Goal: Task Accomplishment & Management: Use online tool/utility

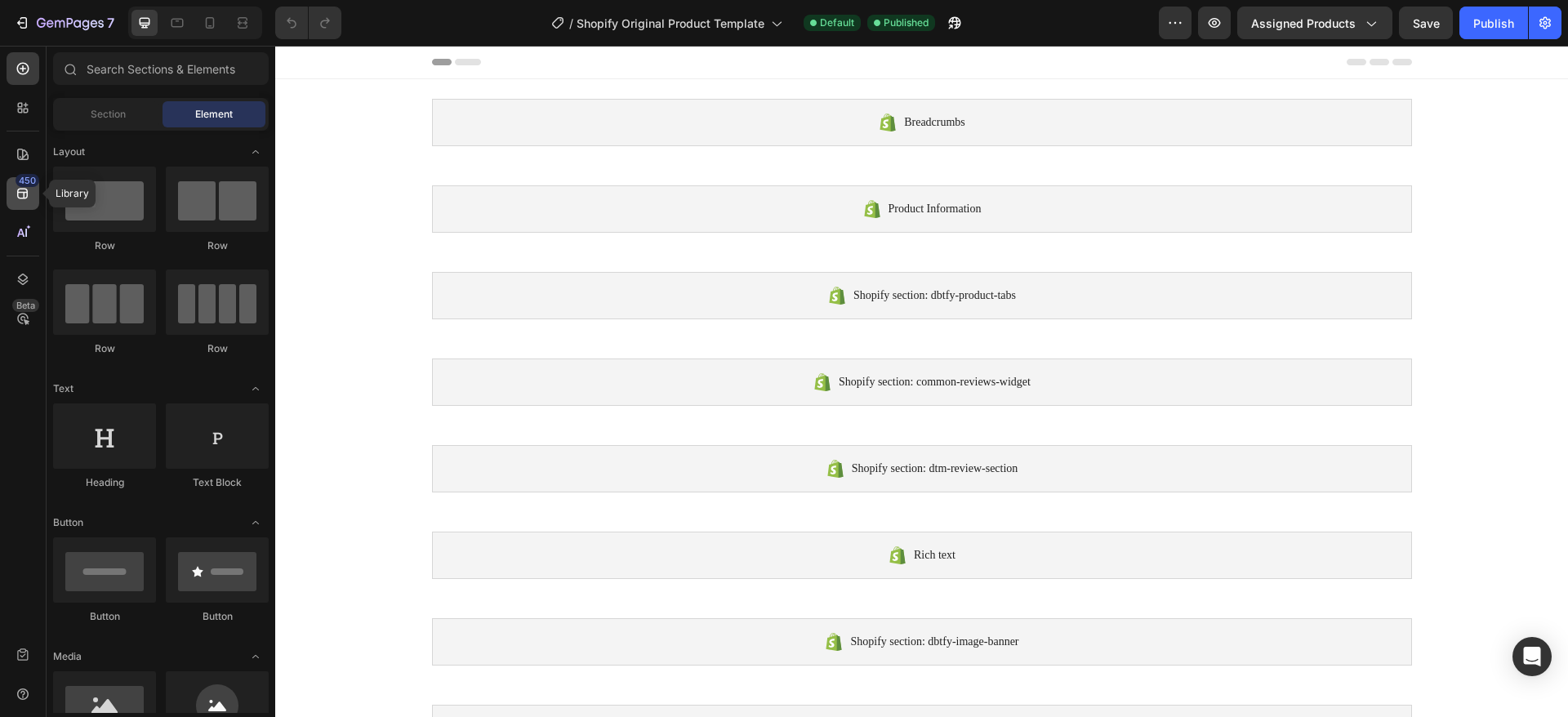
click at [26, 205] on div "450" at bounding box center [23, 193] width 33 height 33
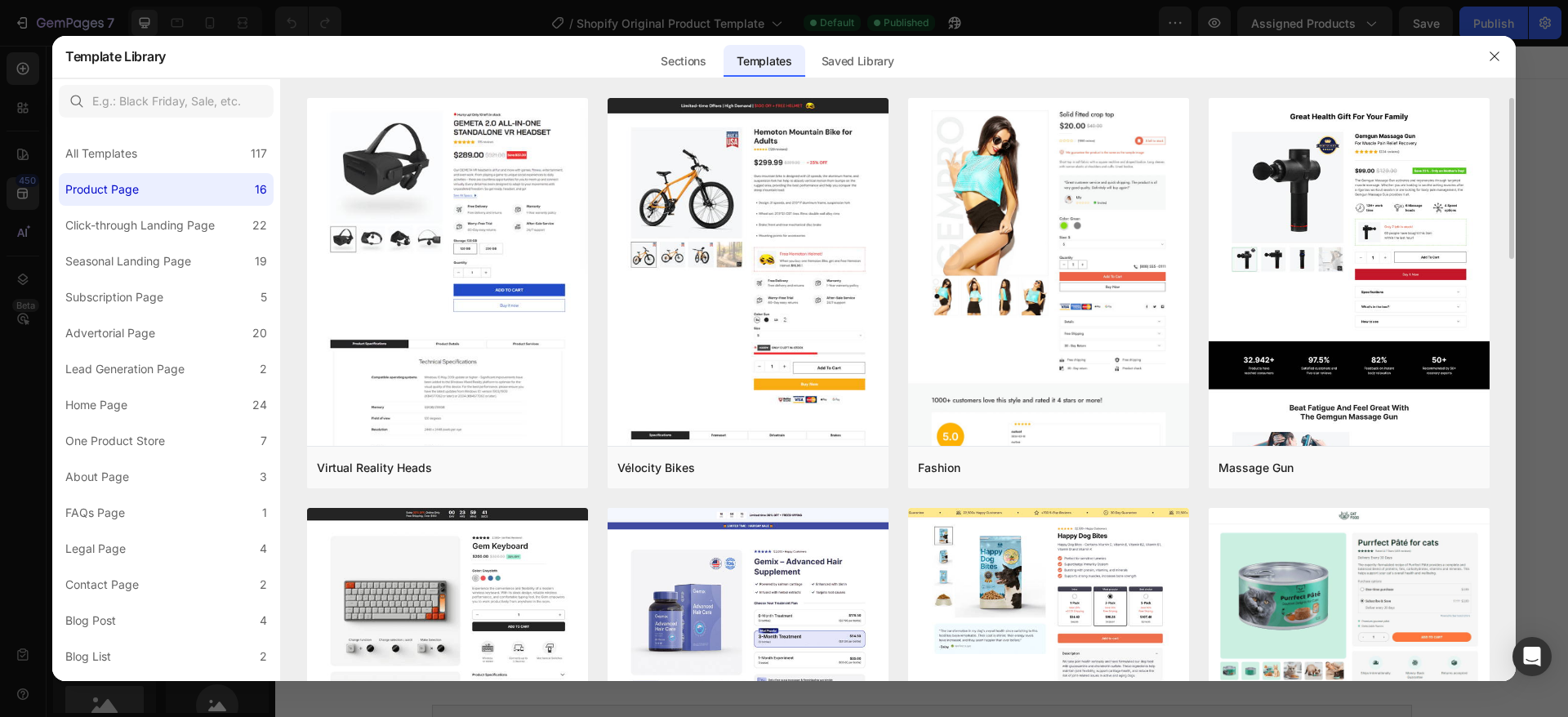
drag, startPoint x: 1513, startPoint y: 175, endPoint x: 1512, endPoint y: 210, distance: 35.0
click at [1512, 210] on div "Virtual Reality Heads Add to page Preview Vélocity Bikes Add to page Preview Fa…" at bounding box center [898, 390] width 1235 height 583
drag, startPoint x: 1513, startPoint y: 214, endPoint x: 1511, endPoint y: 279, distance: 65.0
click at [1511, 279] on div "Virtual Reality Heads Add to page Preview Vélocity Bikes Add to page Preview Fa…" at bounding box center [898, 390] width 1235 height 583
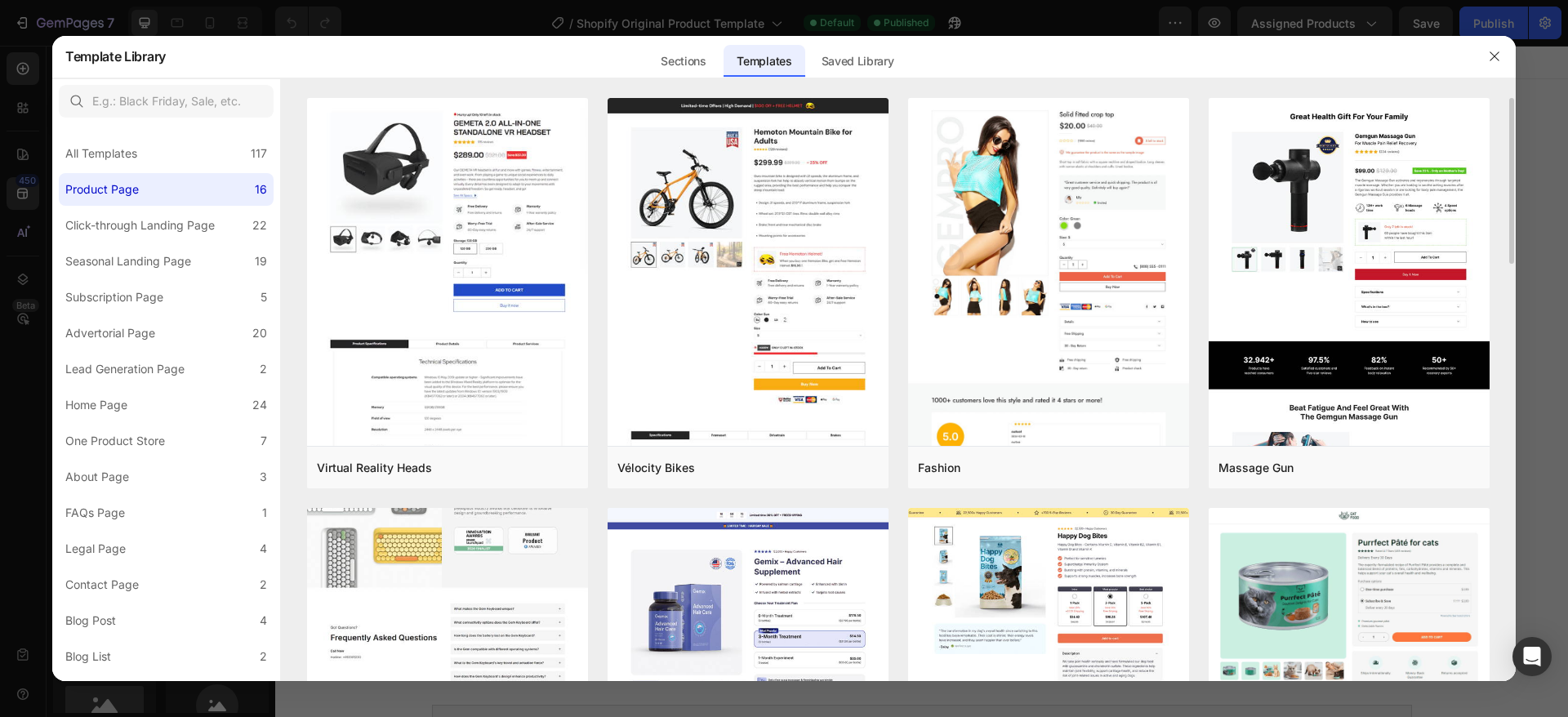
click at [432, 610] on img at bounding box center [448, 92] width 281 height 1529
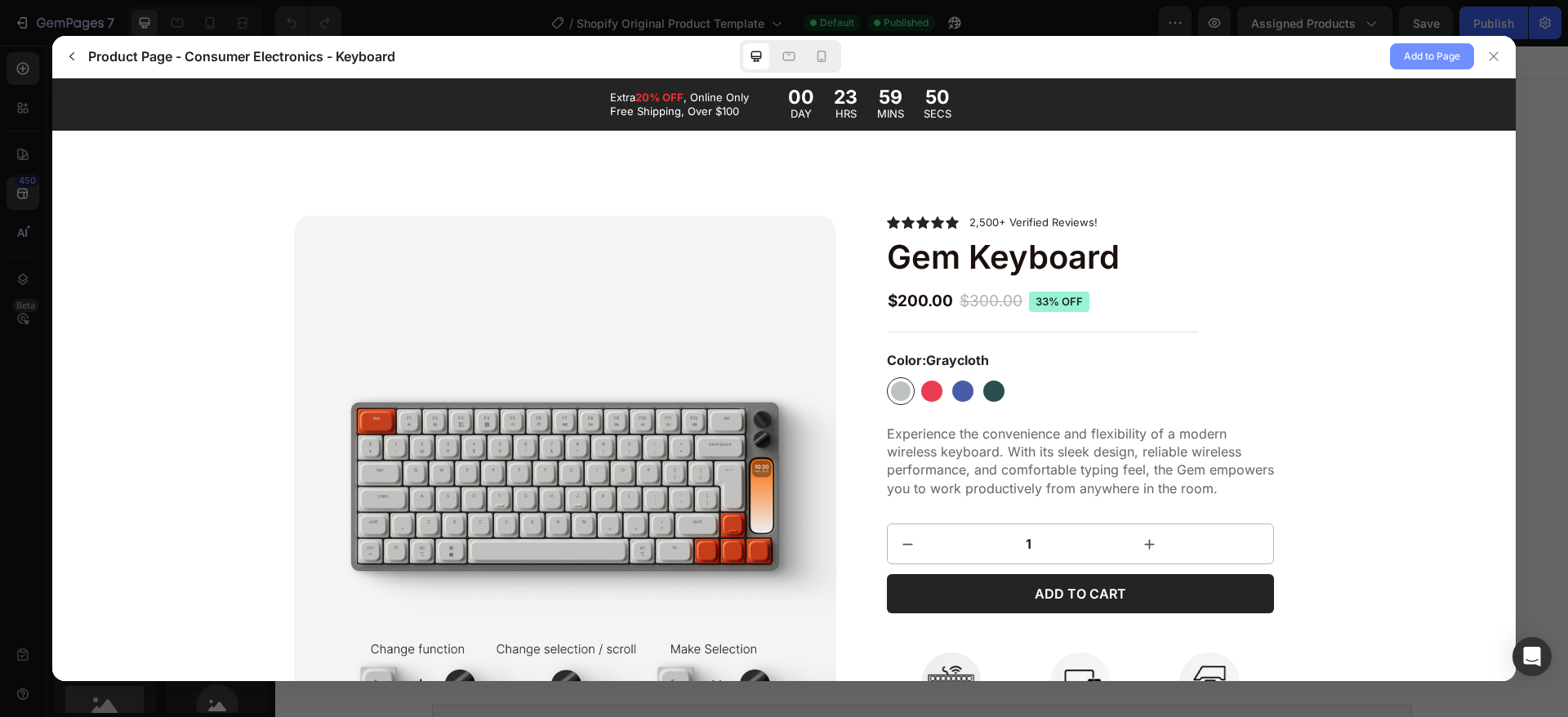
click at [1448, 56] on span "Add to Page" at bounding box center [1431, 55] width 56 height 19
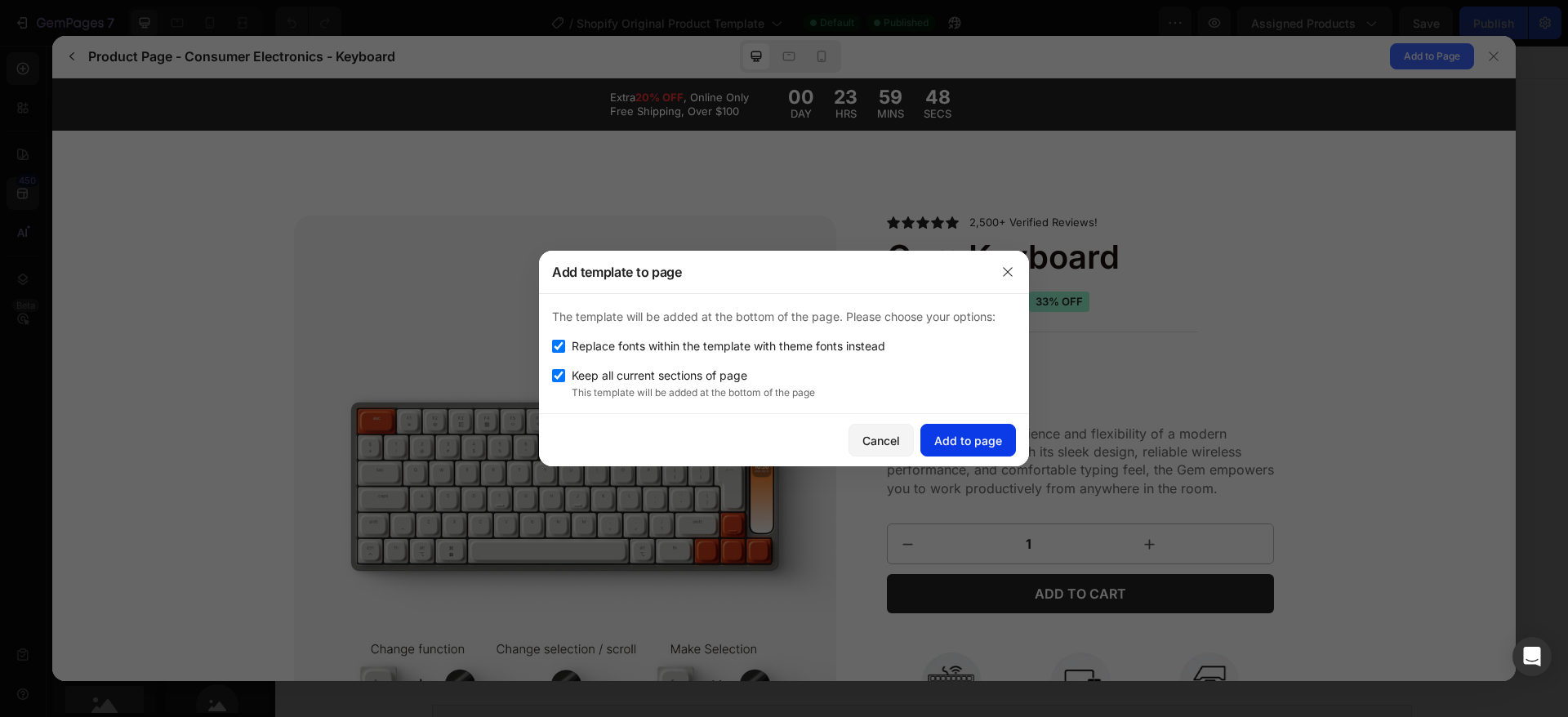
click at [982, 451] on button "Add to page" at bounding box center [968, 440] width 96 height 33
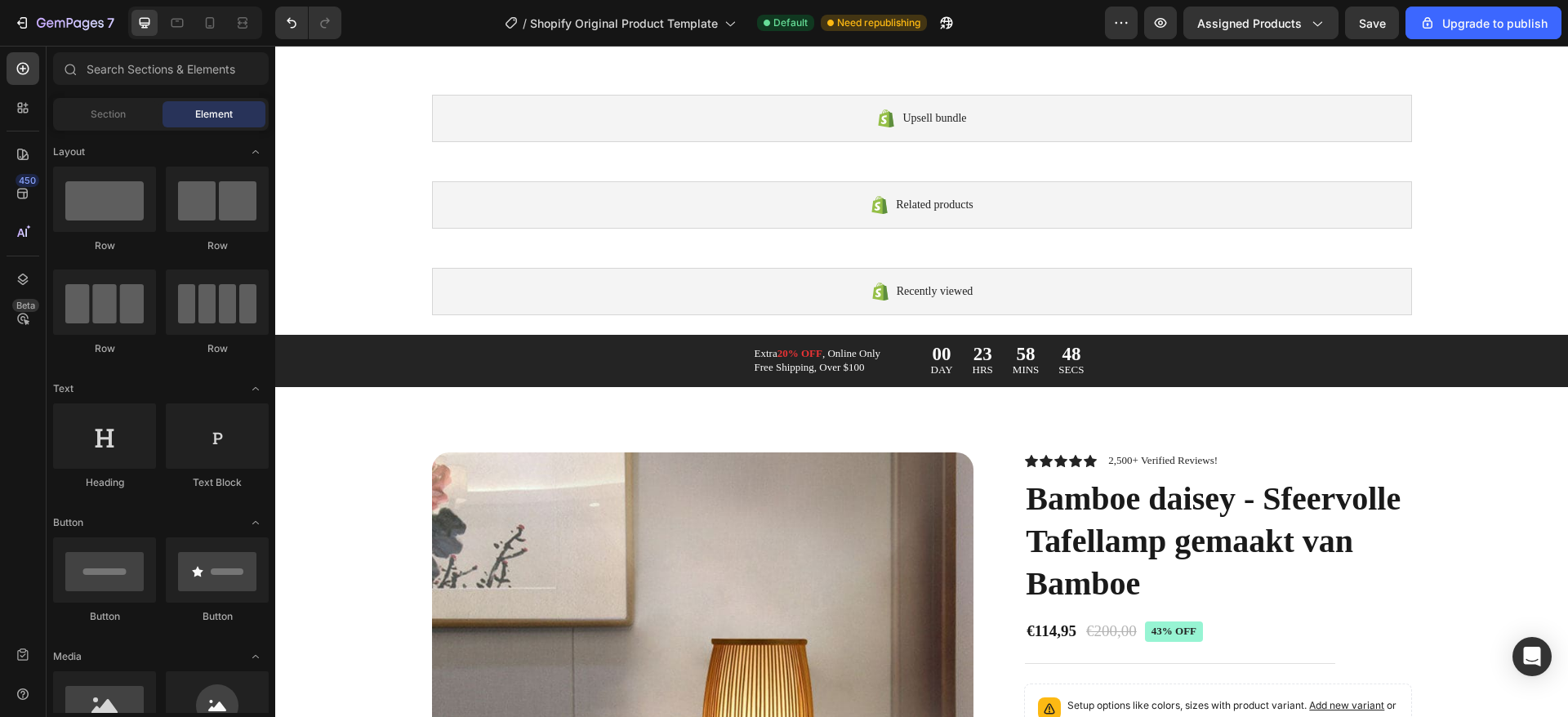
scroll to position [872, 0]
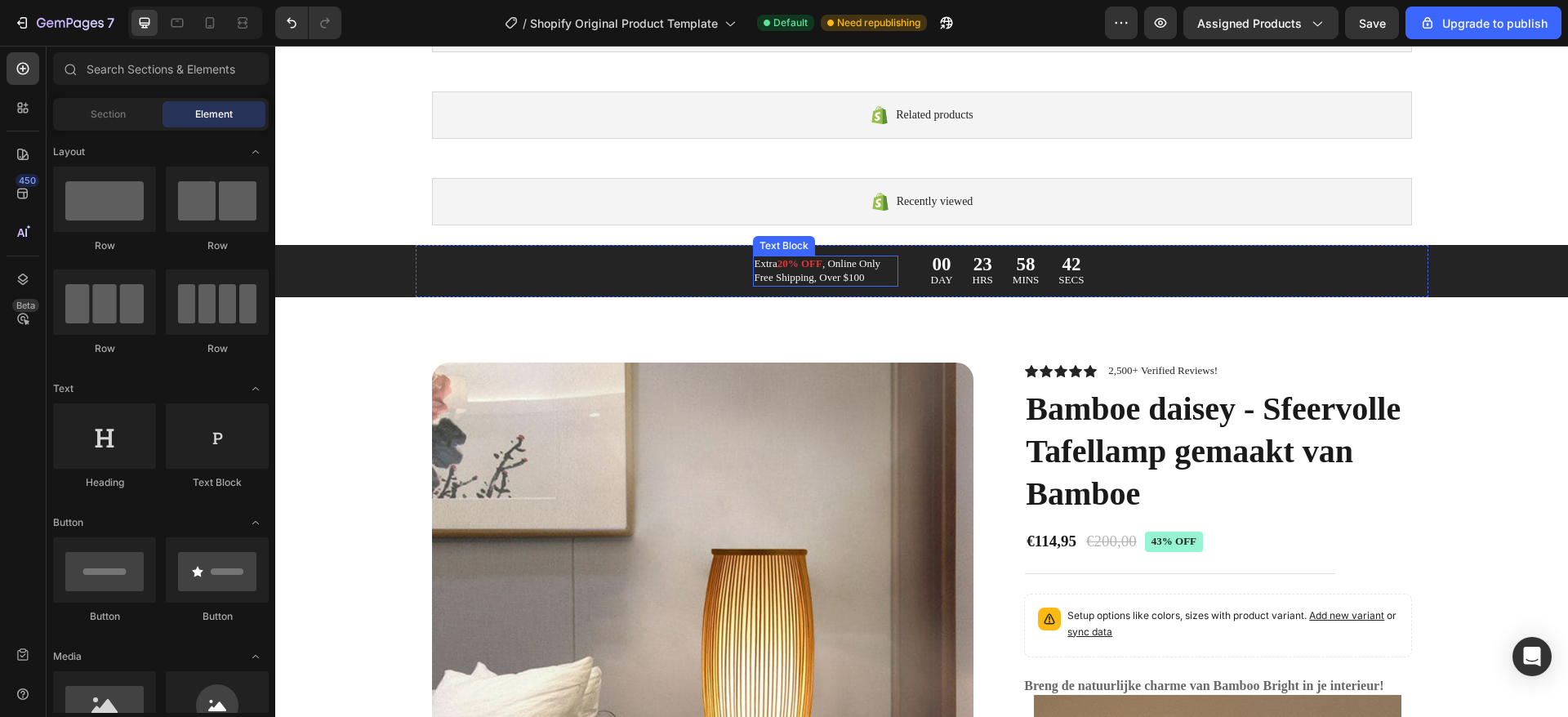
click at [884, 270] on p "Extra 20% OFF , Online Only Free Shipping, Over $100" at bounding box center [825, 270] width 142 height 28
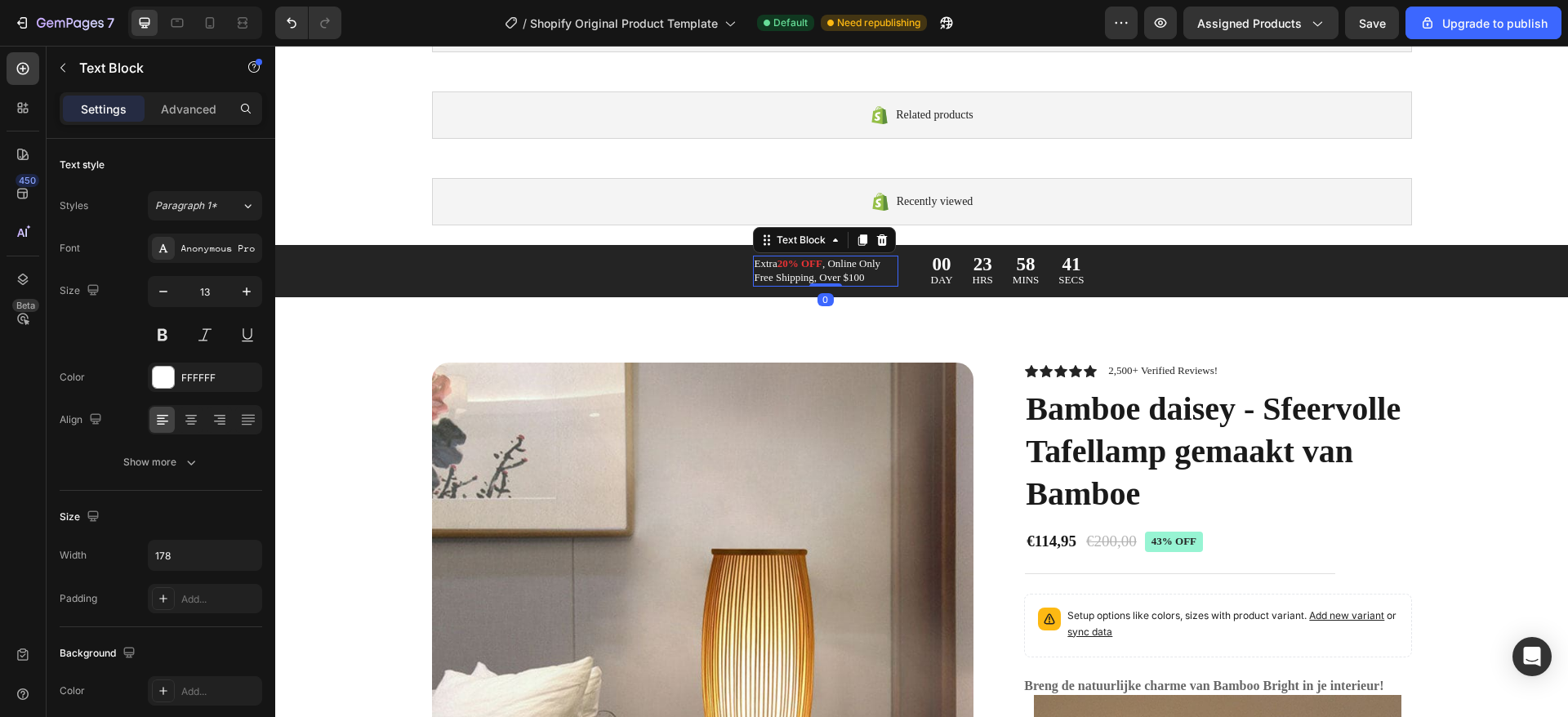
click at [868, 270] on p "Extra 20% OFF , Online Only Free Shipping, Over $100" at bounding box center [825, 270] width 142 height 28
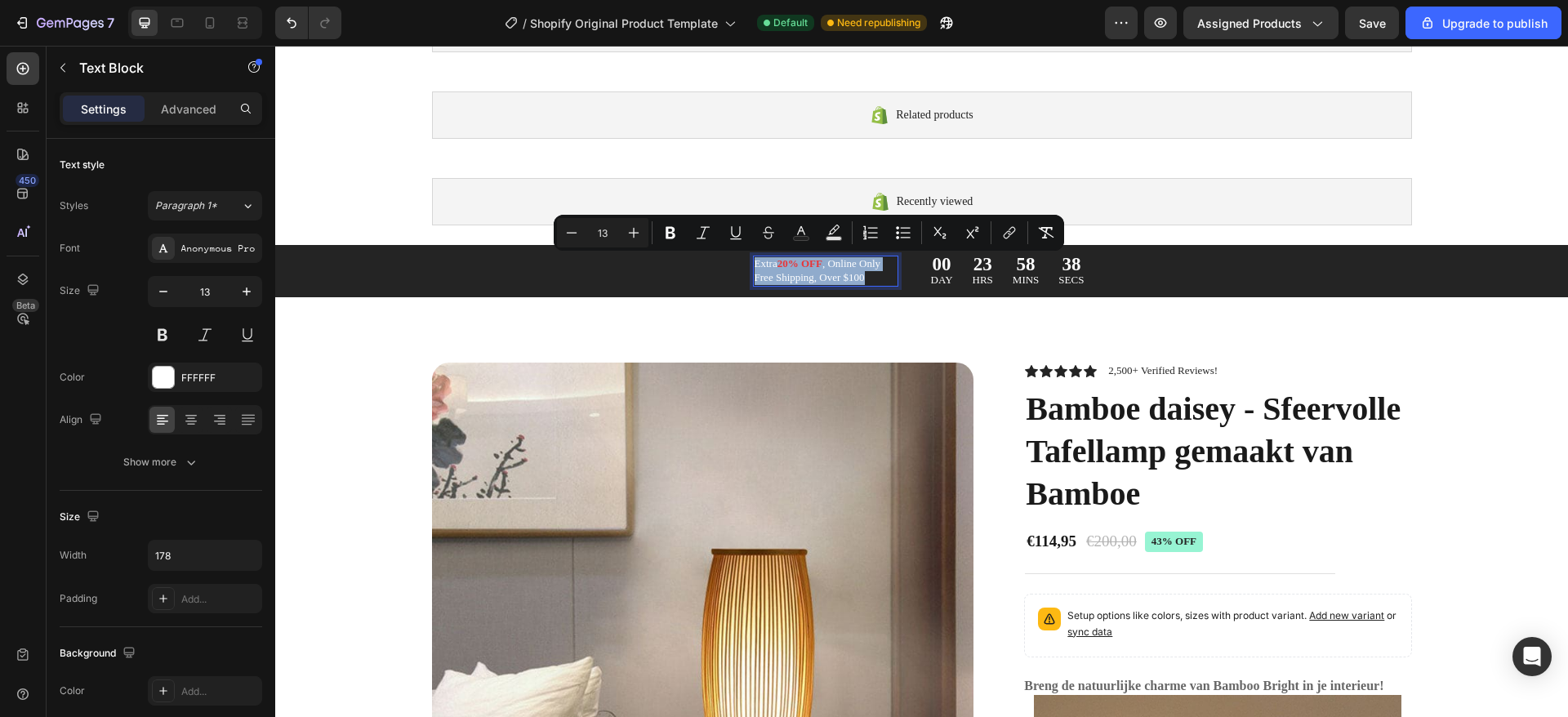
copy p "Extra 20% OFF , Online Only Free Shipping, Over $100"
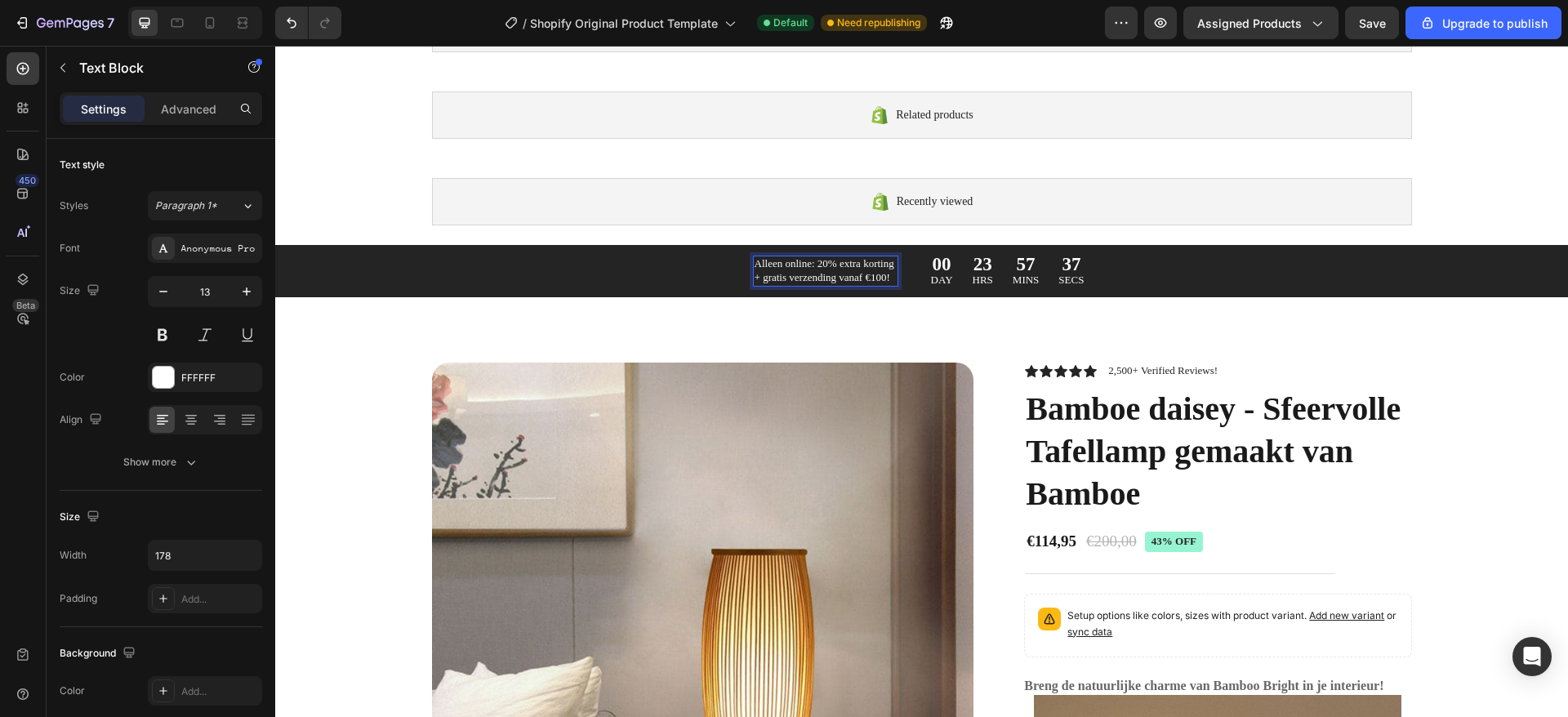
click at [819, 261] on p "Alleen online: 20% extra korting + gratis verzending vanaf €100!" at bounding box center [825, 270] width 142 height 28
click at [819, 260] on p "Alleen online: 20% extra korting + gratis verzending vanaf €100!" at bounding box center [825, 270] width 142 height 28
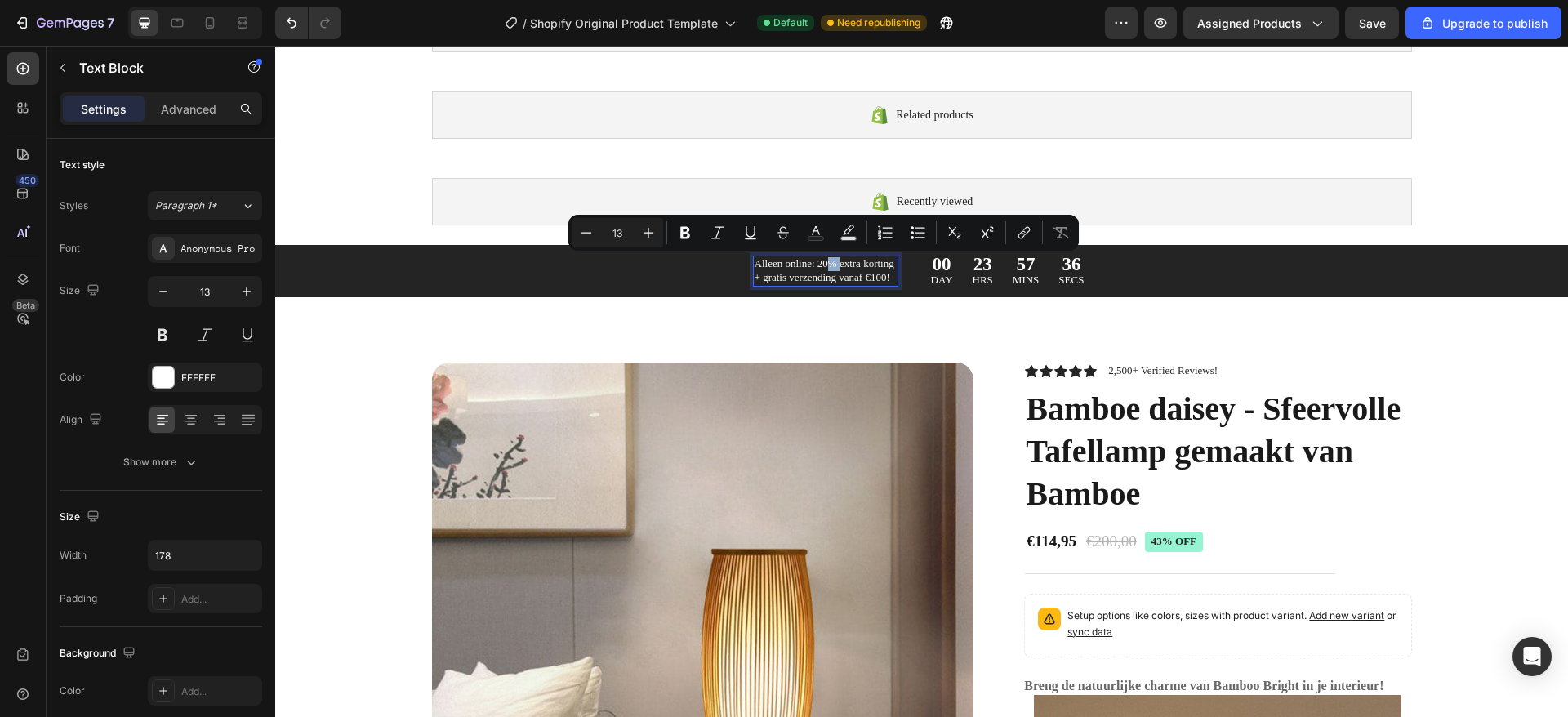
click at [827, 260] on p "Alleen online: 20% extra korting + gratis verzending vanaf €100!" at bounding box center [825, 270] width 142 height 28
click at [836, 262] on p "Alleen online: 20% extra korting + gratis verzending vanaf €100!" at bounding box center [825, 270] width 142 height 28
drag, startPoint x: 822, startPoint y: 262, endPoint x: 807, endPoint y: 259, distance: 15.3
click at [807, 259] on p "Alleen online: 20% extra korting + gratis verzending vanaf €100!" at bounding box center [825, 270] width 142 height 28
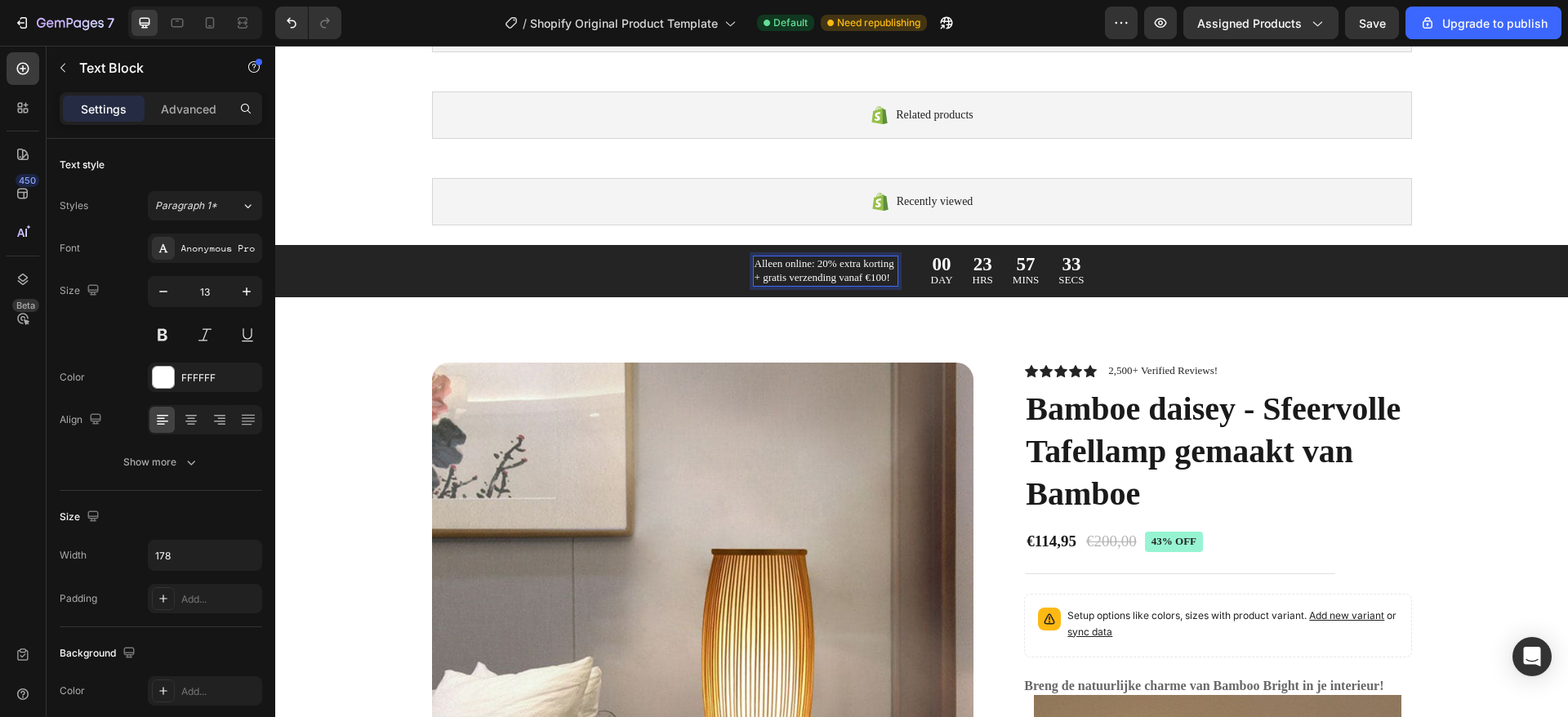
click at [831, 259] on p "Alleen online: 20% extra korting + gratis verzending vanaf €100!" at bounding box center [825, 270] width 142 height 28
drag, startPoint x: 826, startPoint y: 260, endPoint x: 806, endPoint y: 260, distance: 20.0
click at [806, 260] on p "Alleen online: 20% extra korting + gratis verzending vanaf €100!" at bounding box center [825, 270] width 142 height 28
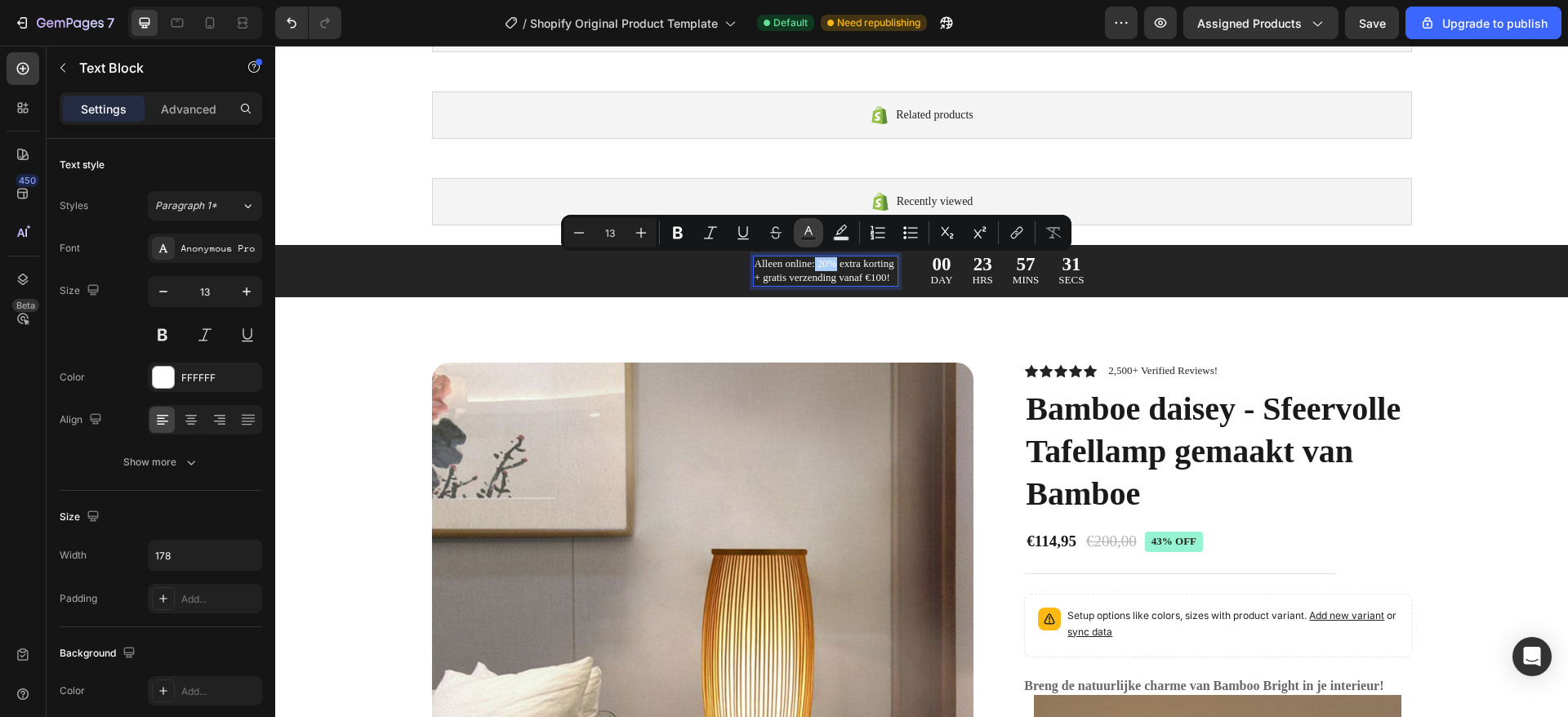
click at [813, 234] on icon "Editor contextual toolbar" at bounding box center [808, 232] width 16 height 16
type input "FFFFFF"
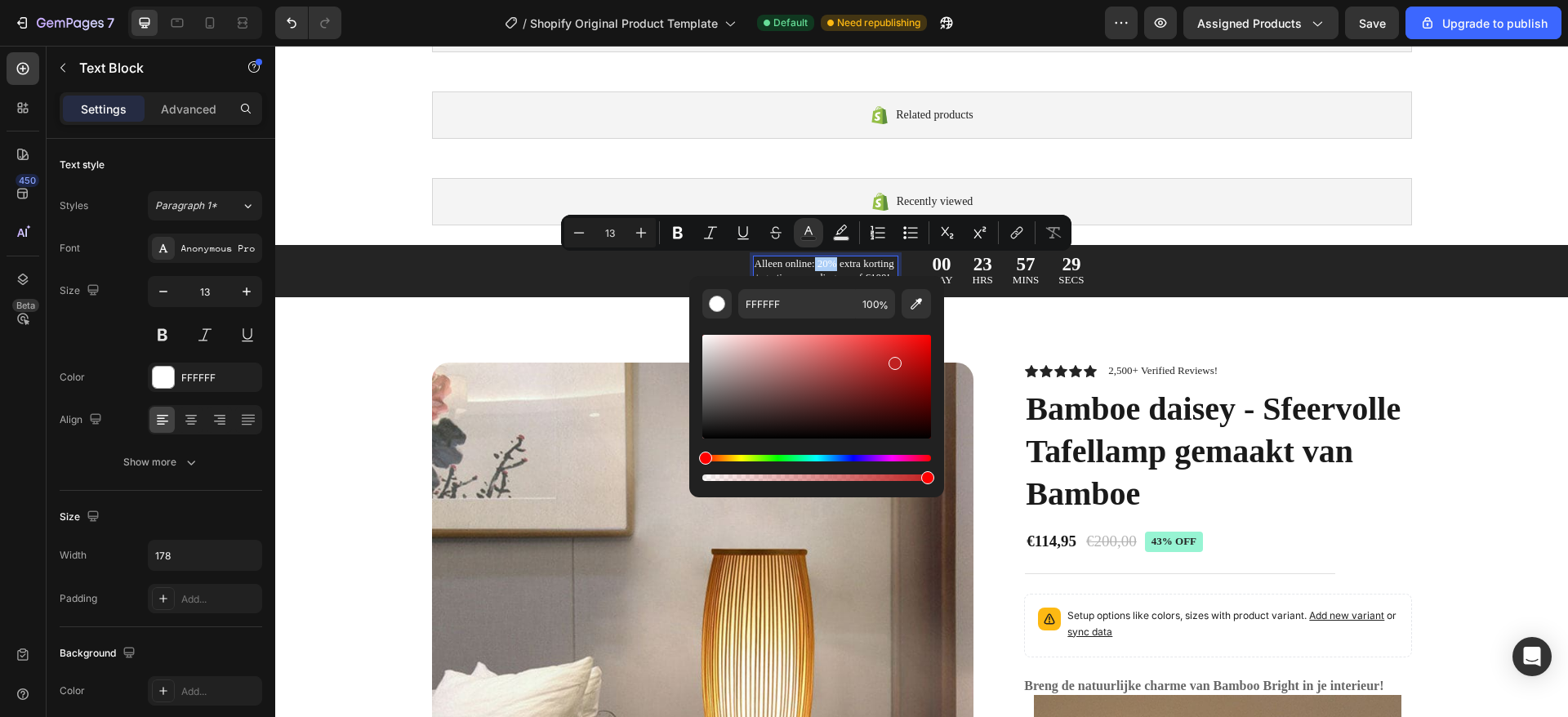
click at [892, 360] on div "Editor contextual toolbar" at bounding box center [816, 386] width 228 height 103
type input "BF2020"
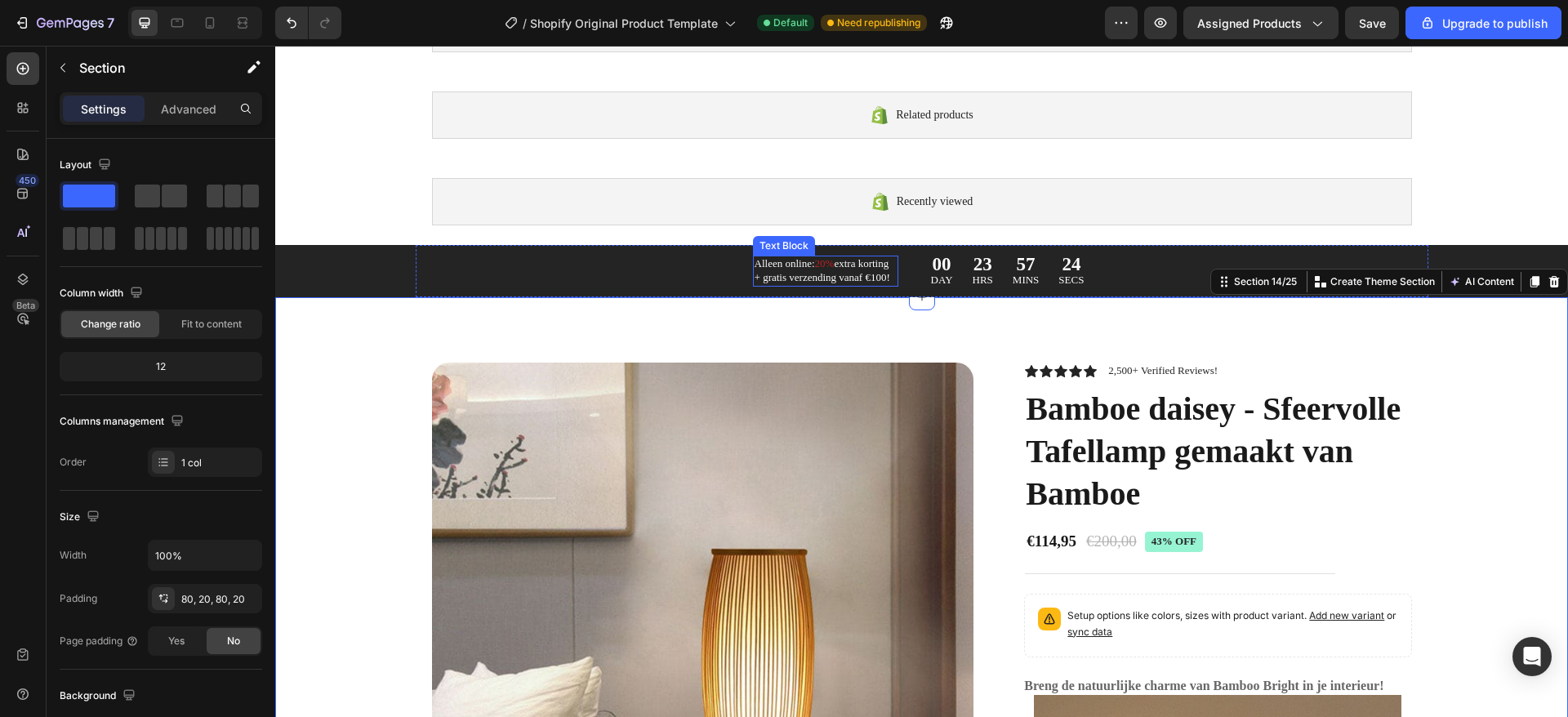
click at [866, 271] on p "Alleen online: 20% extra korting + gratis verzending vanaf €100!" at bounding box center [825, 270] width 142 height 28
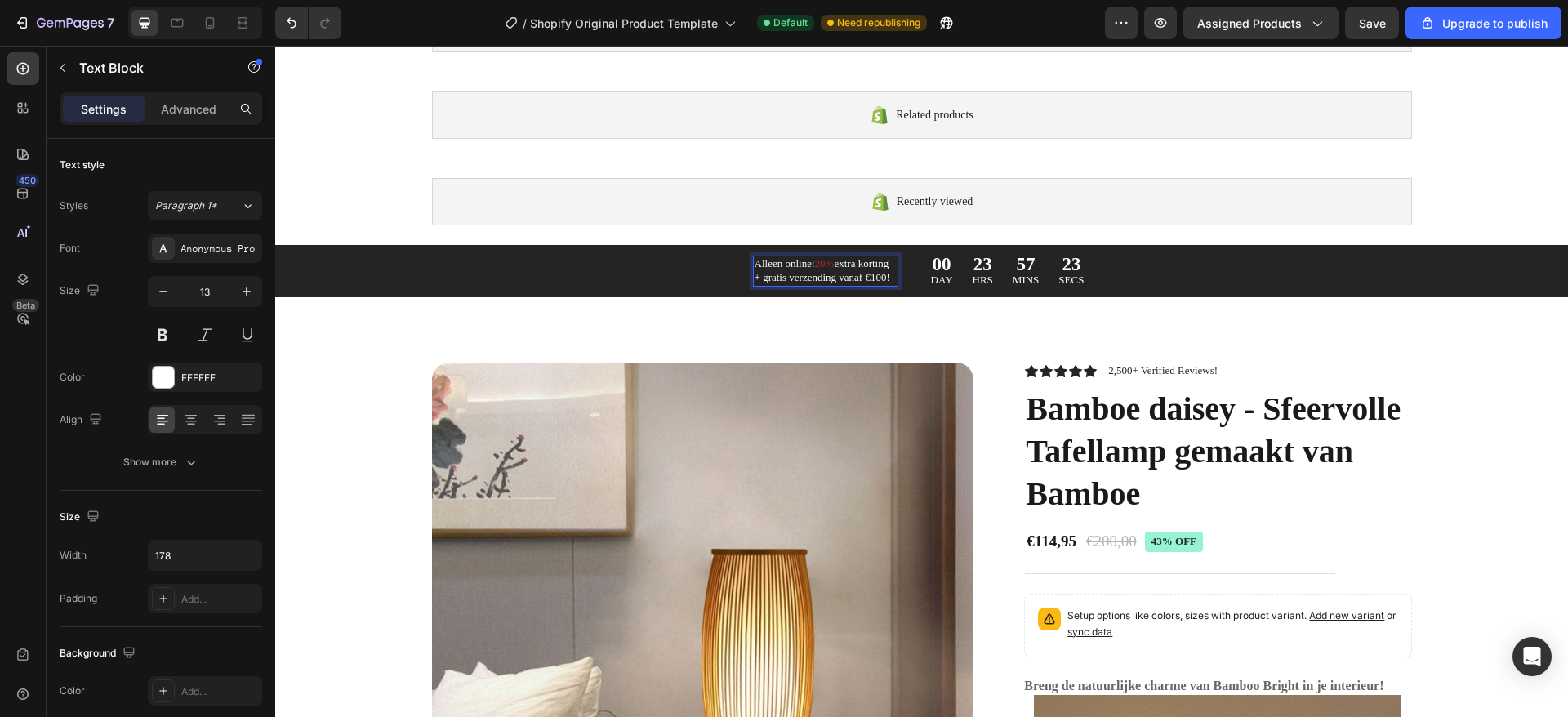
click at [866, 271] on p "Alleen online: 20% extra korting + gratis verzending vanaf €100!" at bounding box center [825, 270] width 142 height 28
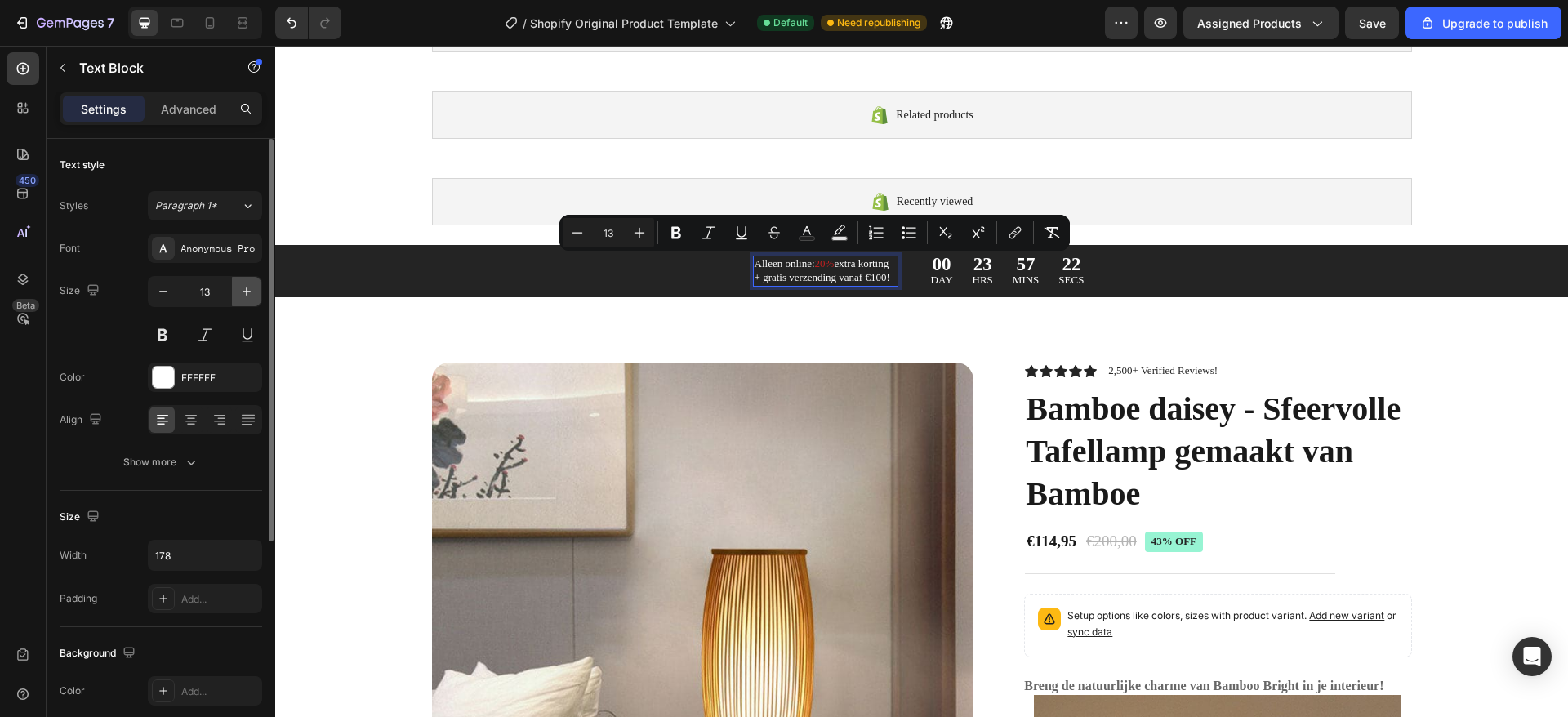
click at [244, 288] on icon "button" at bounding box center [246, 290] width 16 height 16
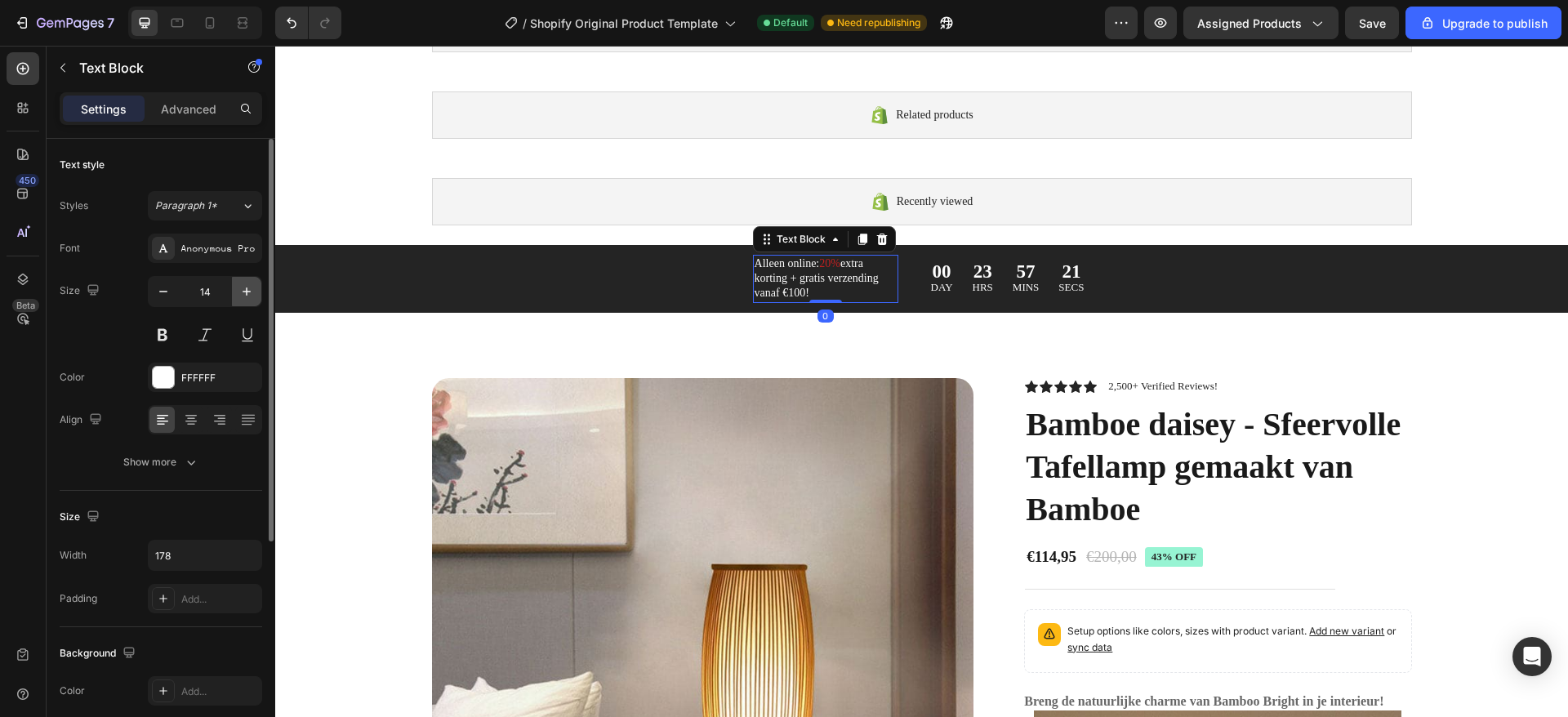
click at [244, 288] on icon "button" at bounding box center [246, 290] width 16 height 16
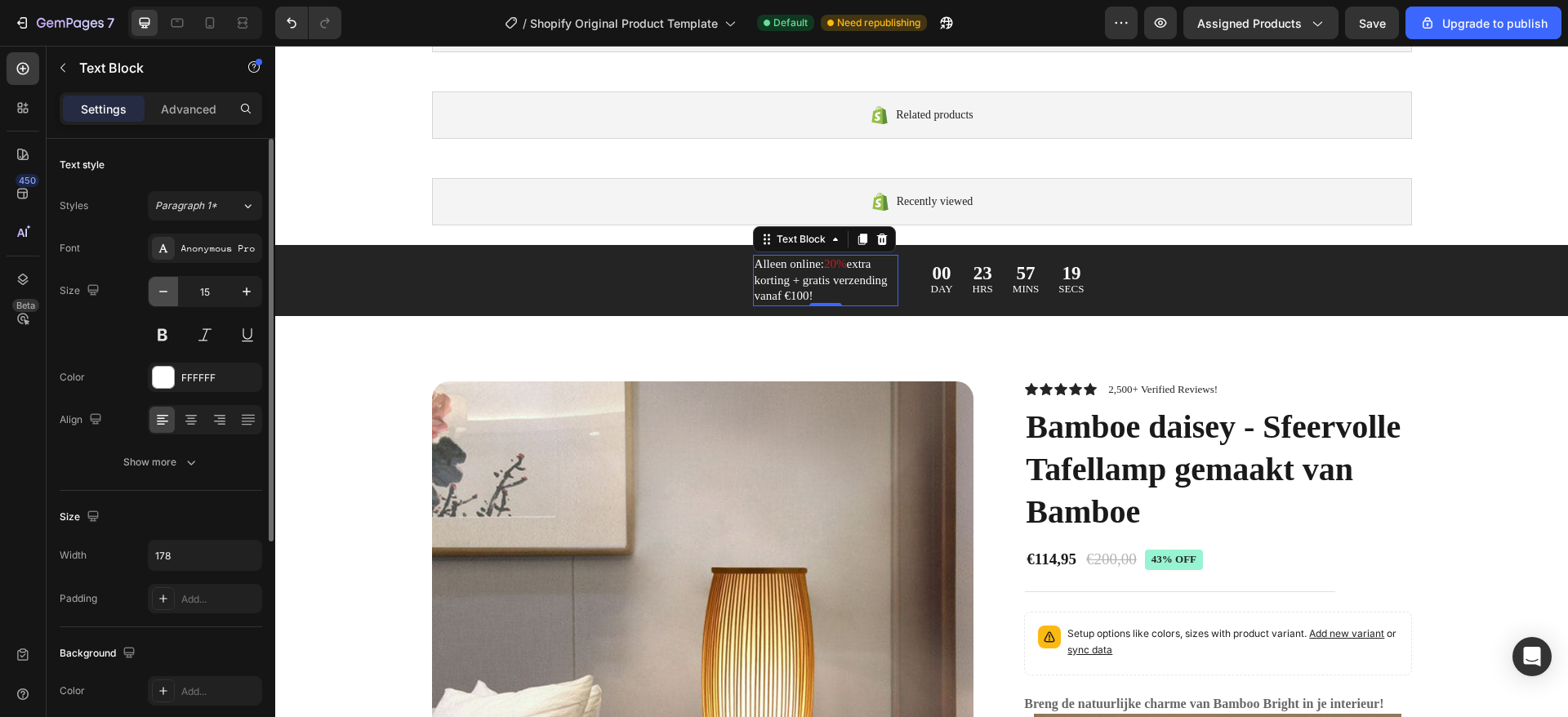
click at [161, 290] on icon "button" at bounding box center [164, 291] width 8 height 2
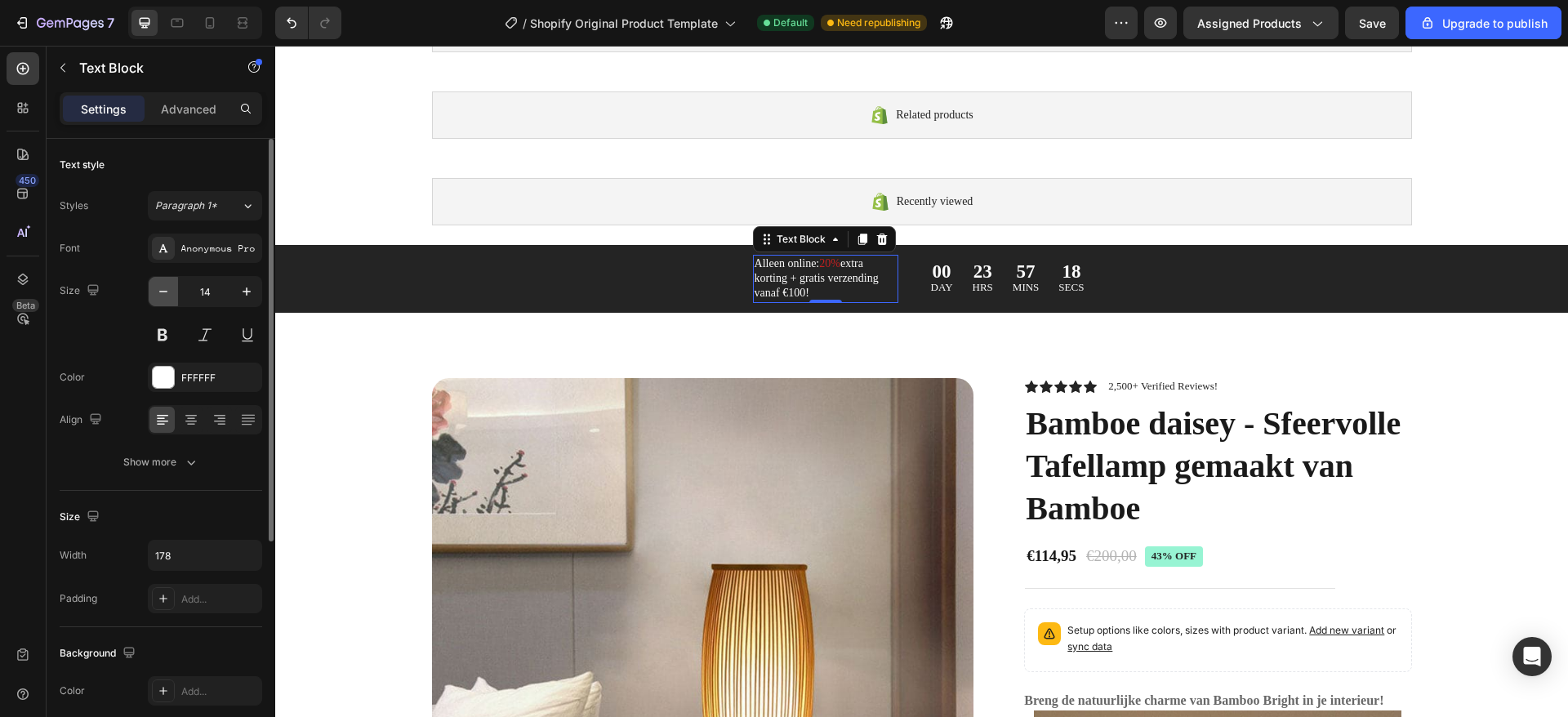
click at [161, 290] on icon "button" at bounding box center [164, 291] width 8 height 2
type input "13"
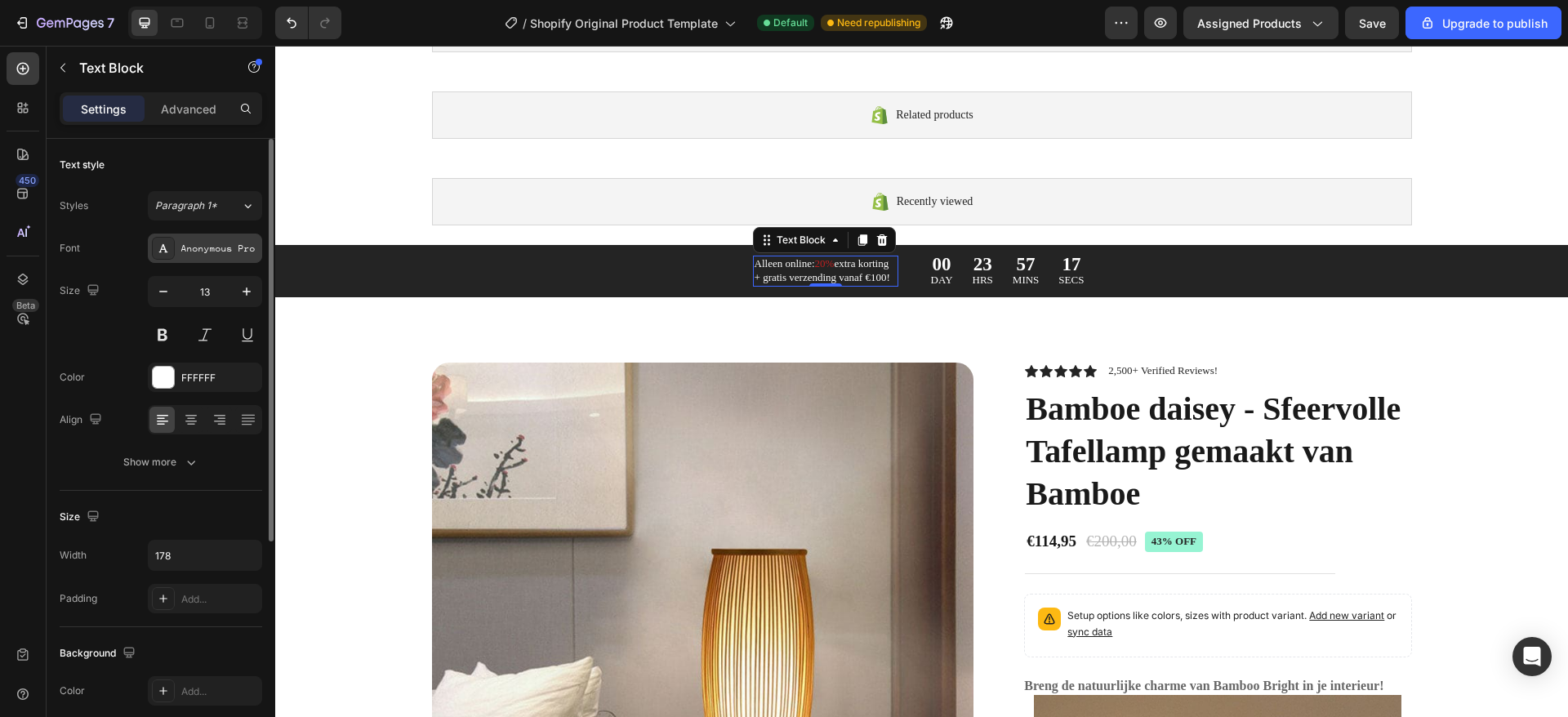
click at [234, 250] on div "Anonymous Pro" at bounding box center [219, 249] width 76 height 14
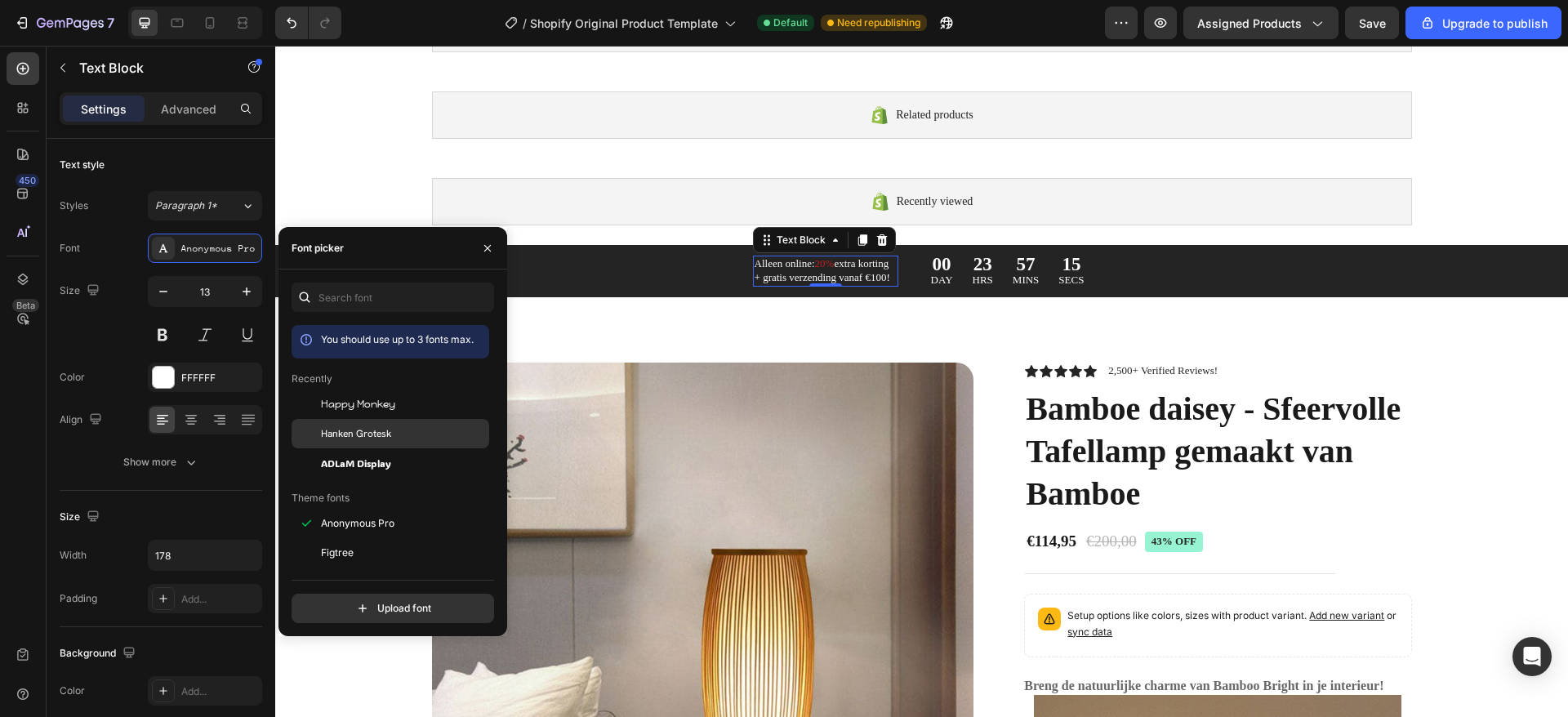
click at [358, 431] on span "Hanken Grotesk" at bounding box center [356, 432] width 71 height 14
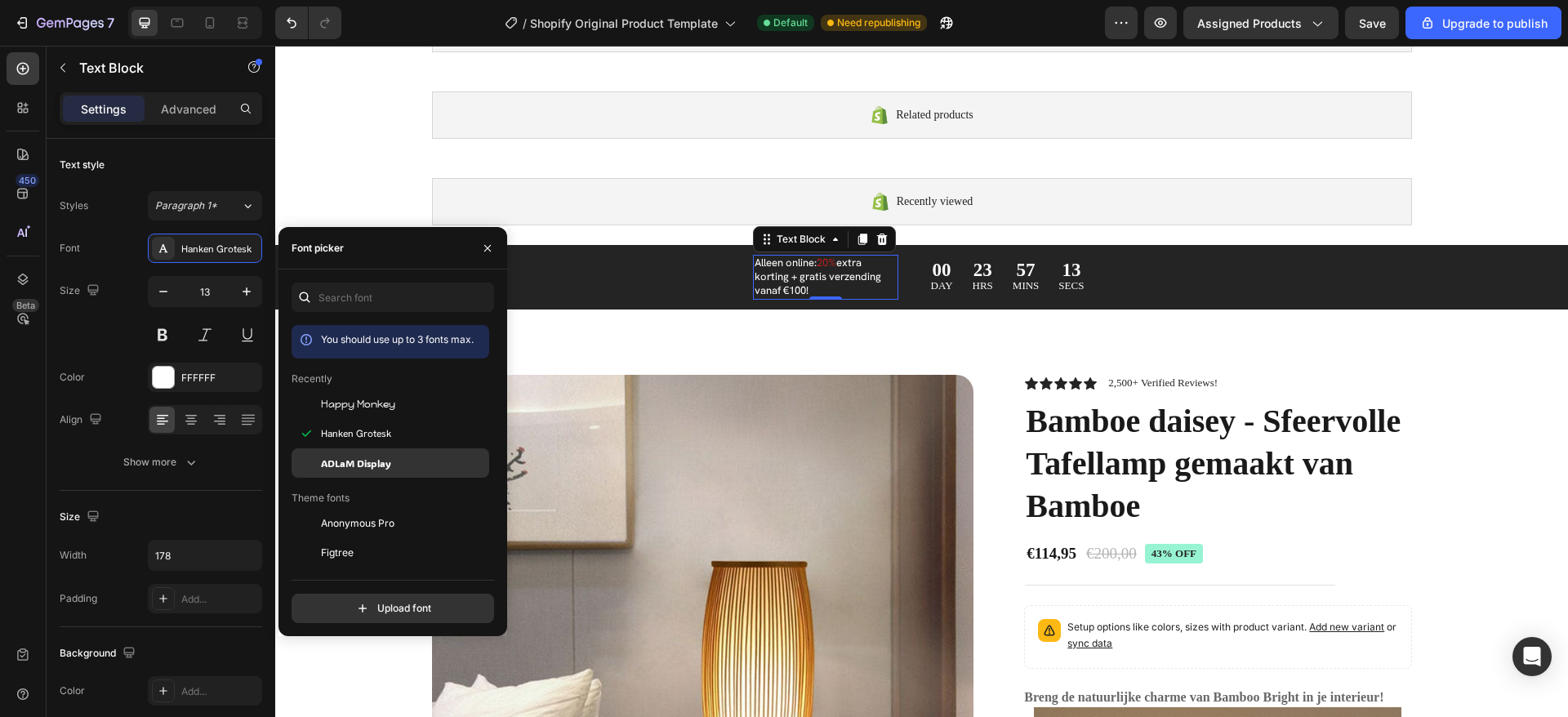
click at [371, 467] on span "ADLaM Display" at bounding box center [356, 462] width 71 height 14
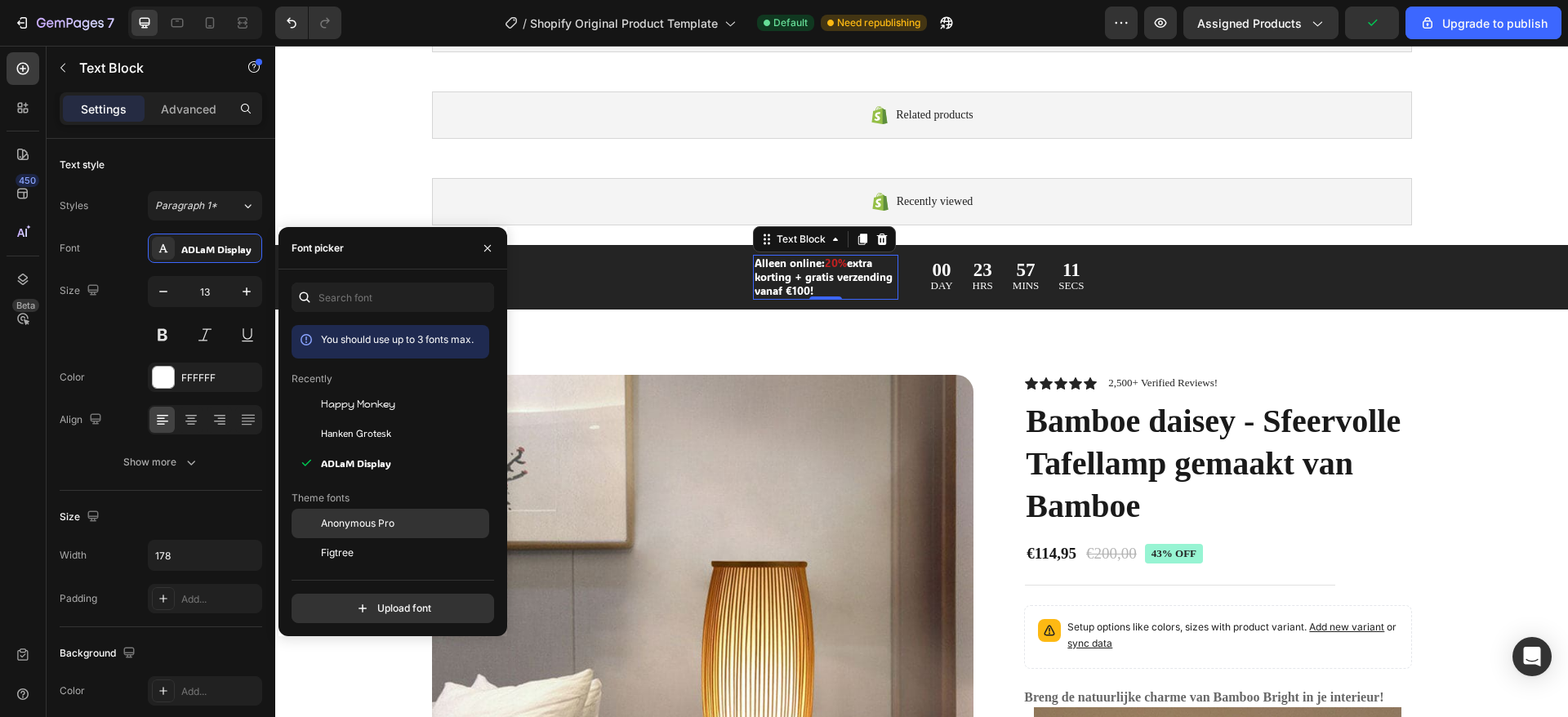
click at [383, 524] on span "Anonymous Pro" at bounding box center [357, 522] width 73 height 14
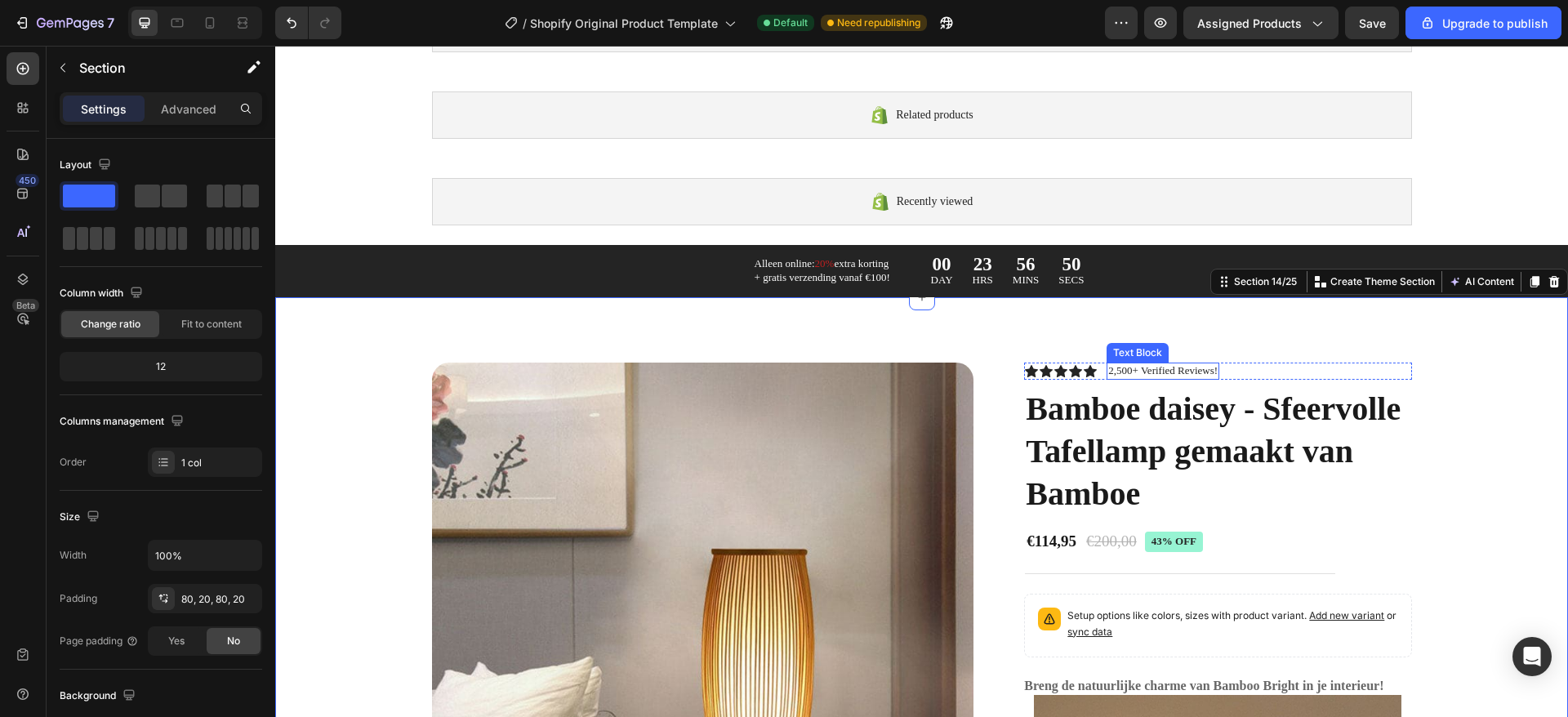
click at [1172, 374] on p "2,500+ Verified Reviews!" at bounding box center [1162, 371] width 109 height 14
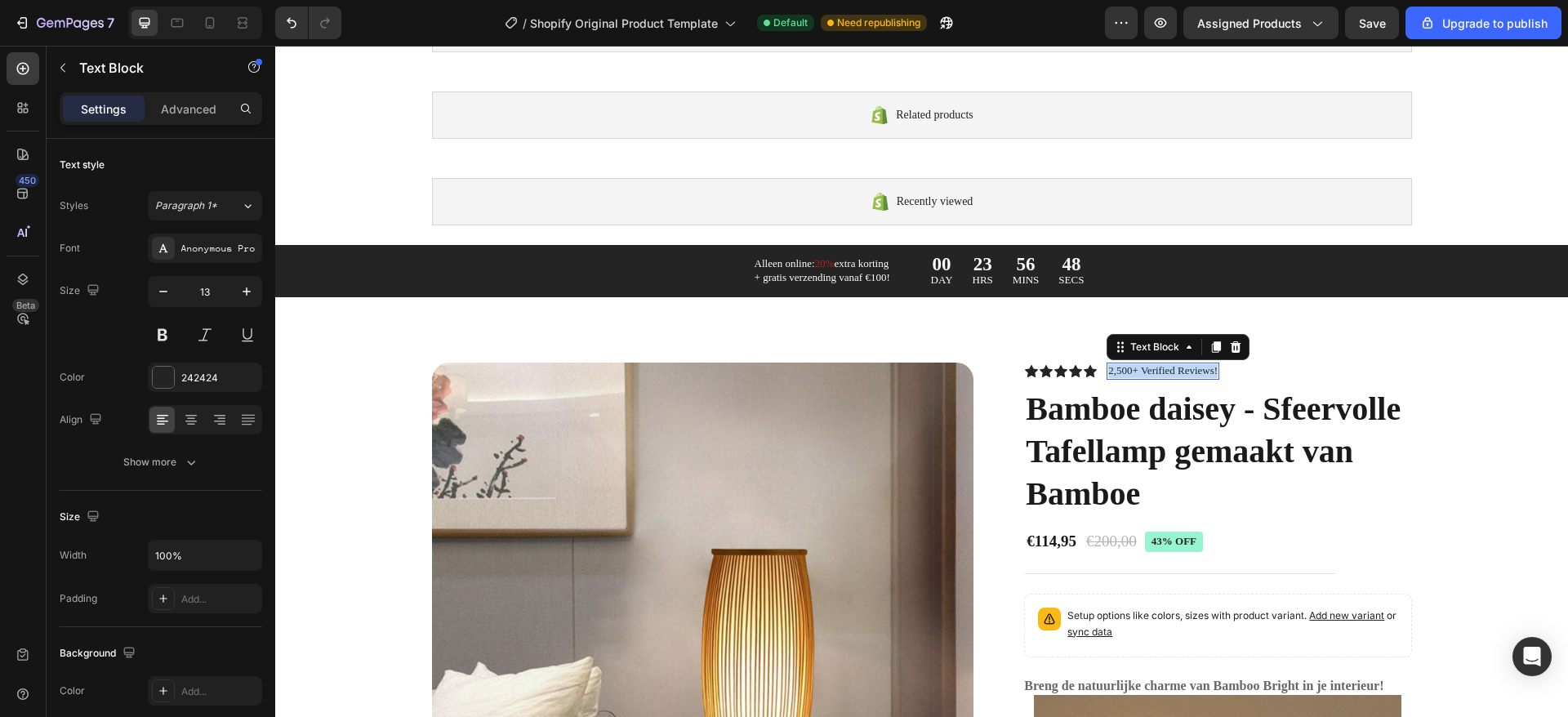
click at [1172, 374] on p "2,500+ Verified Reviews!" at bounding box center [1162, 371] width 109 height 14
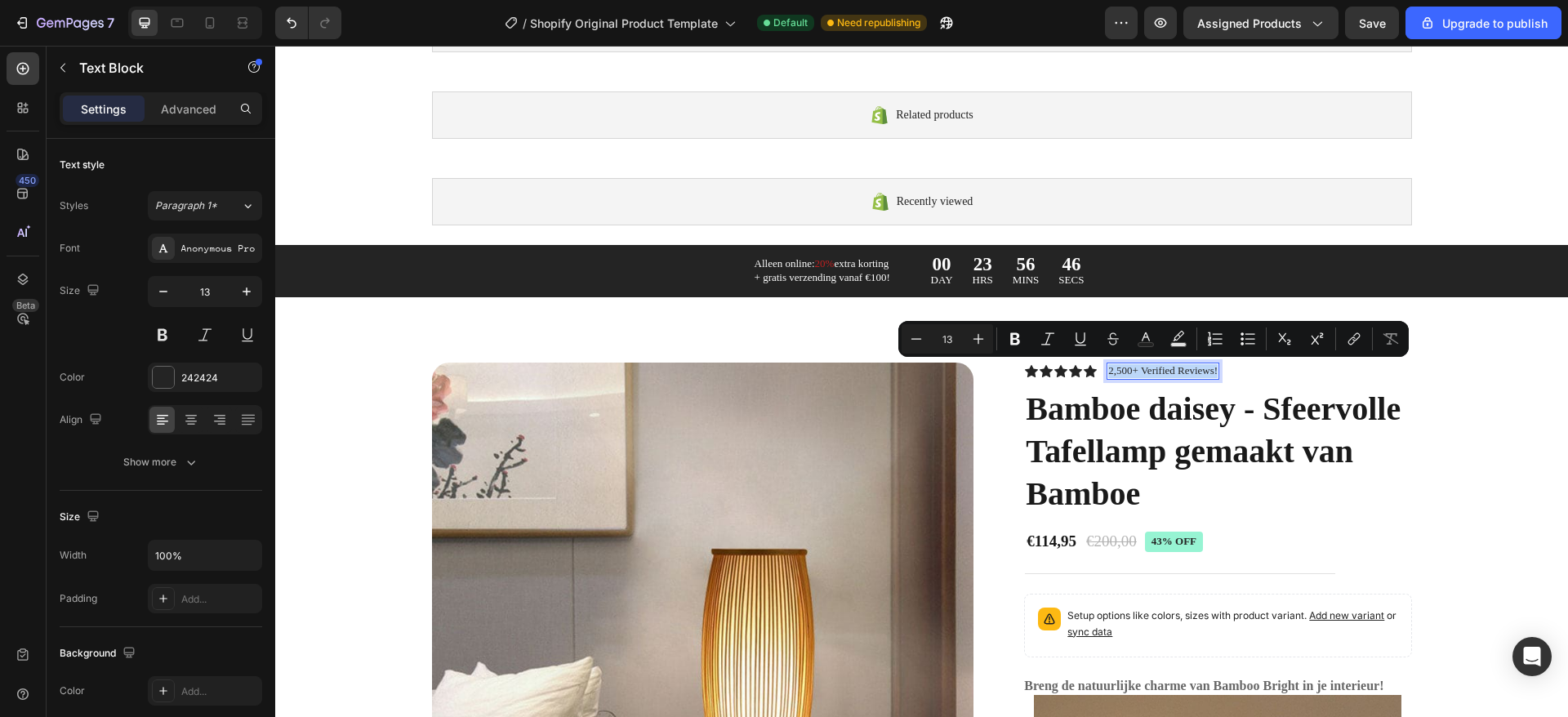
copy p "2,500+ Verified Reviews!"
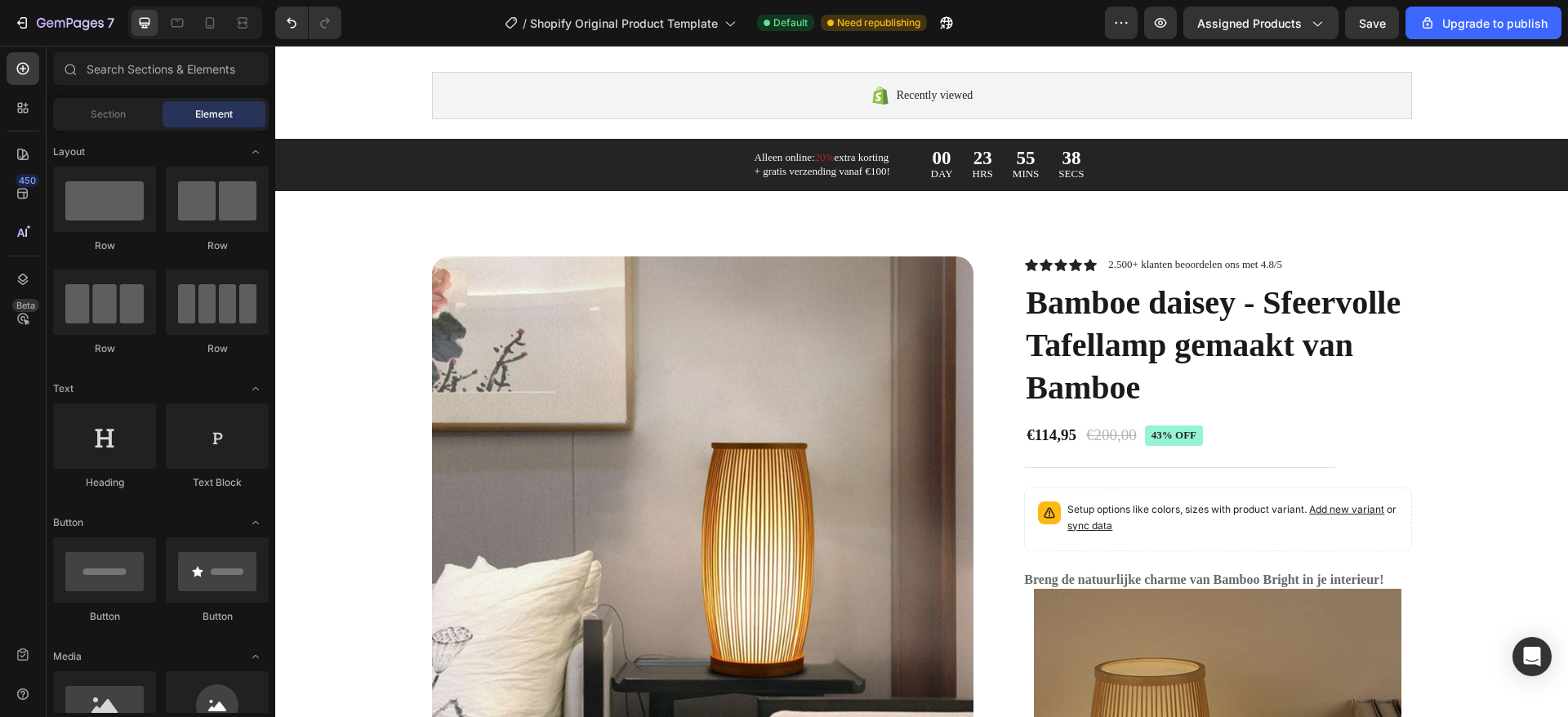
scroll to position [1001, 0]
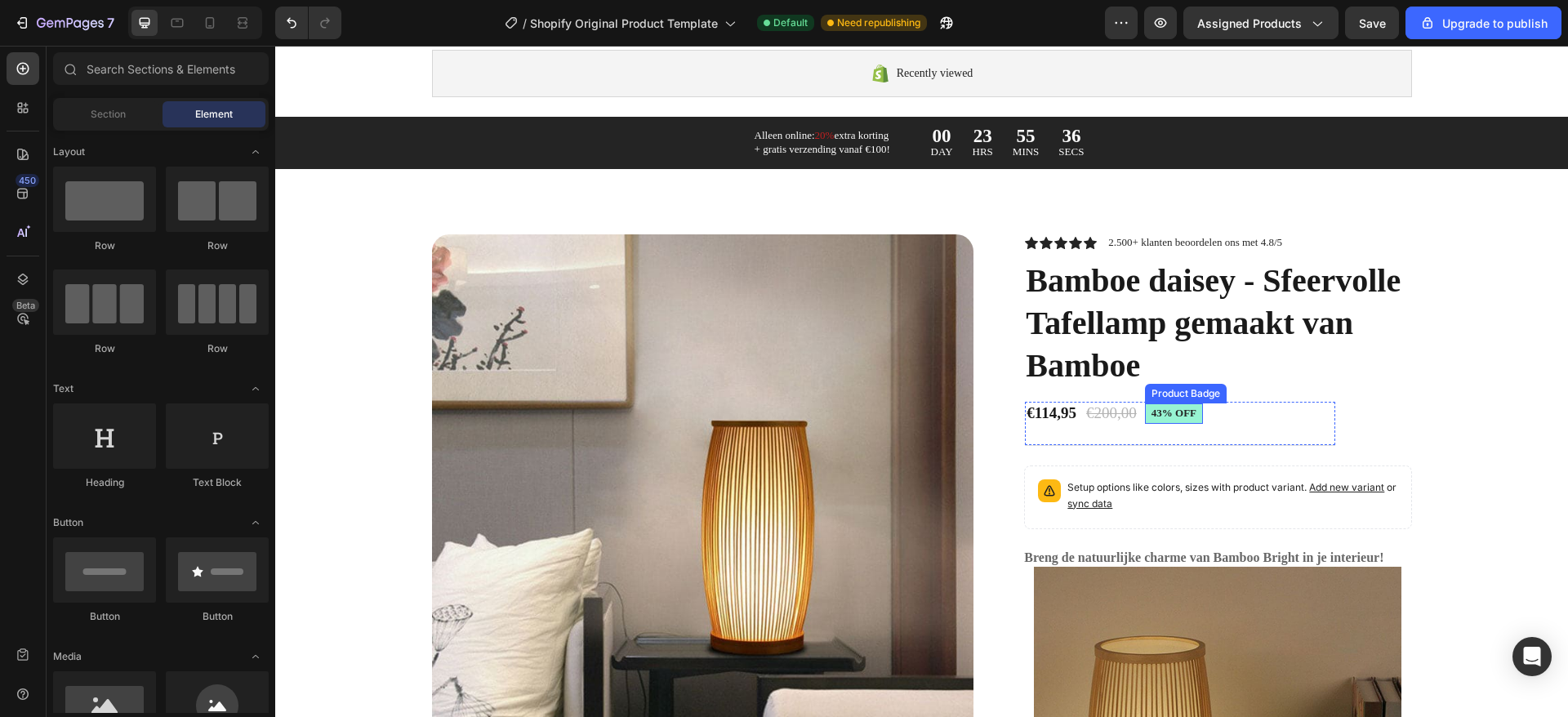
click at [1159, 413] on pre "43% off" at bounding box center [1173, 413] width 58 height 20
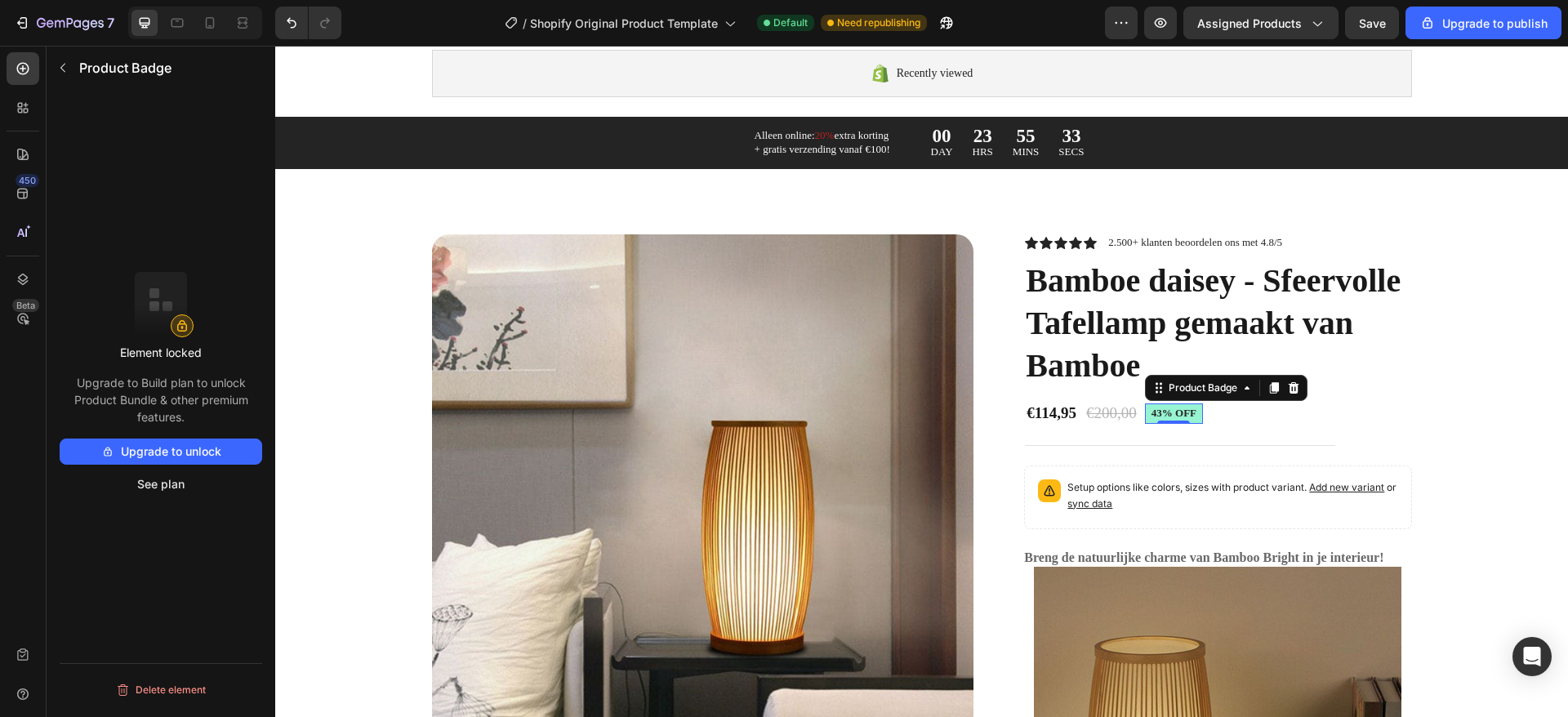
click at [1164, 415] on pre "43% off" at bounding box center [1173, 413] width 58 height 20
click at [1222, 385] on div "Product Badge" at bounding box center [1202, 387] width 75 height 14
click at [1209, 395] on div "Product Badge" at bounding box center [1203, 387] width 108 height 19
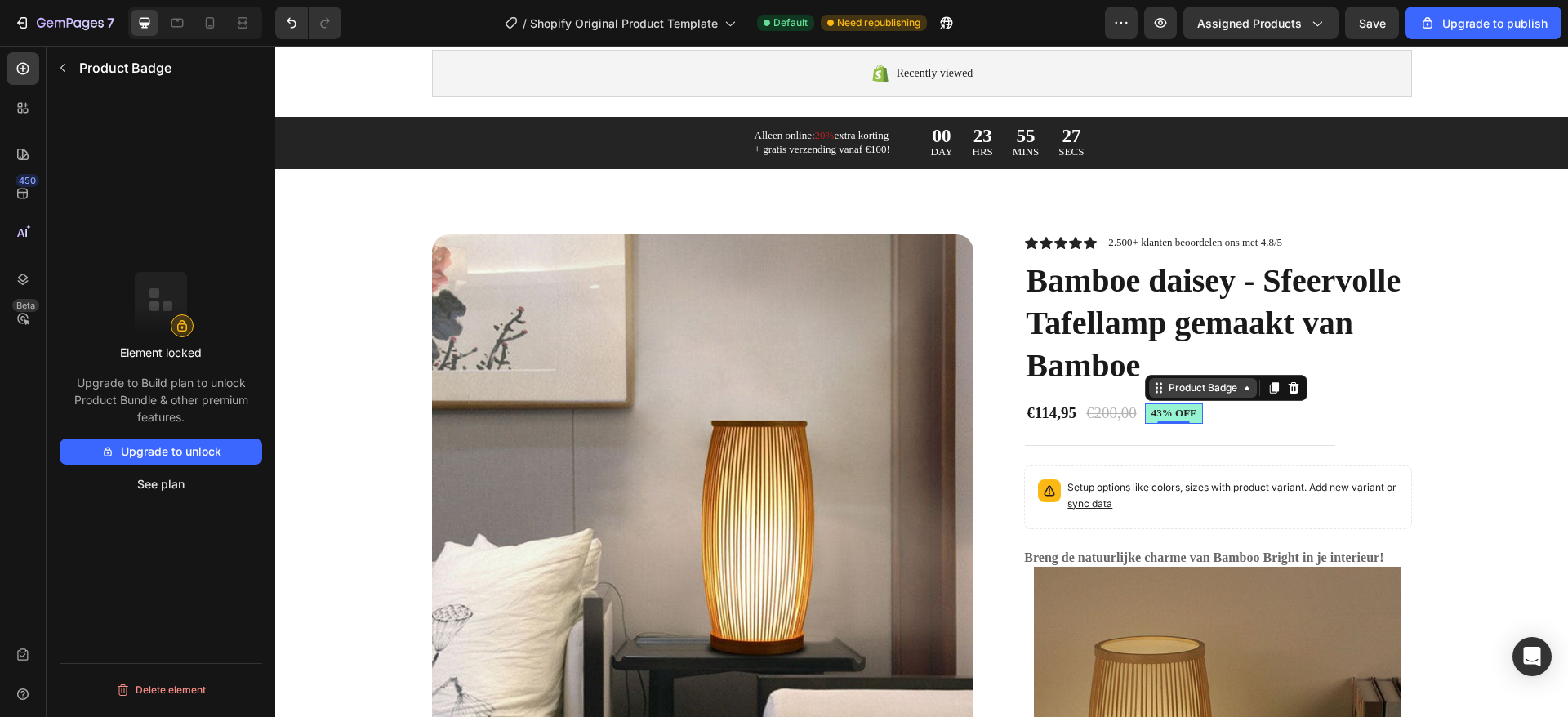
click at [1209, 395] on div "Product Badge" at bounding box center [1203, 387] width 108 height 19
click at [1169, 414] on pre "43% off" at bounding box center [1173, 413] width 58 height 20
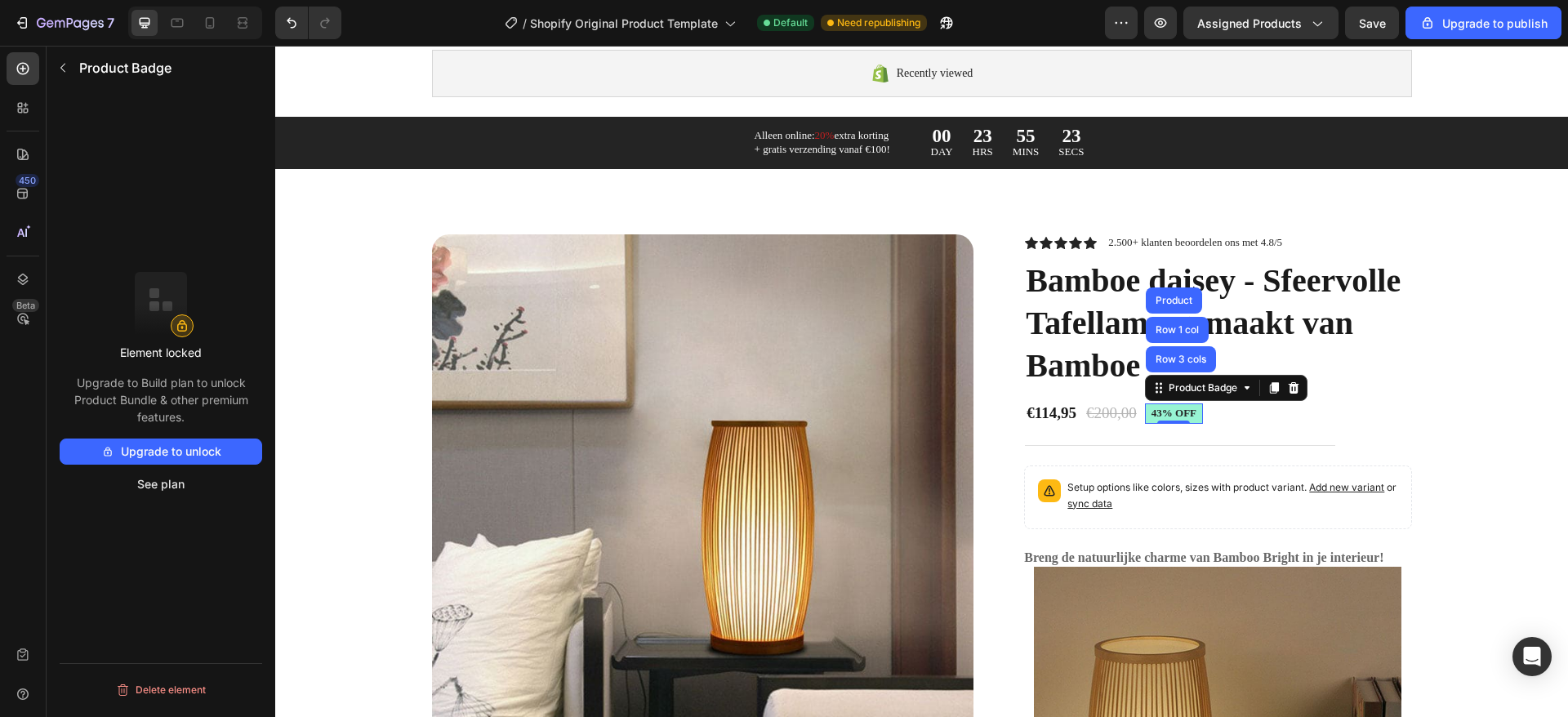
click at [1169, 414] on pre "43% off" at bounding box center [1173, 413] width 58 height 20
click at [191, 444] on button "Upgrade to unlock" at bounding box center [160, 451] width 202 height 26
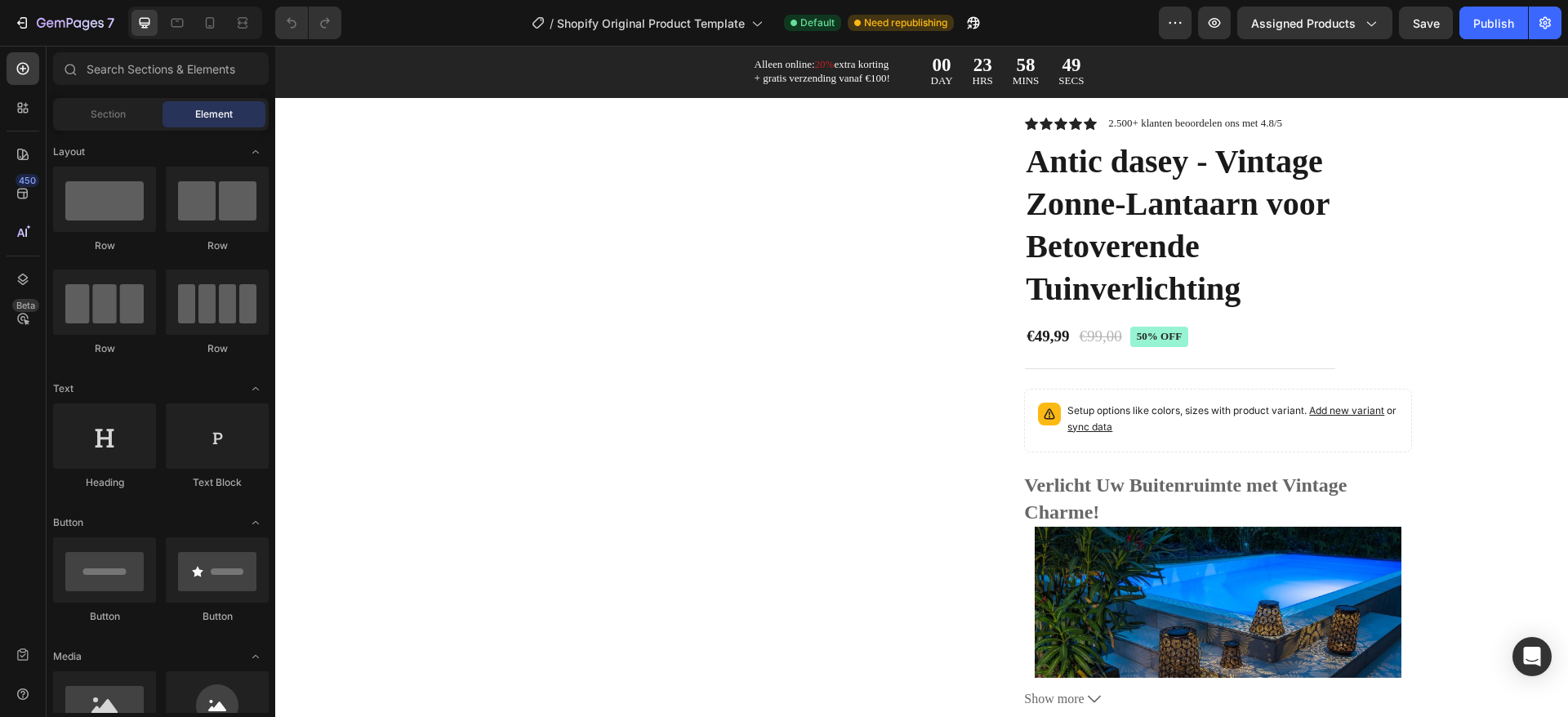
scroll to position [1212, 0]
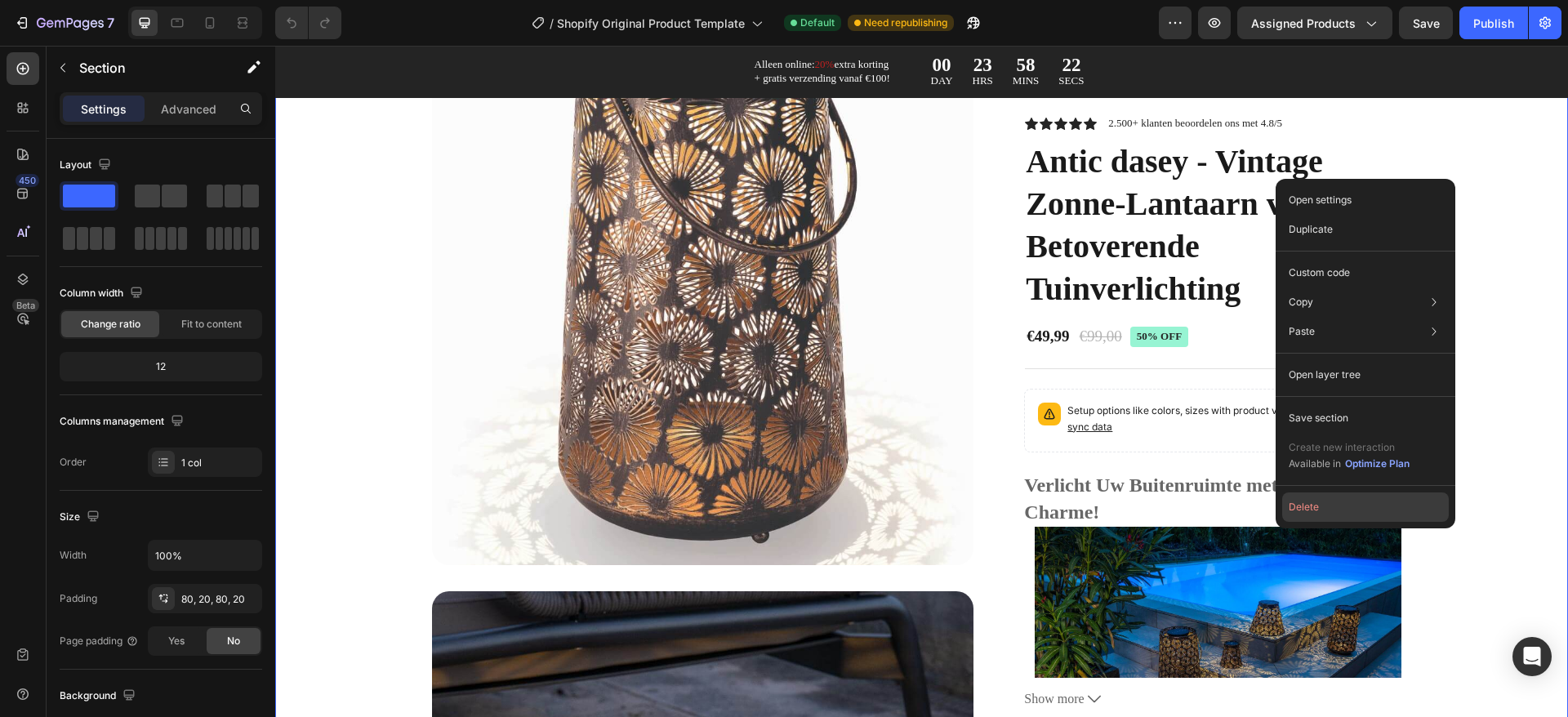
click at [1345, 505] on button "Delete" at bounding box center [1365, 506] width 166 height 29
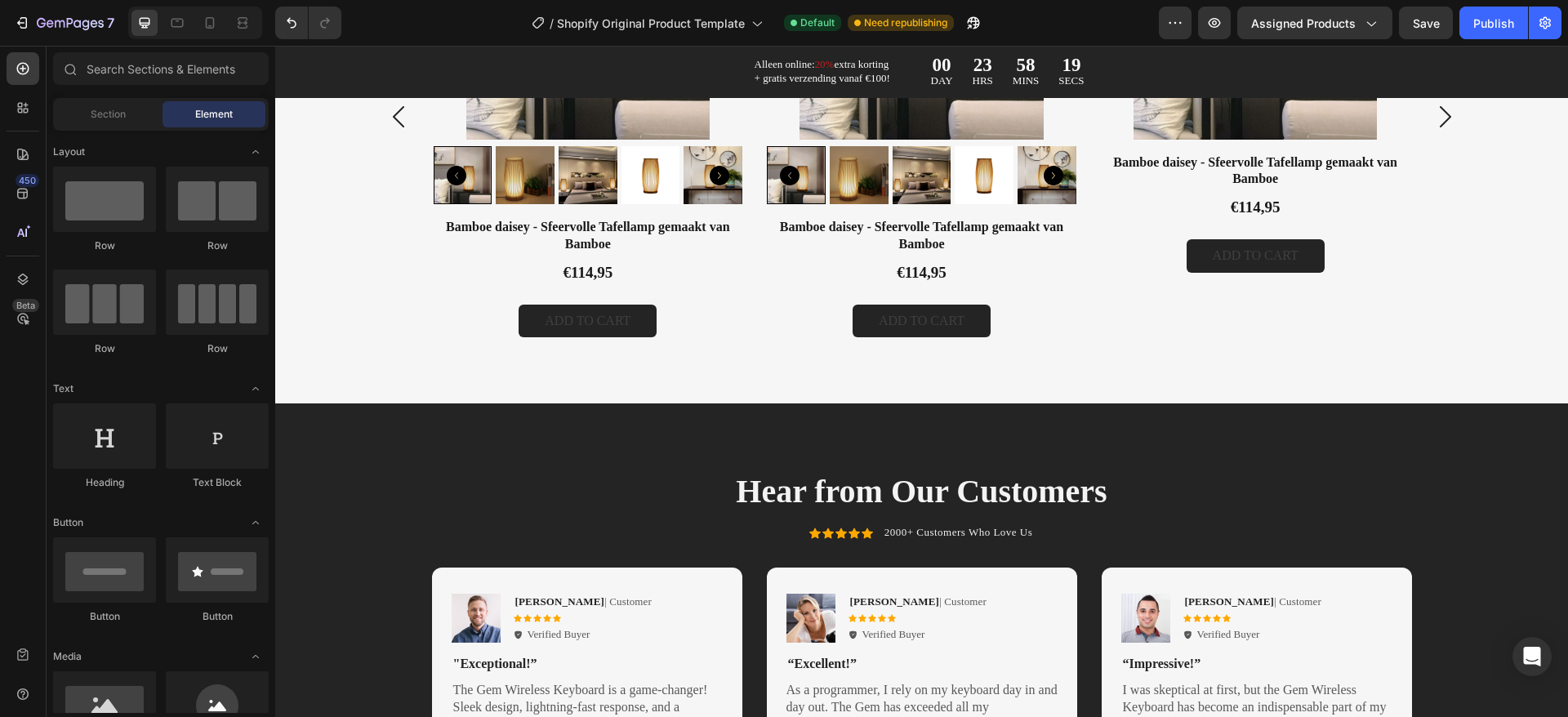
scroll to position [2975, 0]
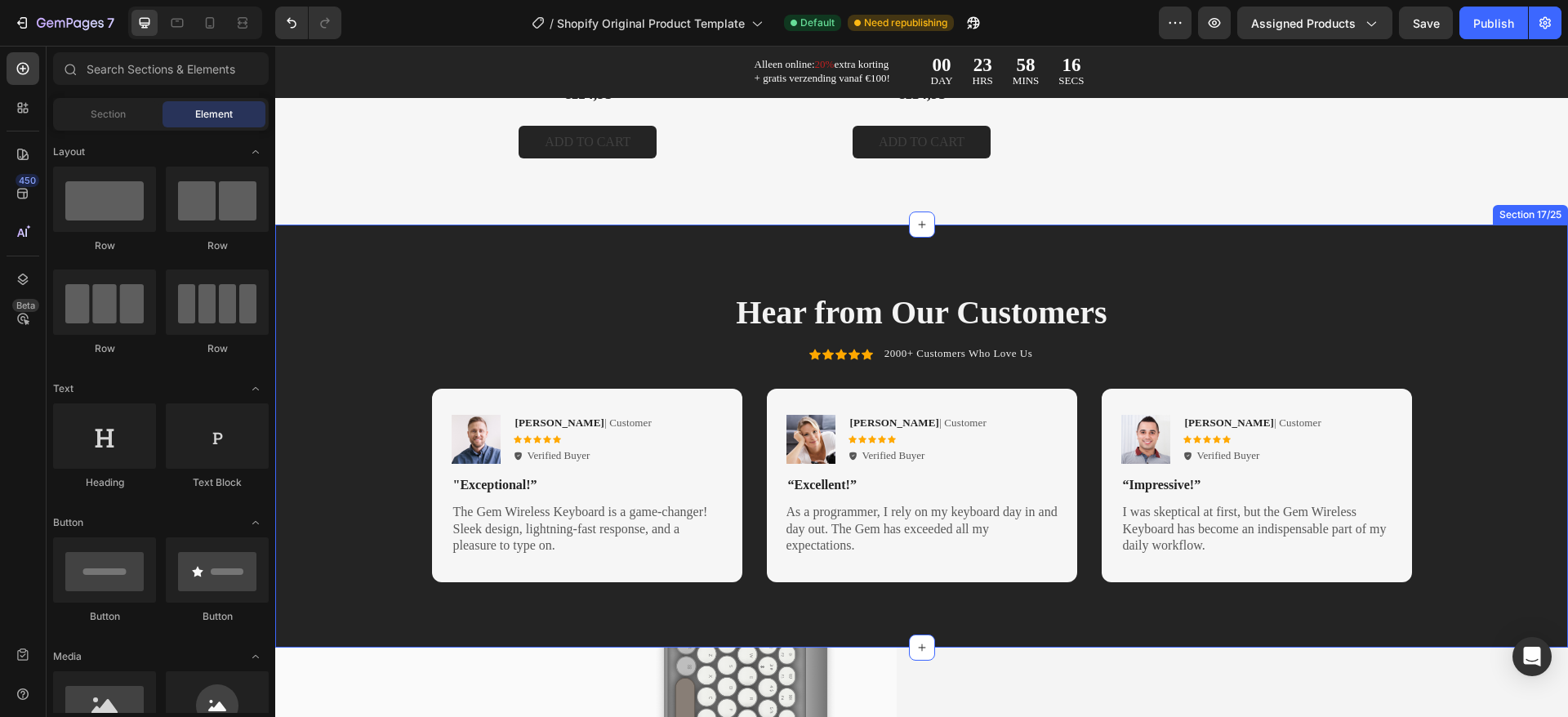
click at [1270, 243] on div "Hear from Our Customers Heading Icon Icon Icon Icon Icon Icon List 2000+ Custom…" at bounding box center [921, 436] width 1293 height 423
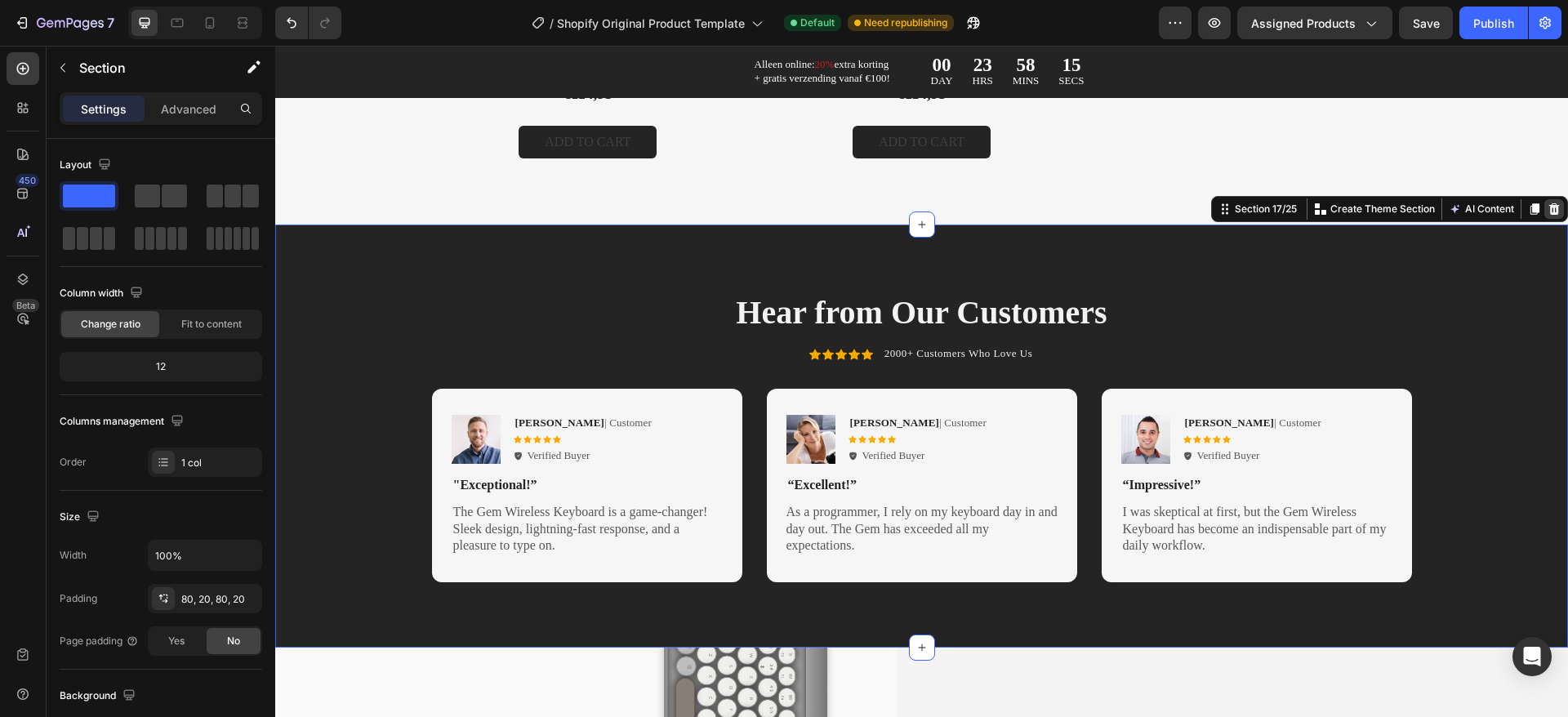
click at [1549, 212] on icon at bounding box center [1554, 209] width 11 height 12
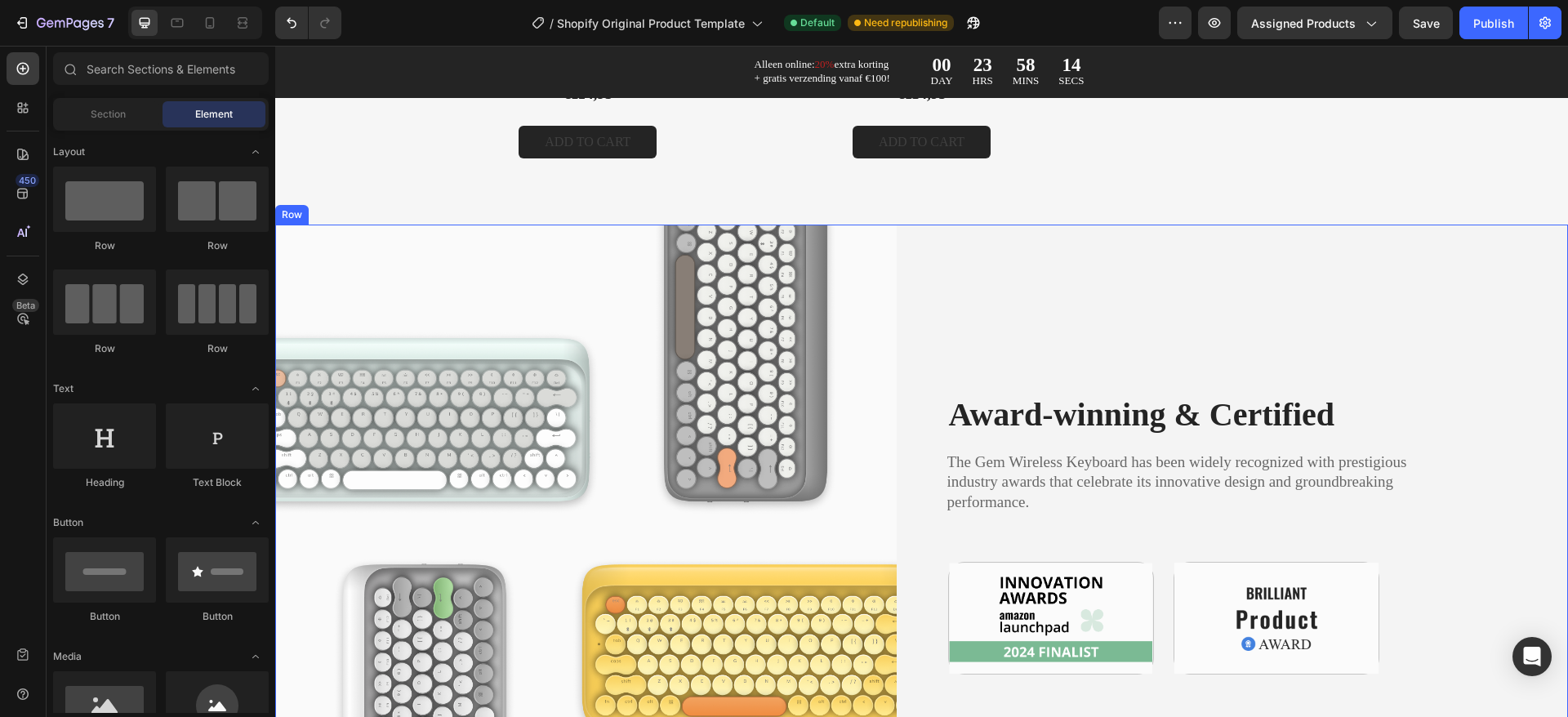
click at [1355, 338] on div "Award-winning & Certified Heading The Gem Wireless Keyboard has been widely rec…" at bounding box center [1258, 532] width 621 height 616
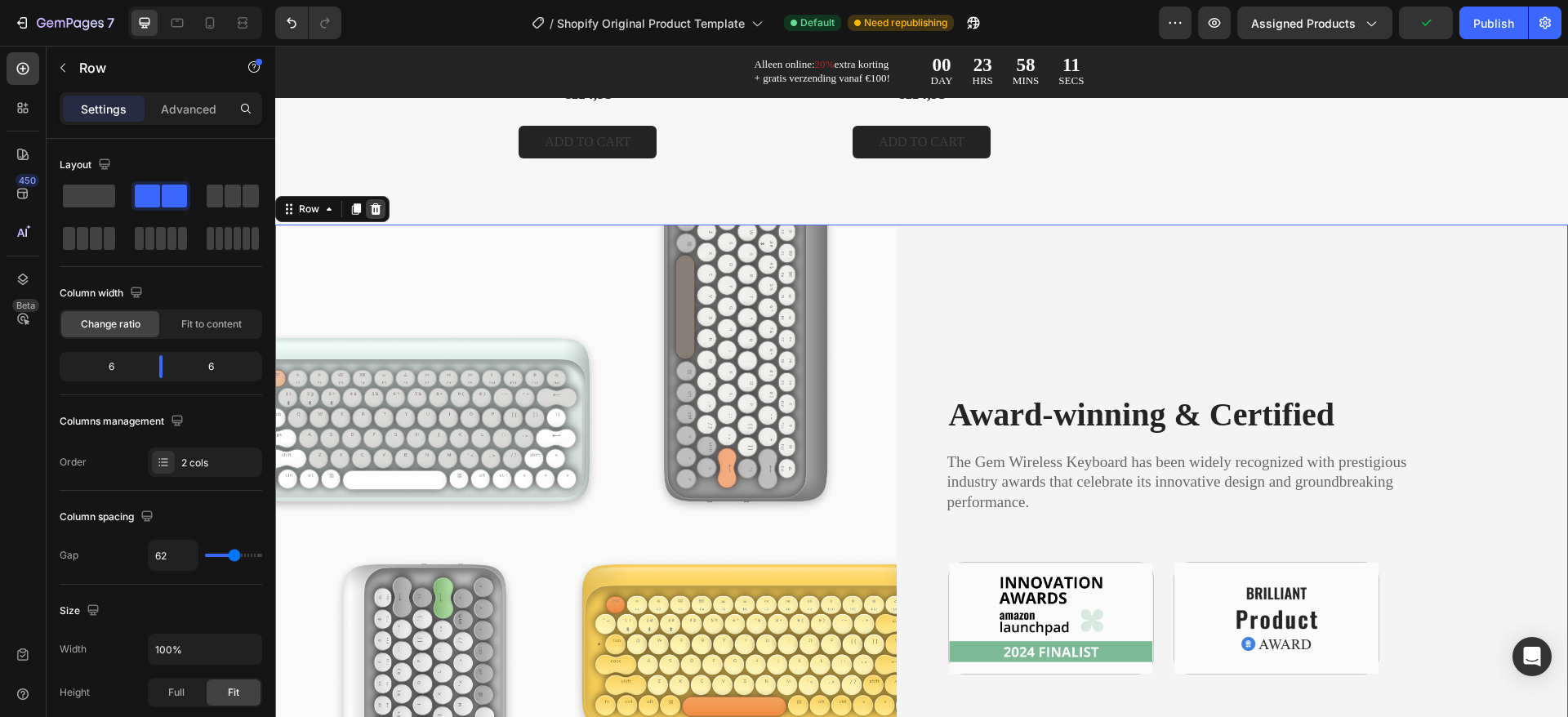
click at [372, 217] on div at bounding box center [375, 208] width 19 height 19
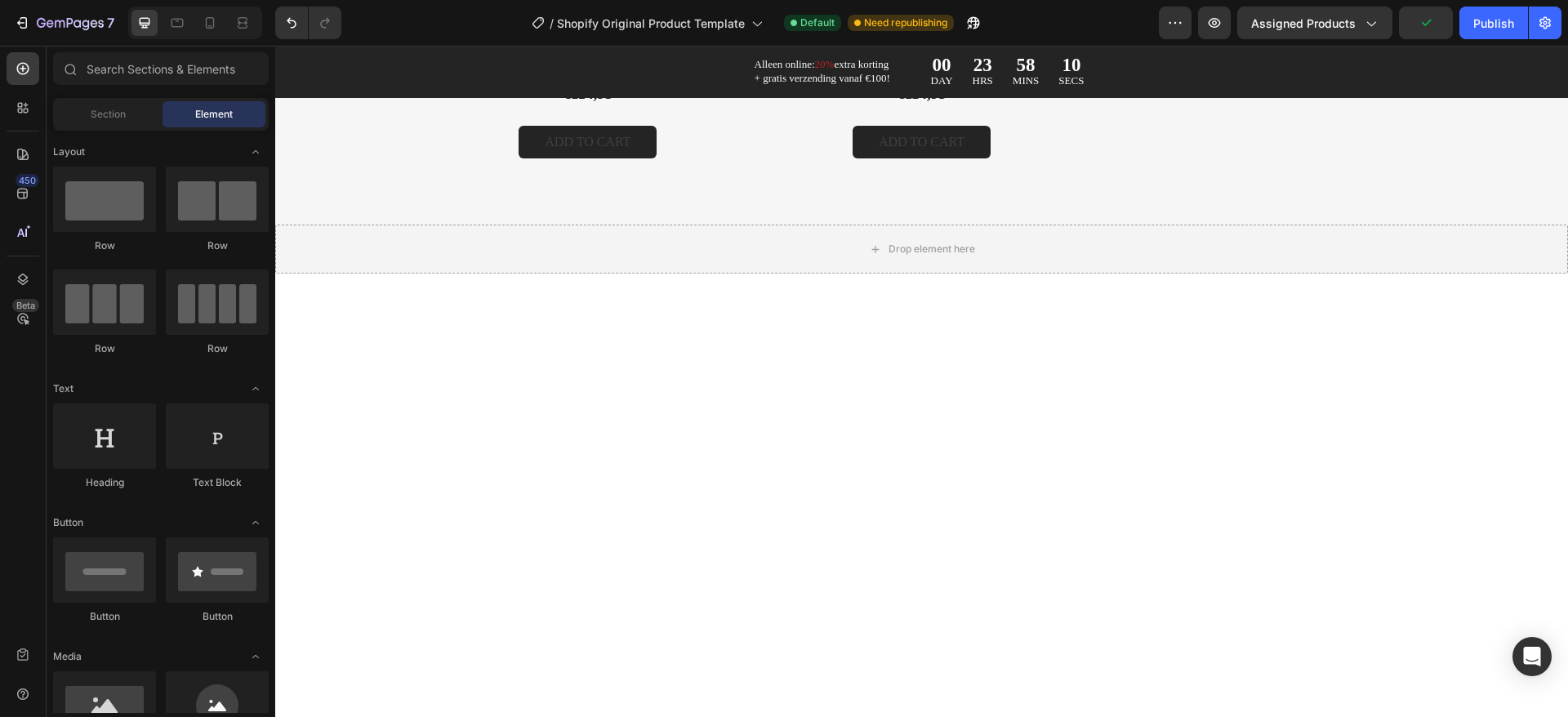
click at [761, 570] on div at bounding box center [921, 505] width 1260 height 334
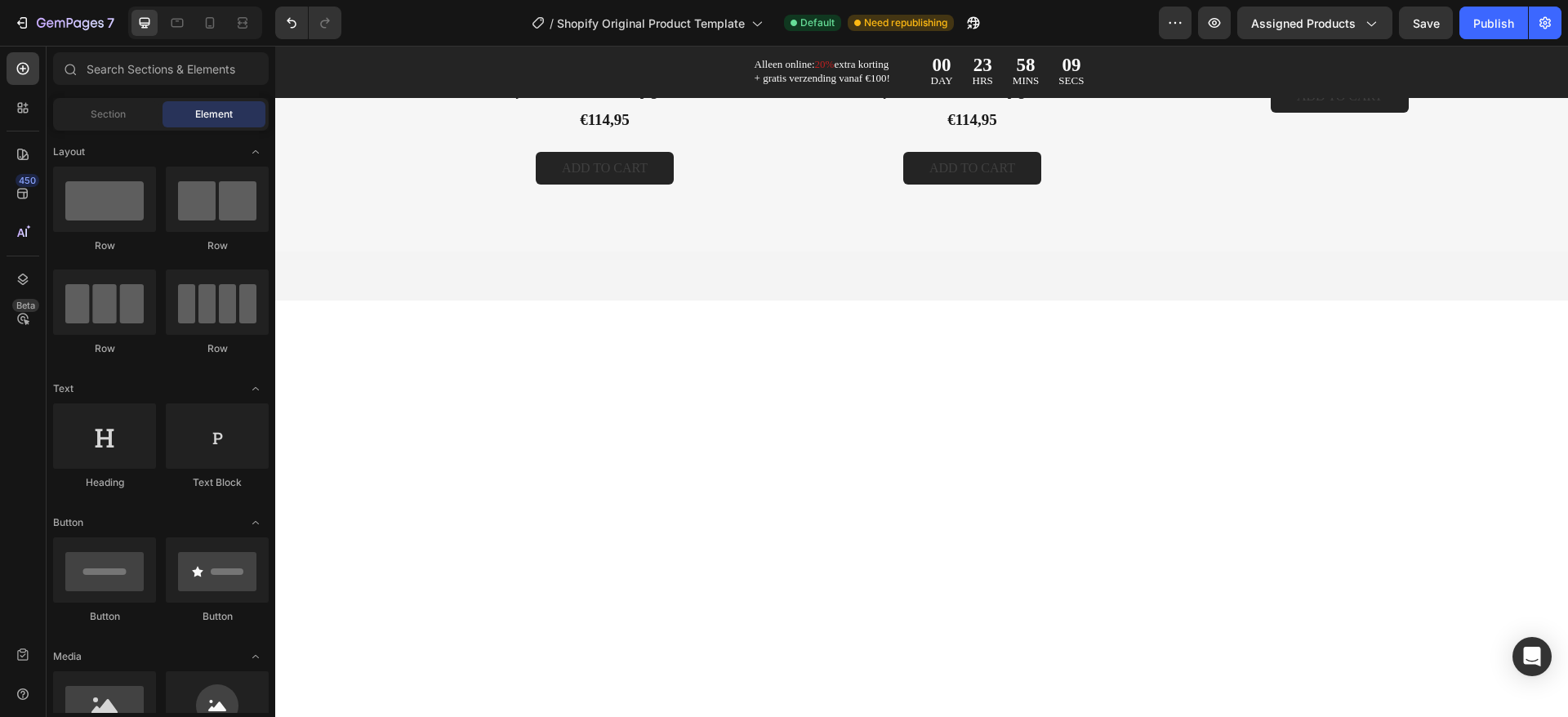
scroll to position [2544, 0]
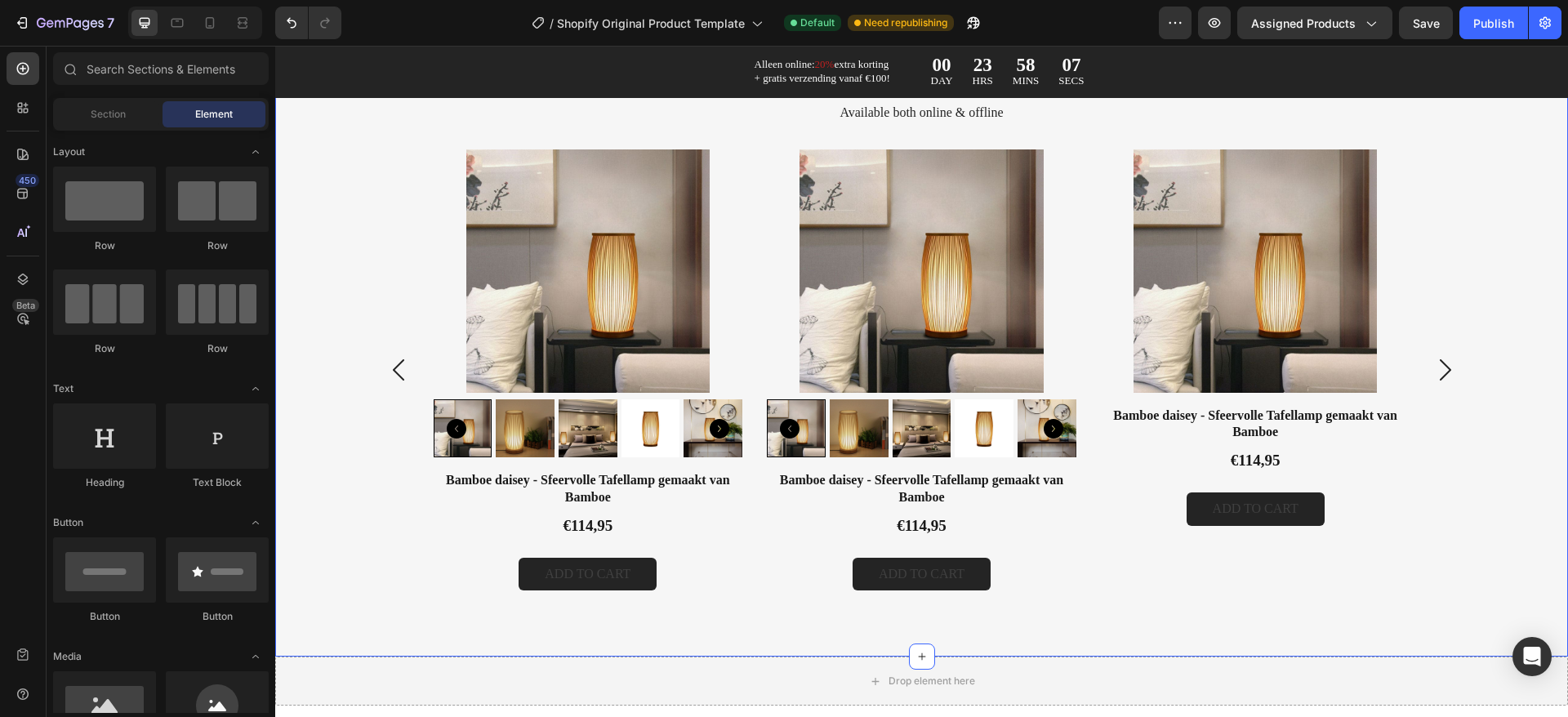
click at [1509, 238] on div "Product Images [PERSON_NAME] - Sfeervolle Tafellamp gemaakt van Bamboe Product …" at bounding box center [921, 370] width 1260 height 442
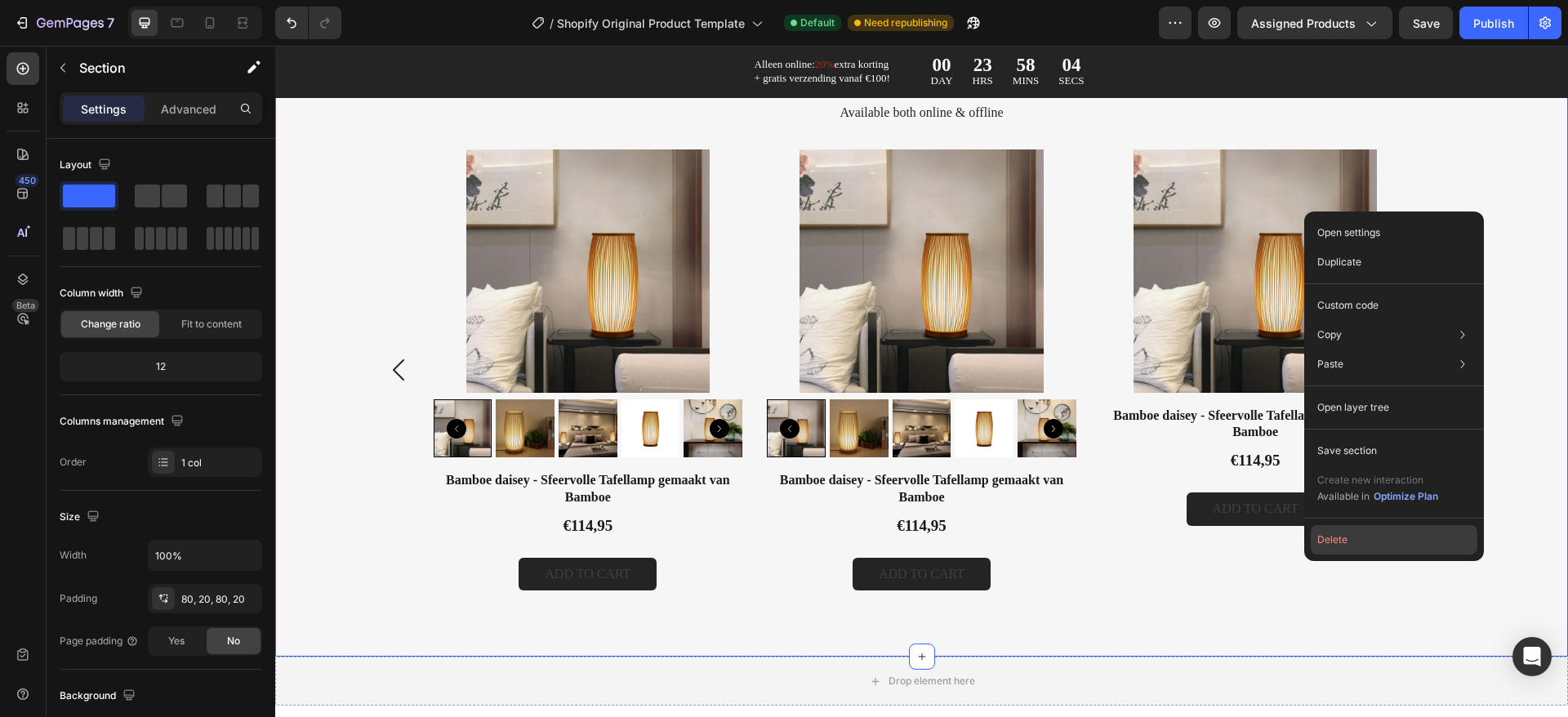
click at [1381, 547] on button "Delete" at bounding box center [1393, 539] width 166 height 29
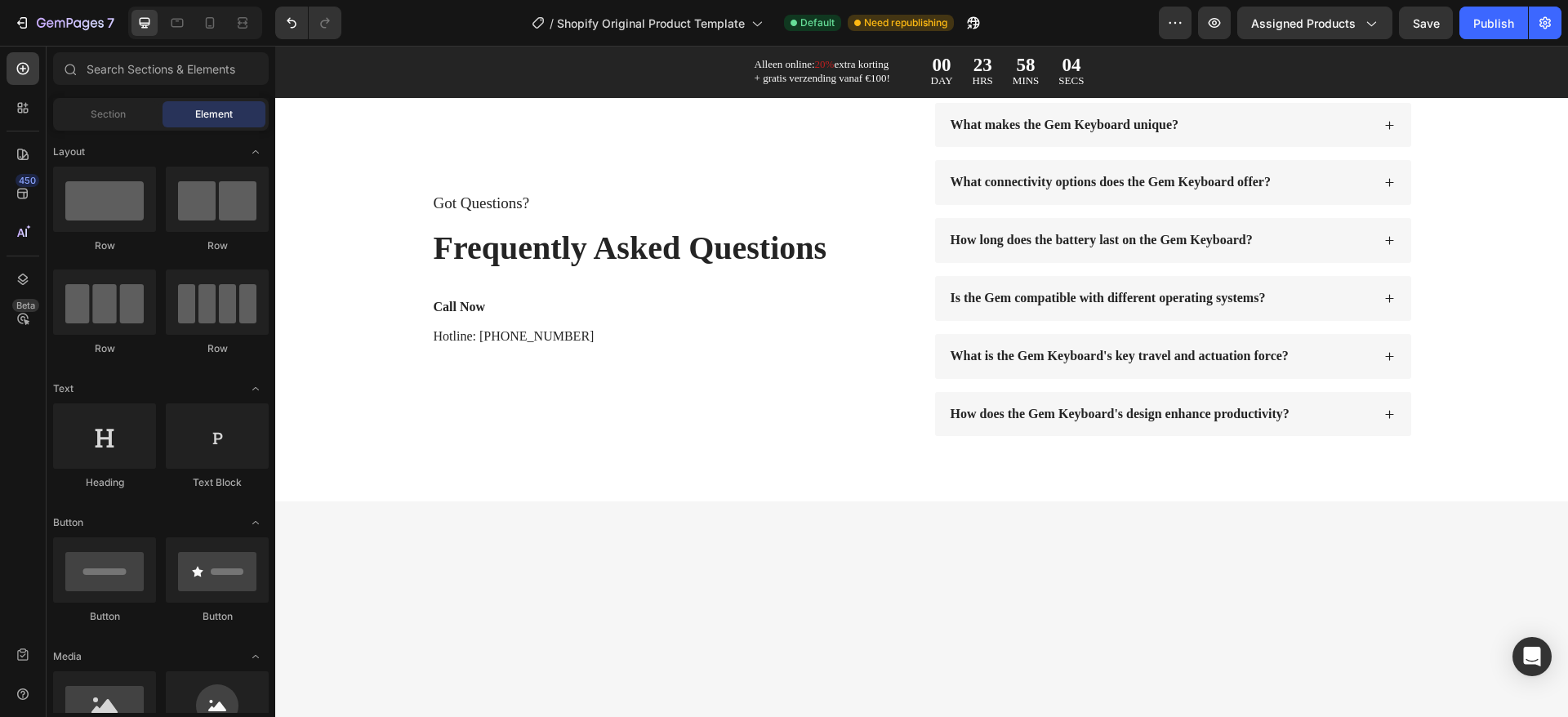
scroll to position [1866, 0]
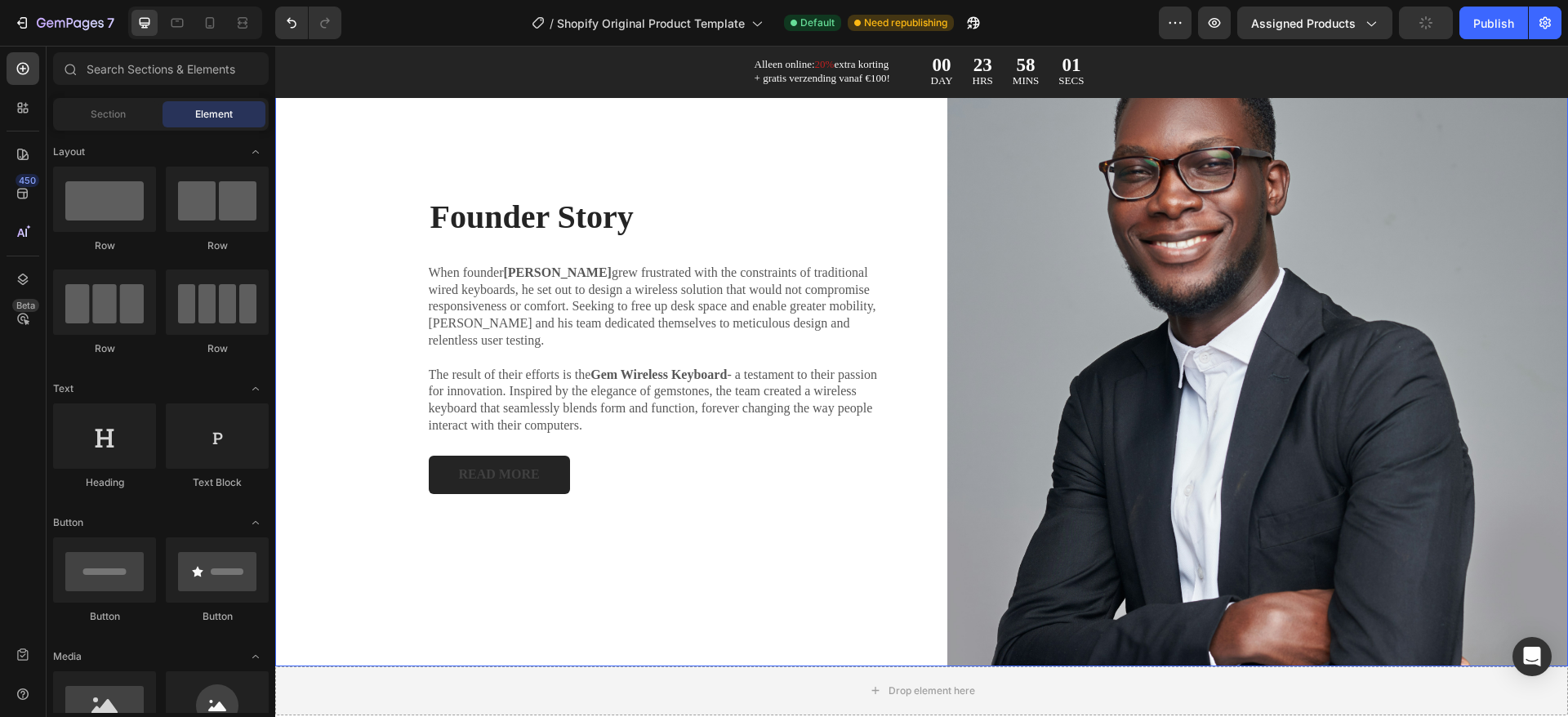
click at [905, 330] on div "Founder Story Heading When founder [PERSON_NAME] grew frustrated with the const…" at bounding box center [921, 343] width 1293 height 644
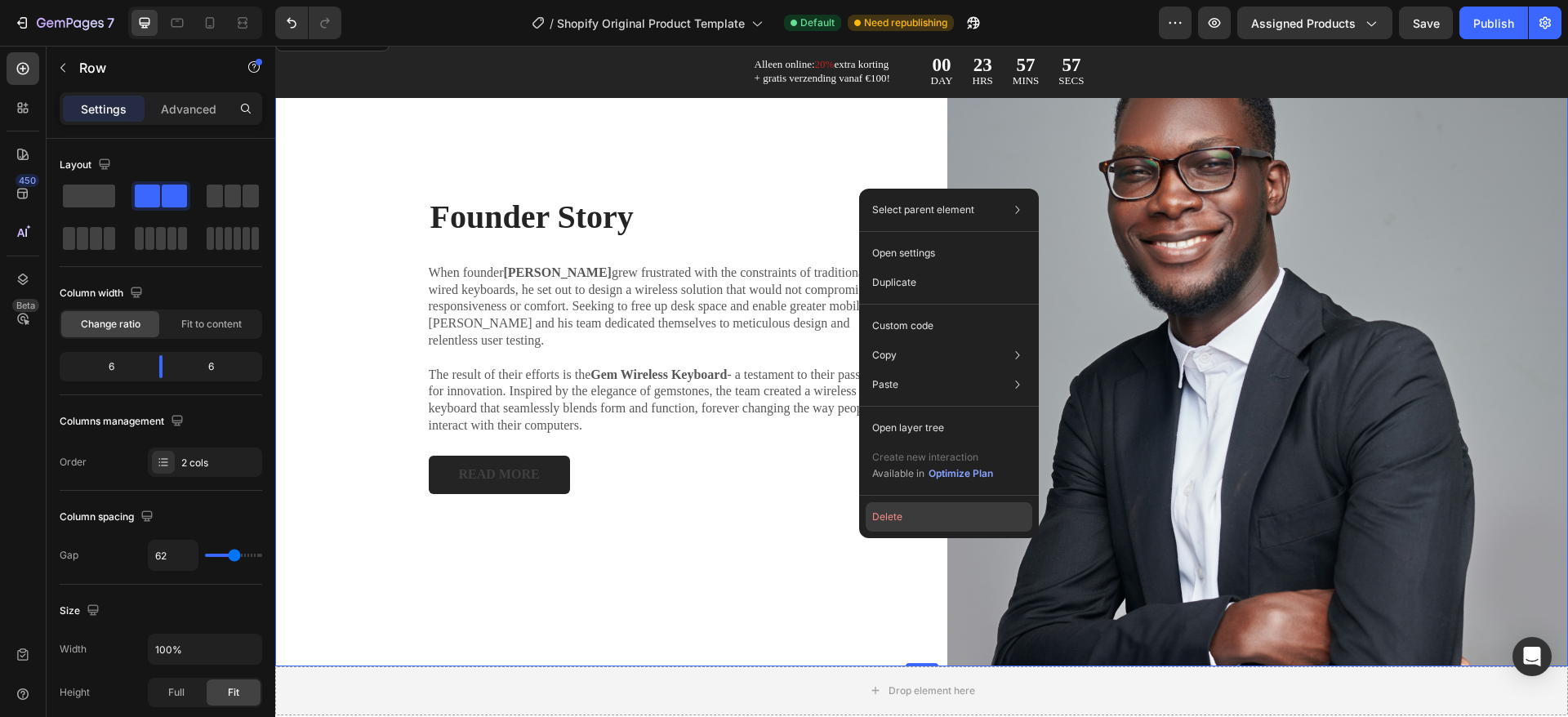
click at [880, 516] on button "Delete" at bounding box center [948, 516] width 166 height 29
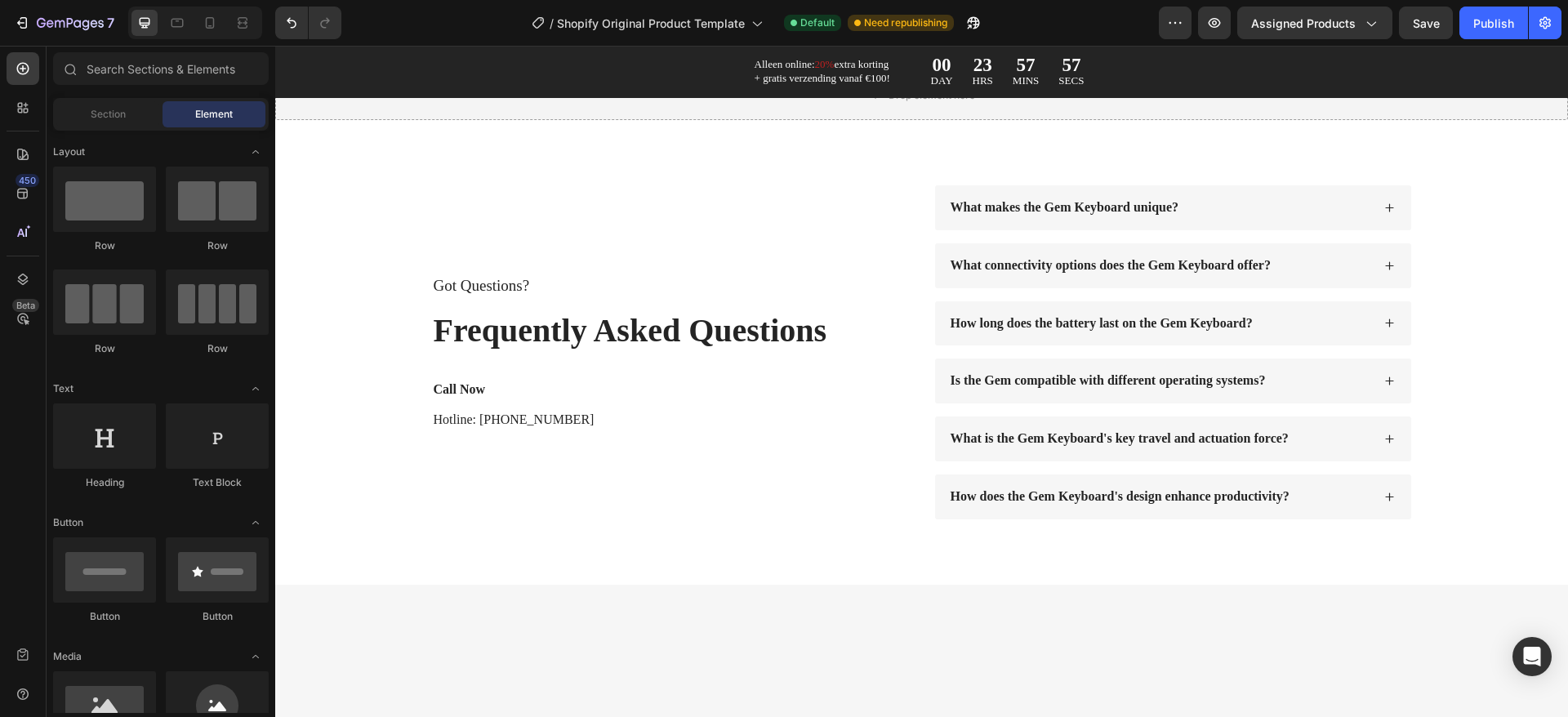
scroll to position [1281, 0]
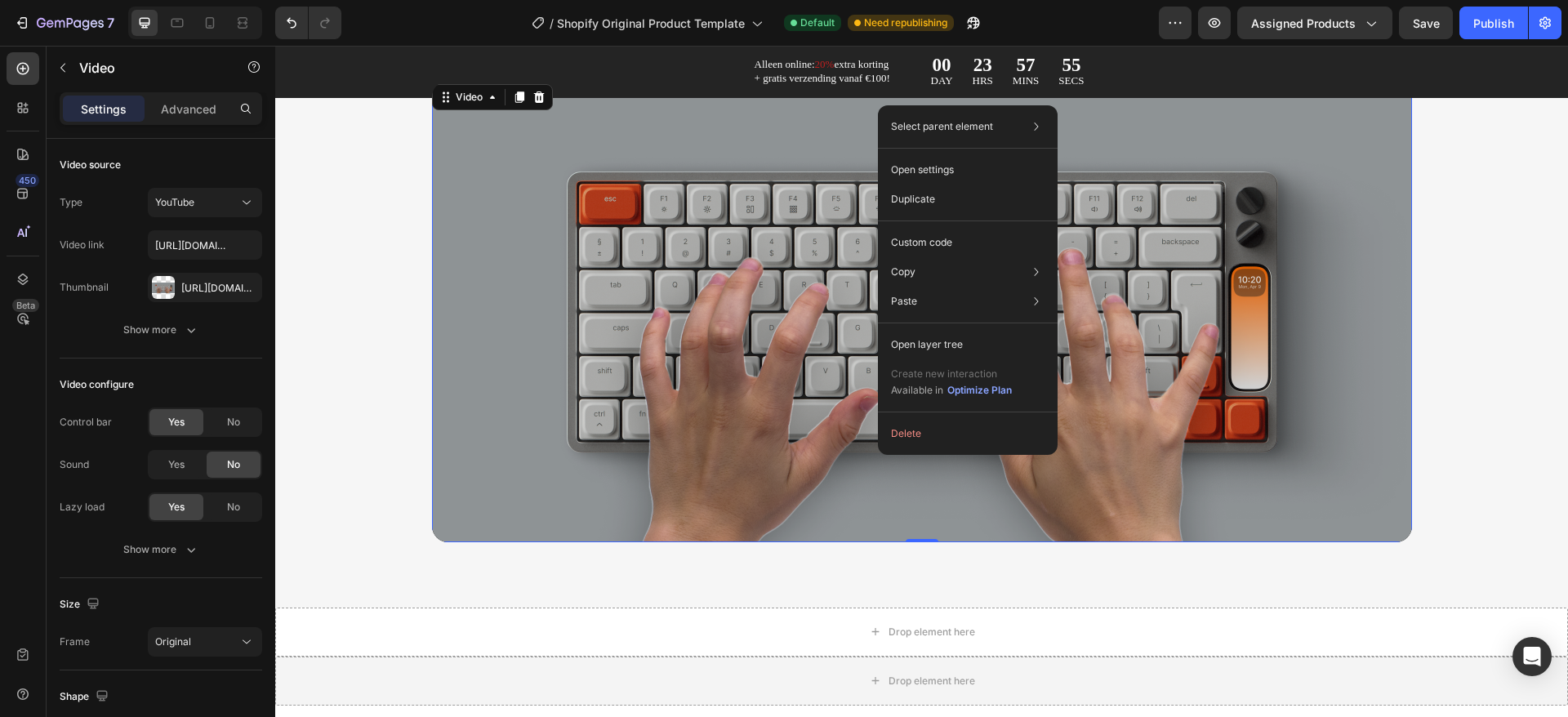
click at [884, 425] on div "Delete" at bounding box center [968, 433] width 180 height 29
drag, startPoint x: 890, startPoint y: 425, endPoint x: 618, endPoint y: 379, distance: 275.9
click at [894, 425] on button "Delete" at bounding box center [968, 433] width 166 height 29
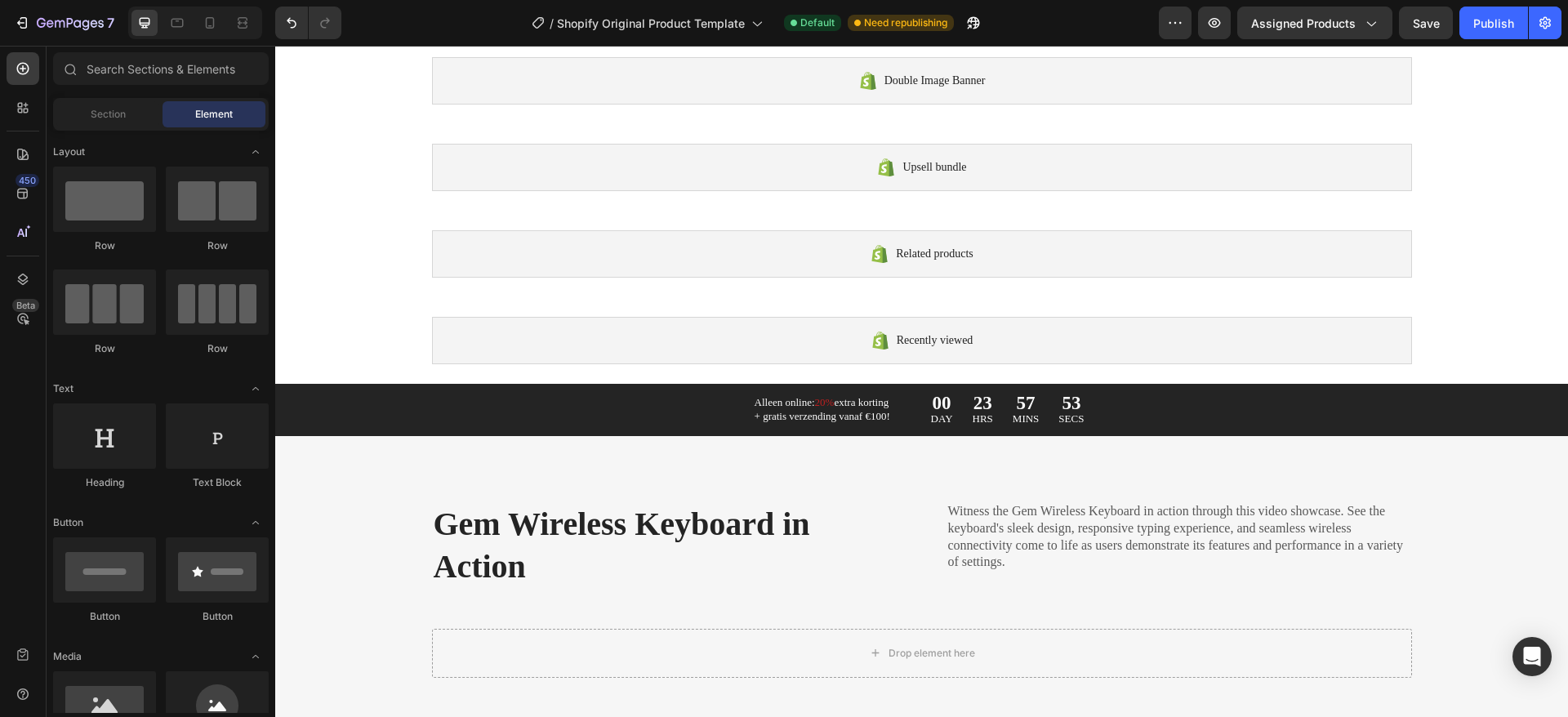
scroll to position [1004, 0]
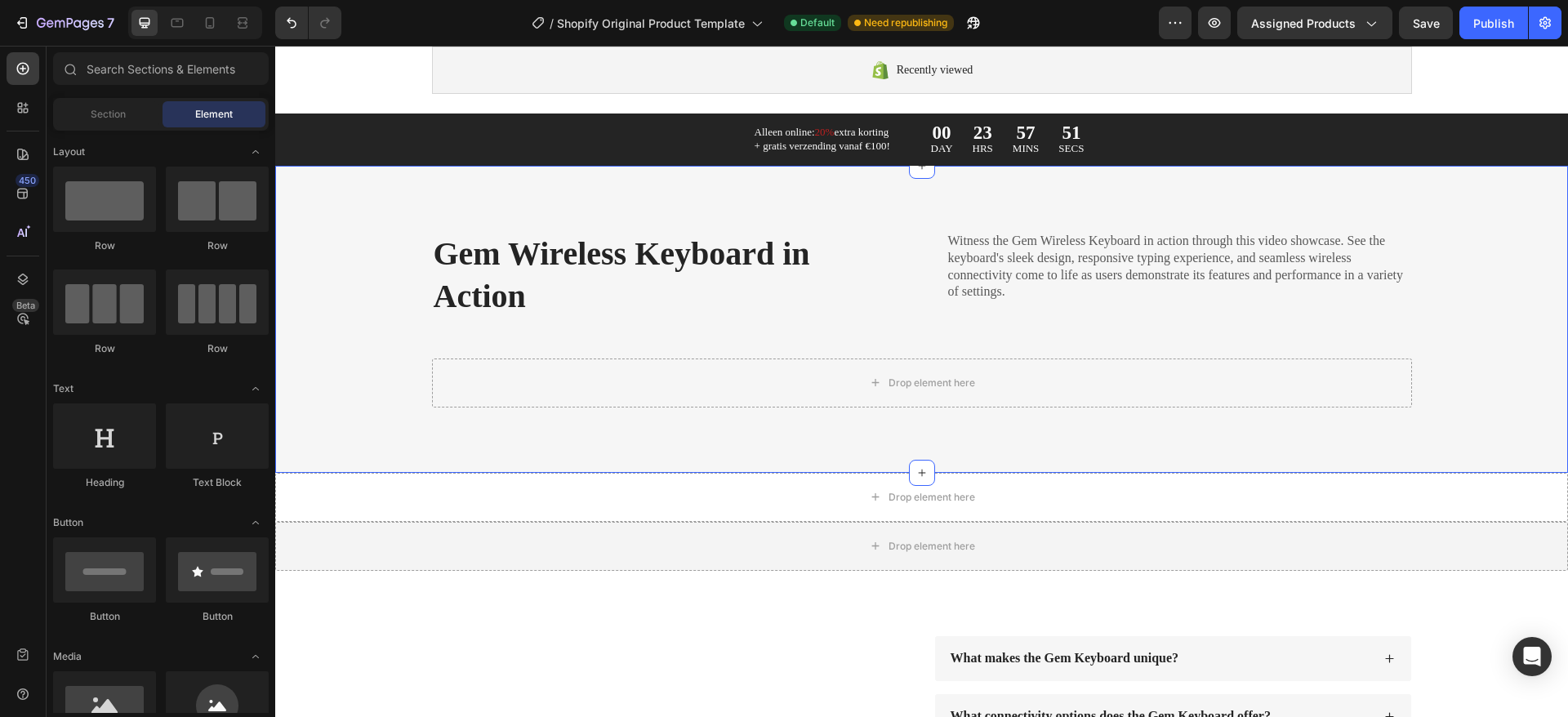
click at [809, 214] on div "Gem Wireless Keyboard in Action Heading Witness the Gem Wireless Keyboard in ac…" at bounding box center [921, 319] width 1293 height 307
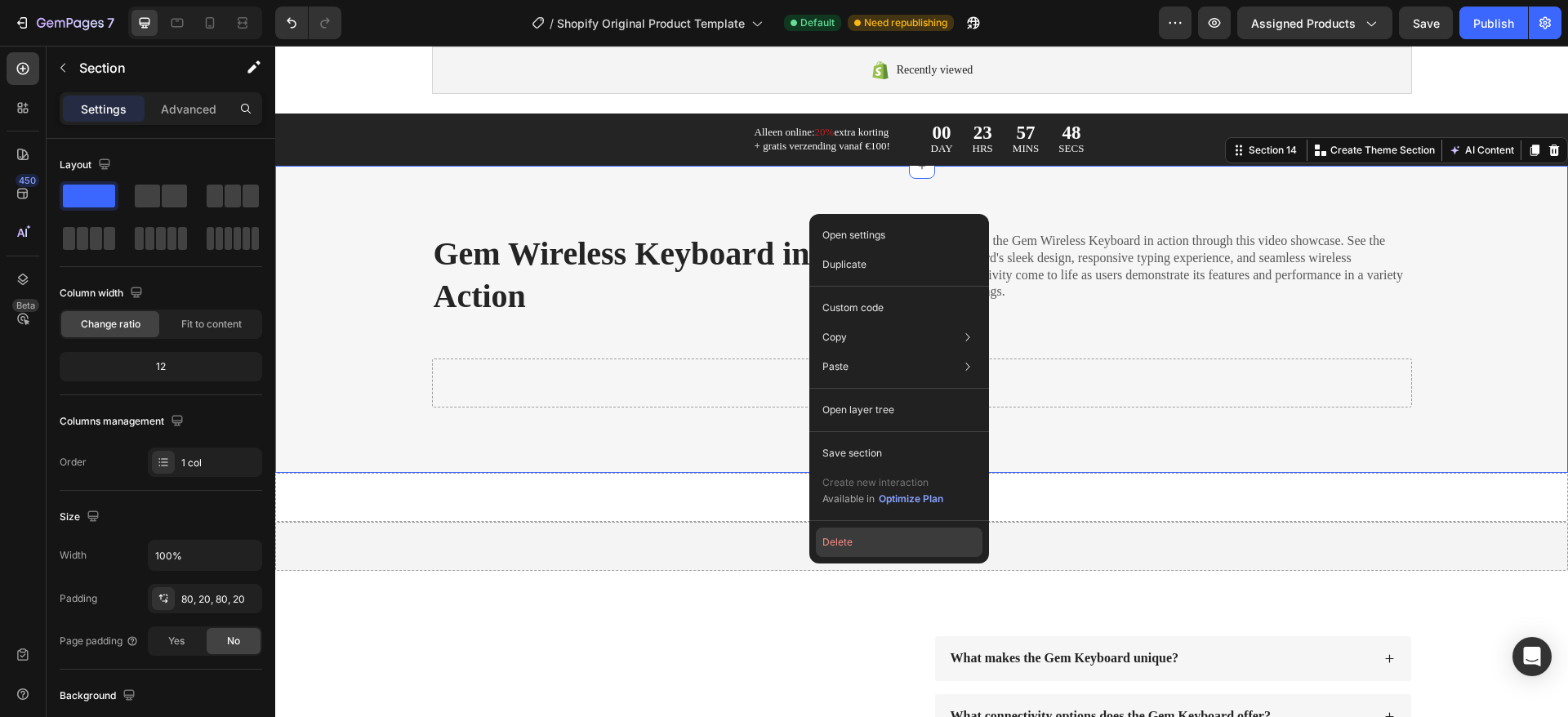
click at [905, 541] on button "Delete" at bounding box center [899, 542] width 166 height 29
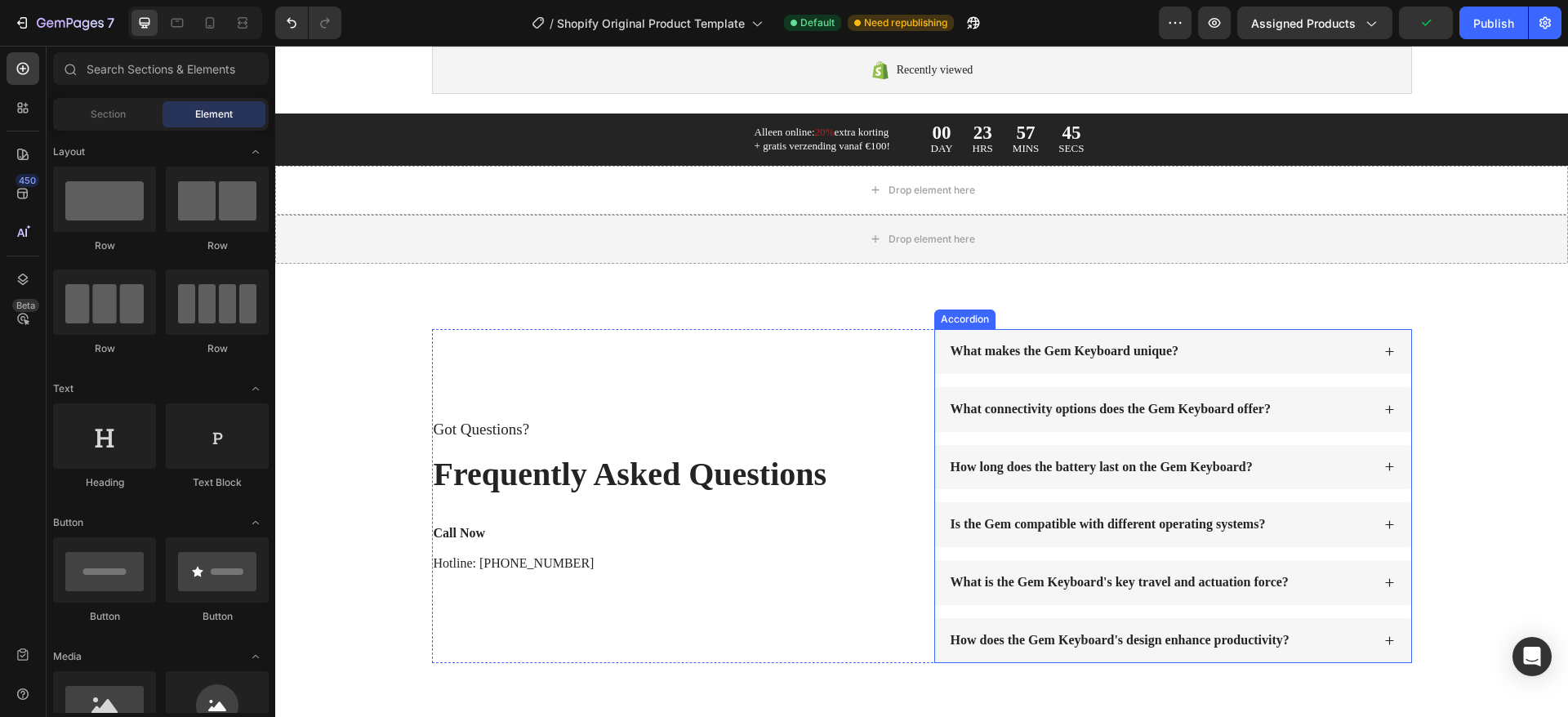
click at [1305, 345] on div "What makes the Gem Keyboard unique?" at bounding box center [1160, 351] width 423 height 22
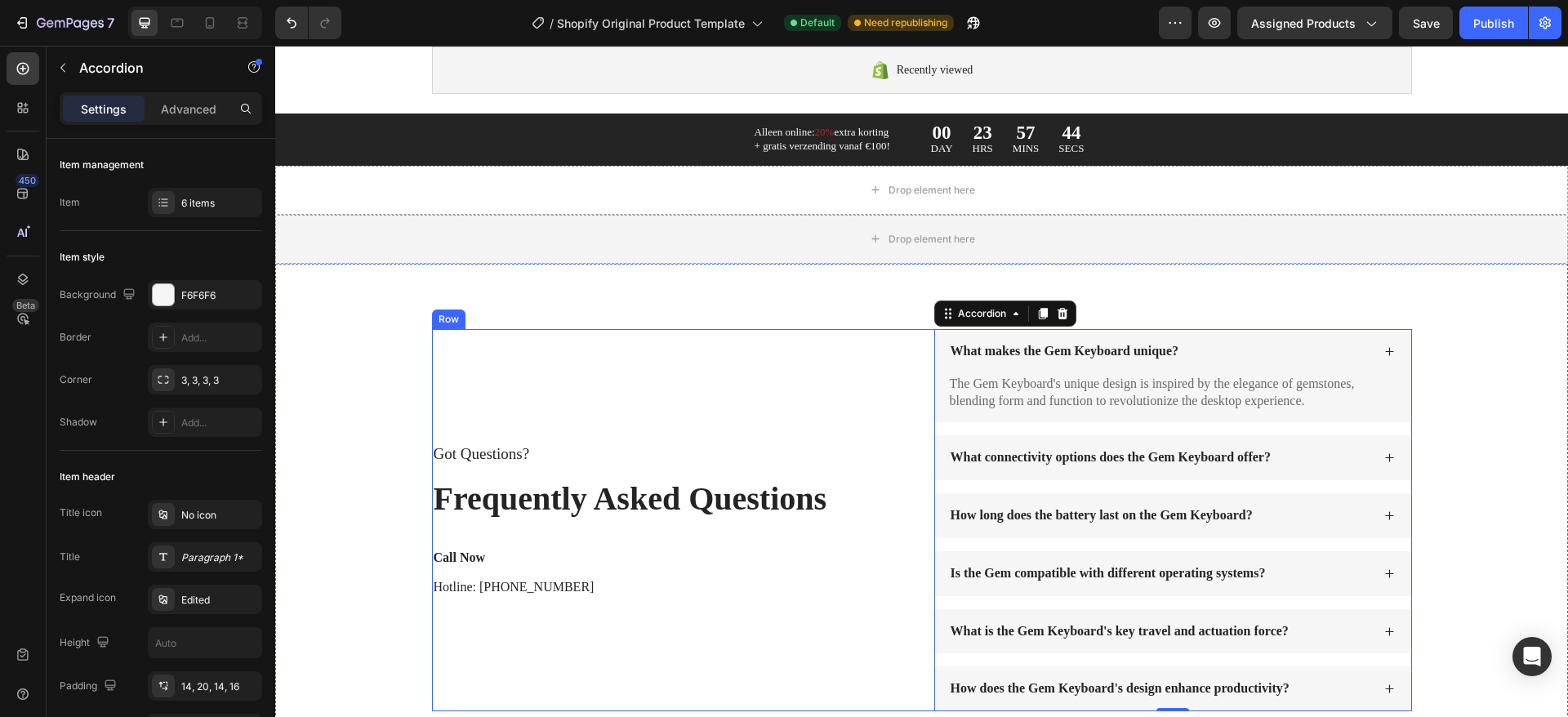
click at [873, 377] on div "Got Questions? Text Block Frequently Asked Questions Heading Call Now Text Bloc…" at bounding box center [670, 520] width 478 height 382
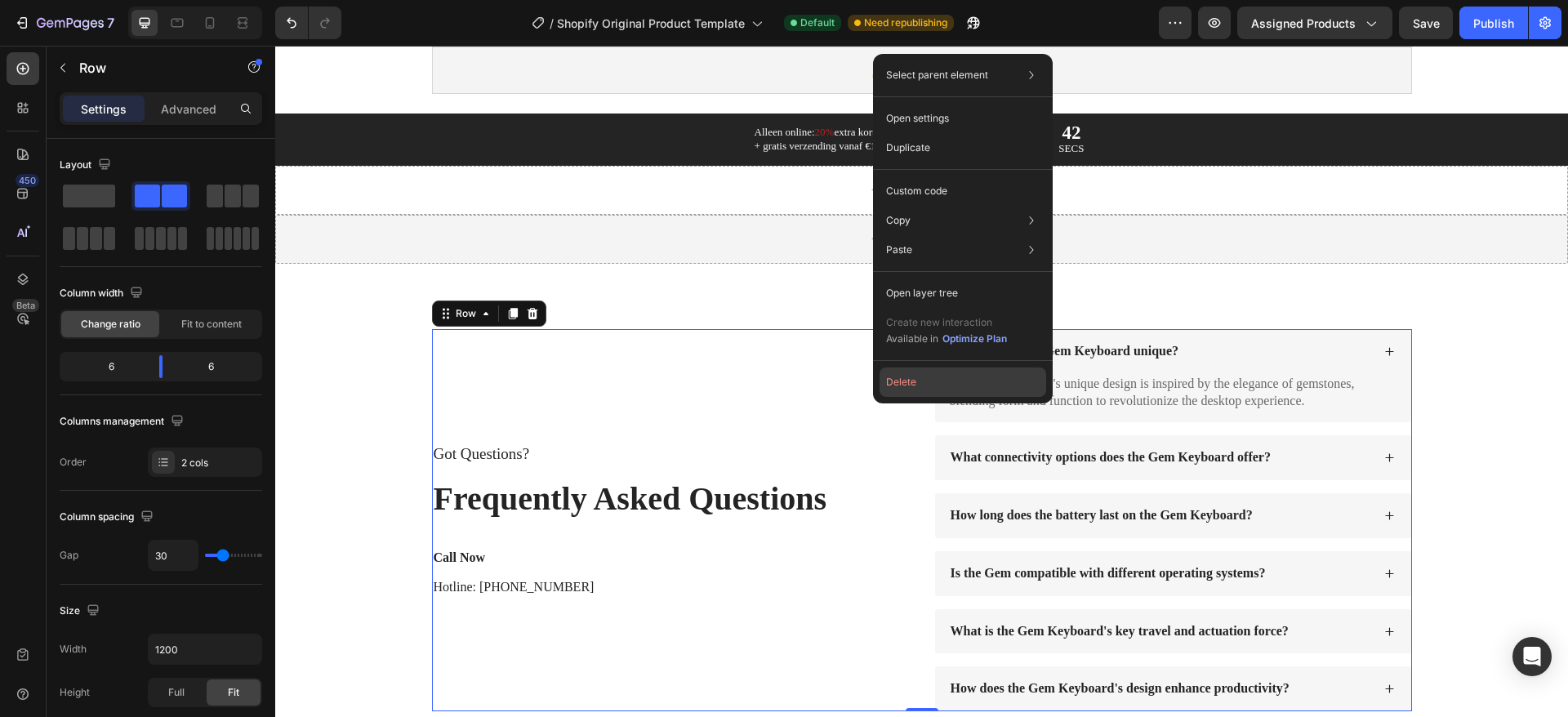
click at [895, 382] on button "Delete" at bounding box center [962, 381] width 166 height 29
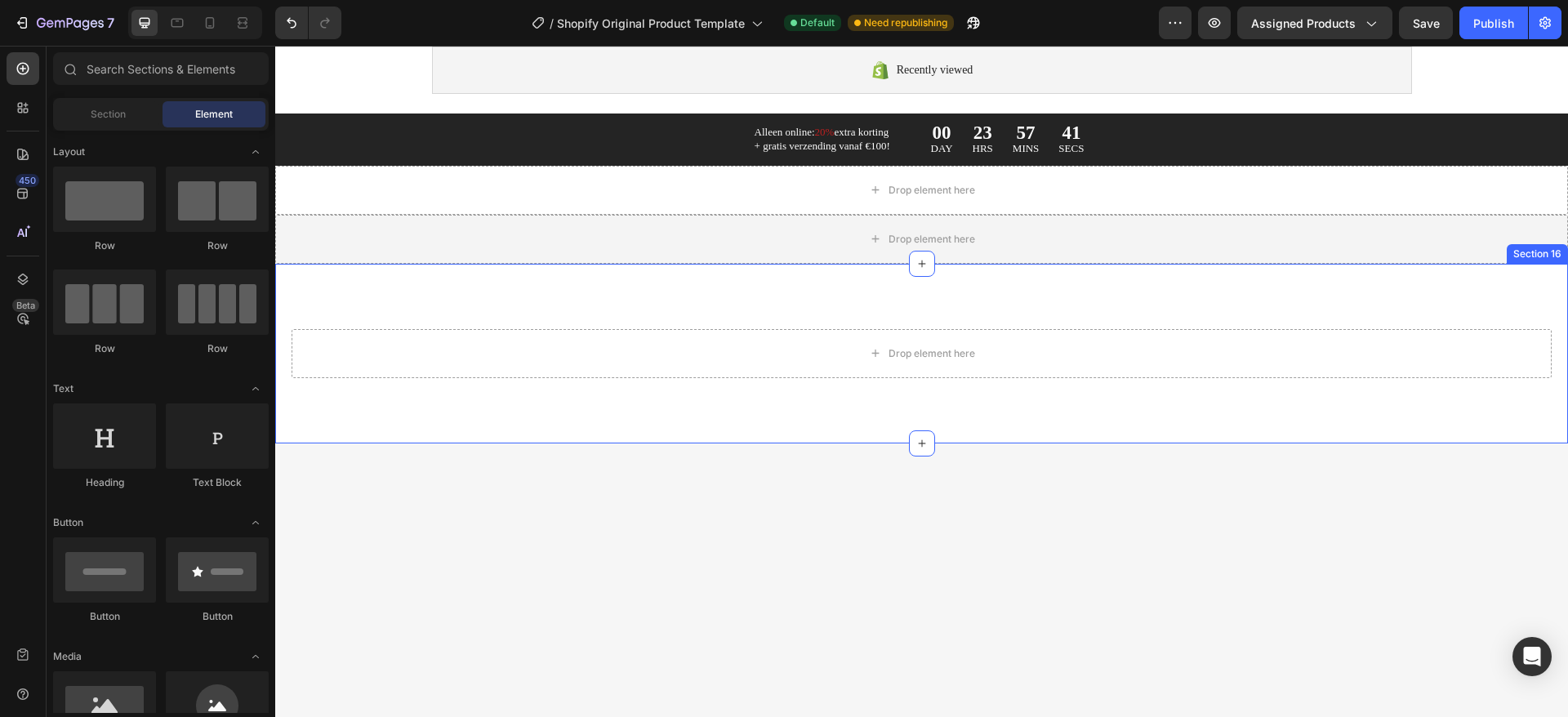
click at [1163, 287] on div "Drop element here Section 16" at bounding box center [921, 353] width 1293 height 180
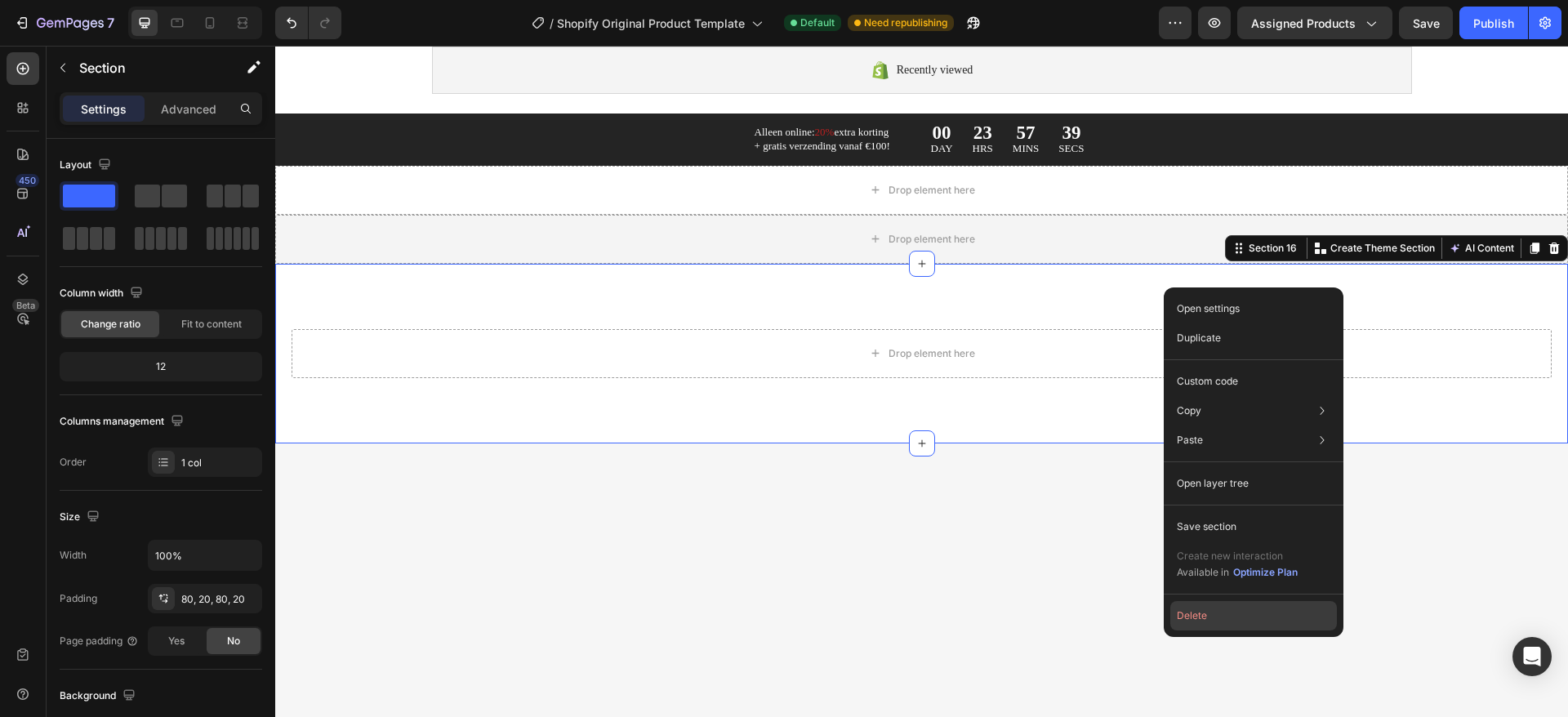
drag, startPoint x: 1204, startPoint y: 610, endPoint x: 932, endPoint y: 563, distance: 276.0
click at [1204, 610] on button "Delete" at bounding box center [1253, 615] width 166 height 29
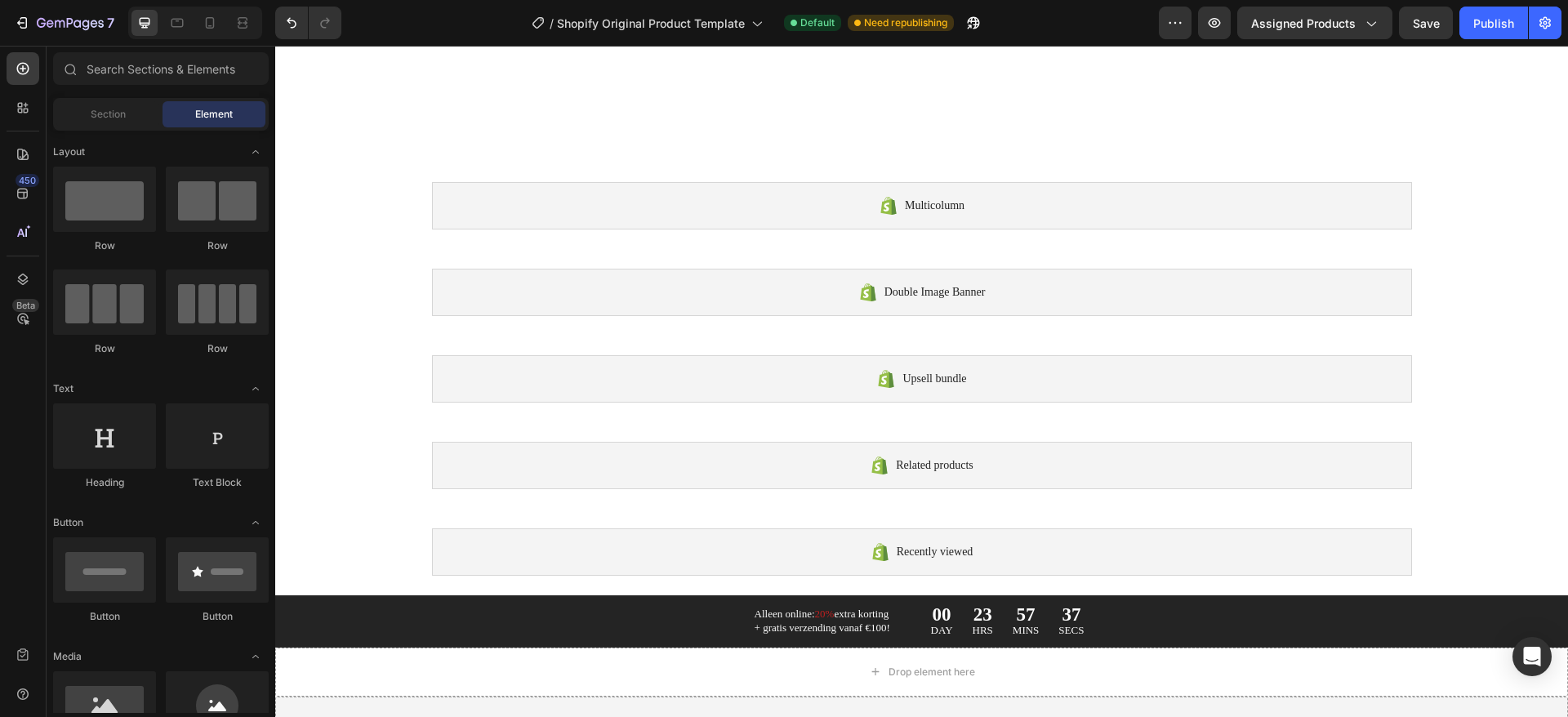
scroll to position [787, 0]
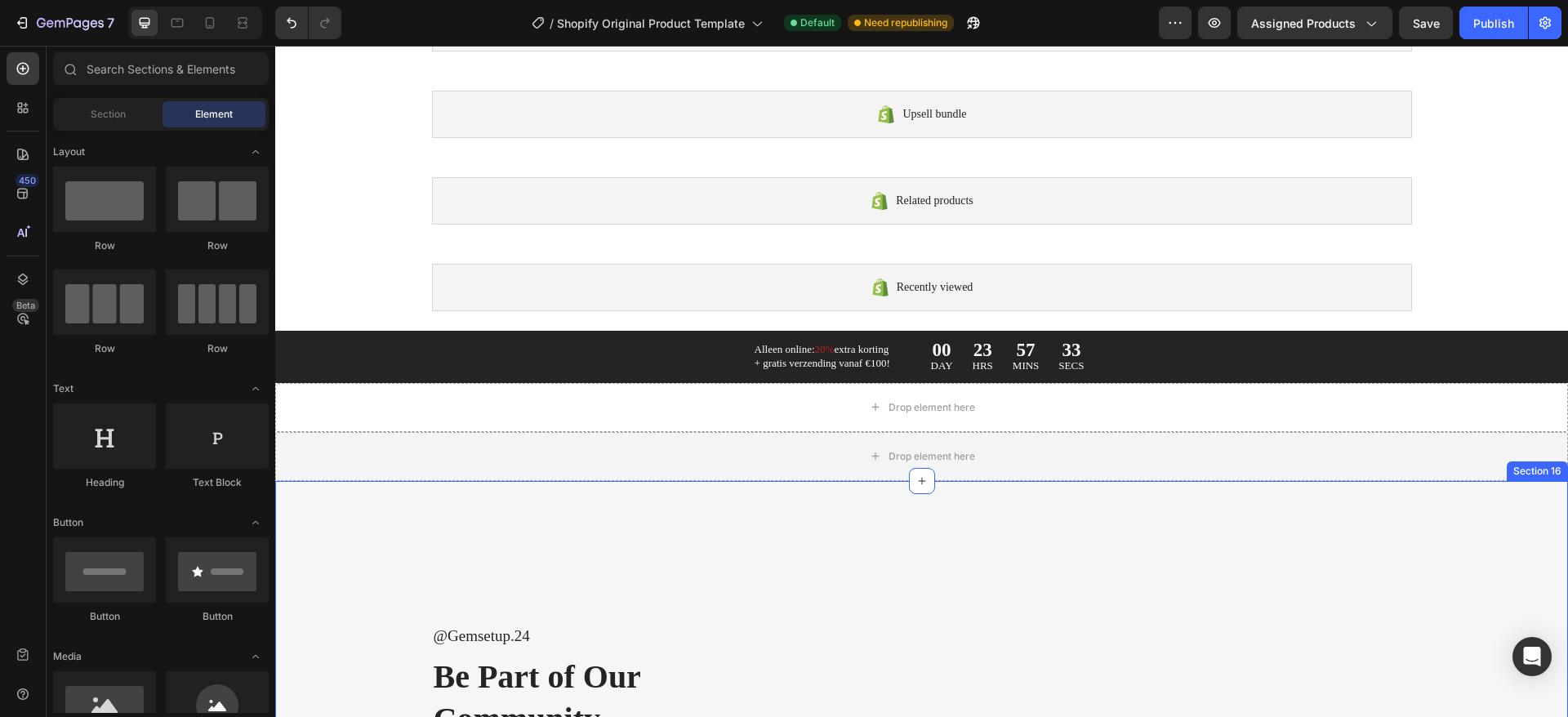
click at [1376, 510] on div "@Gemsetup.24 Text Block Be Part of Our Community Heading Image Image Image Imag…" at bounding box center [921, 693] width 1293 height 425
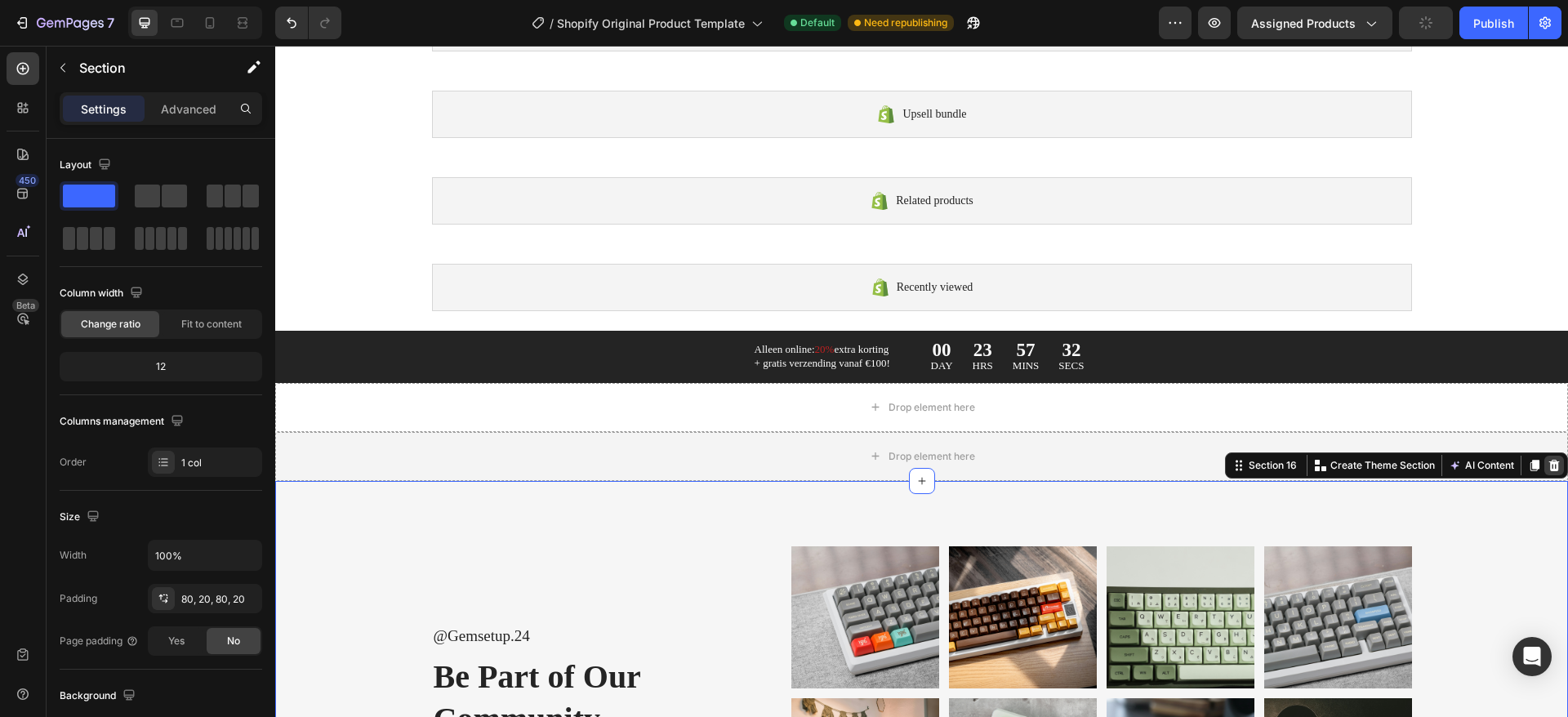
click at [1544, 456] on div at bounding box center [1553, 464] width 19 height 19
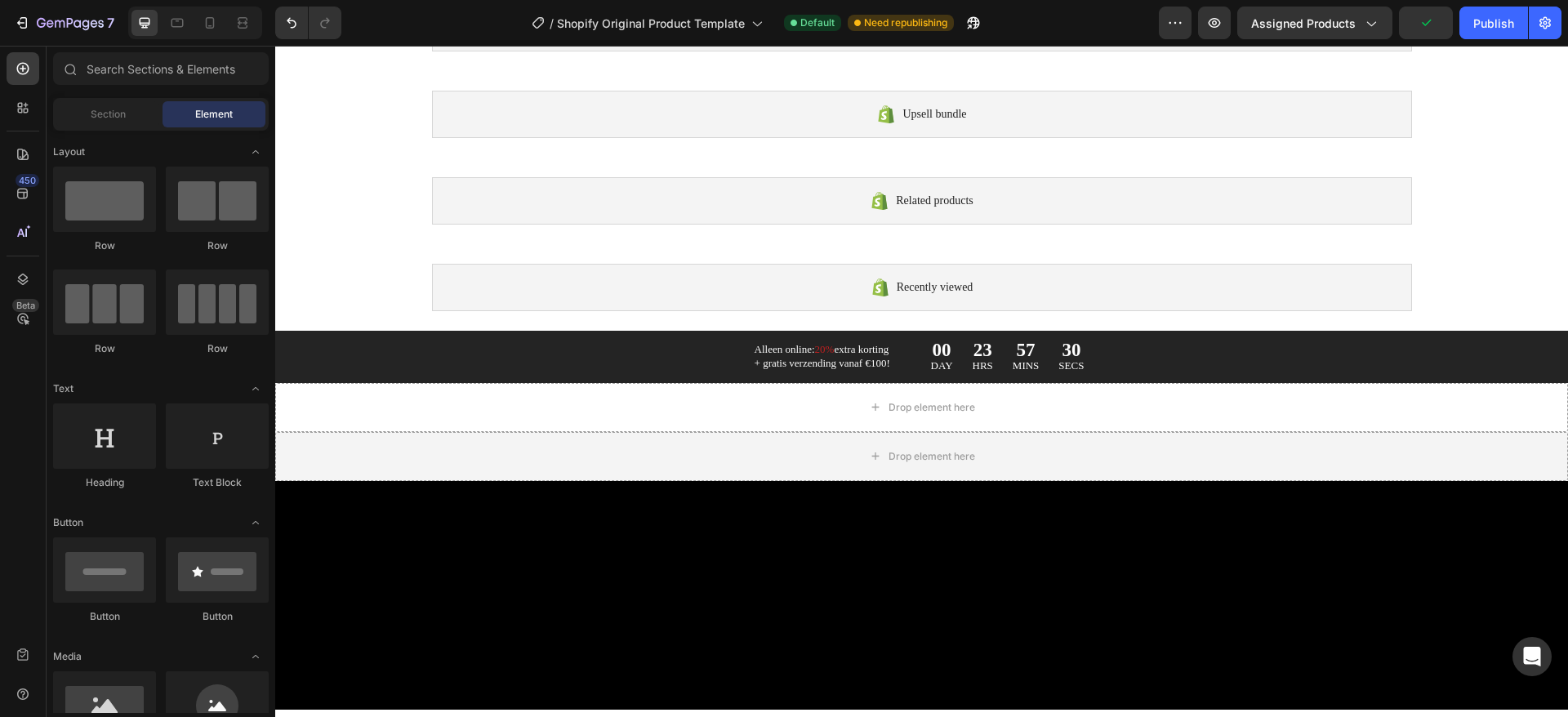
click at [1125, 551] on div at bounding box center [921, 602] width 1260 height 116
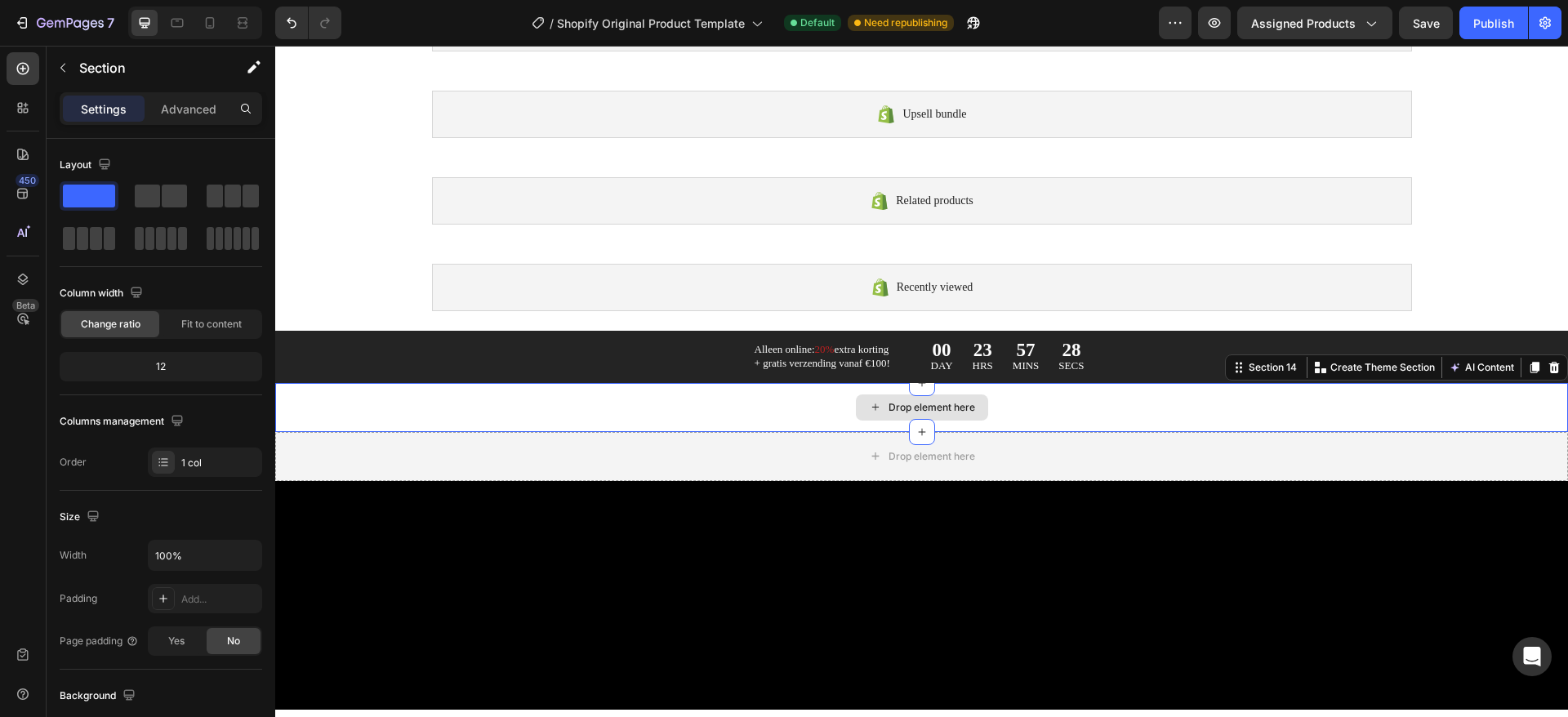
click at [1341, 411] on div "Drop element here" at bounding box center [921, 407] width 1293 height 49
click at [1547, 366] on icon at bounding box center [1554, 368] width 13 height 13
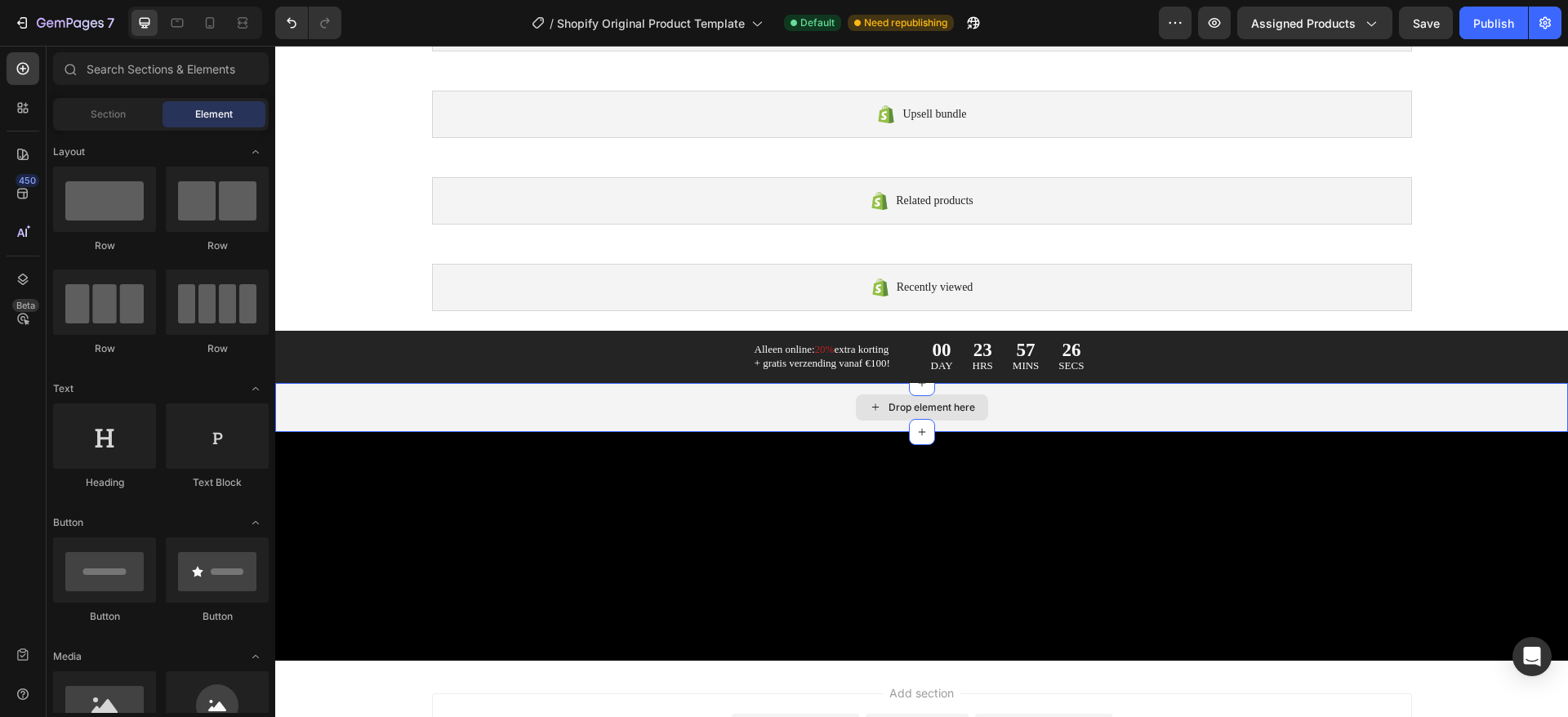
click at [1369, 416] on div "Drop element here" at bounding box center [921, 407] width 1293 height 49
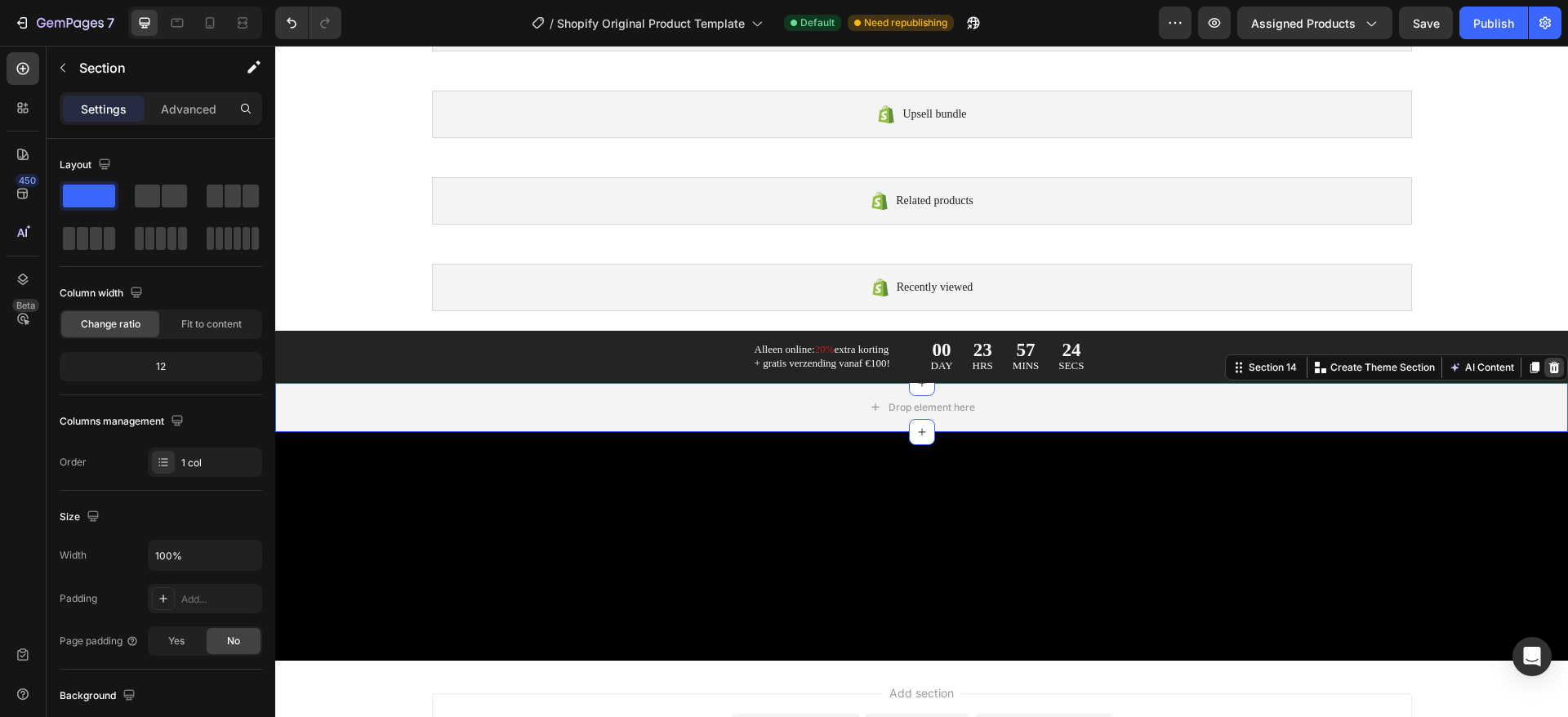
click at [1549, 366] on icon at bounding box center [1554, 368] width 11 height 12
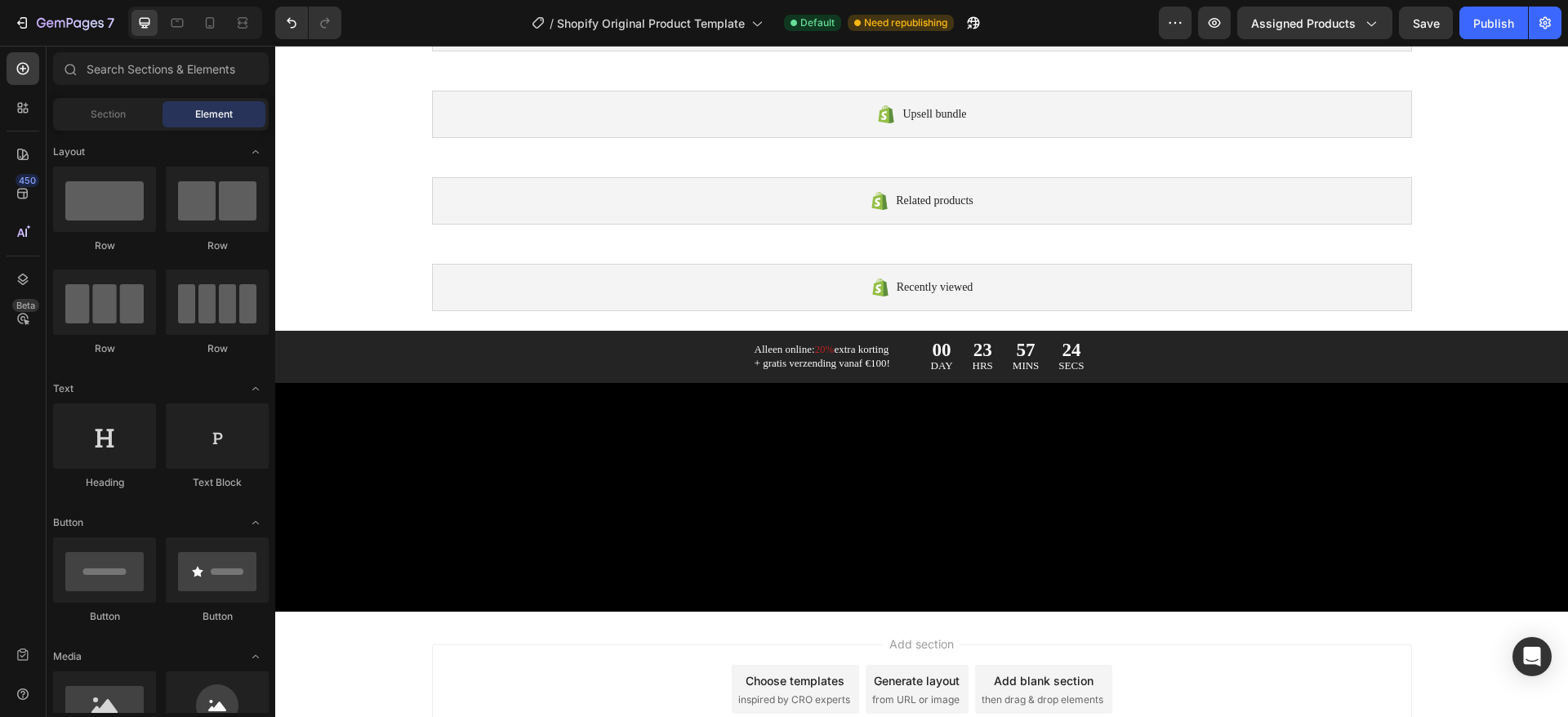
click at [1115, 519] on div at bounding box center [921, 505] width 1260 height 116
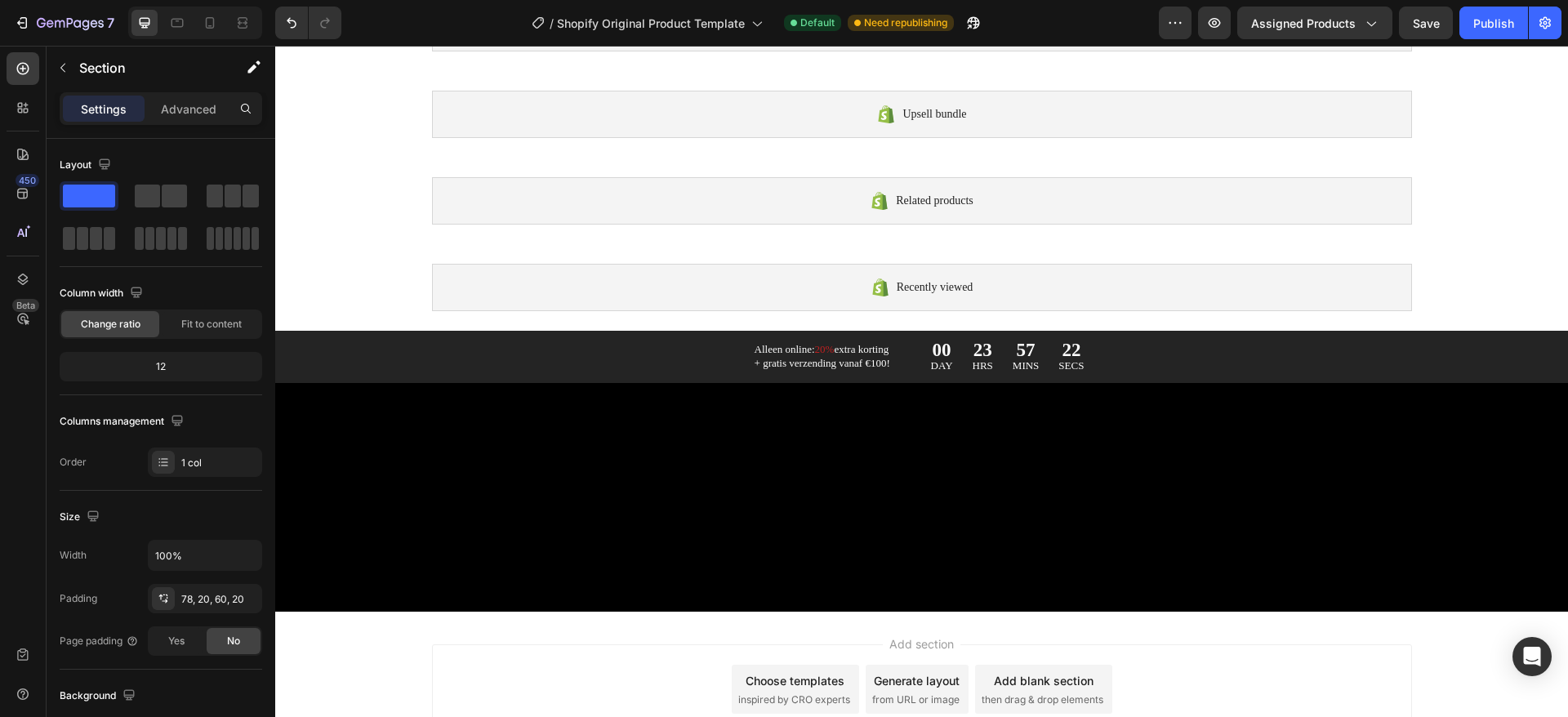
click at [997, 565] on div at bounding box center [921, 497] width 1293 height 228
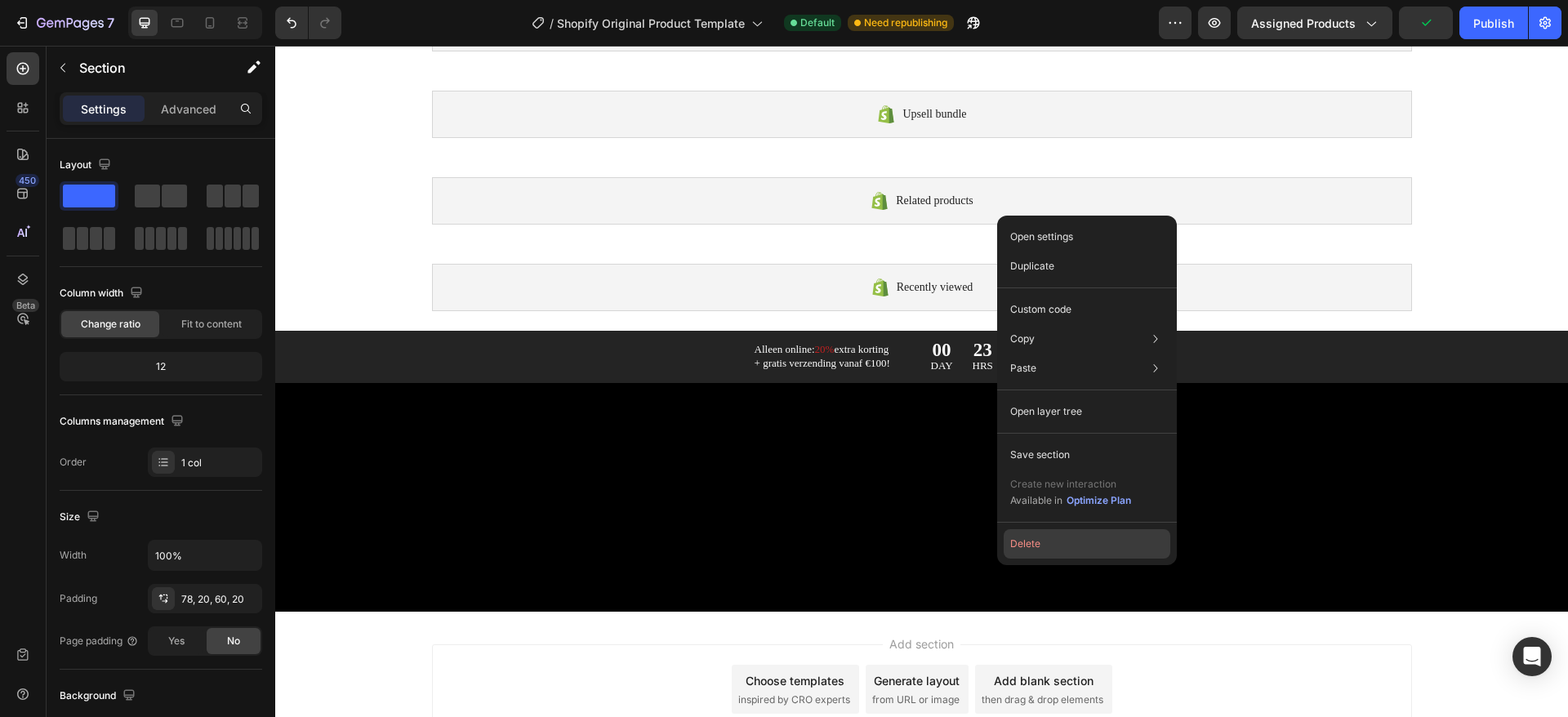
click at [1018, 542] on button "Delete" at bounding box center [1087, 543] width 166 height 29
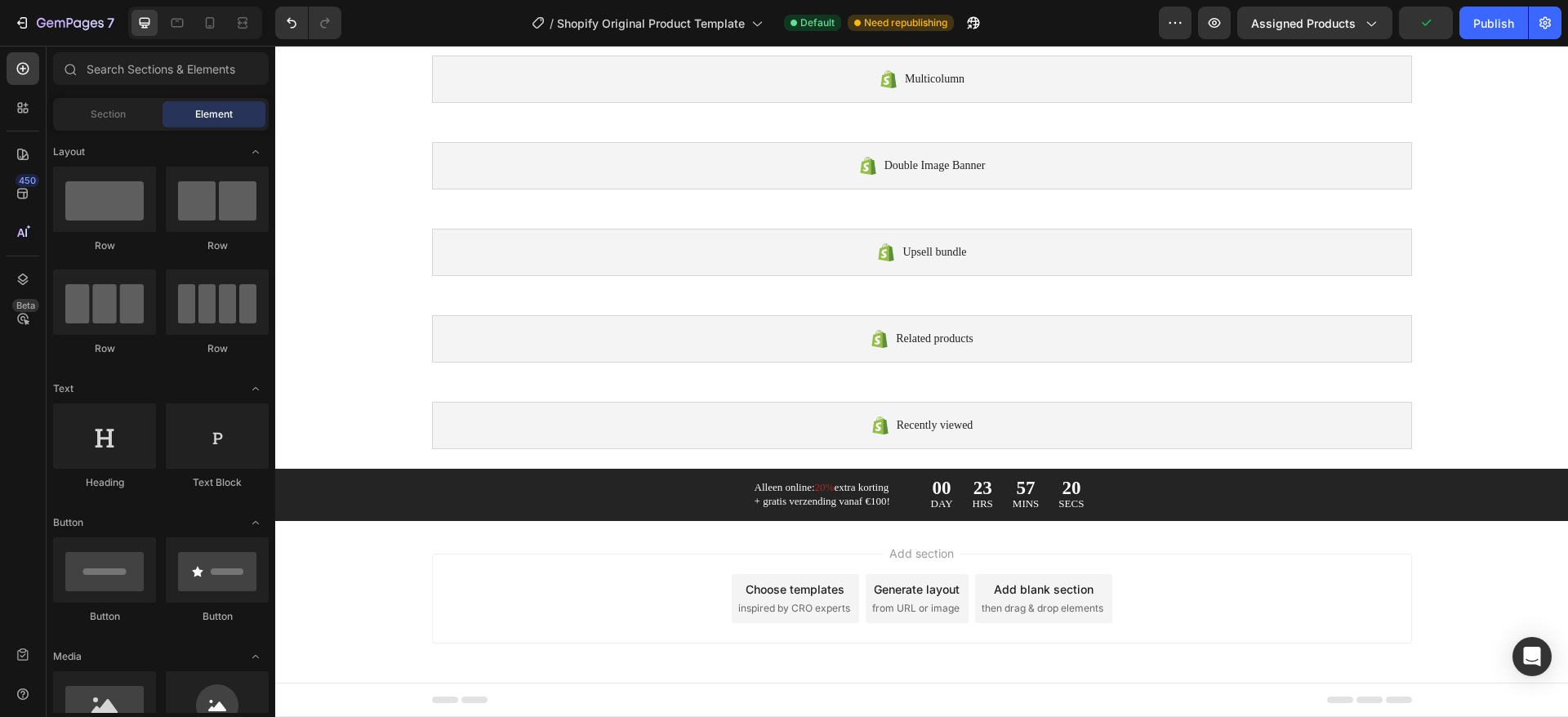
scroll to position [649, 0]
click at [20, 228] on icon at bounding box center [22, 232] width 16 height 16
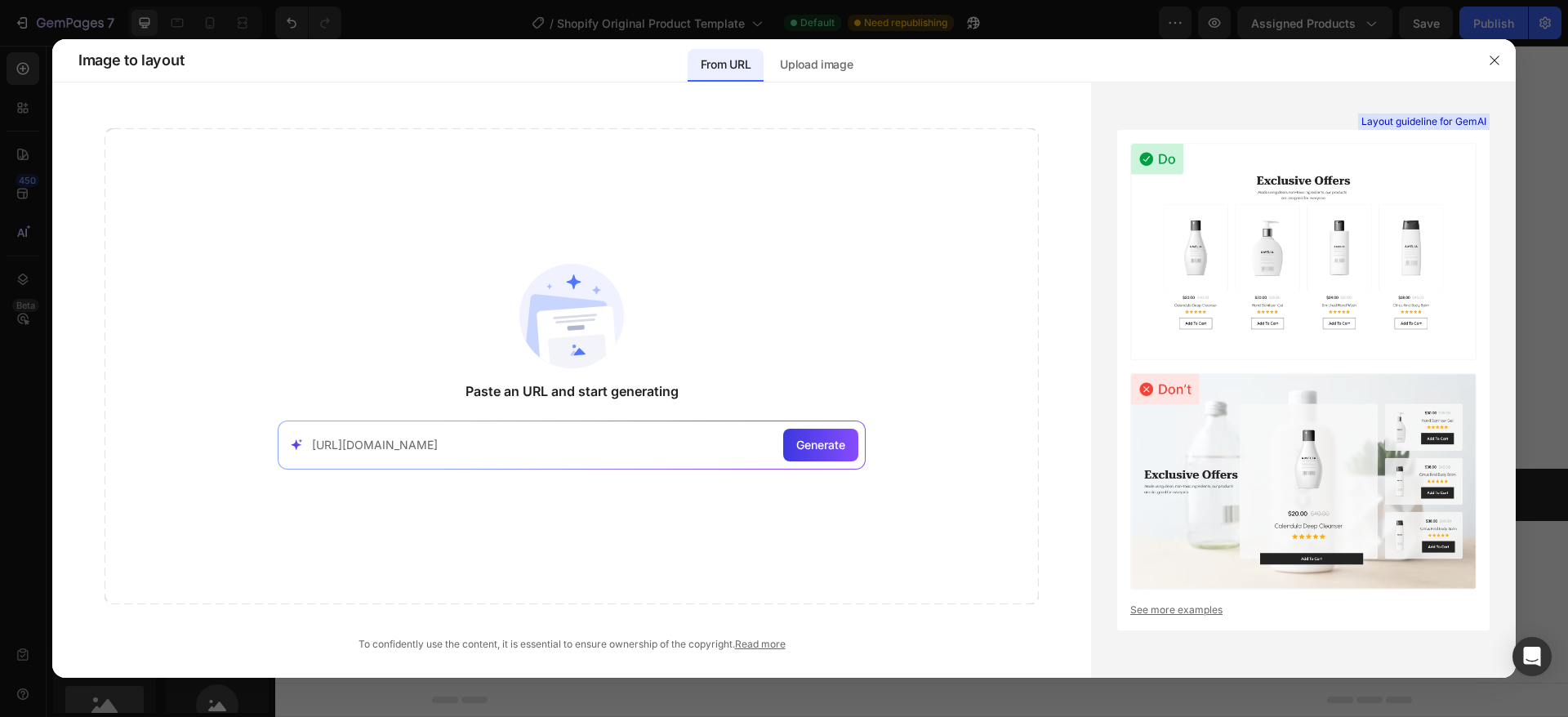
scroll to position [0, 70]
type input "[URL][DOMAIN_NAME]"
click at [823, 447] on span "Generate" at bounding box center [821, 444] width 49 height 17
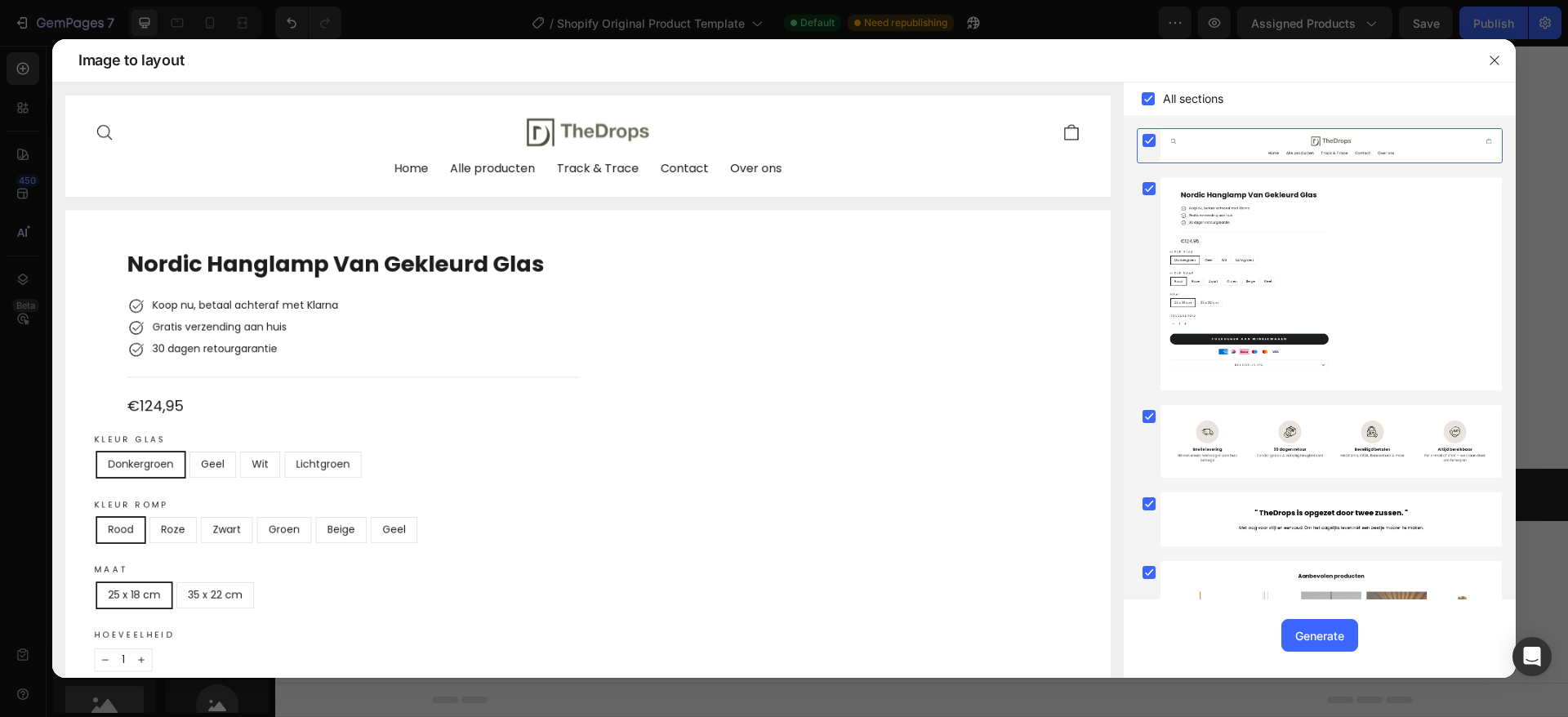
click at [798, 289] on img at bounding box center [588, 536] width 1045 height 654
click at [281, 285] on img at bounding box center [588, 536] width 1045 height 654
click at [1151, 138] on rect at bounding box center [1149, 140] width 13 height 13
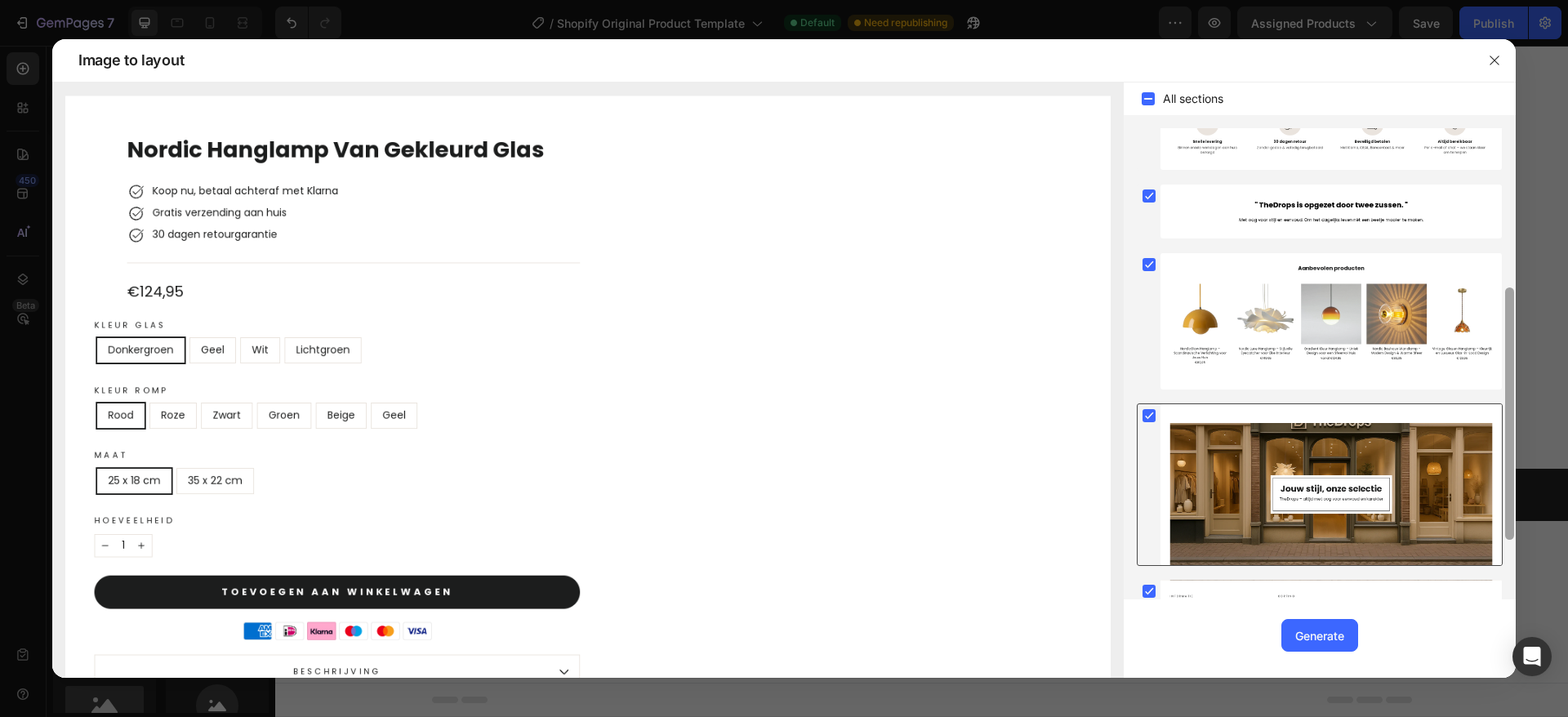
scroll to position [311, 0]
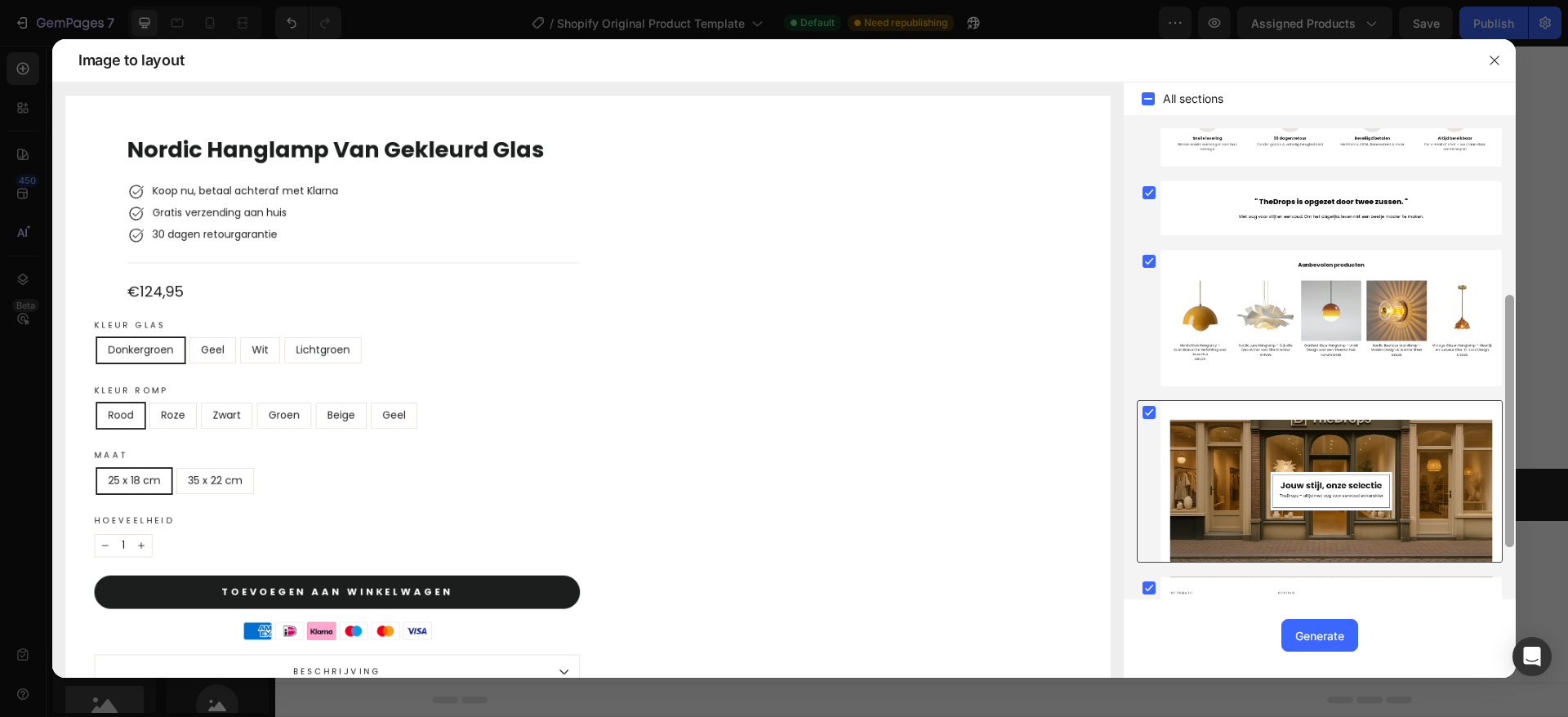
drag, startPoint x: 1507, startPoint y: 367, endPoint x: 1497, endPoint y: 534, distance: 167.3
click at [1497, 534] on div at bounding box center [1319, 364] width 392 height 471
click at [1149, 259] on rect at bounding box center [1149, 261] width 13 height 13
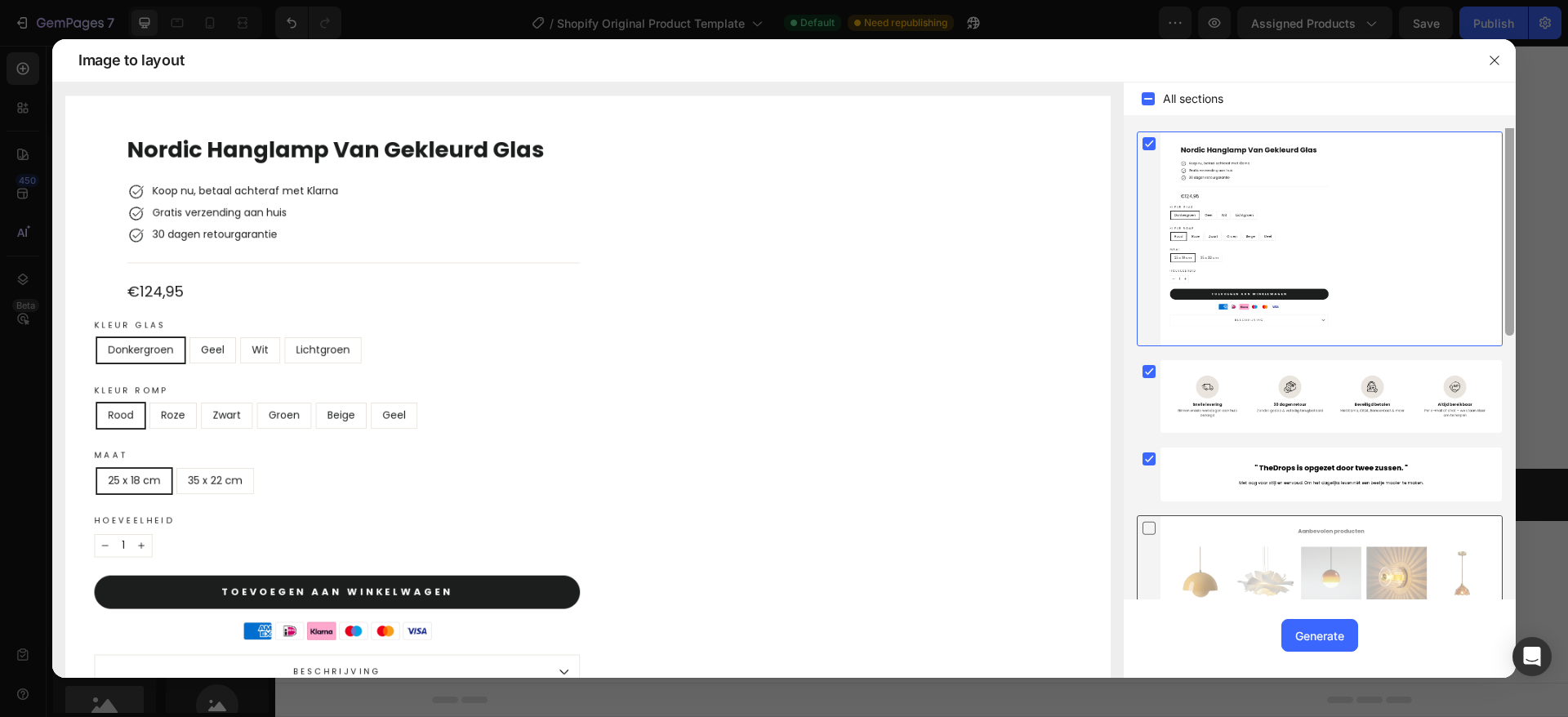
scroll to position [0, 0]
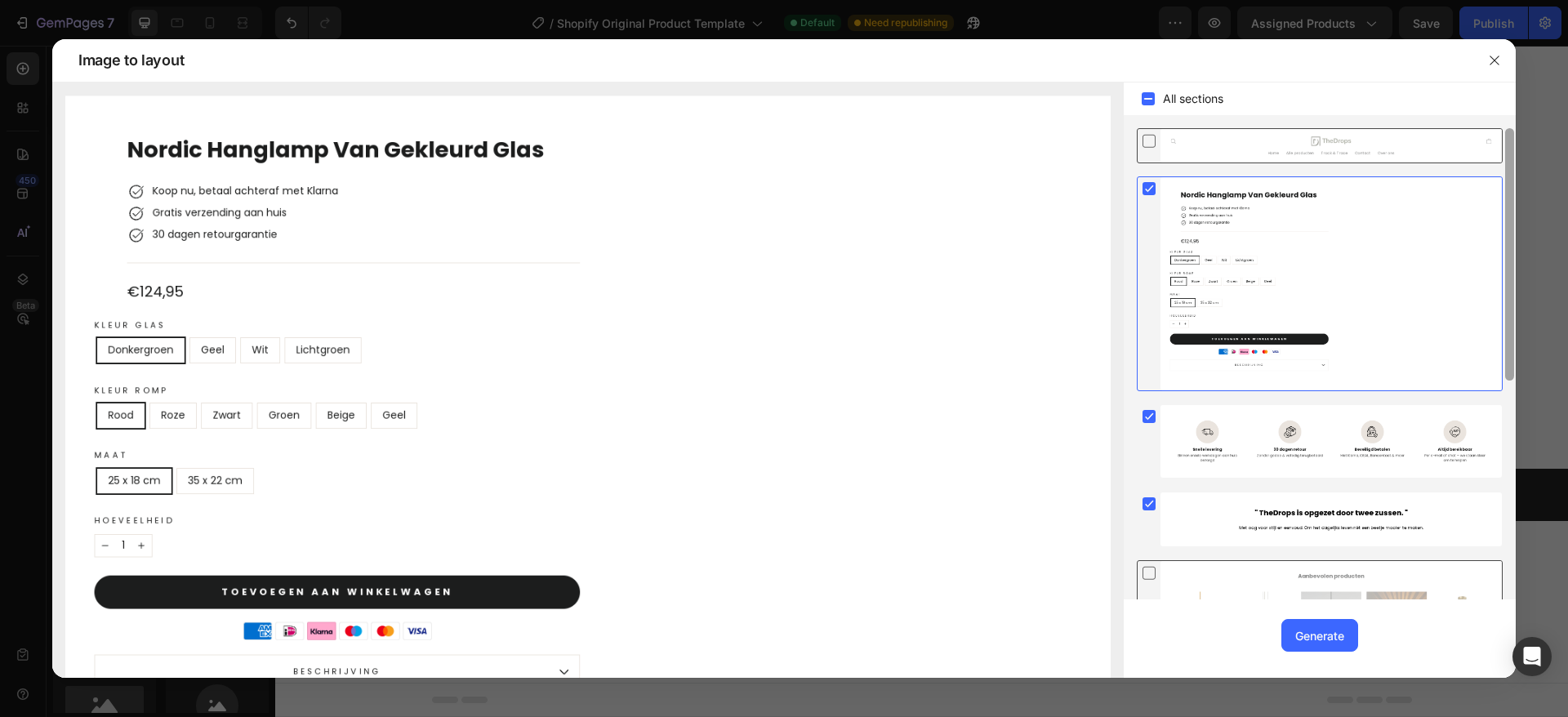
drag, startPoint x: 1509, startPoint y: 447, endPoint x: 1520, endPoint y: 135, distance: 312.2
click at [1520, 135] on div "Image to layout All sections Upgrade to Optimize plan and get unlimited generat…" at bounding box center [784, 358] width 1568 height 717
click at [1336, 646] on button "Generate" at bounding box center [1319, 635] width 76 height 33
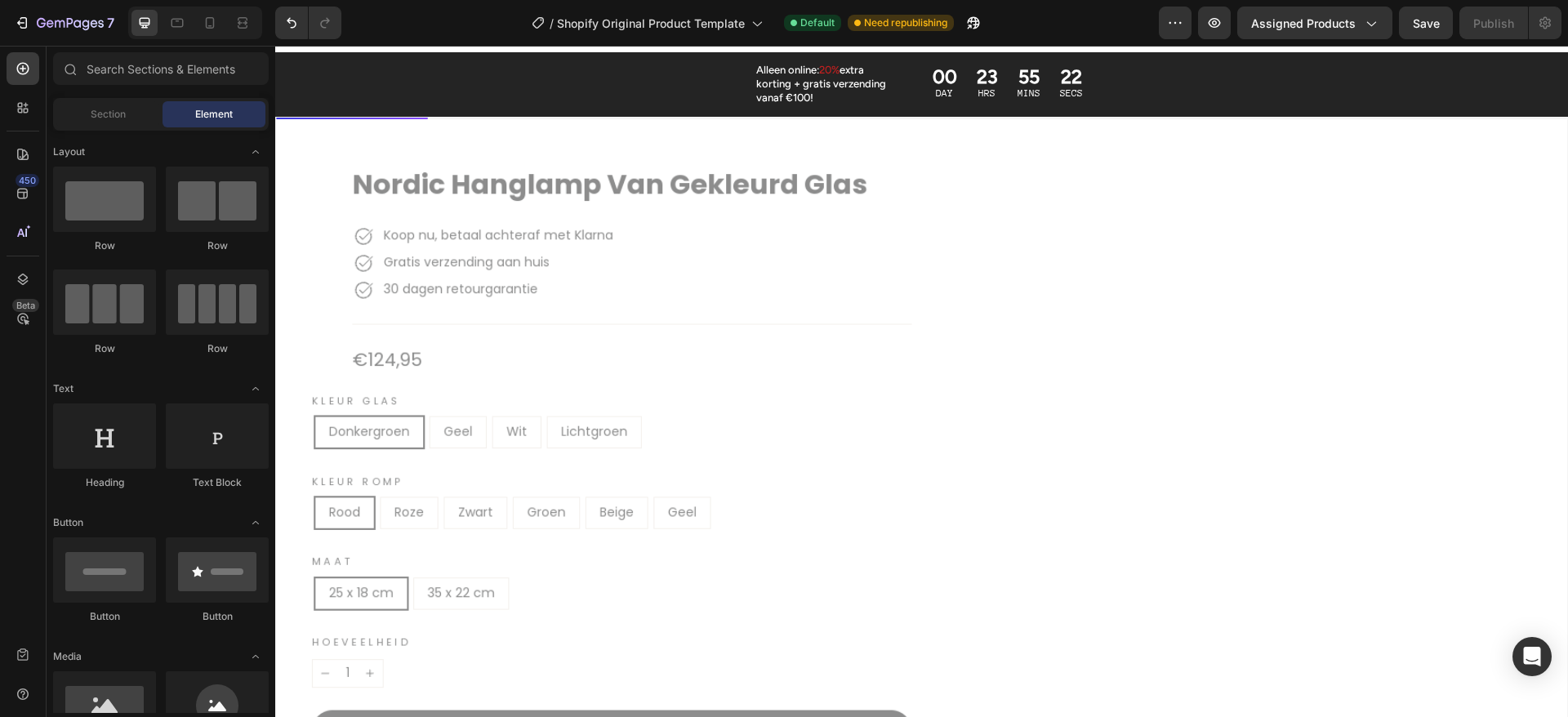
scroll to position [1133, 0]
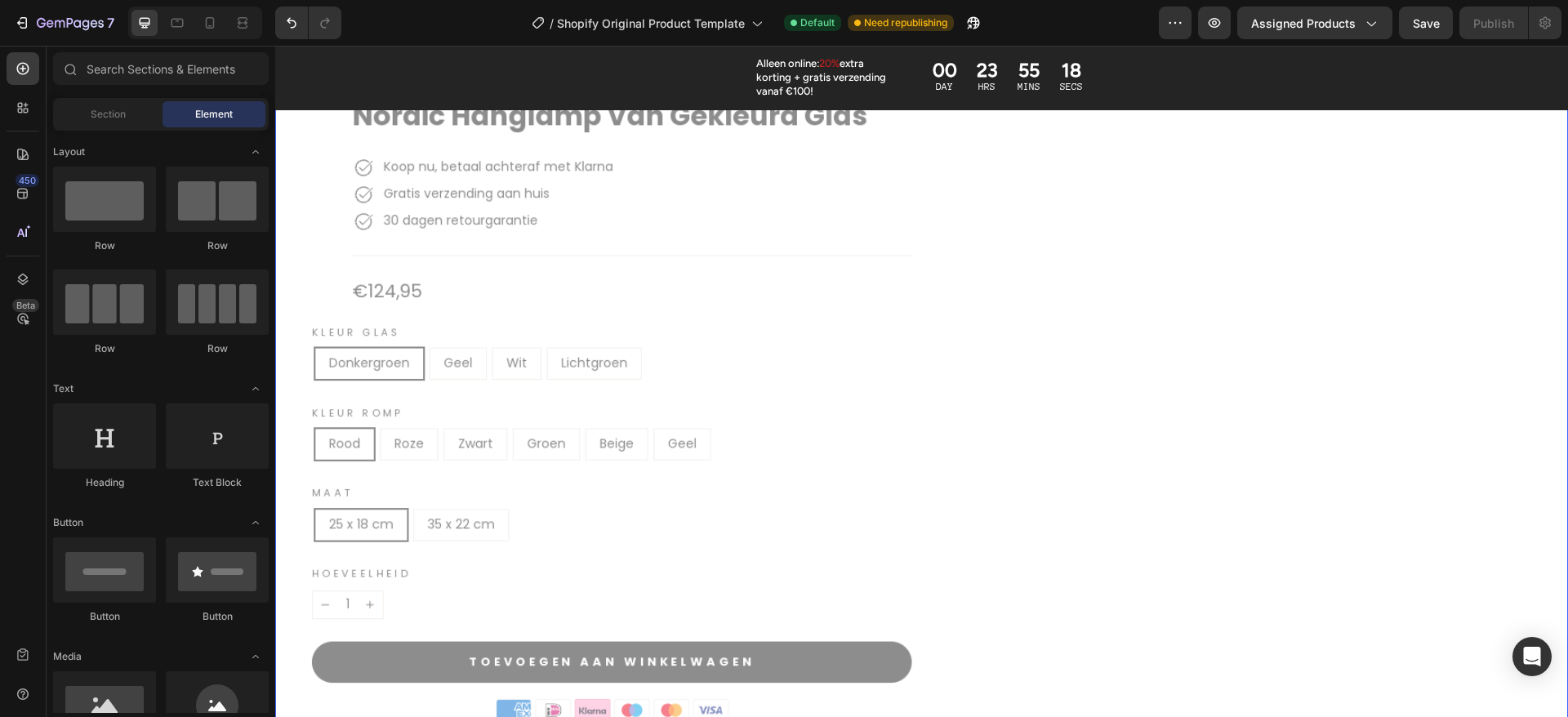
click at [730, 320] on div at bounding box center [921, 452] width 1291 height 807
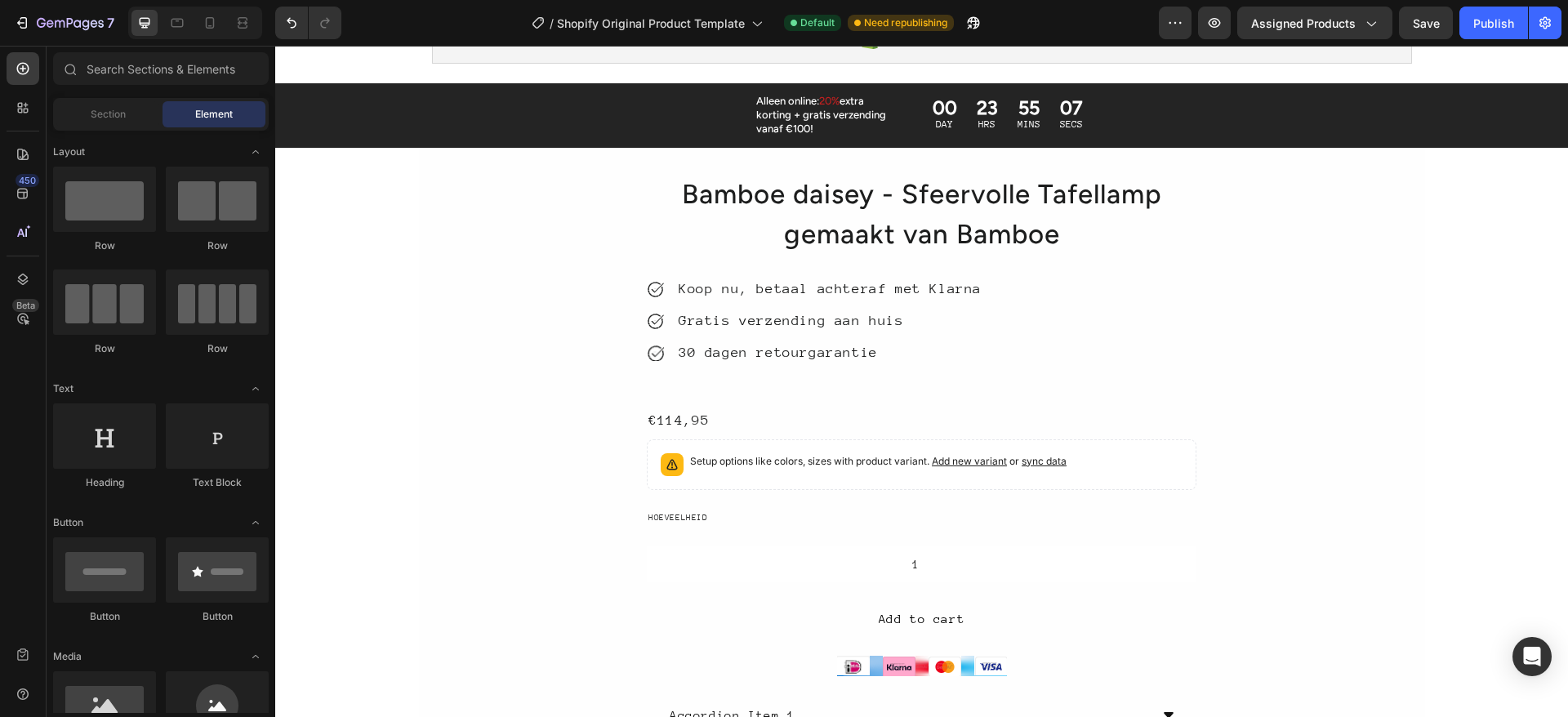
scroll to position [1039, 0]
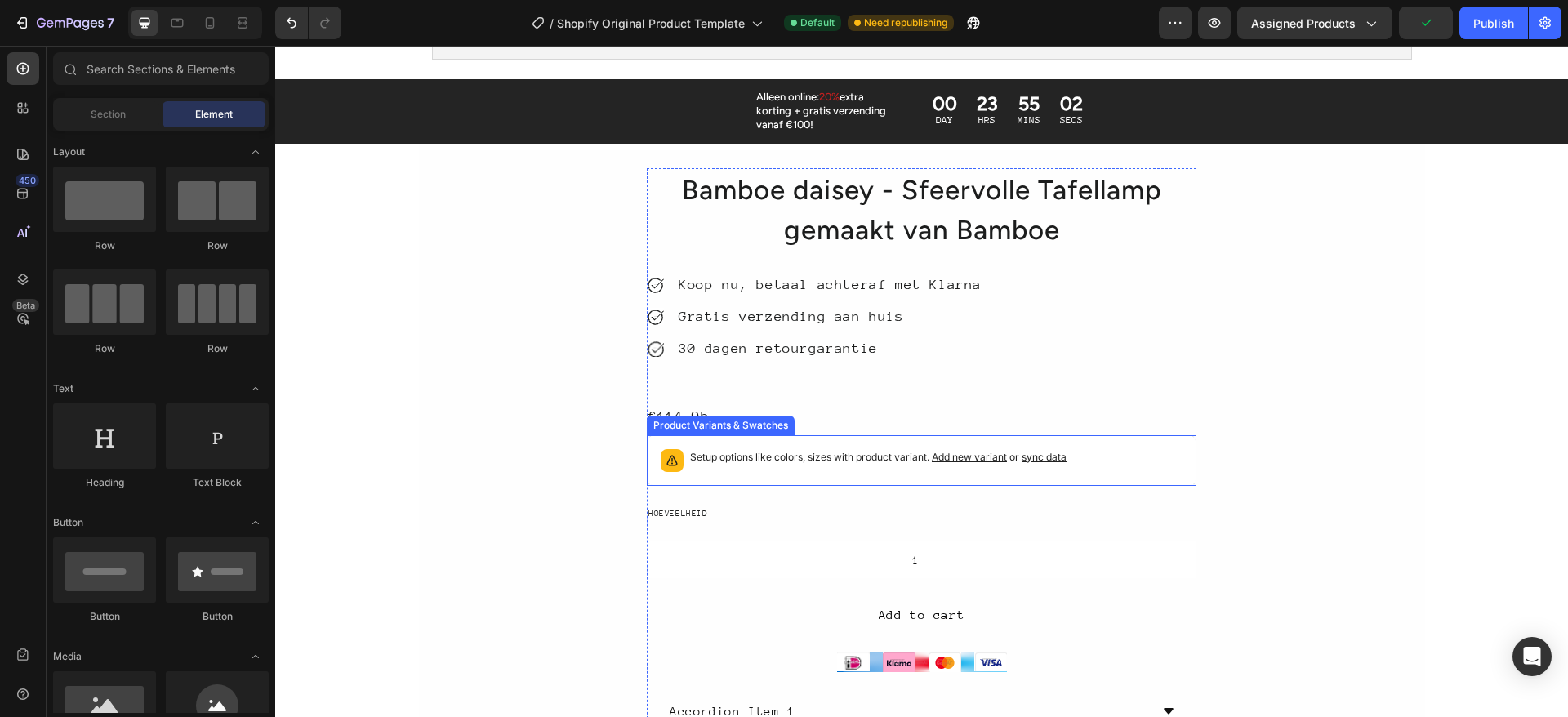
click at [914, 460] on p "Setup options like colors, sizes with product variant. Add new variant or sync …" at bounding box center [878, 457] width 376 height 16
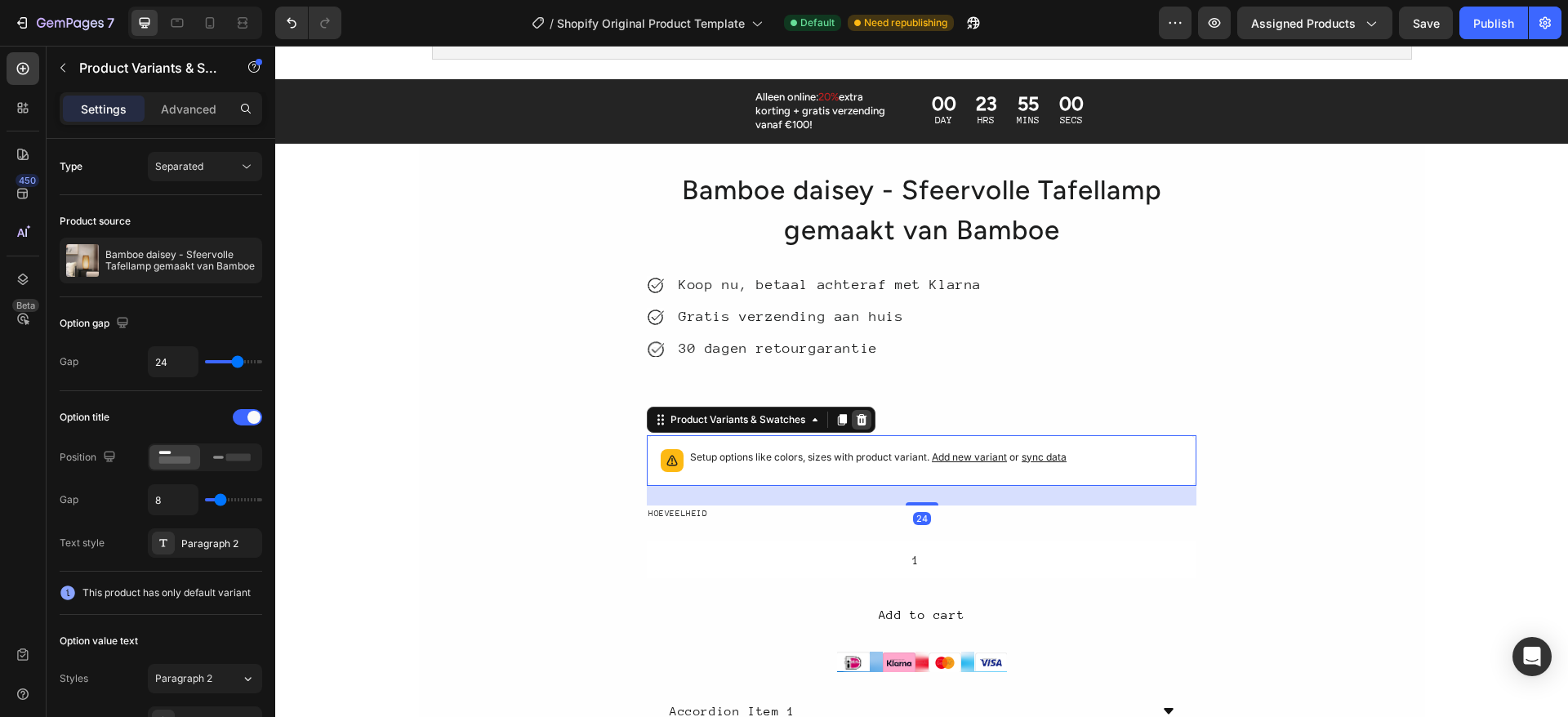
click at [855, 420] on icon at bounding box center [862, 420] width 13 height 13
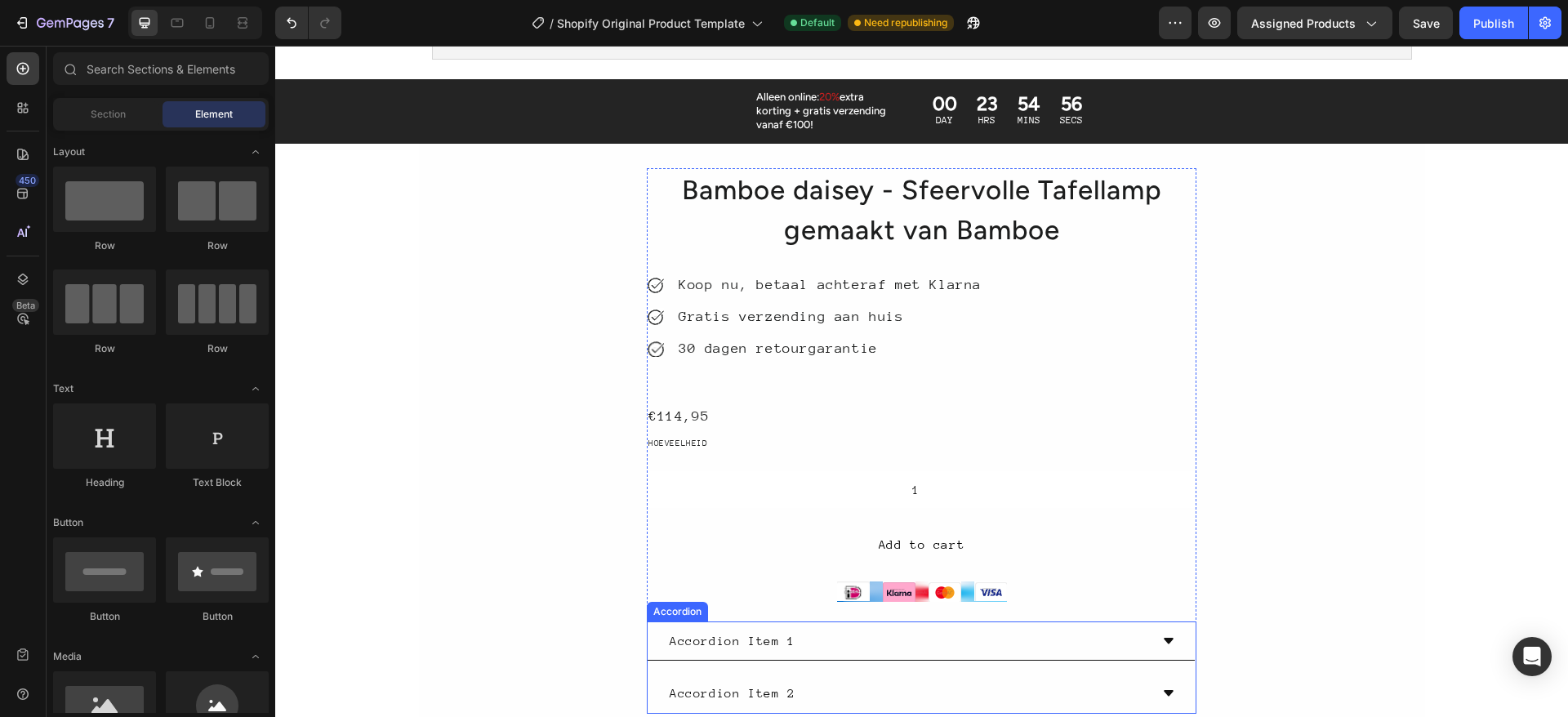
click at [892, 638] on div "Accordion Item 1" at bounding box center [908, 641] width 482 height 26
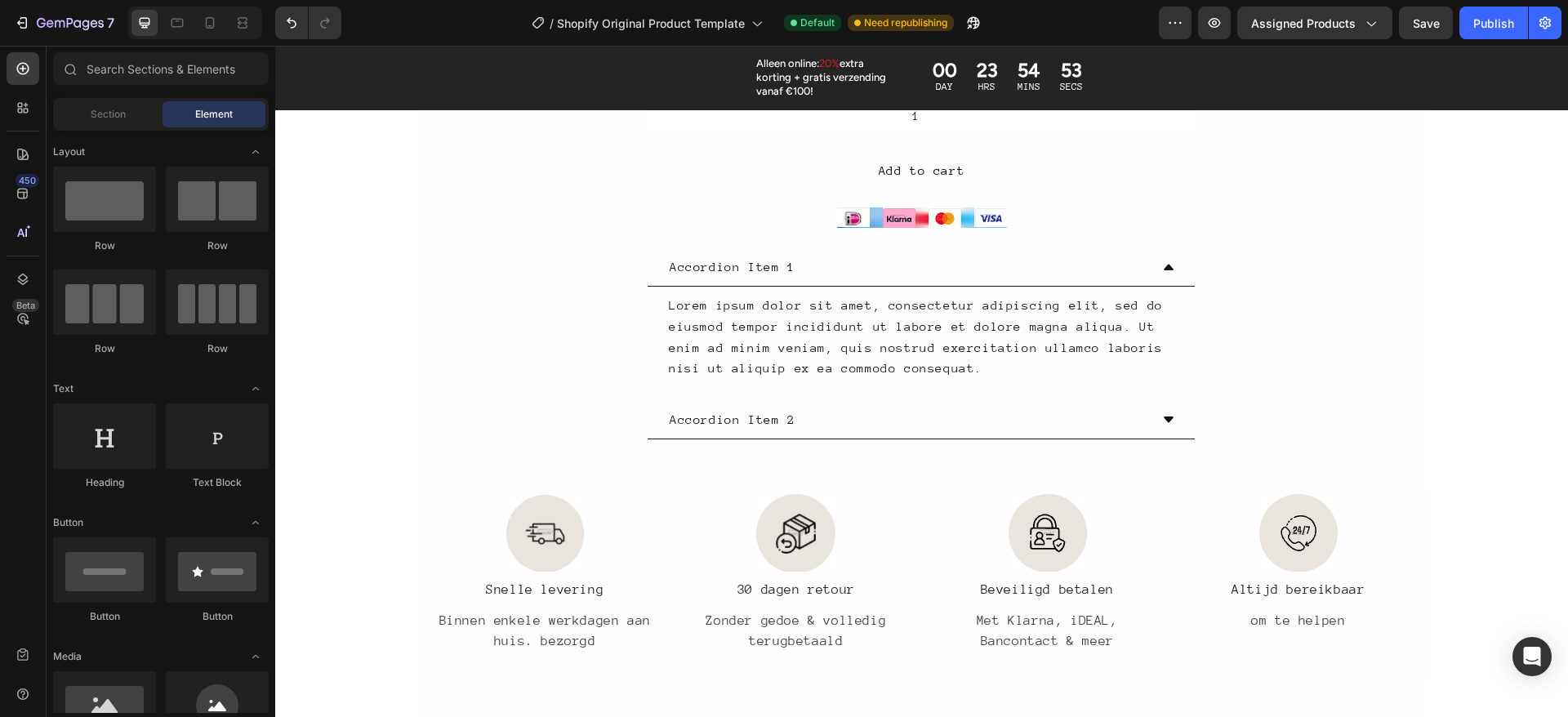
scroll to position [1404, 0]
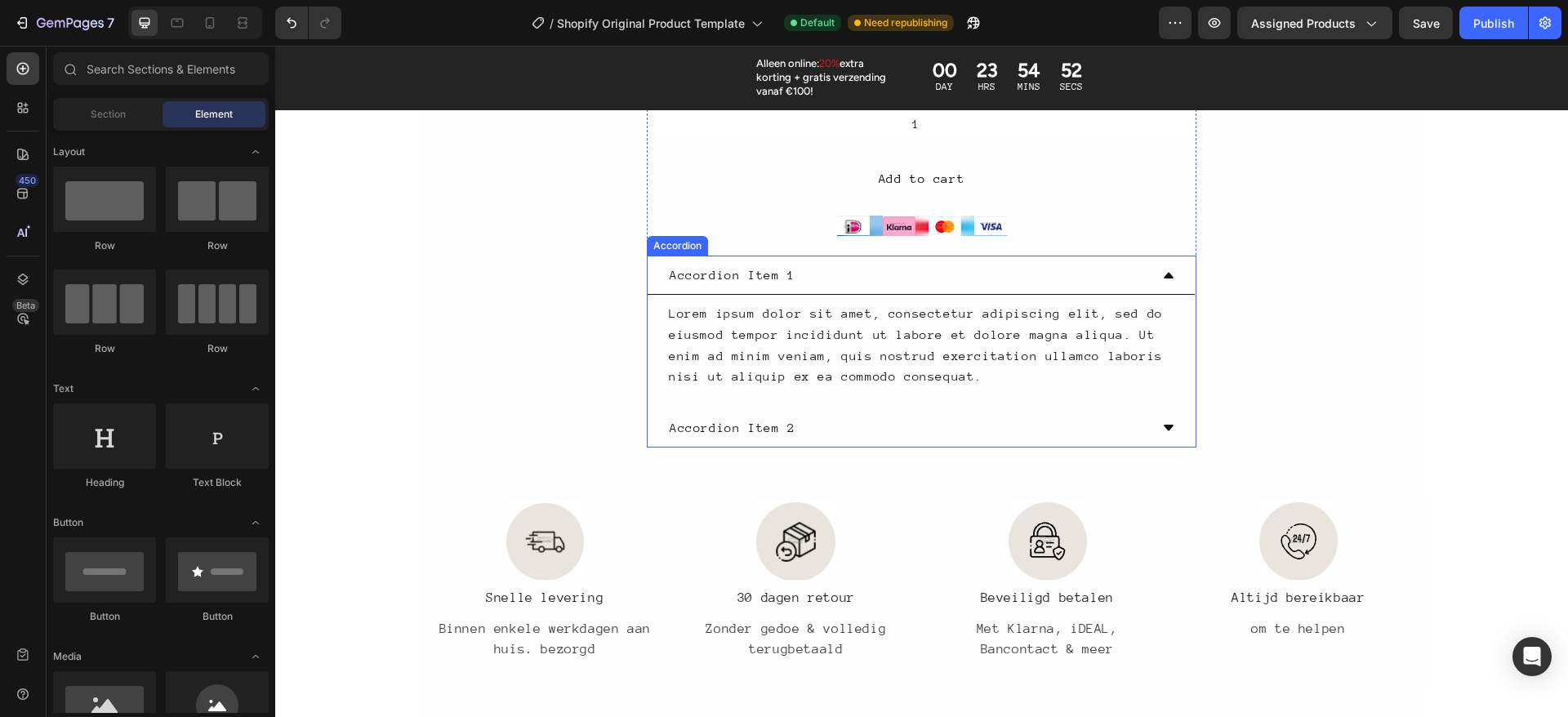
click at [936, 262] on div "Accordion Item 1" at bounding box center [908, 275] width 482 height 26
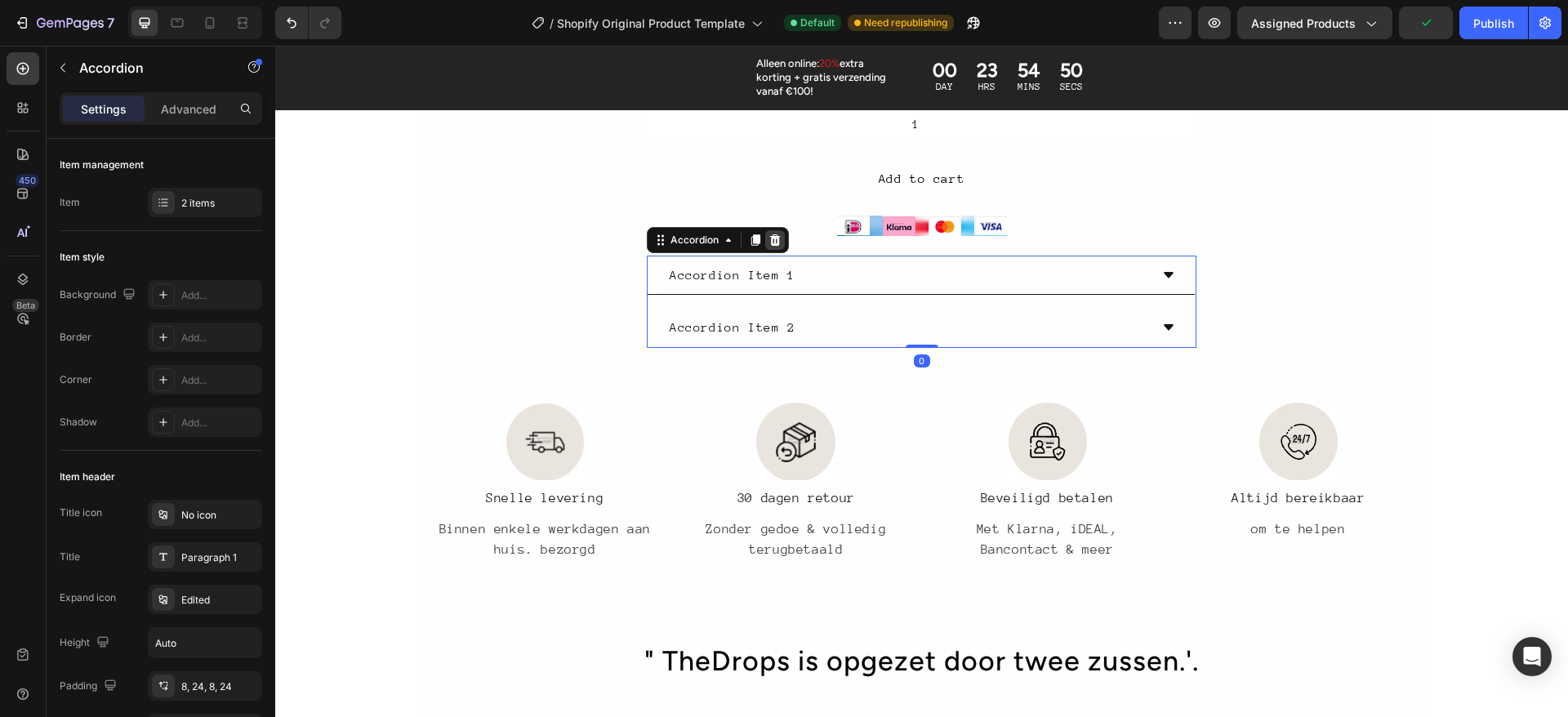
click at [773, 240] on div at bounding box center [774, 239] width 19 height 19
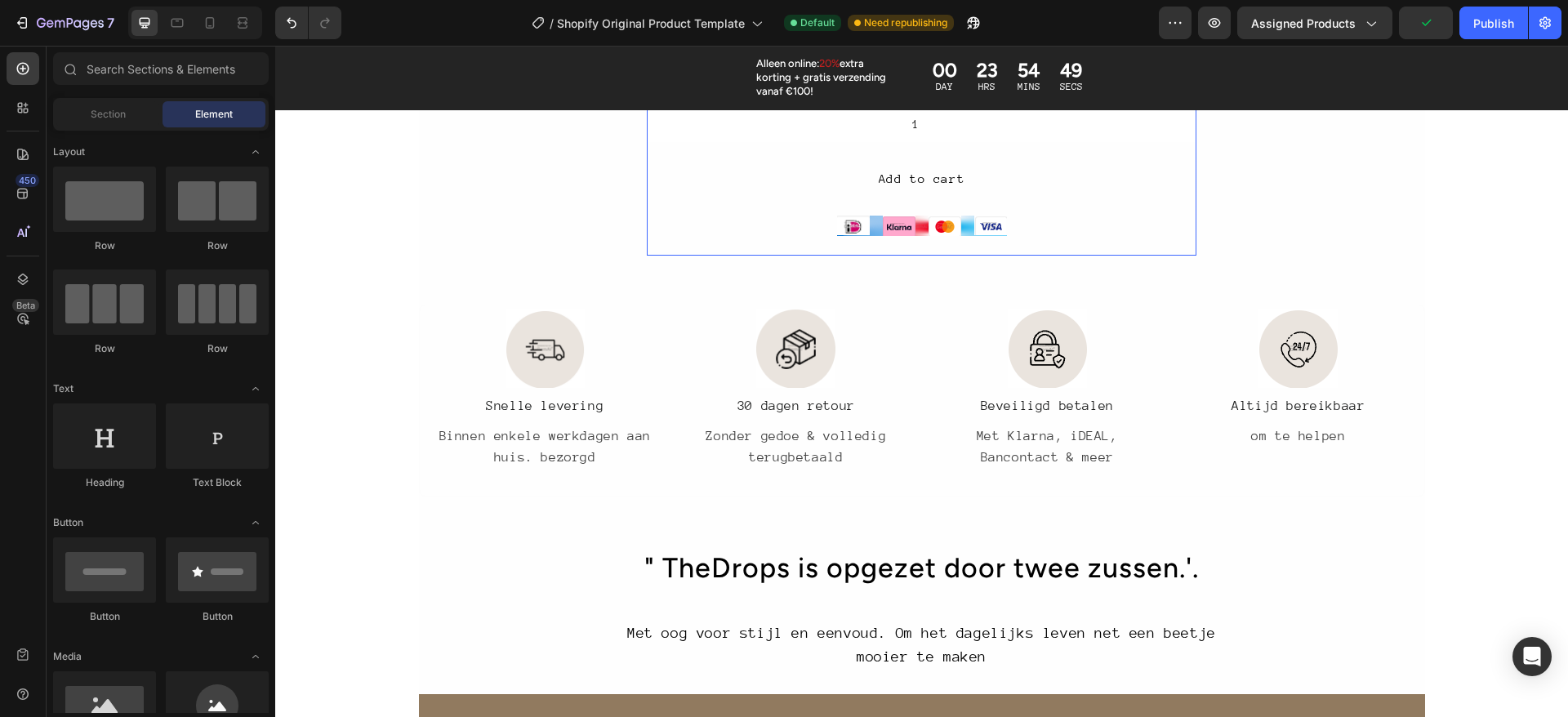
click at [773, 243] on div "[PERSON_NAME] - Sfeervolle Tafellamp gemaakt van Bamboe Product Title Icon Koop…" at bounding box center [921, 29] width 549 height 453
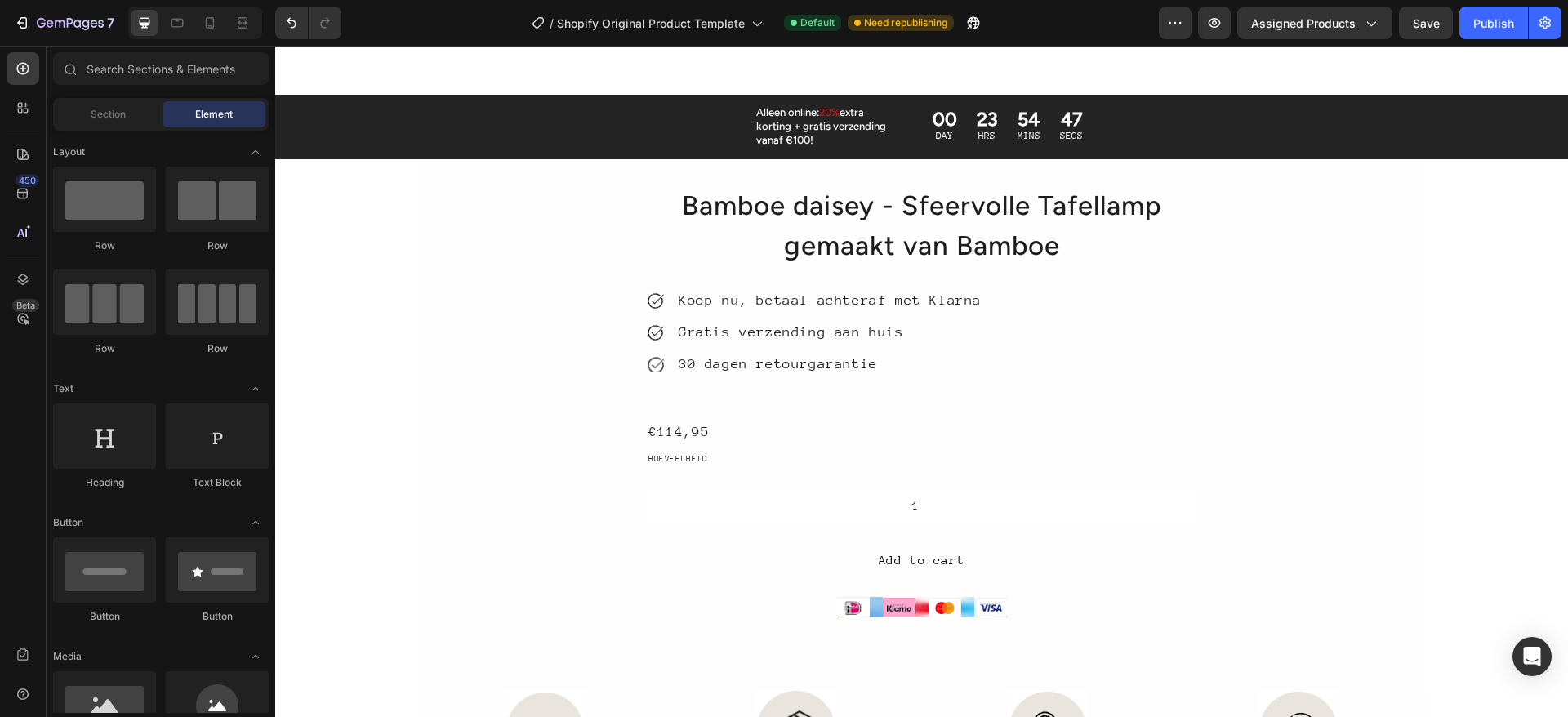
scroll to position [1092, 0]
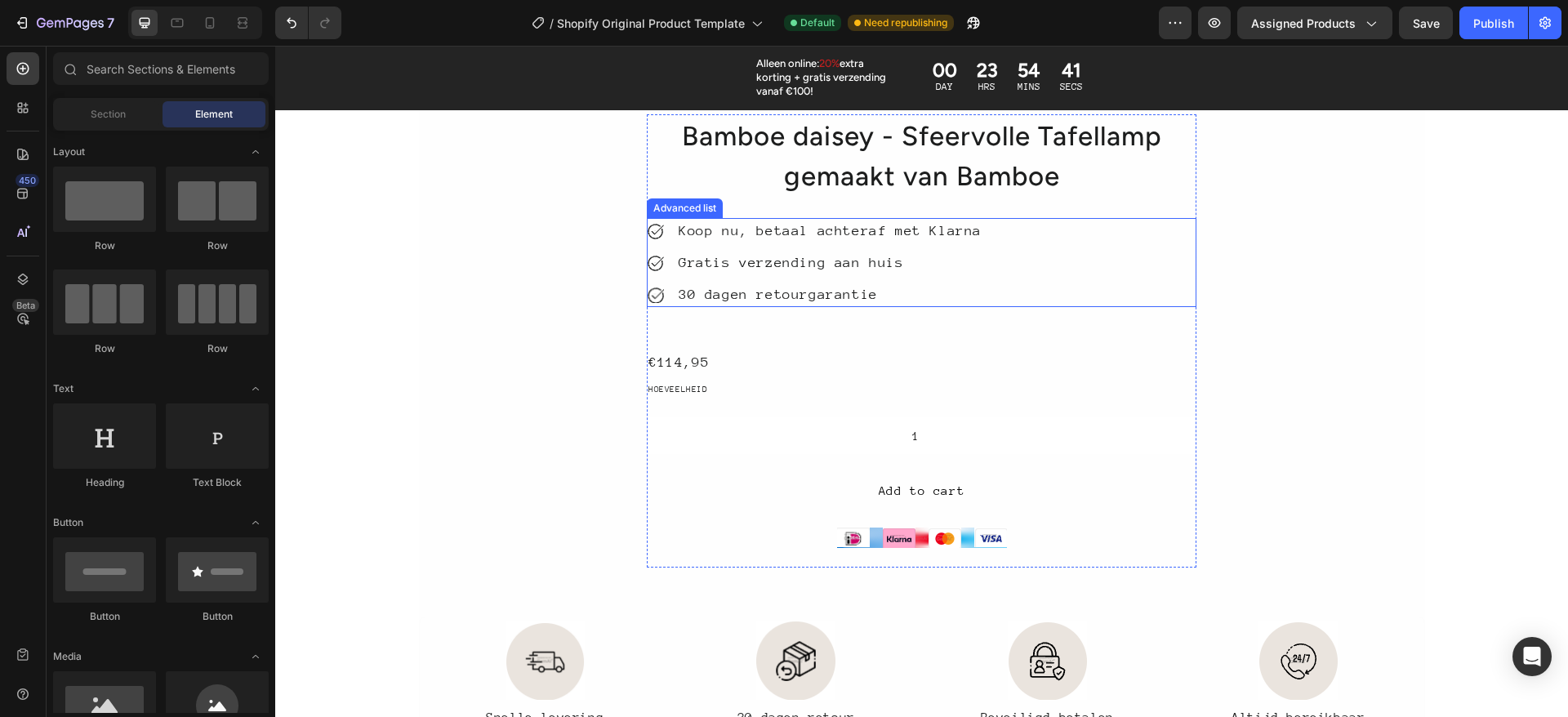
click at [887, 297] on li "Icon 30 dagen retourgarantie Text Block" at bounding box center [815, 294] width 337 height 25
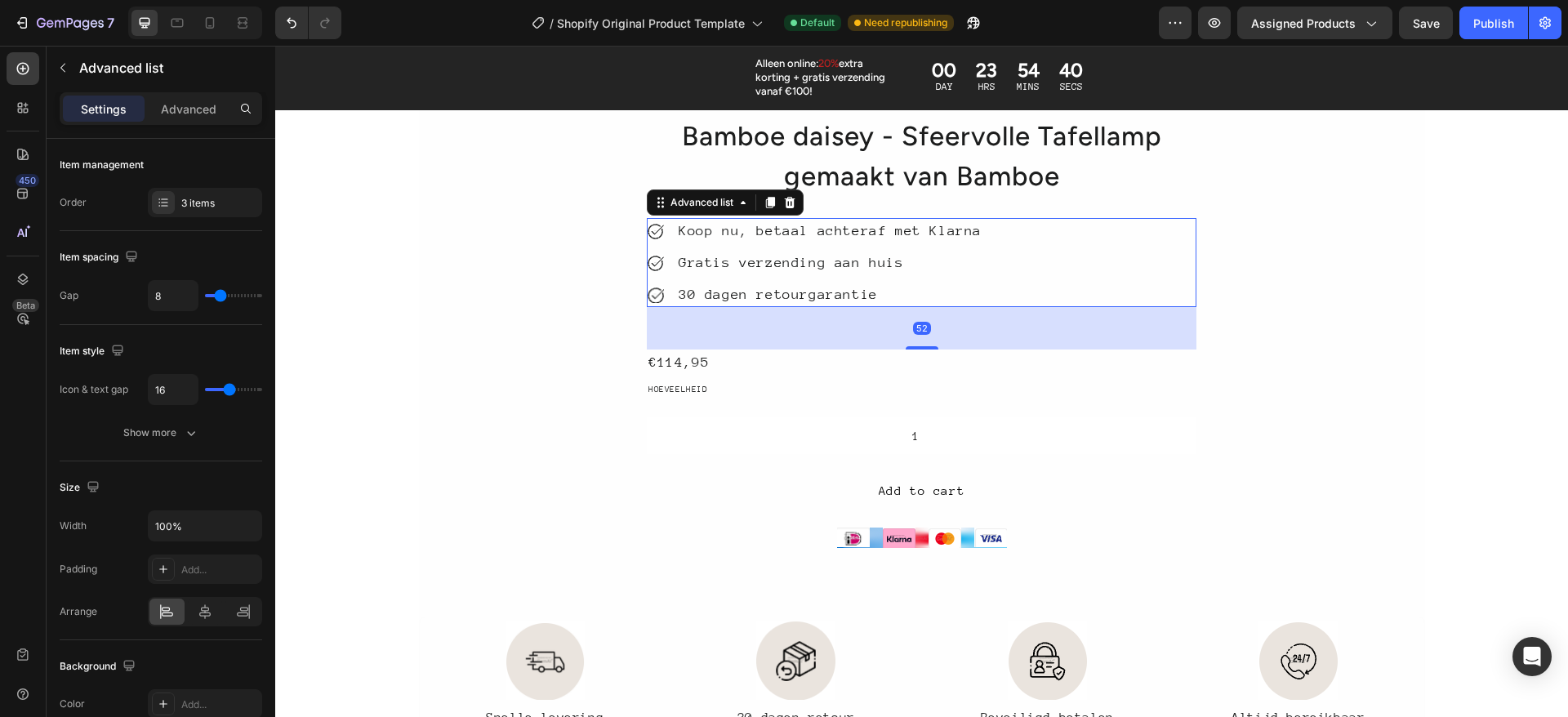
click at [936, 248] on ul "Icon Koop nu, betaal achteraf met Klarna Text Block Icon Gratis verzending aan …" at bounding box center [815, 263] width 337 height 89
click at [822, 395] on div "HOEVEELHEID" at bounding box center [921, 390] width 549 height 17
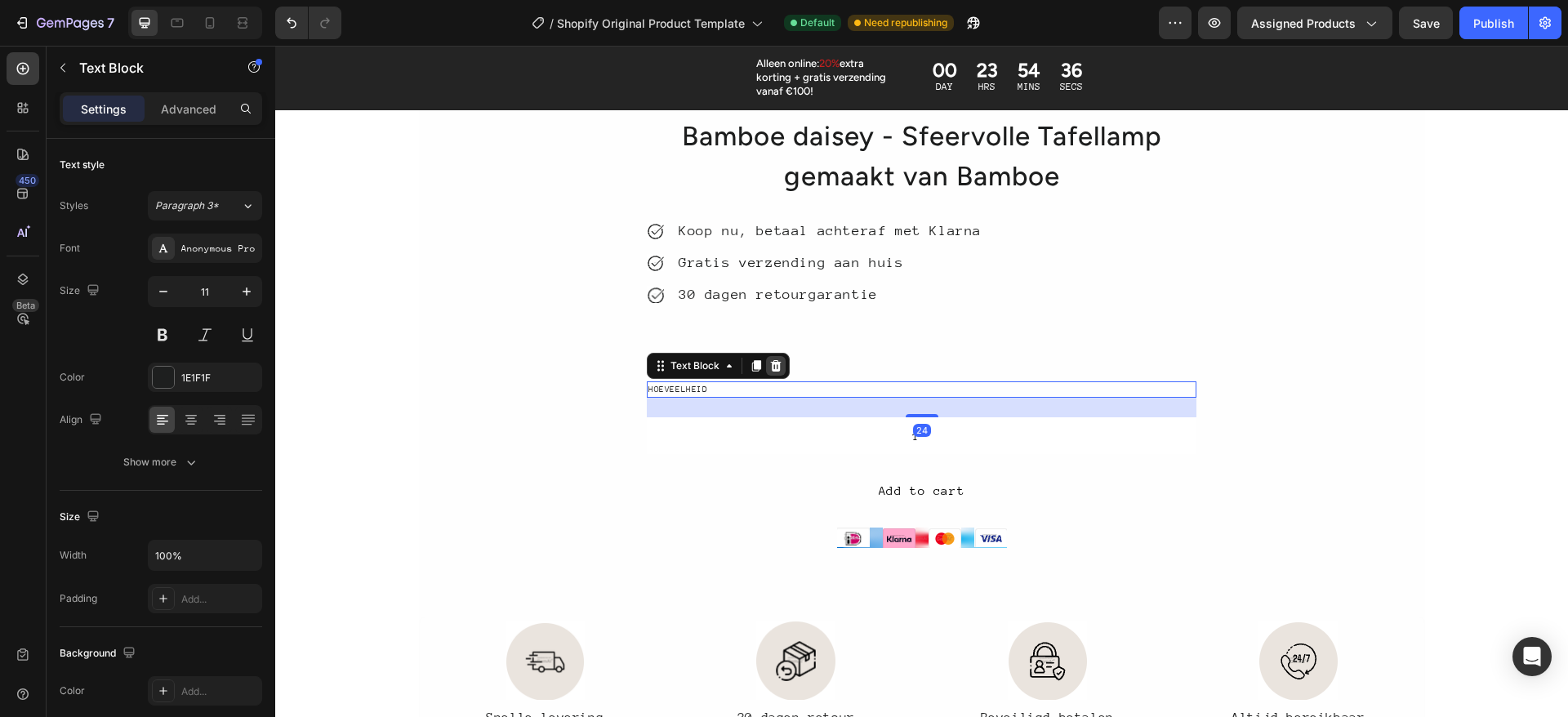
click at [771, 366] on icon at bounding box center [776, 366] width 13 height 13
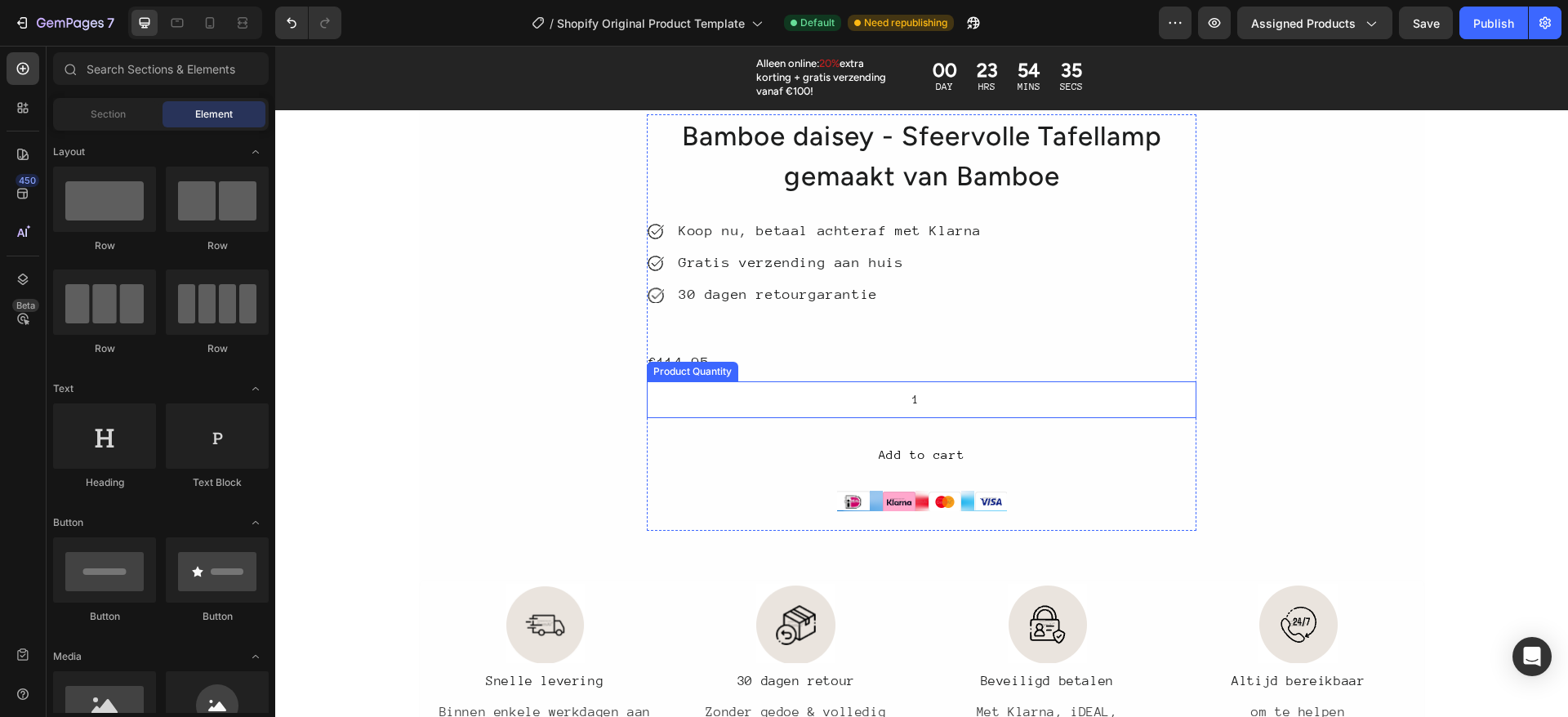
click at [758, 385] on input "1" at bounding box center [921, 400] width 549 height 37
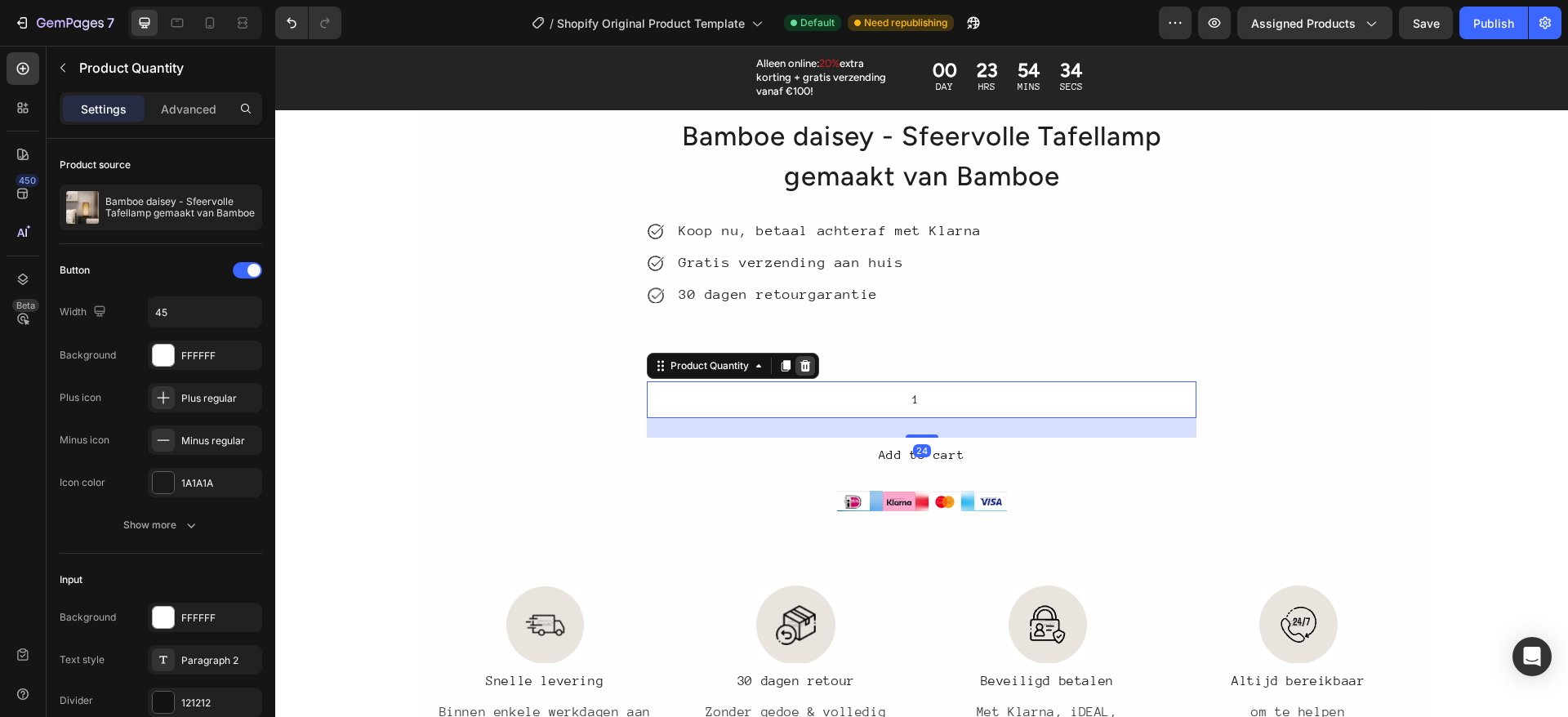
click at [800, 367] on icon at bounding box center [805, 366] width 11 height 12
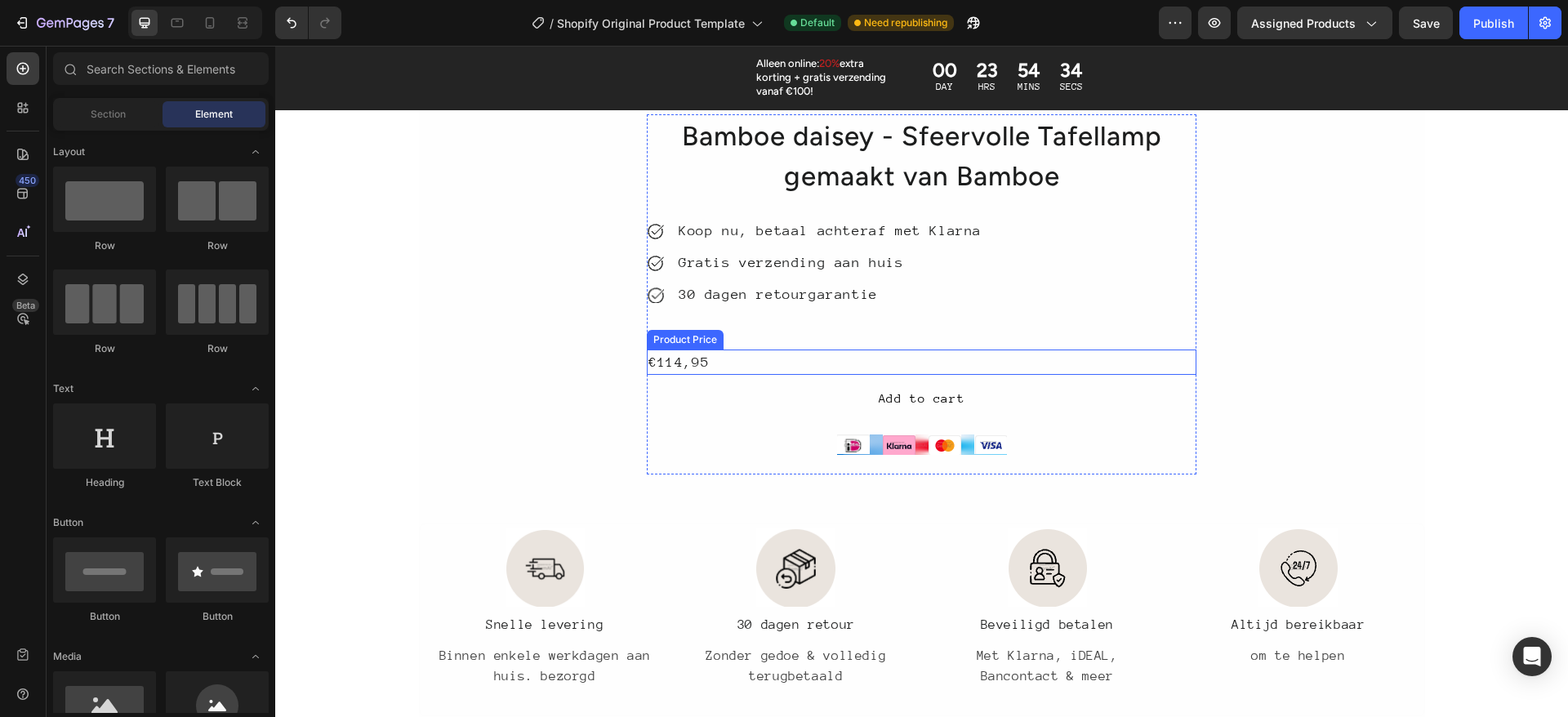
click at [775, 363] on div "€114,95" at bounding box center [921, 362] width 549 height 25
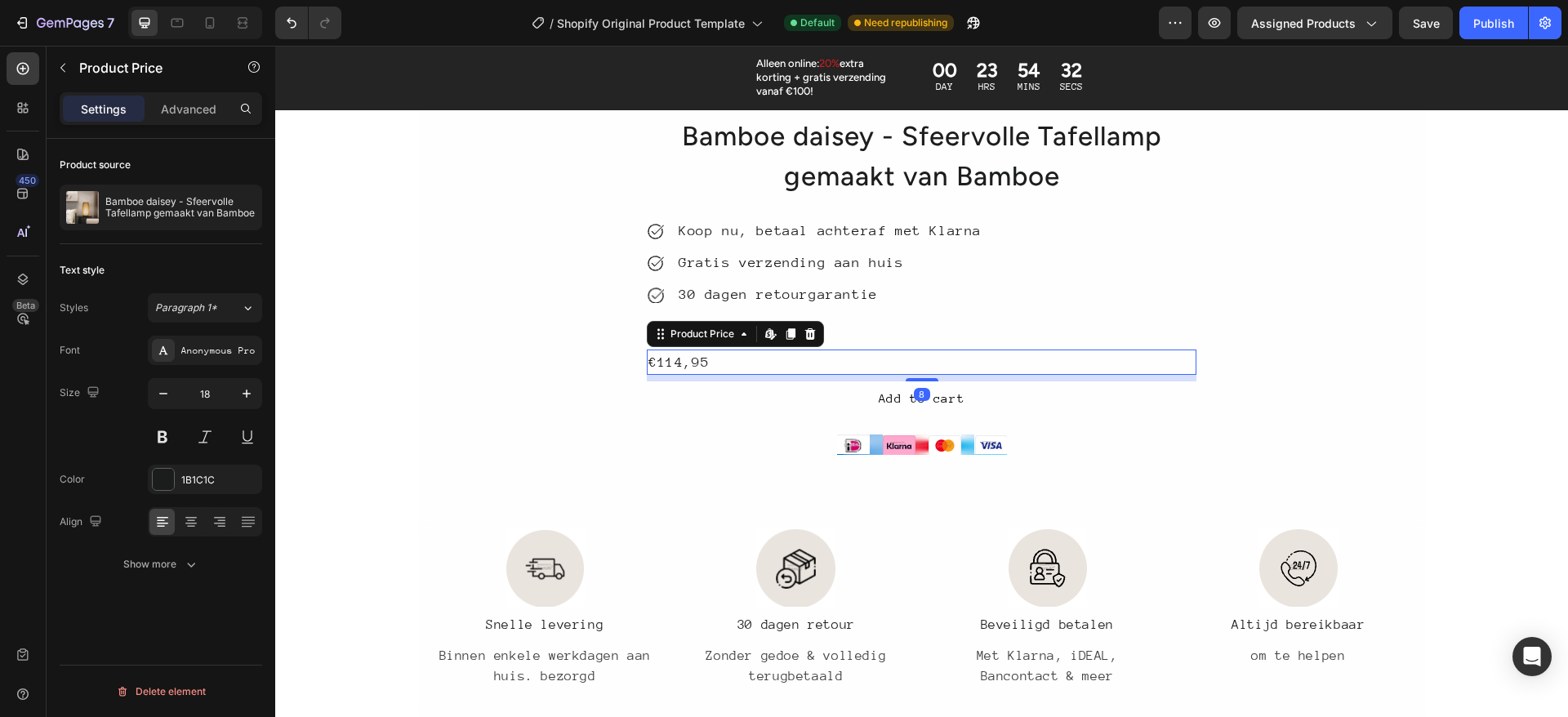
click at [789, 322] on div "Product Price Edit content in Shopify" at bounding box center [735, 333] width 177 height 26
click at [804, 333] on icon at bounding box center [810, 334] width 13 height 13
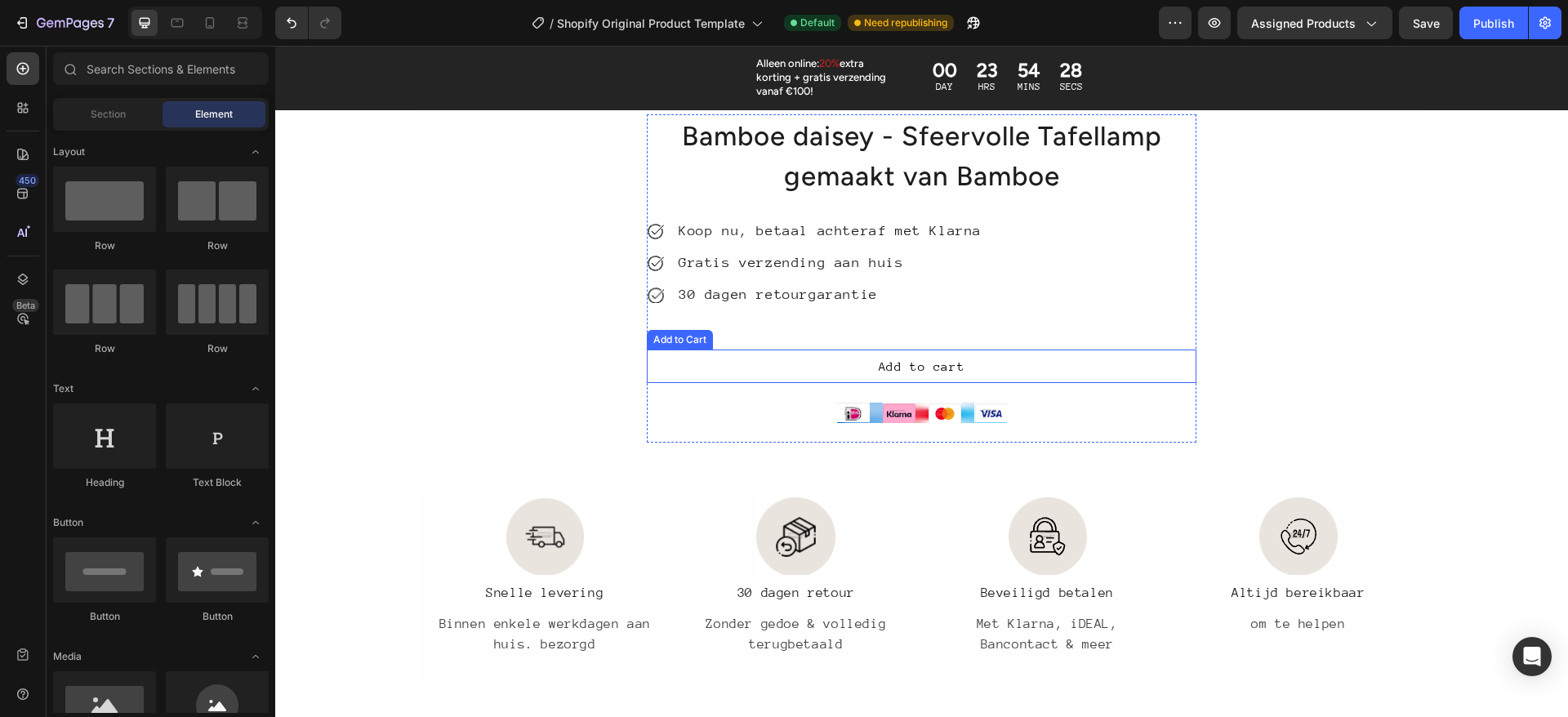
click at [857, 376] on button "Add to cart" at bounding box center [921, 366] width 549 height 34
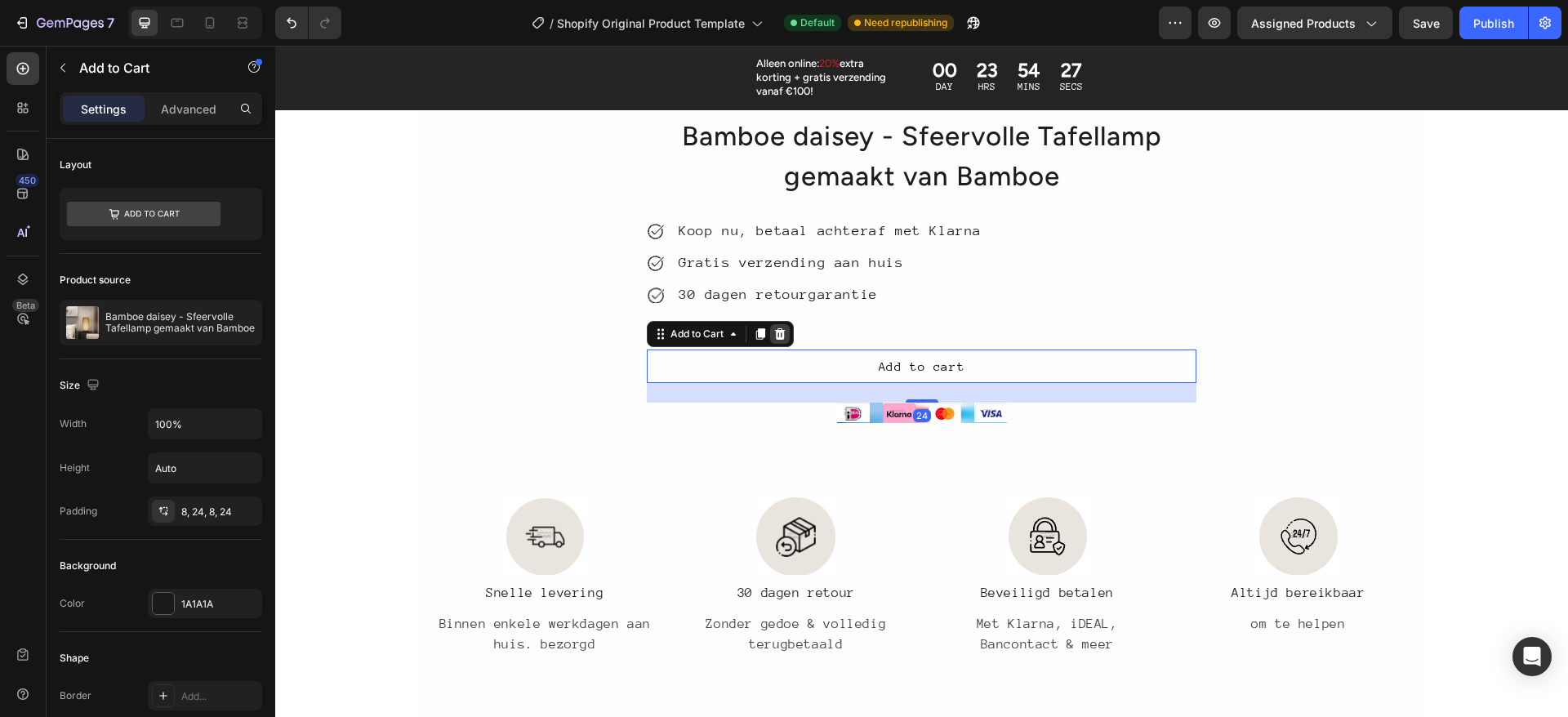
click at [775, 337] on icon at bounding box center [780, 334] width 11 height 12
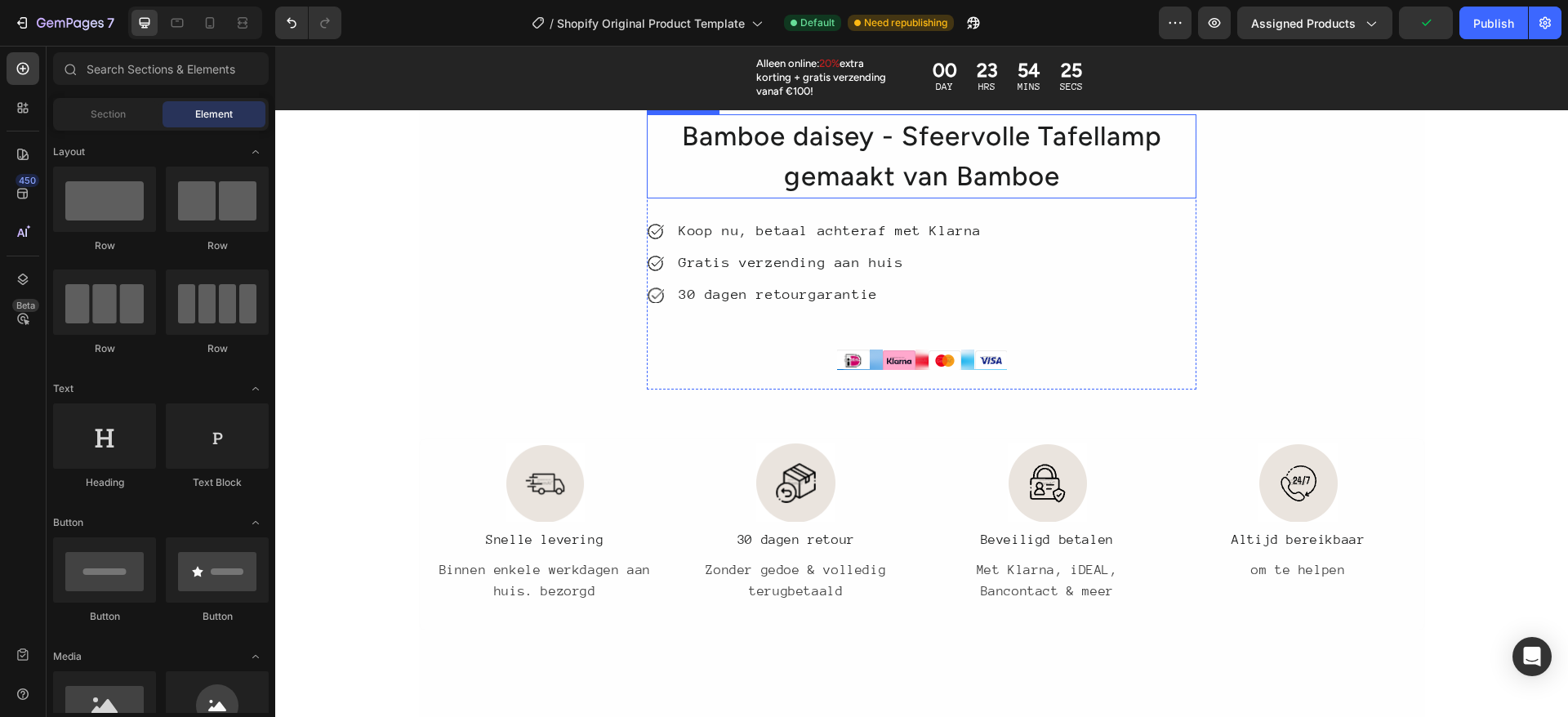
click at [1094, 153] on h1 "Bamboe daisey - Sfeervolle Tafellamp gemaakt van Bamboe" at bounding box center [921, 156] width 549 height 84
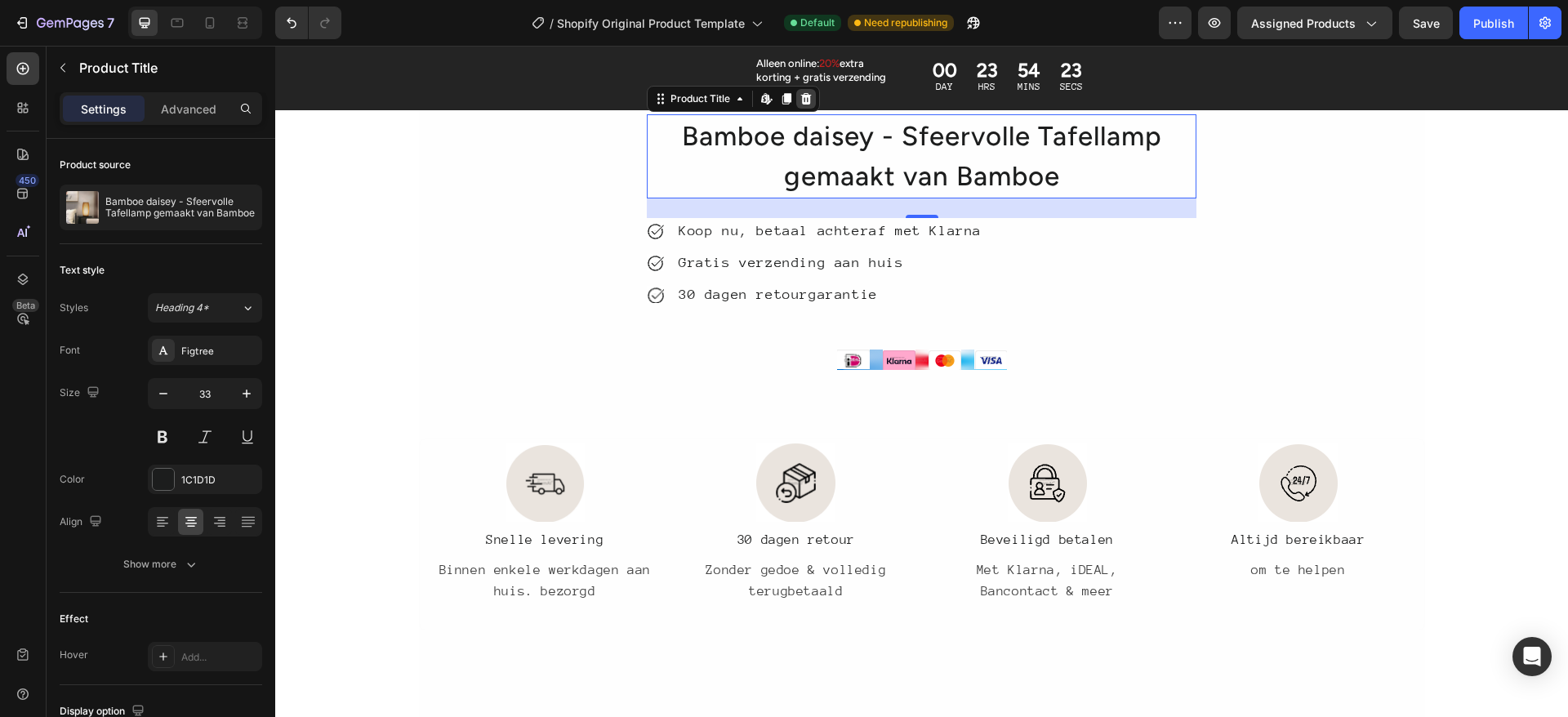
click at [800, 99] on icon at bounding box center [806, 99] width 13 height 13
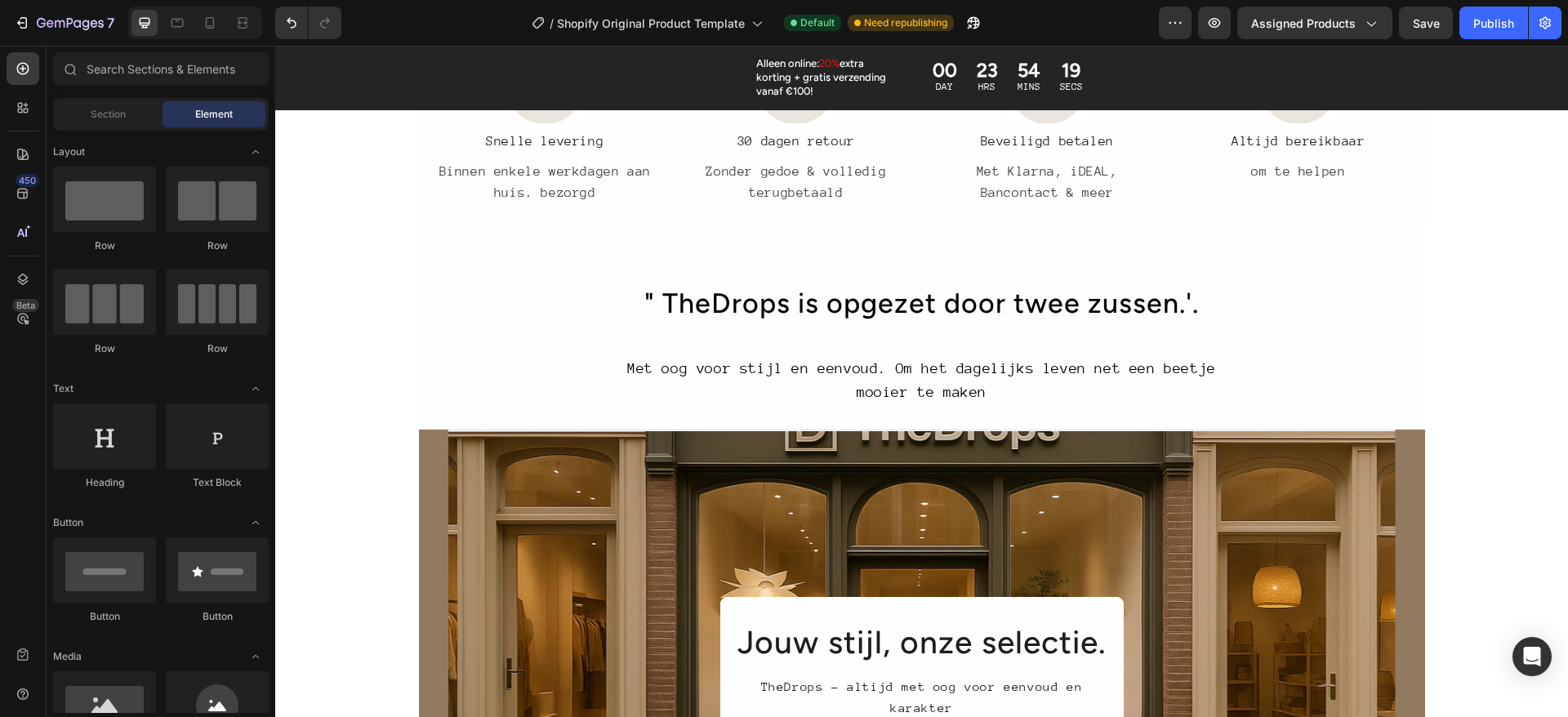
scroll to position [1397, 0]
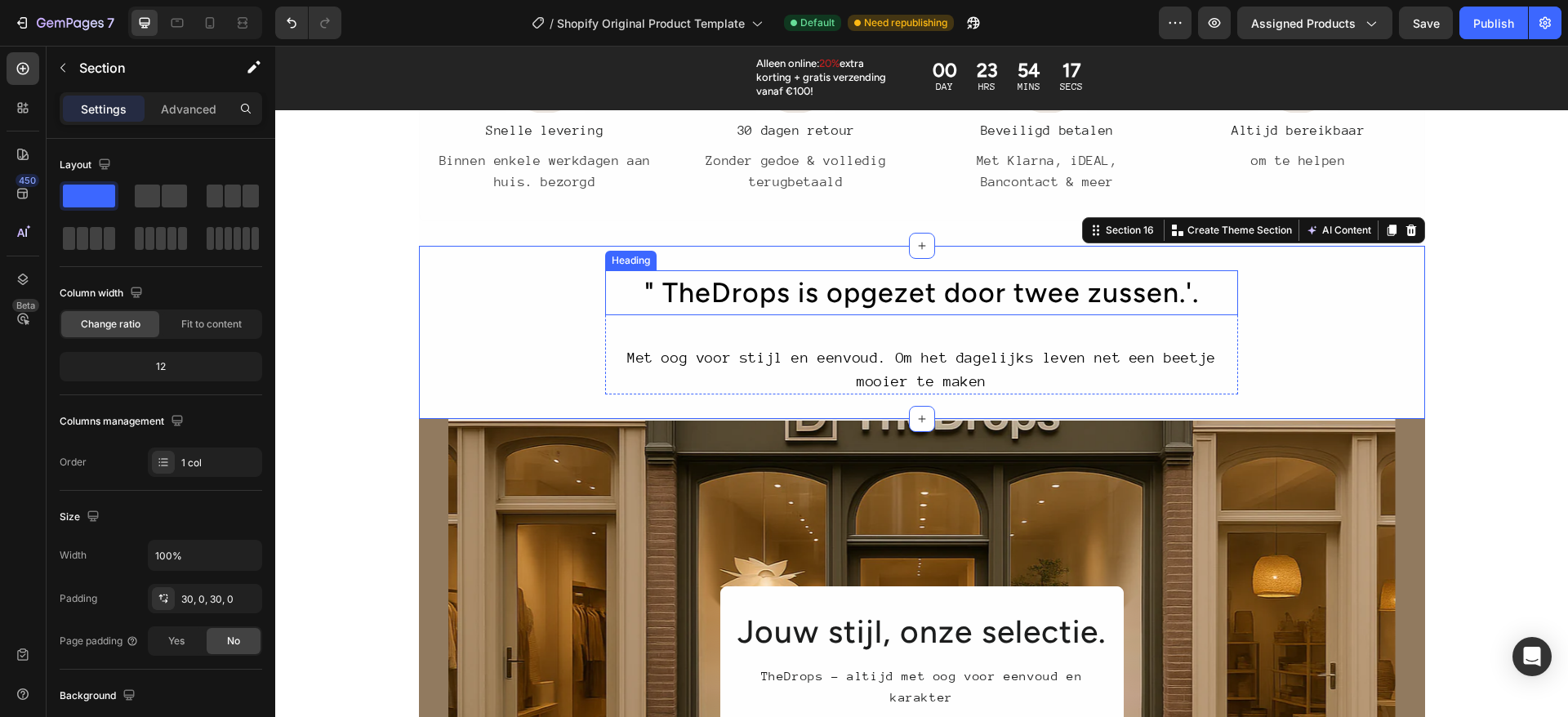
click at [772, 291] on h2 "" TheDrops is opgezet door twee zussen.'." at bounding box center [920, 292] width 632 height 44
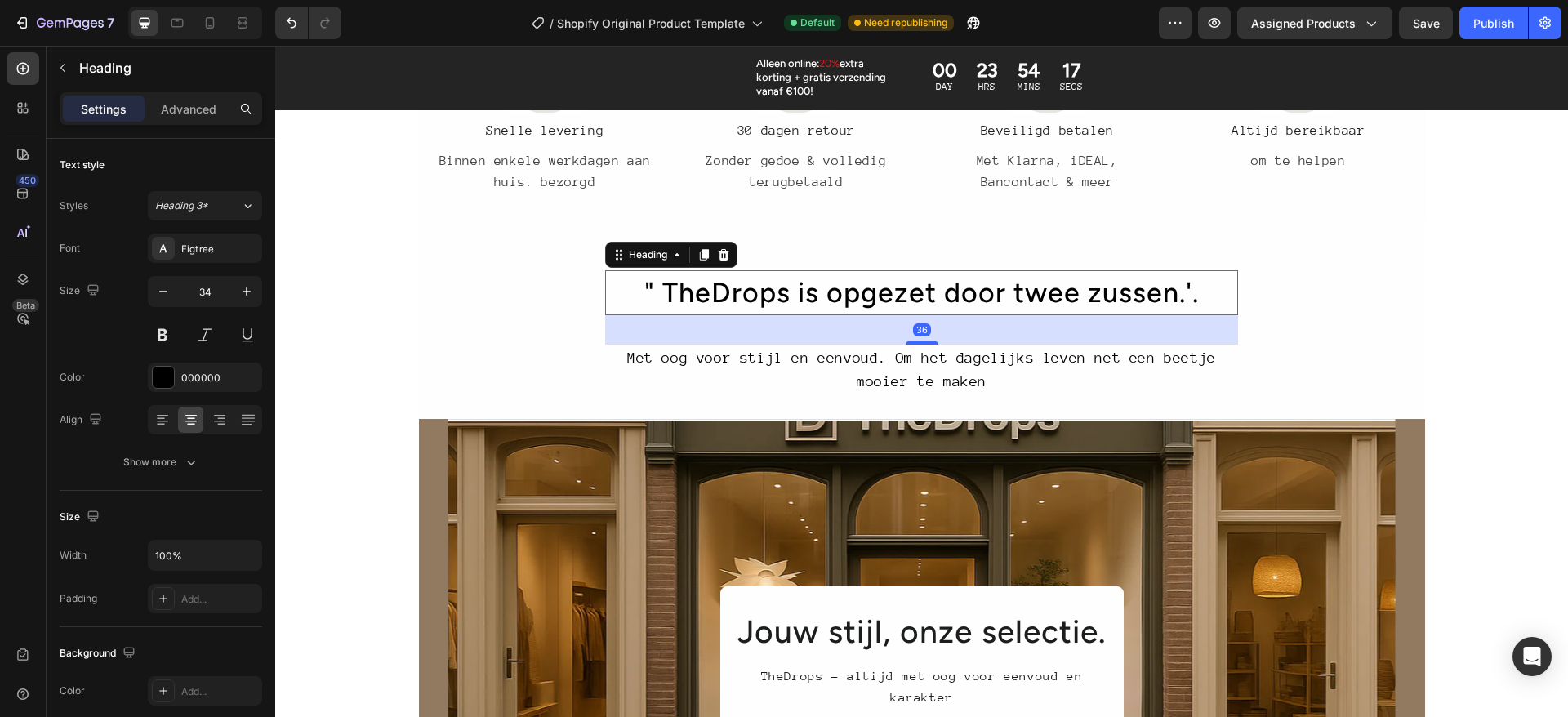
click at [776, 291] on h2 "" TheDrops is opgezet door twee zussen.'." at bounding box center [920, 292] width 632 height 44
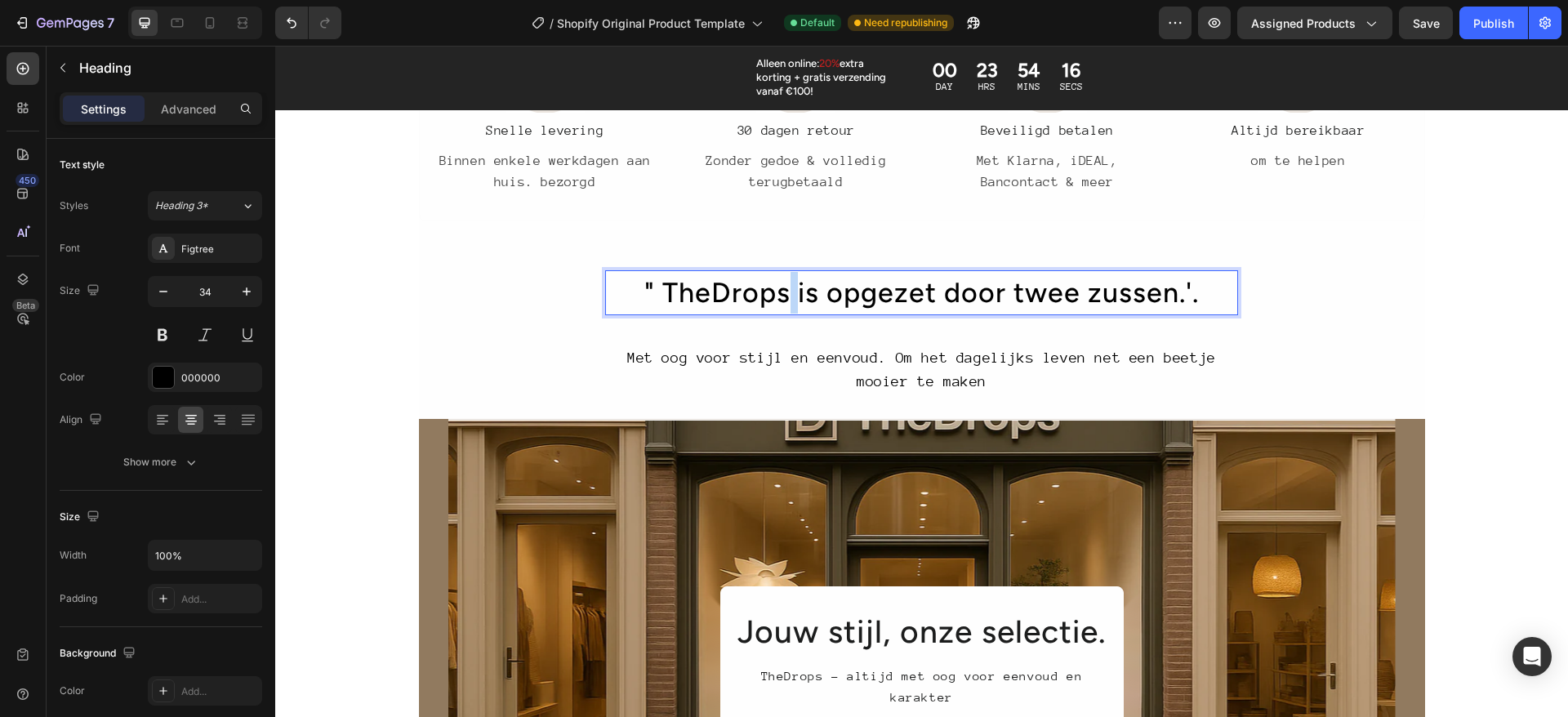
click at [776, 291] on p "" TheDrops is opgezet door twee zussen.'." at bounding box center [921, 293] width 630 height 42
drag, startPoint x: 774, startPoint y: 291, endPoint x: 669, endPoint y: 282, distance: 105.4
click at [668, 281] on p "" TheDrops is opgezet door twee zussen.'." at bounding box center [921, 293] width 630 height 42
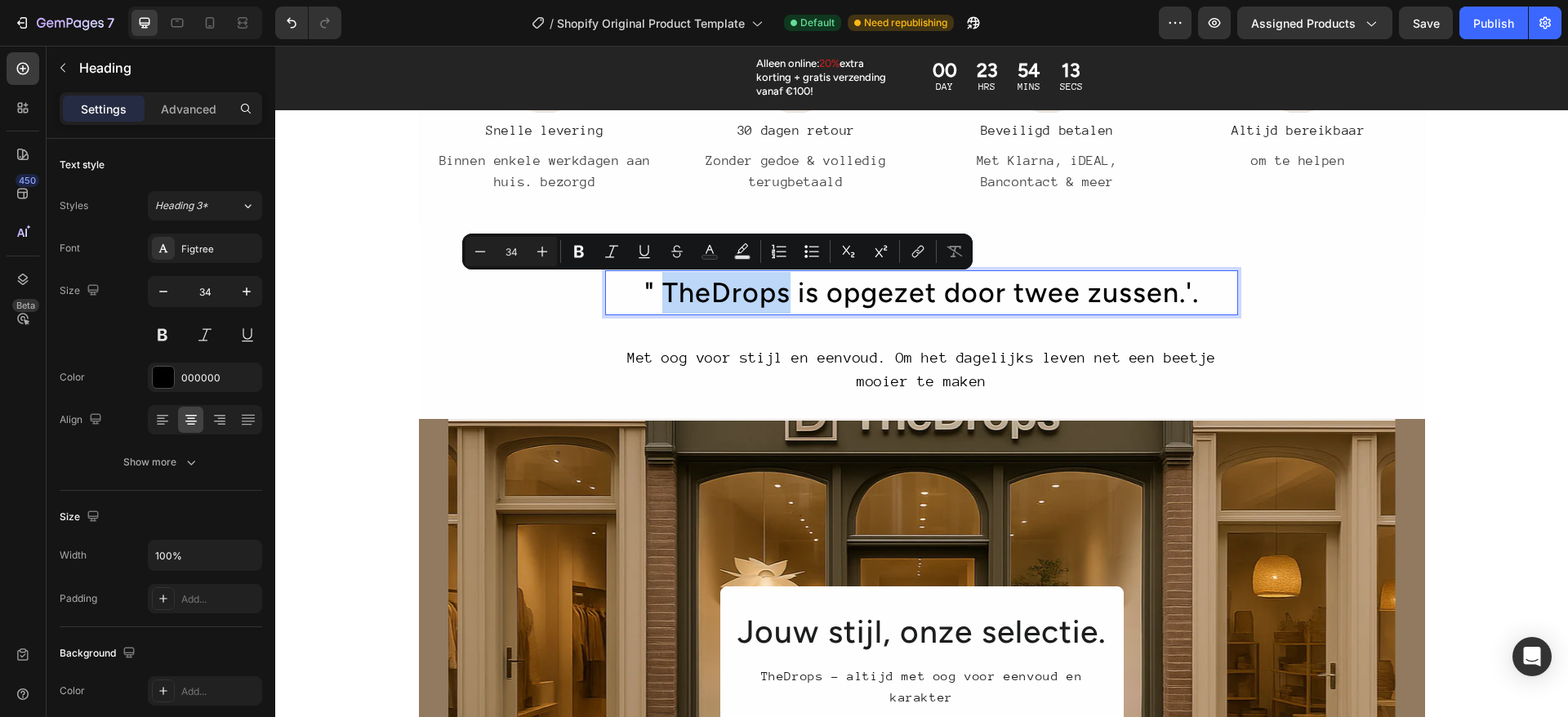
drag, startPoint x: 655, startPoint y: 288, endPoint x: 784, endPoint y: 297, distance: 129.3
click at [784, 297] on p "" TheDrops is opgezet door twee zussen.'." at bounding box center [921, 293] width 630 height 42
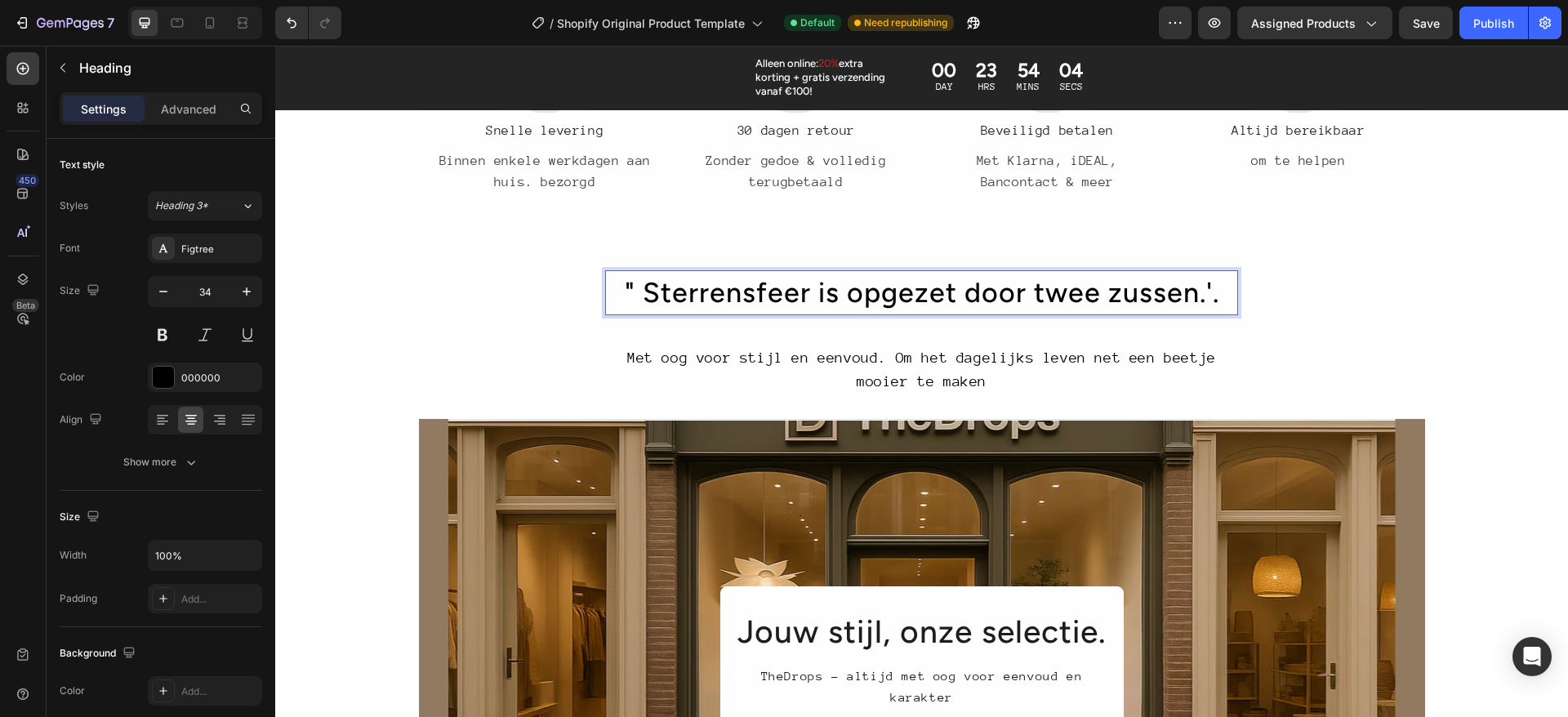
click at [1069, 291] on p "" Sterrensfeer is opgezet door twee zussen.'." at bounding box center [921, 293] width 630 height 42
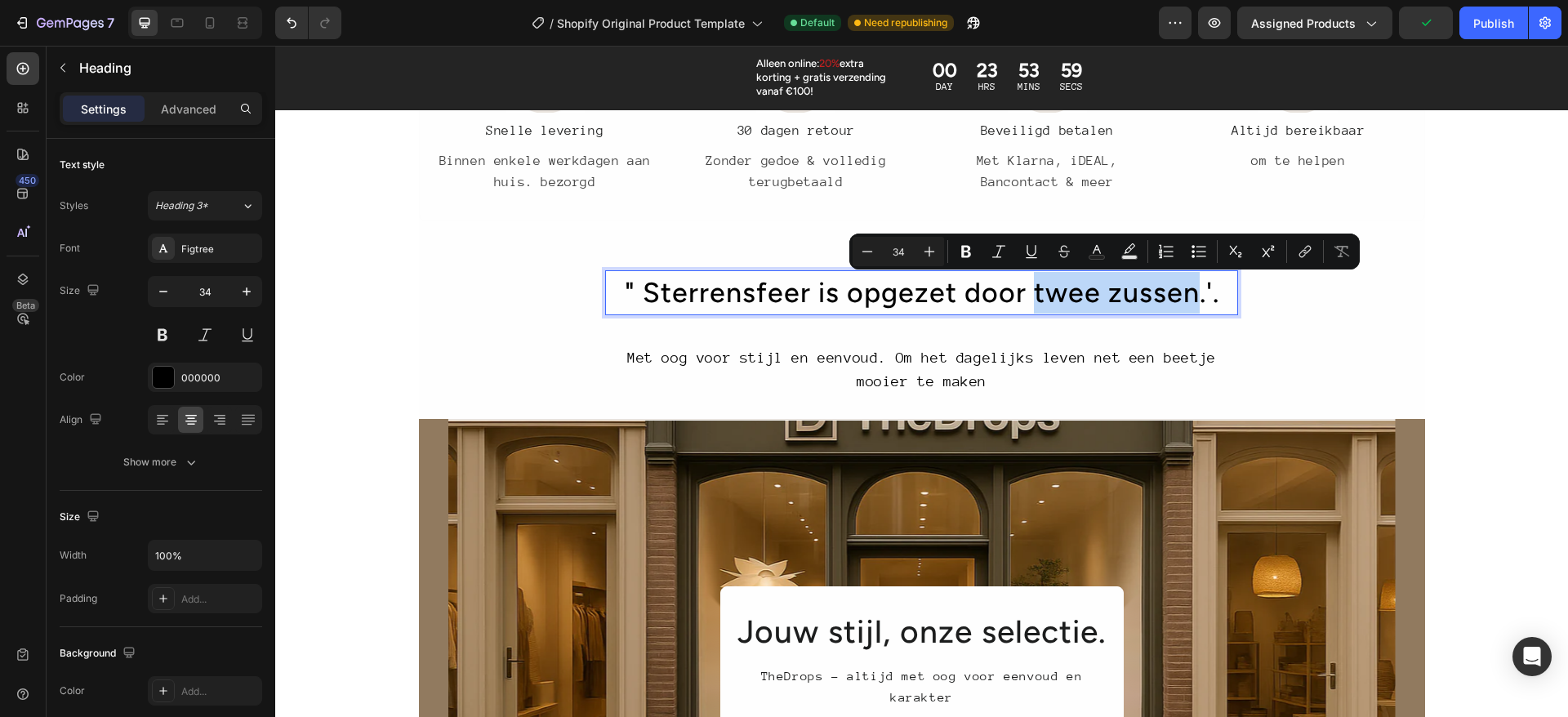
drag, startPoint x: 1022, startPoint y: 291, endPoint x: 1182, endPoint y: 294, distance: 160.0
click at [1182, 294] on p "" Sterrensfeer is opgezet door twee zussen.'." at bounding box center [921, 293] width 630 height 42
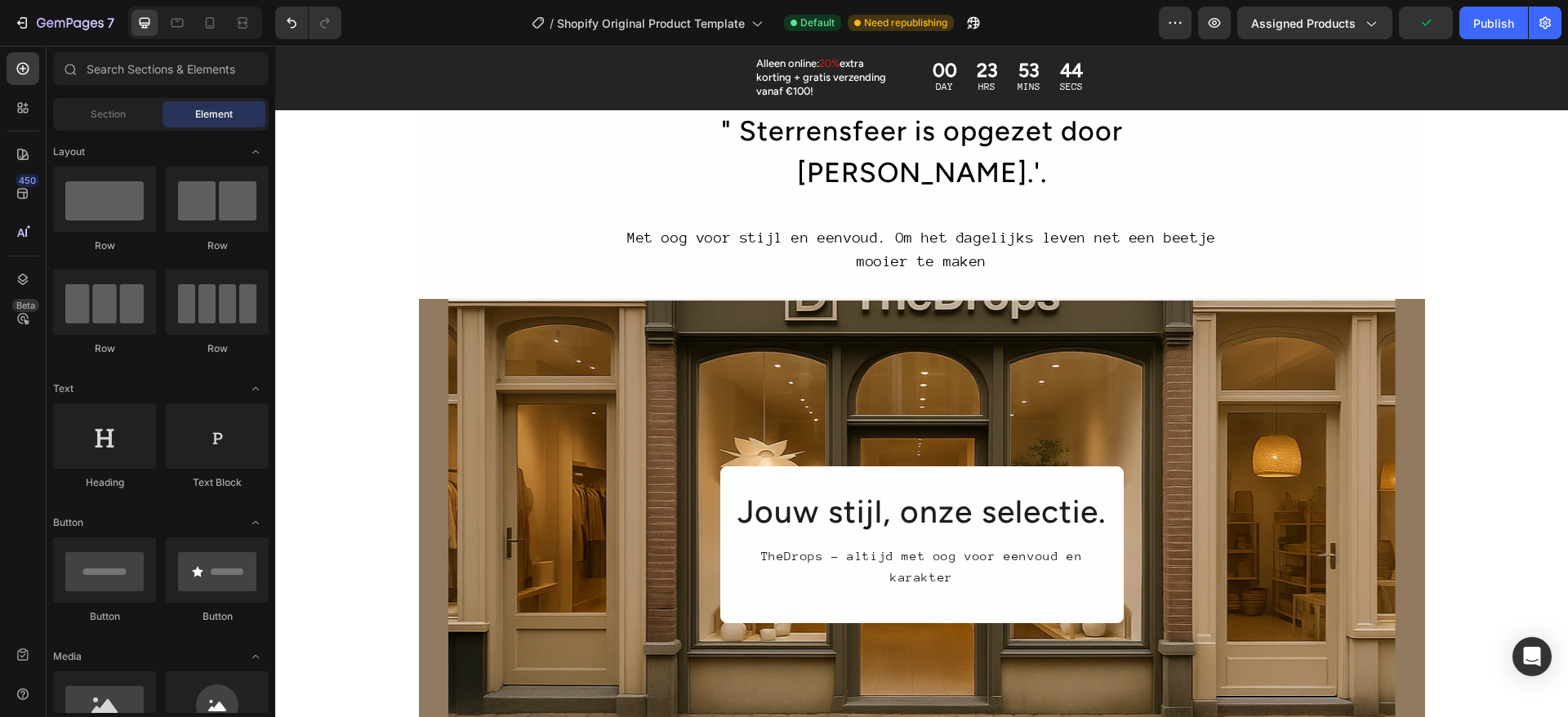
scroll to position [1562, 0]
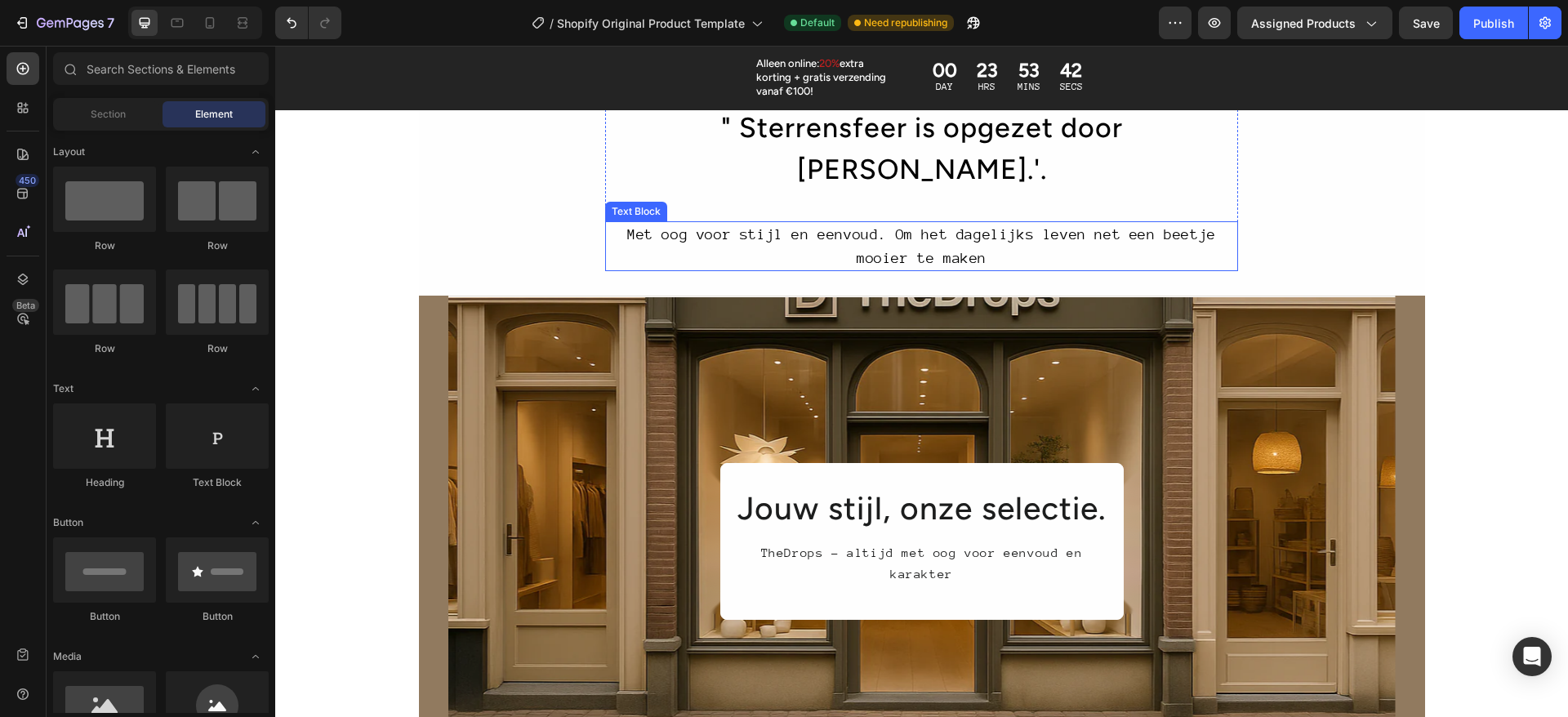
click at [945, 221] on div "Met oog voor stijl en eenvoud. Om het dagelijks leven net een beetje mooier te …" at bounding box center [920, 245] width 632 height 50
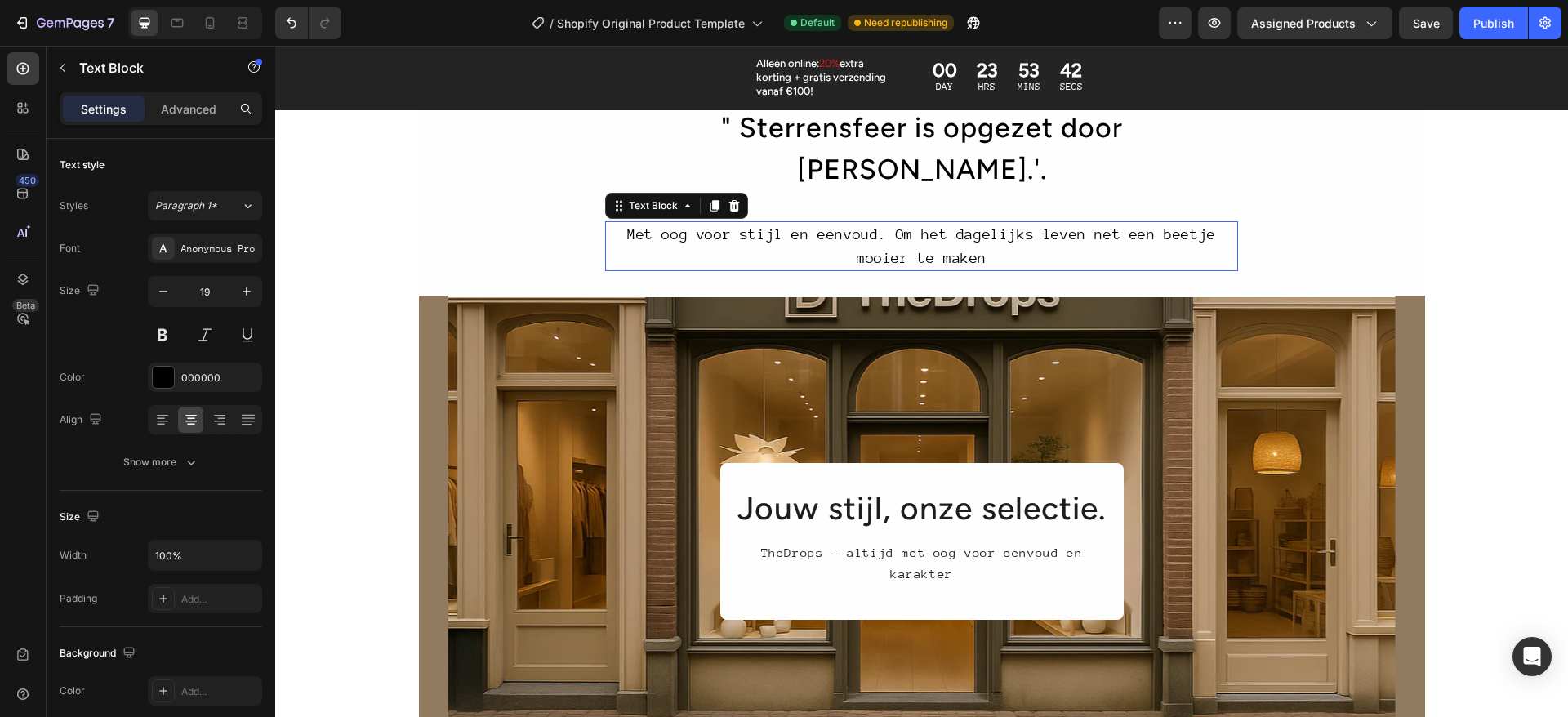
click at [945, 221] on div "Met oog voor stijl en eenvoud. Om het dagelijks leven net een beetje mooier te …" at bounding box center [920, 245] width 632 height 50
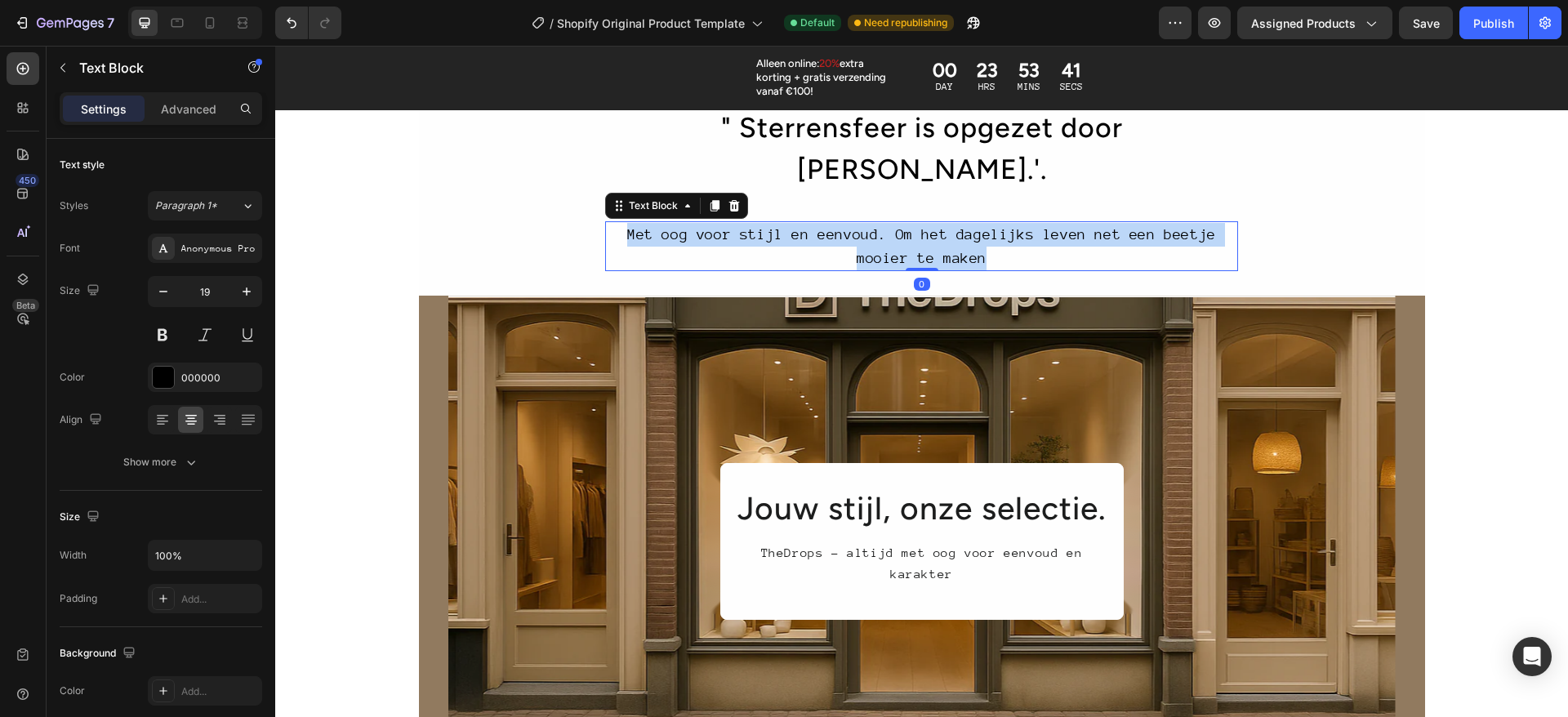
click at [945, 222] on p "Met oog voor stijl en eenvoud. Om het dagelijks leven net een beetje mooier te …" at bounding box center [921, 245] width 630 height 46
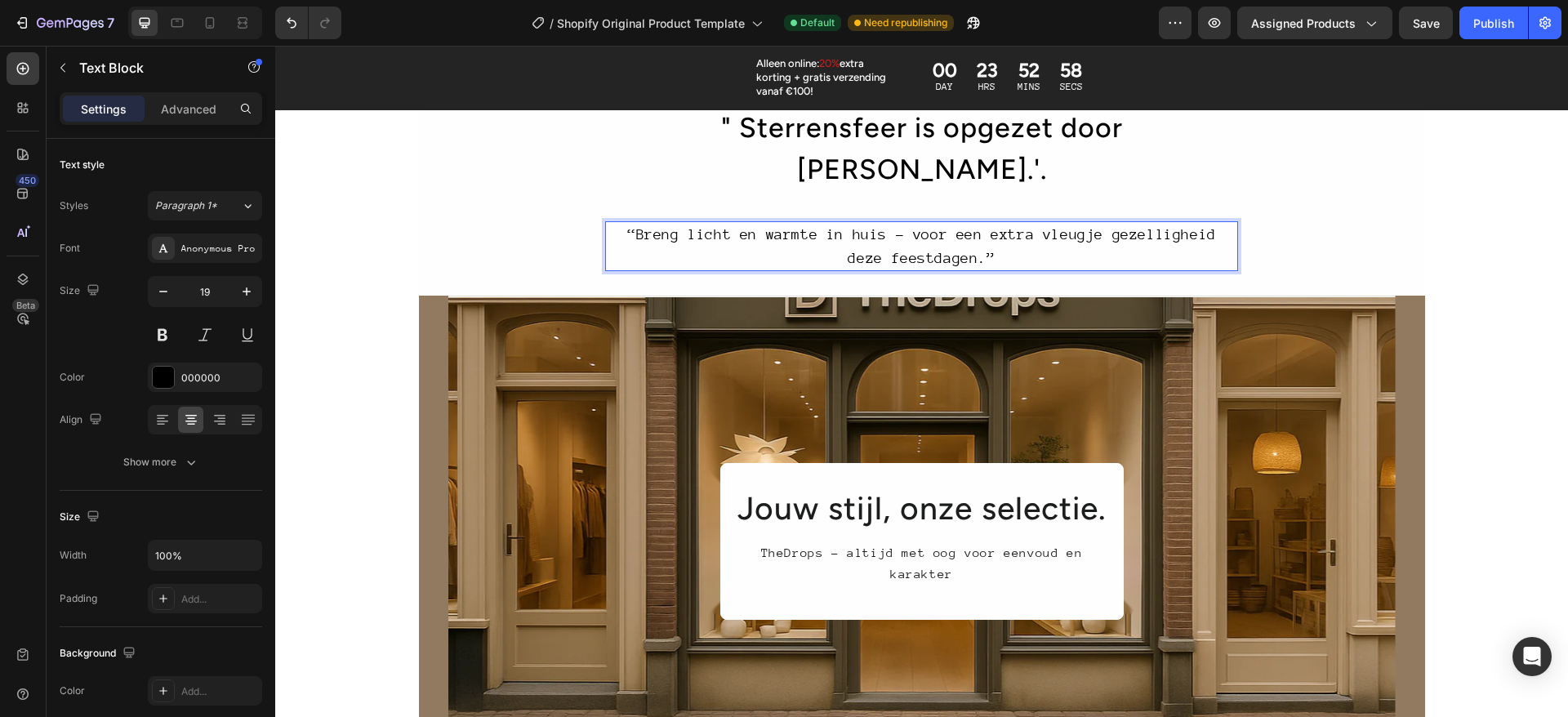
click at [1032, 222] on p "“Breng licht en warmte in huis – voor een extra vleugje gezelligheid deze feest…" at bounding box center [921, 245] width 630 height 46
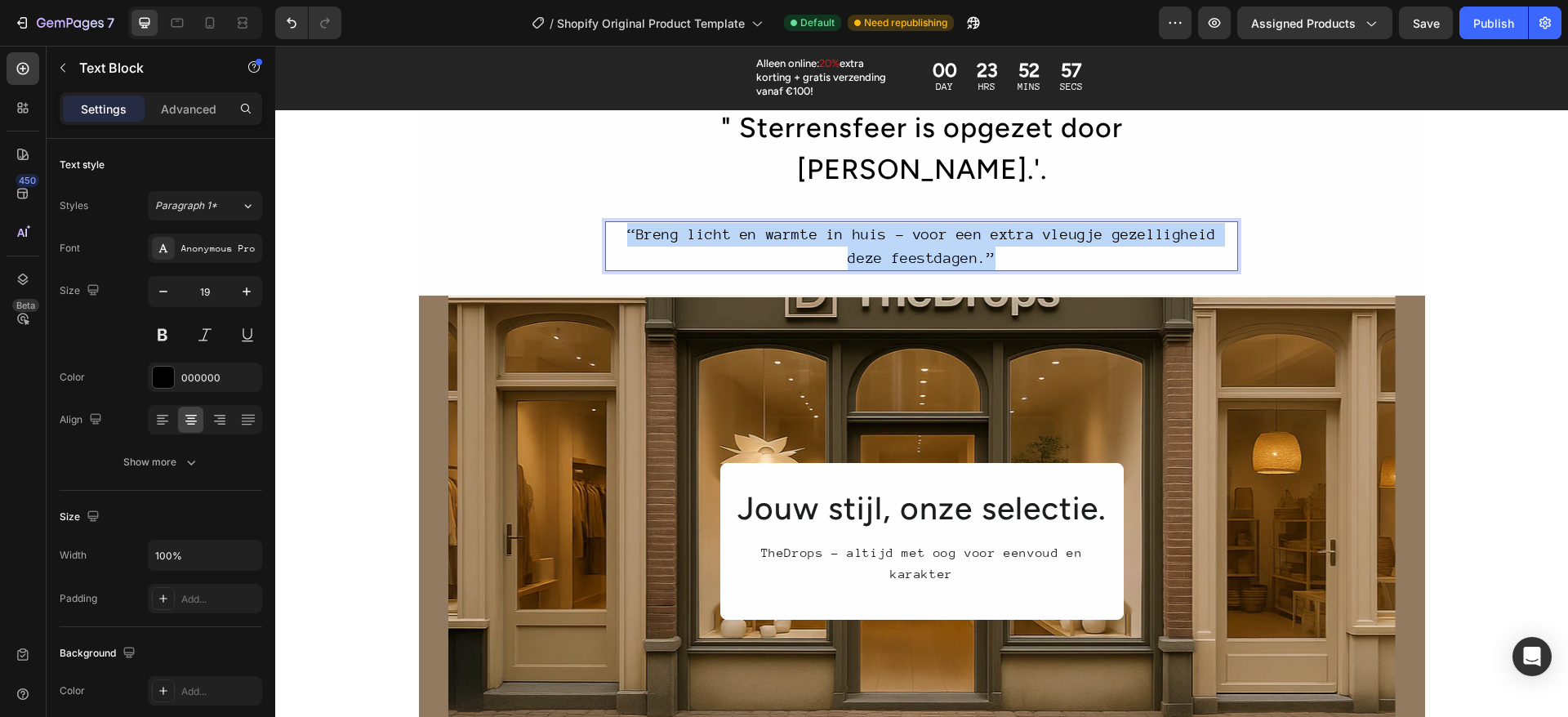
click at [1032, 222] on p "“Breng licht en warmte in huis – voor een extra vleugje gezelligheid deze feest…" at bounding box center [921, 245] width 630 height 46
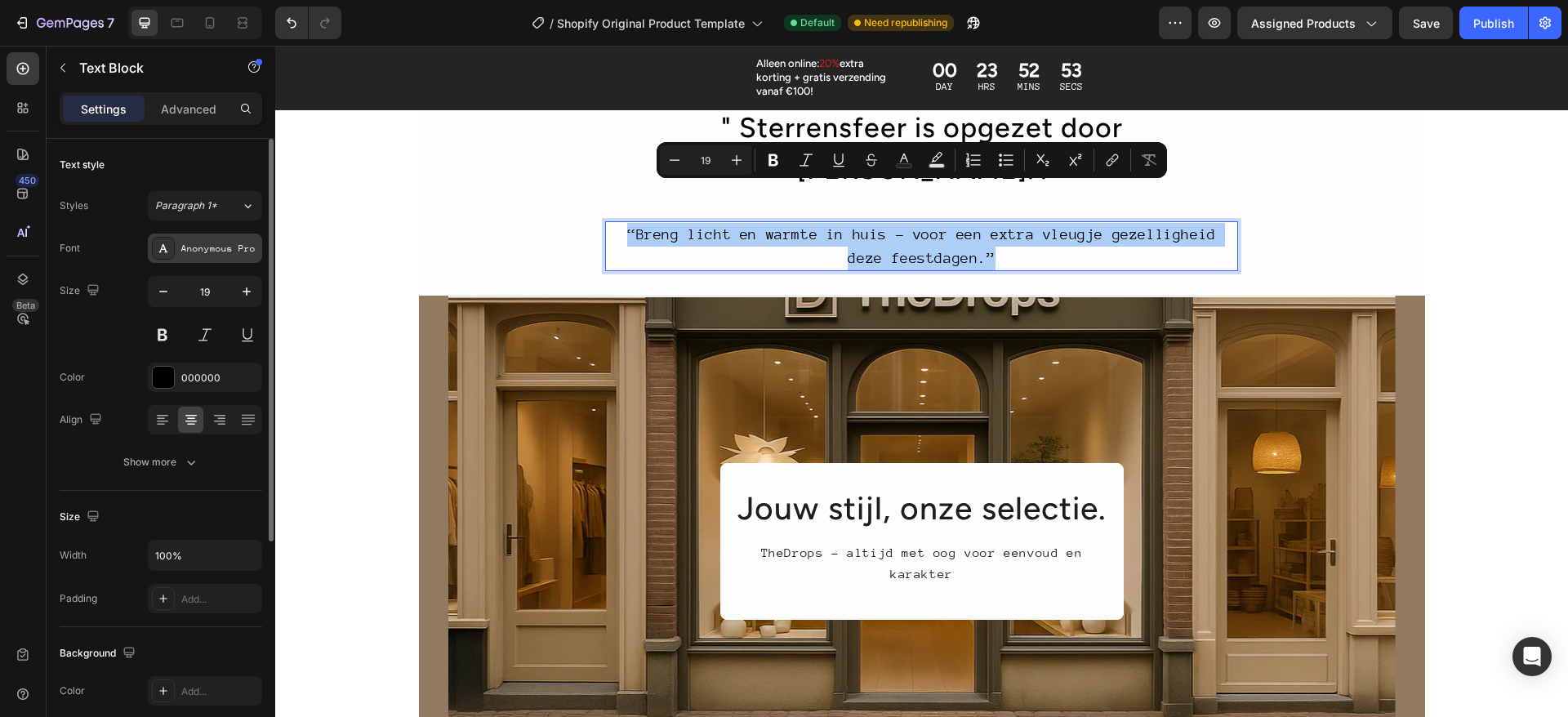
click at [207, 238] on div "Anonymous Pro" at bounding box center [205, 248] width 114 height 29
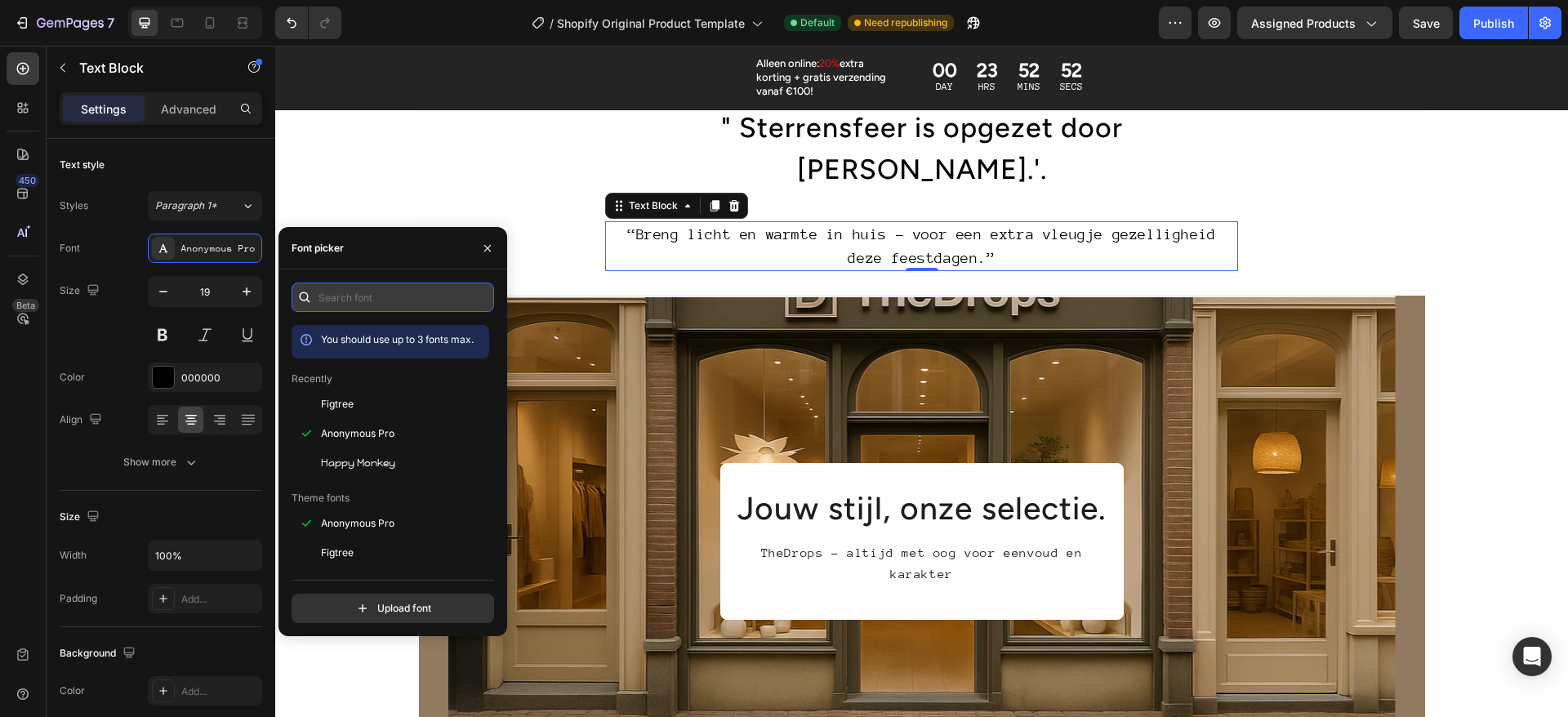
click at [333, 303] on input "text" at bounding box center [392, 296] width 202 height 29
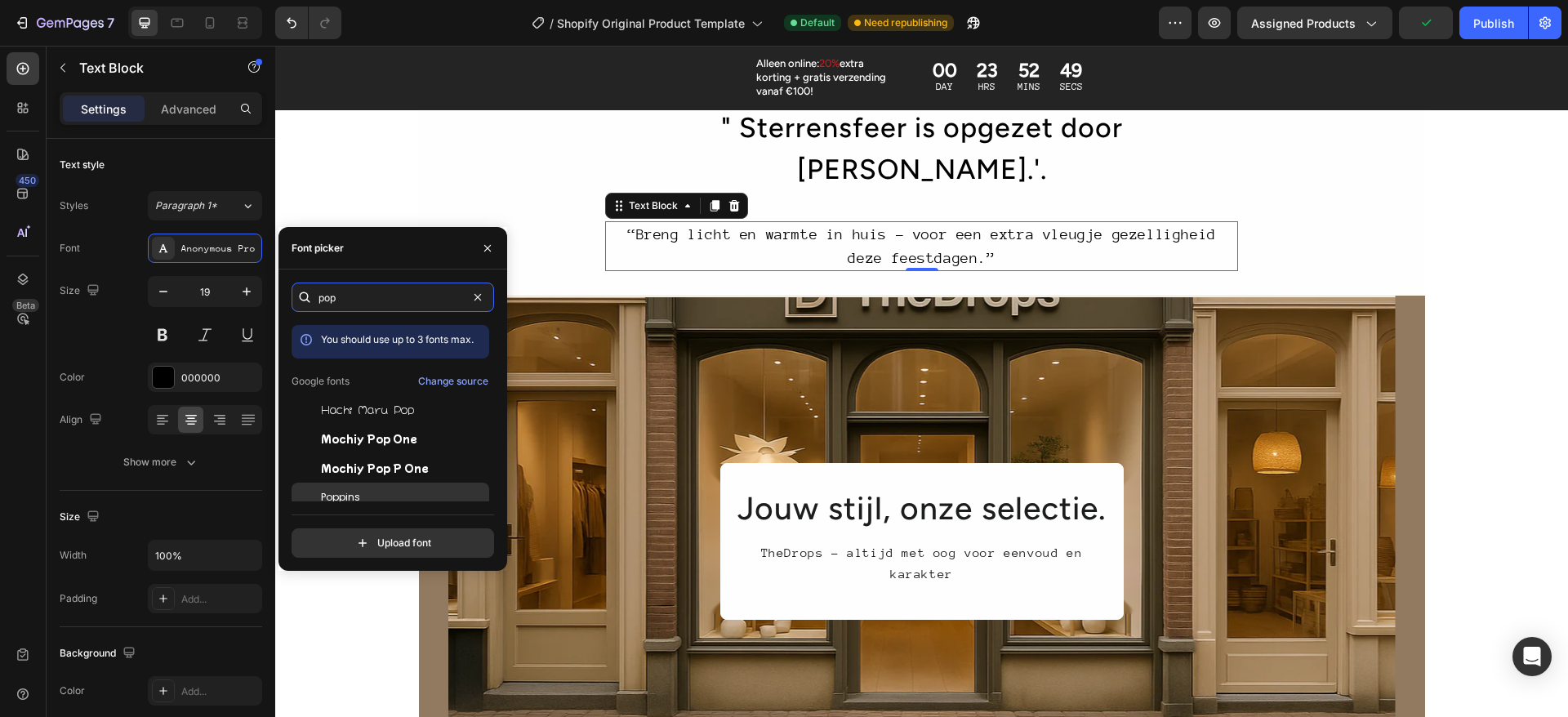
type input "pop"
click at [391, 494] on div "Poppins" at bounding box center [403, 496] width 165 height 14
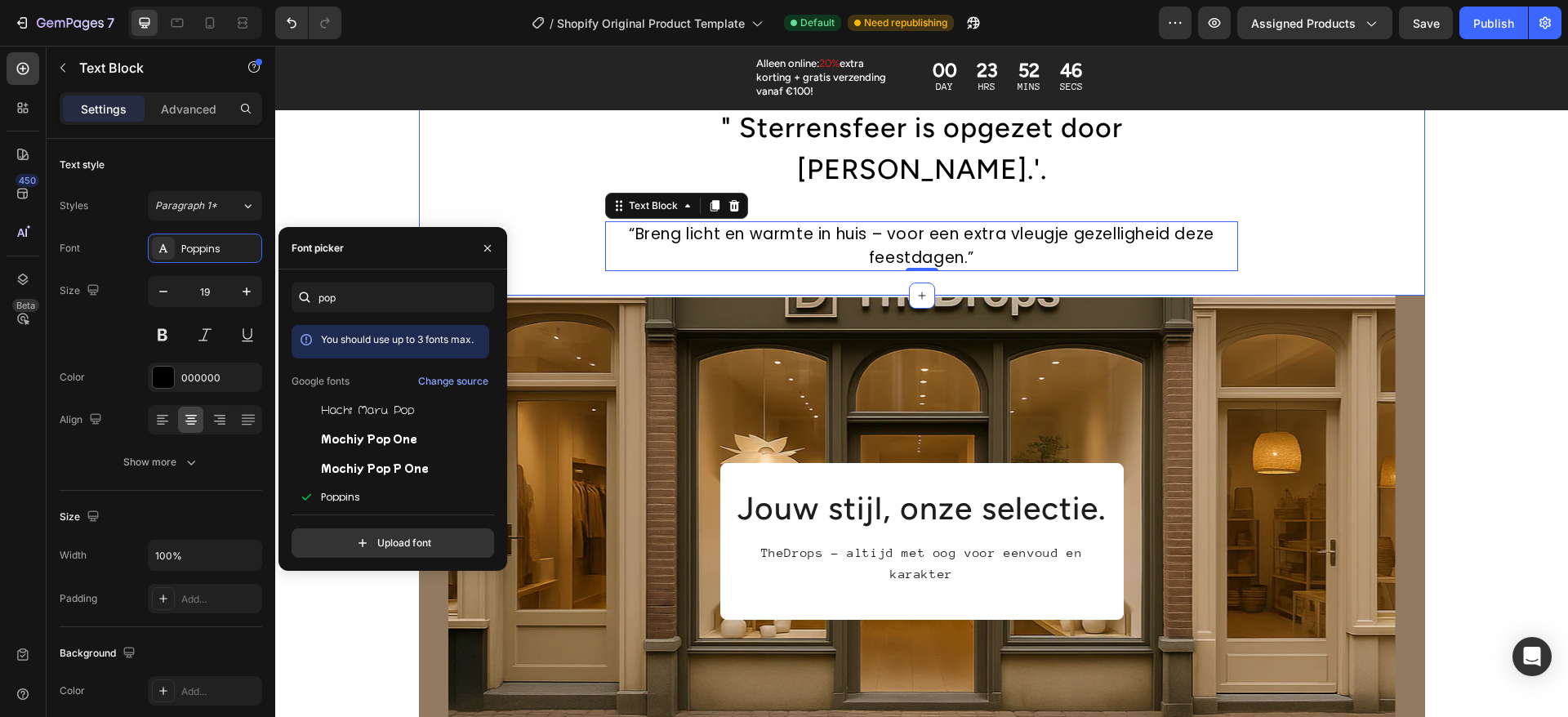
click at [1378, 150] on div "" Sterrensfeer is opgezet door [PERSON_NAME].'. Heading “Breng licht en warmte …" at bounding box center [922, 187] width 1006 height 165
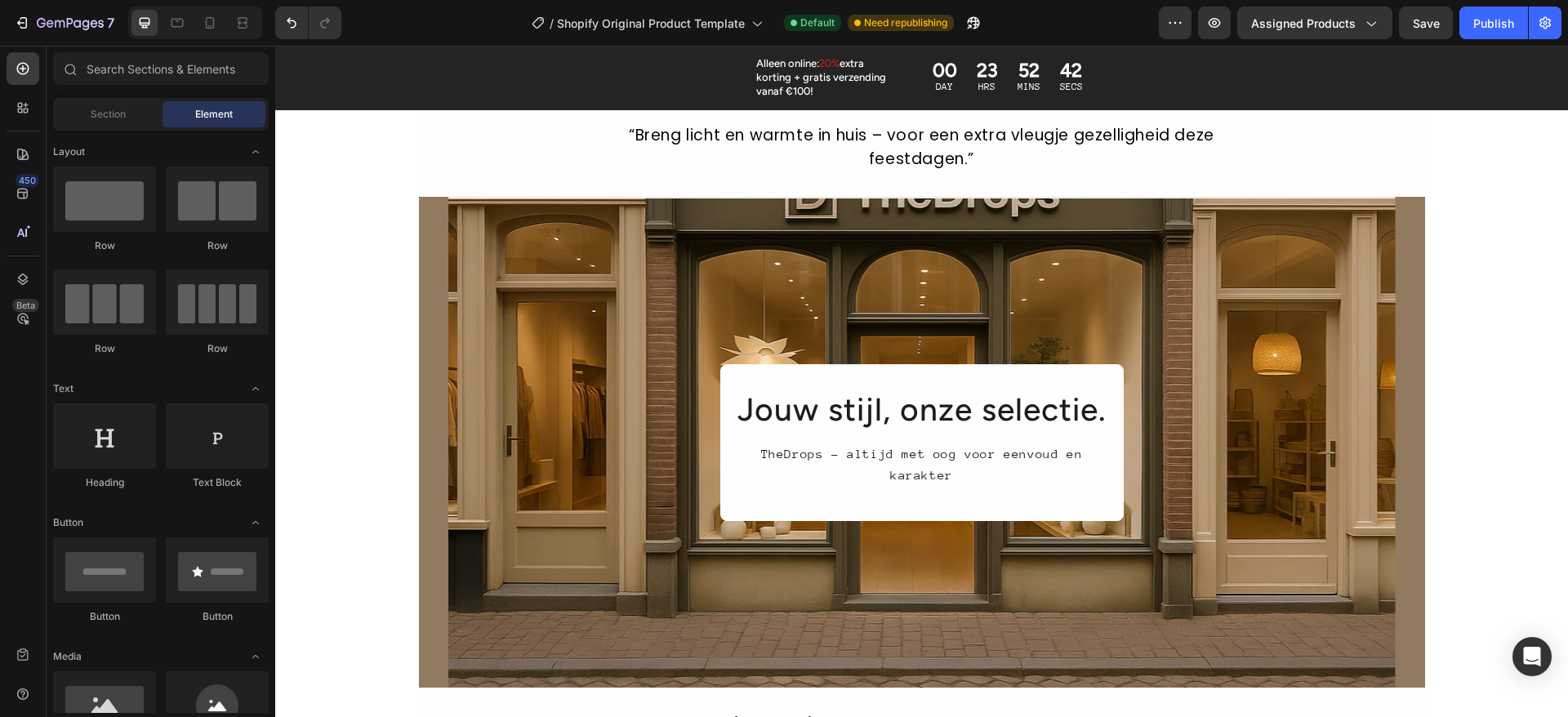
scroll to position [1698, 0]
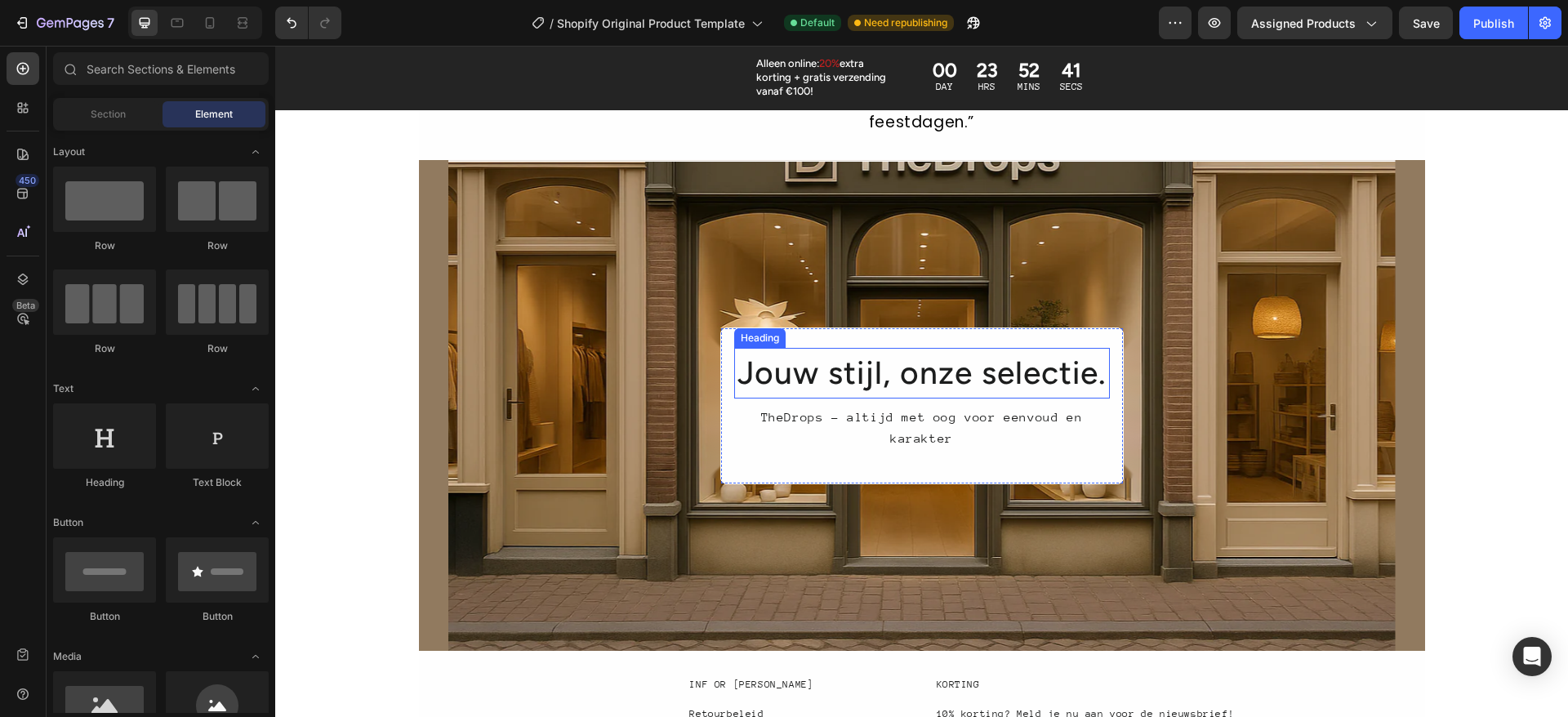
click at [980, 348] on h2 "Jouw stijl, onze selectie." at bounding box center [921, 373] width 375 height 51
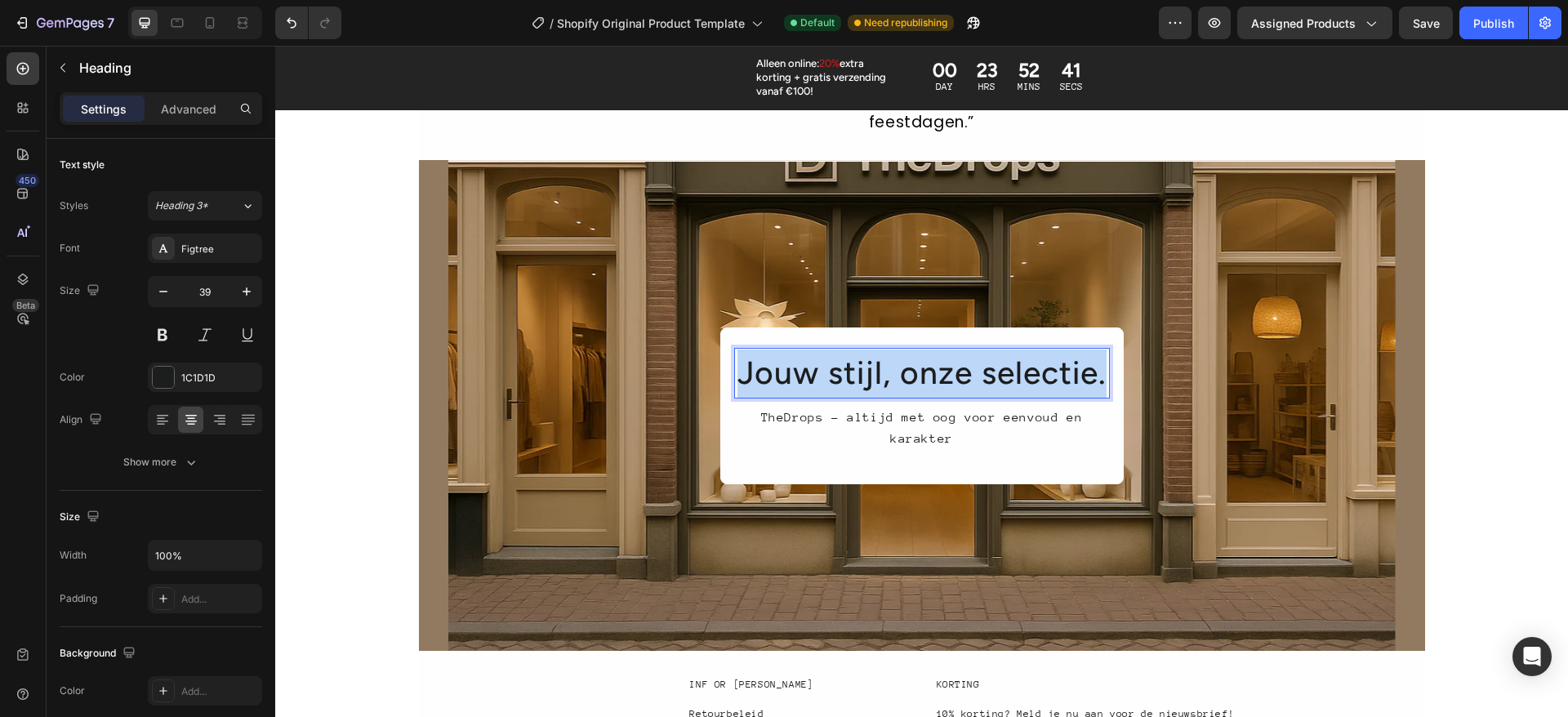
click at [980, 349] on p "Jouw stijl, onze selectie." at bounding box center [921, 373] width 372 height 48
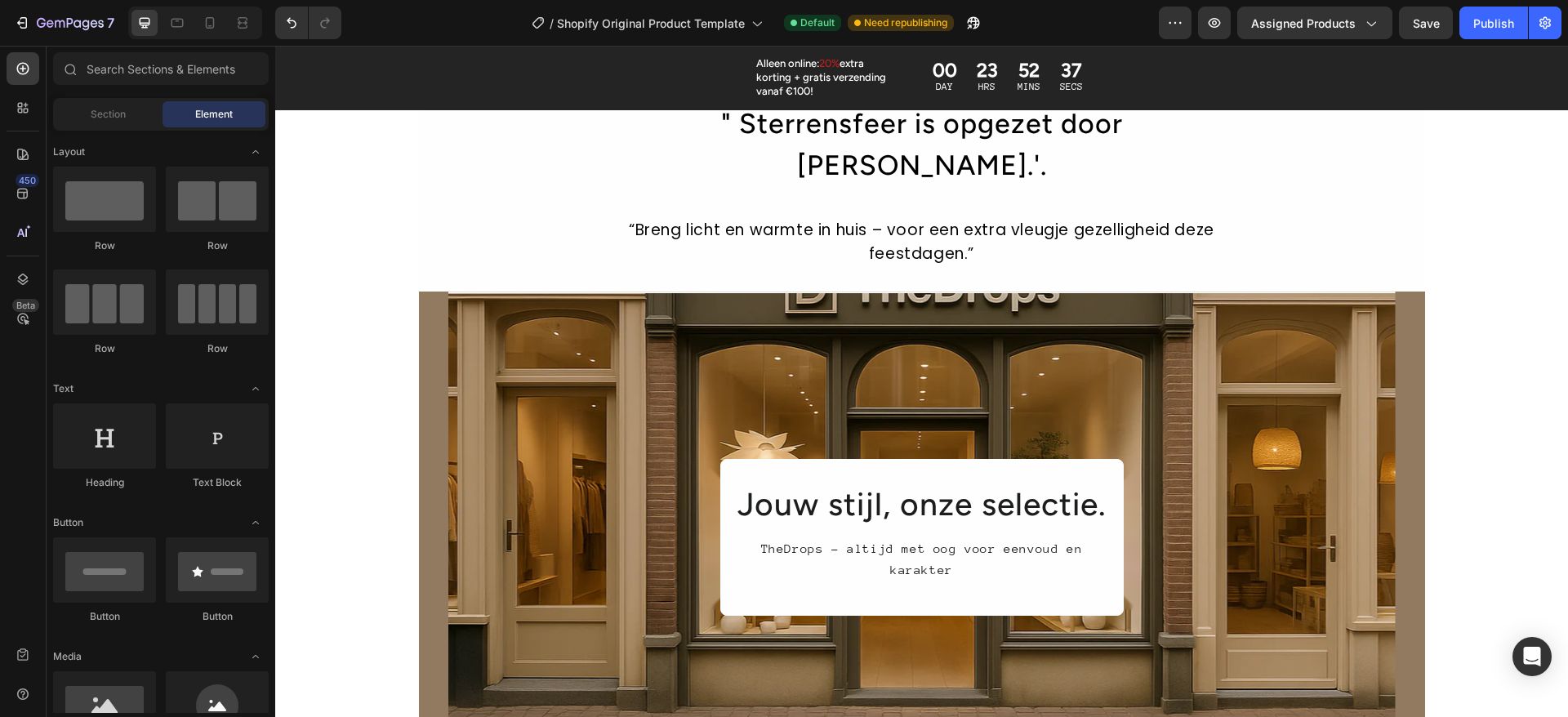
scroll to position [1625, 0]
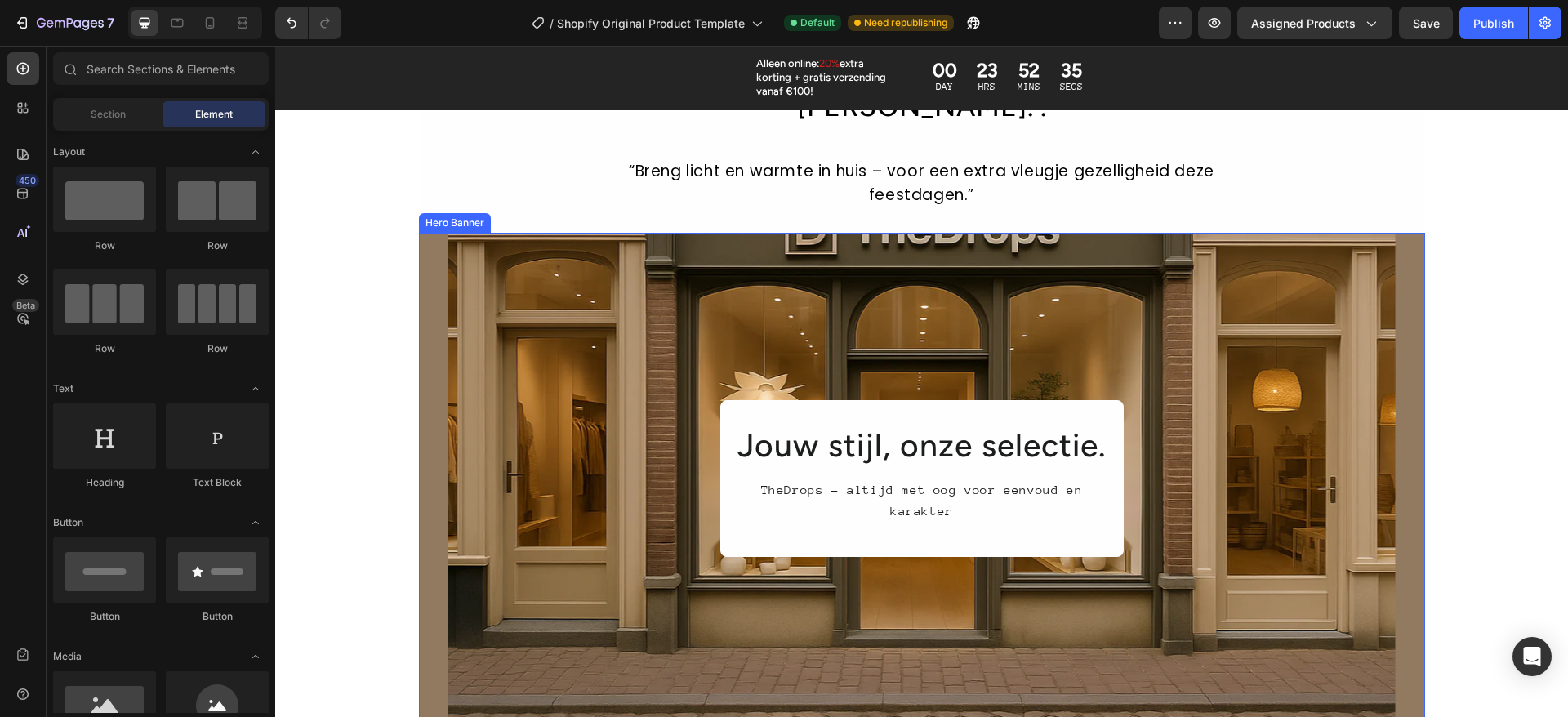
click at [1262, 400] on div "Jouw stijl, onze selectie. Heading TheDrops - altijd met oog voor eenvoud en ka…" at bounding box center [922, 478] width 947 height 157
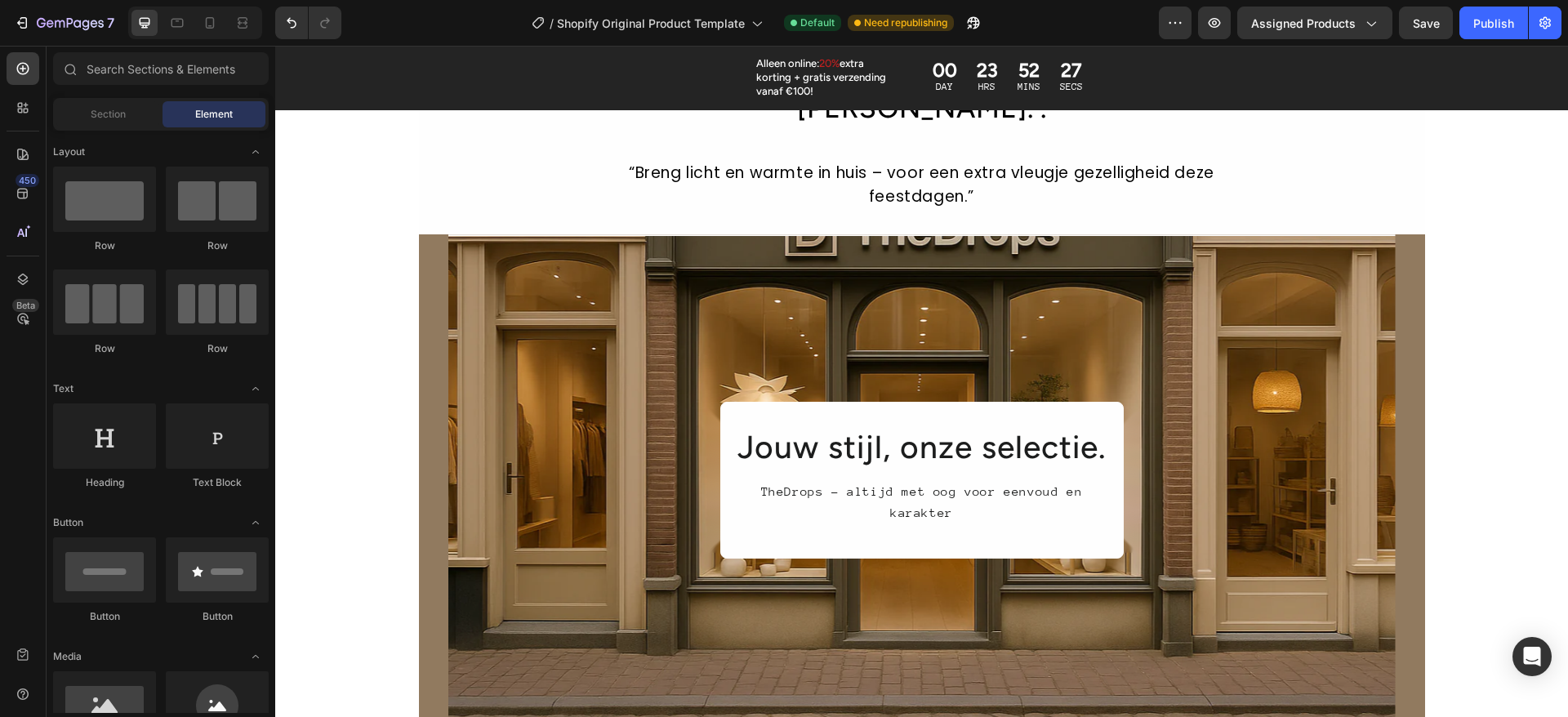
scroll to position [1627, 0]
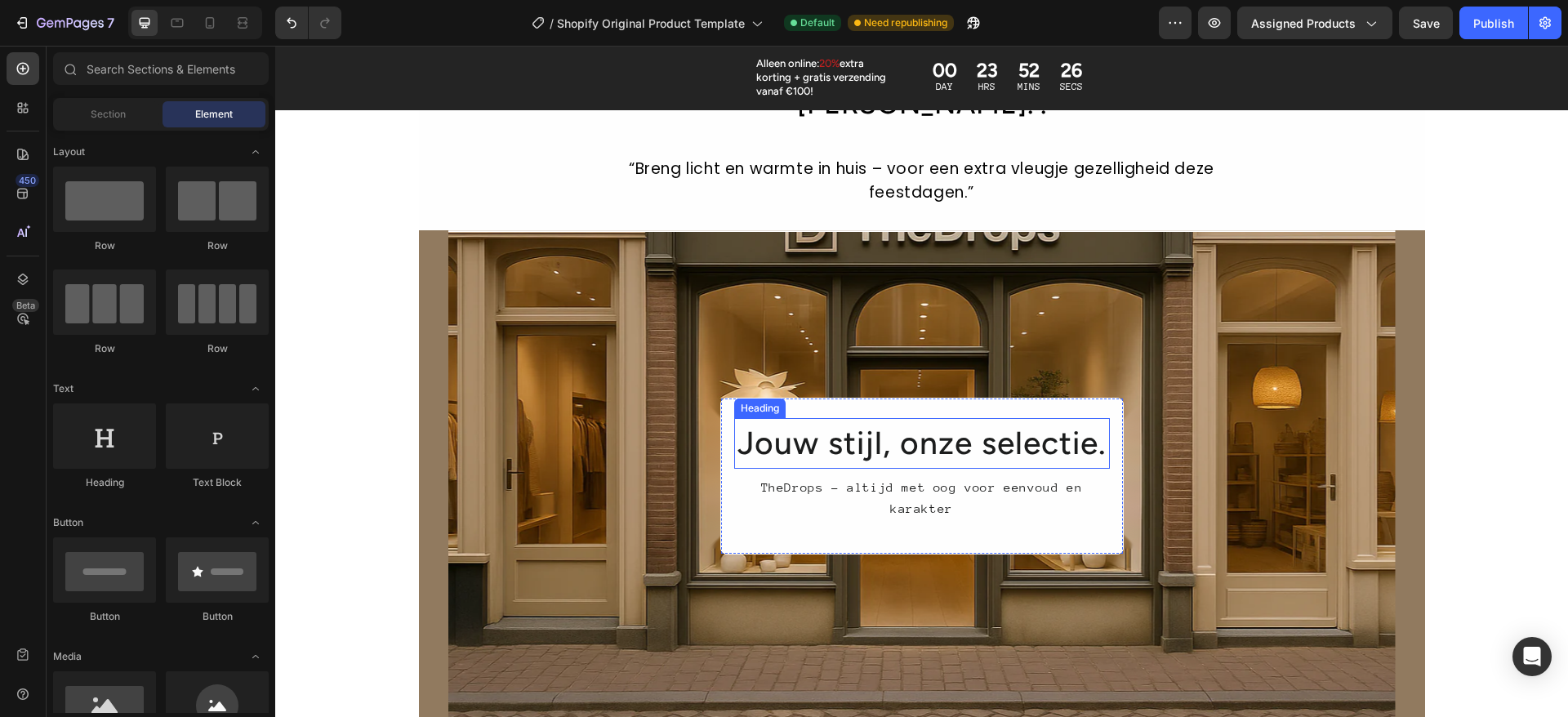
click at [928, 418] on h2 "Jouw stijl, onze selectie." at bounding box center [921, 443] width 375 height 51
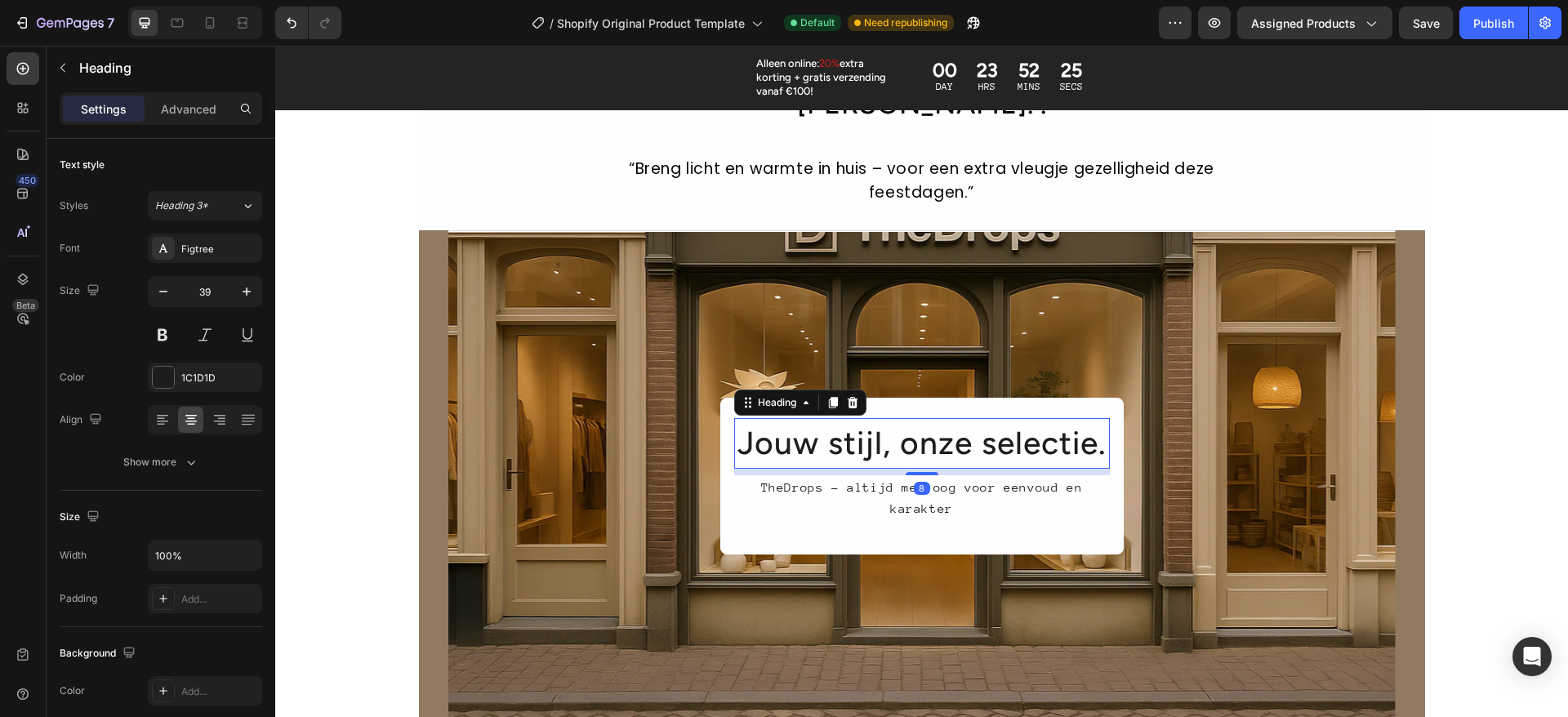
click at [928, 418] on h2 "Jouw stijl, onze selectie." at bounding box center [921, 443] width 375 height 51
click at [928, 420] on p "Jouw stijl, onze selectie." at bounding box center [921, 443] width 372 height 48
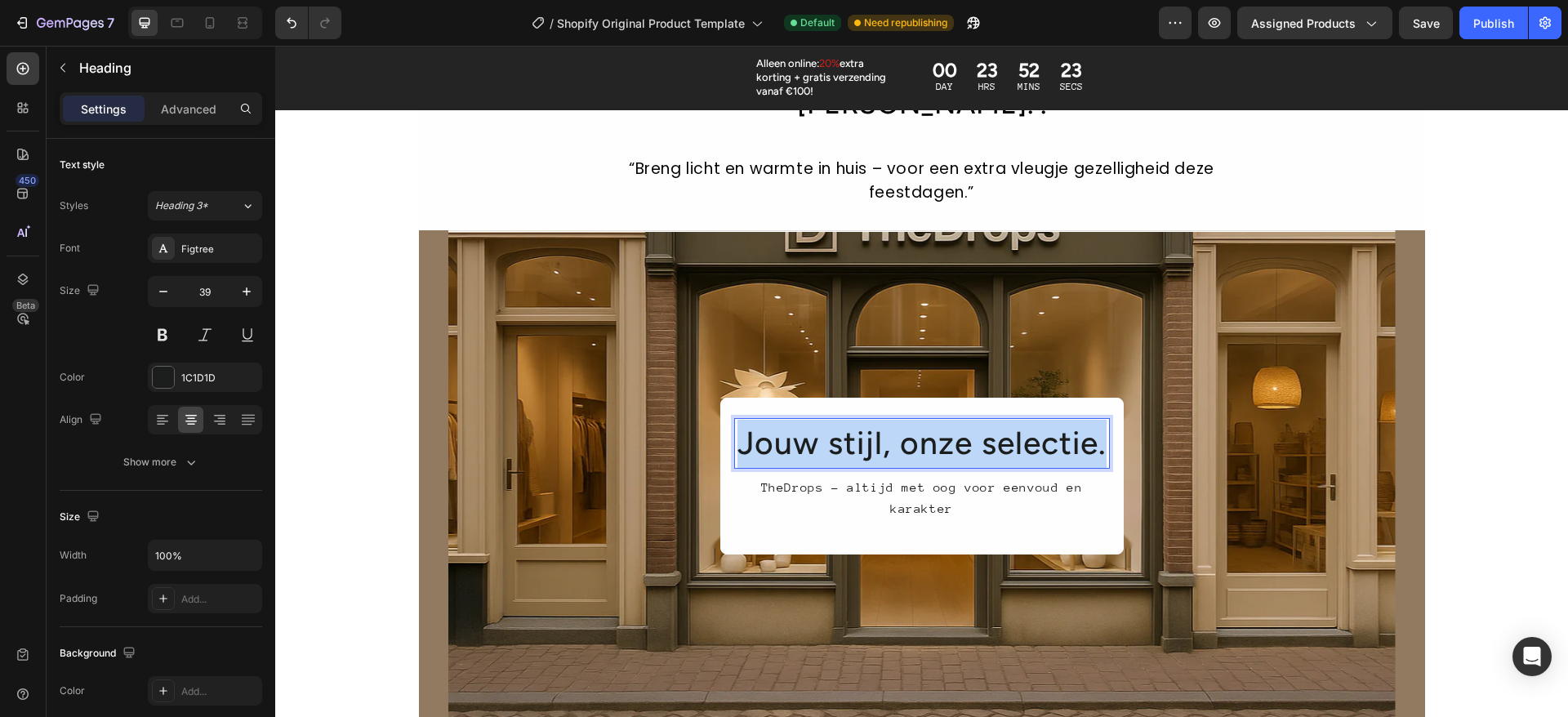
click at [928, 420] on p "Jouw stijl, onze selectie." at bounding box center [921, 443] width 372 height 48
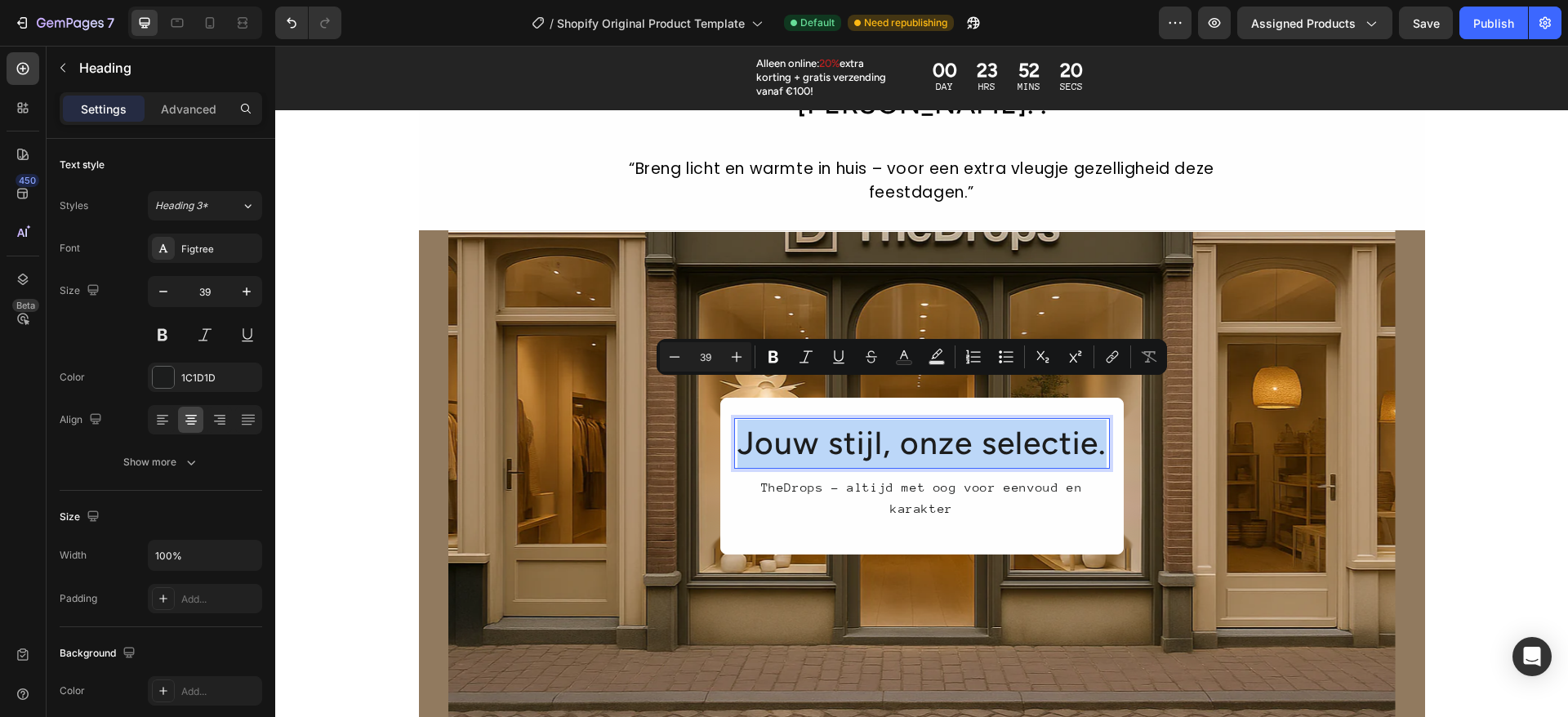
copy p "Jouw stijl, onze selectie."
click at [875, 236] on div "Overlay" at bounding box center [922, 475] width 947 height 490
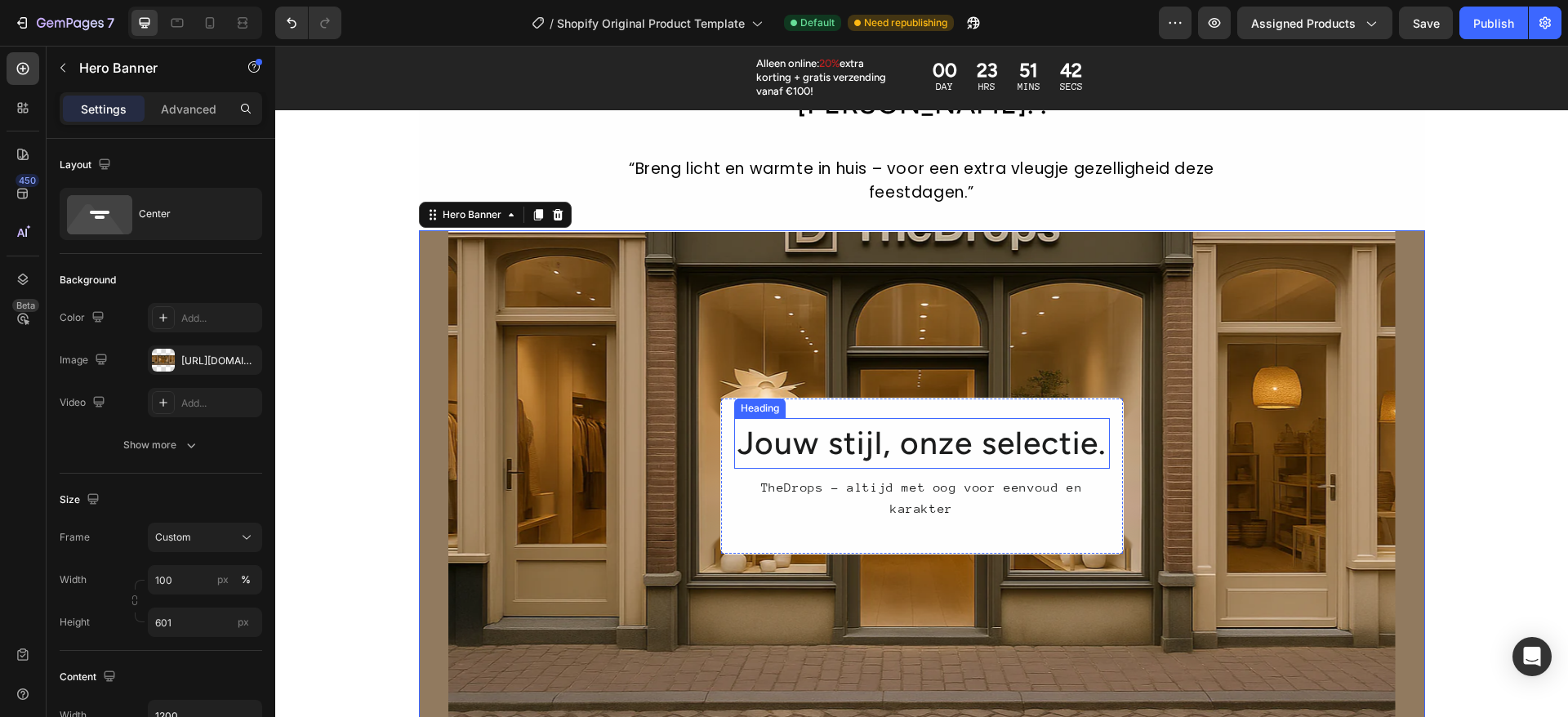
click at [870, 420] on p "Jouw stijl, onze selectie." at bounding box center [921, 443] width 372 height 48
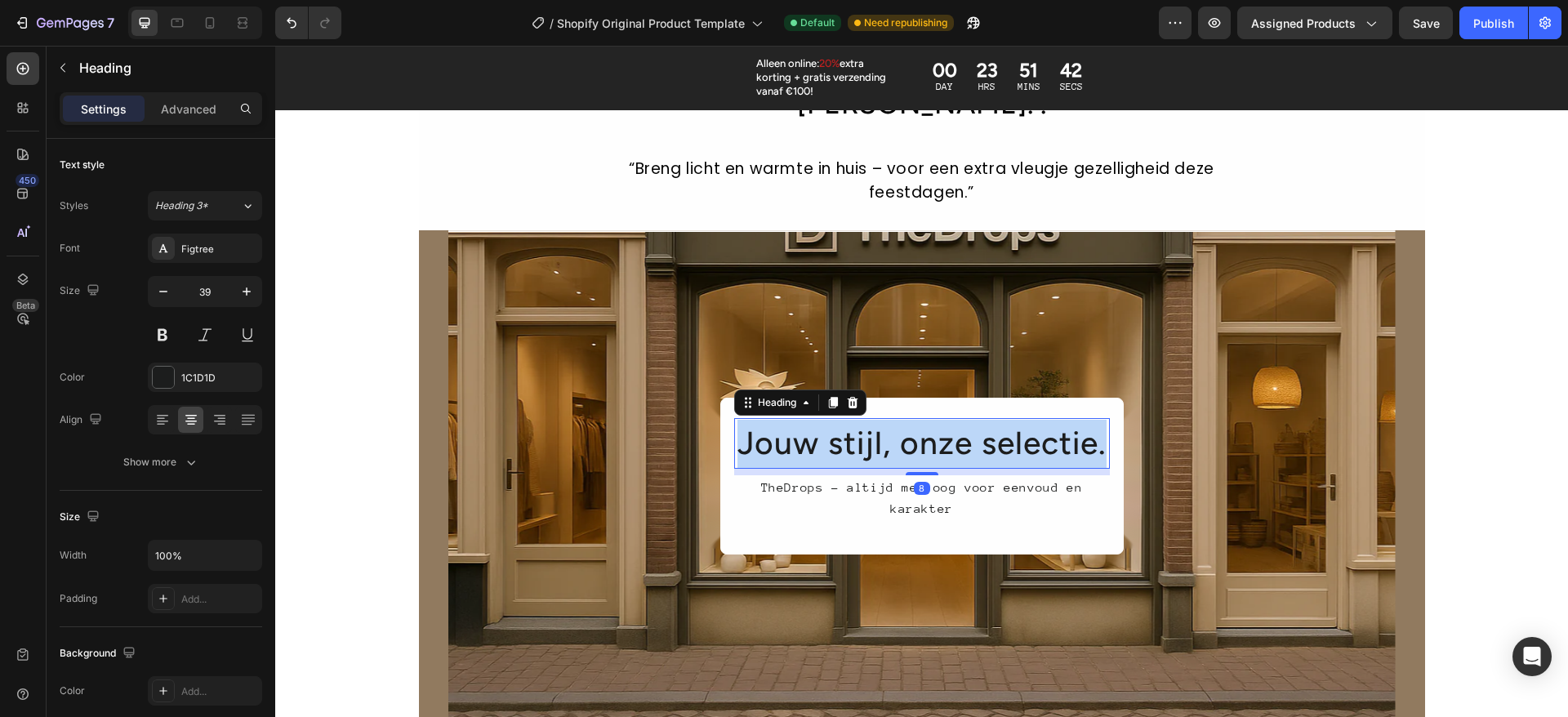
click at [870, 420] on p "Jouw stijl, onze selectie." at bounding box center [921, 443] width 372 height 48
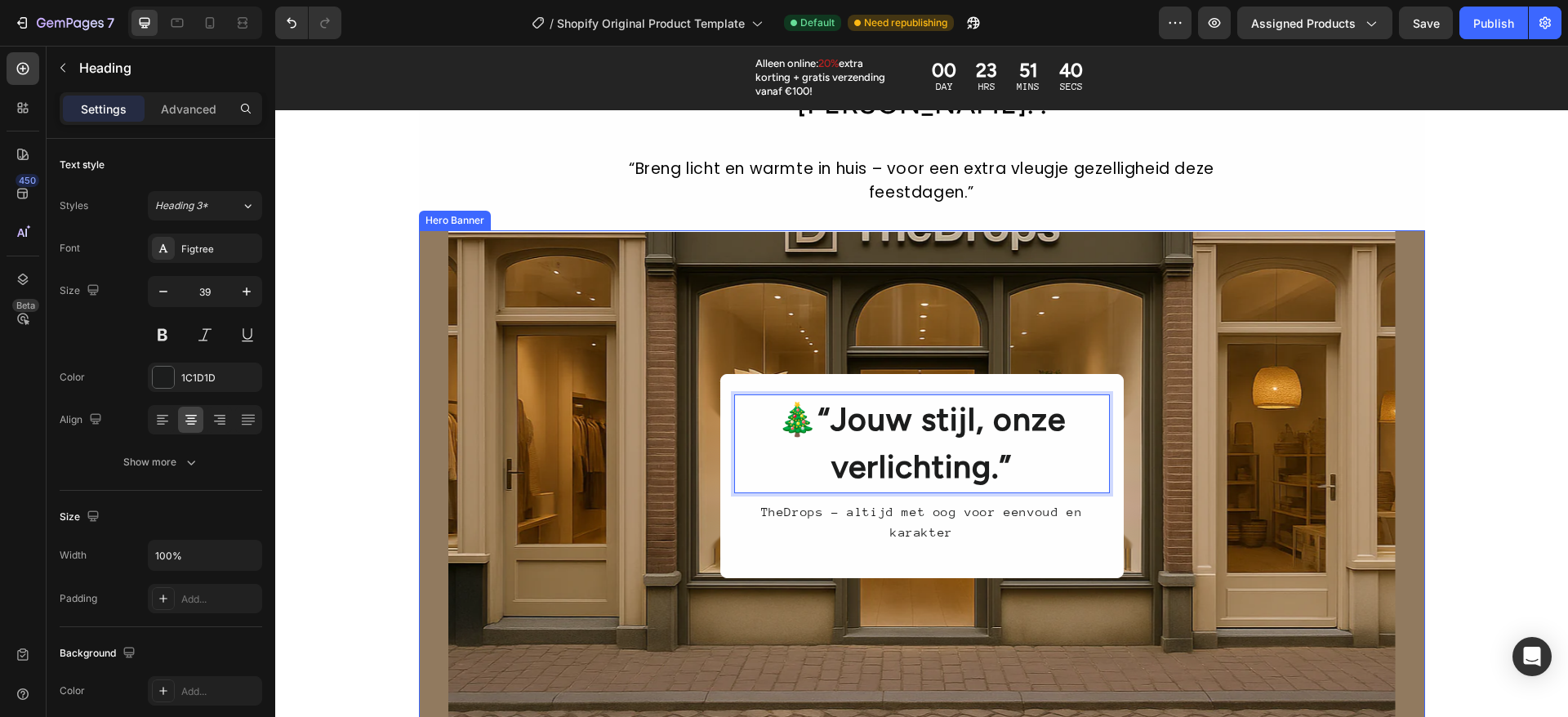
scroll to position [1604, 0]
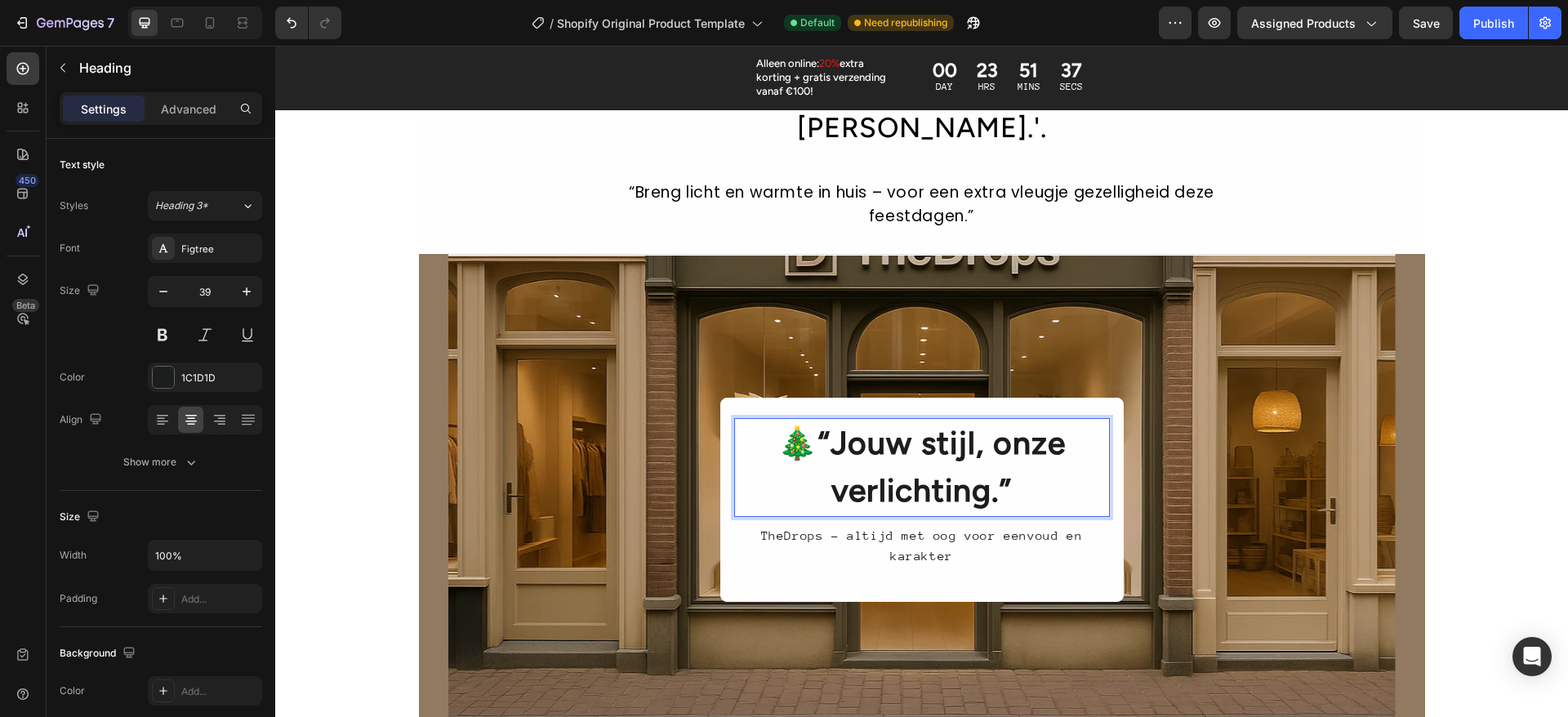
click at [818, 424] on strong "“Jouw stijl, onze verlichting.”" at bounding box center [941, 467] width 248 height 86
click at [862, 523] on div "TheDrops - altijd met oog voor eenvoud en karakter" at bounding box center [921, 545] width 375 height 44
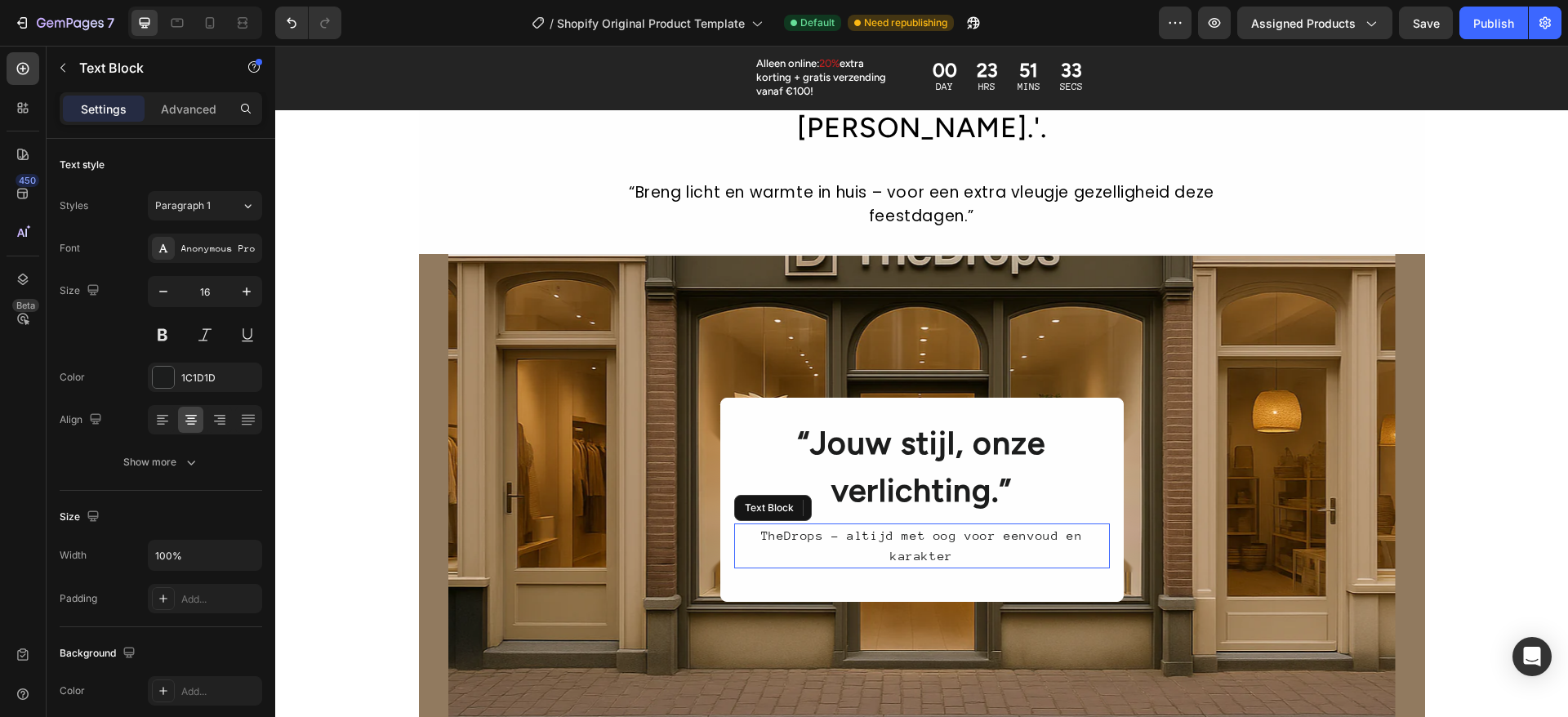
click at [862, 523] on div "TheDrops - altijd met oog voor eenvoud en karakter" at bounding box center [921, 545] width 375 height 44
click at [862, 525] on p "TheDrops - altijd met oog voor eenvoud en karakter" at bounding box center [921, 546] width 372 height 42
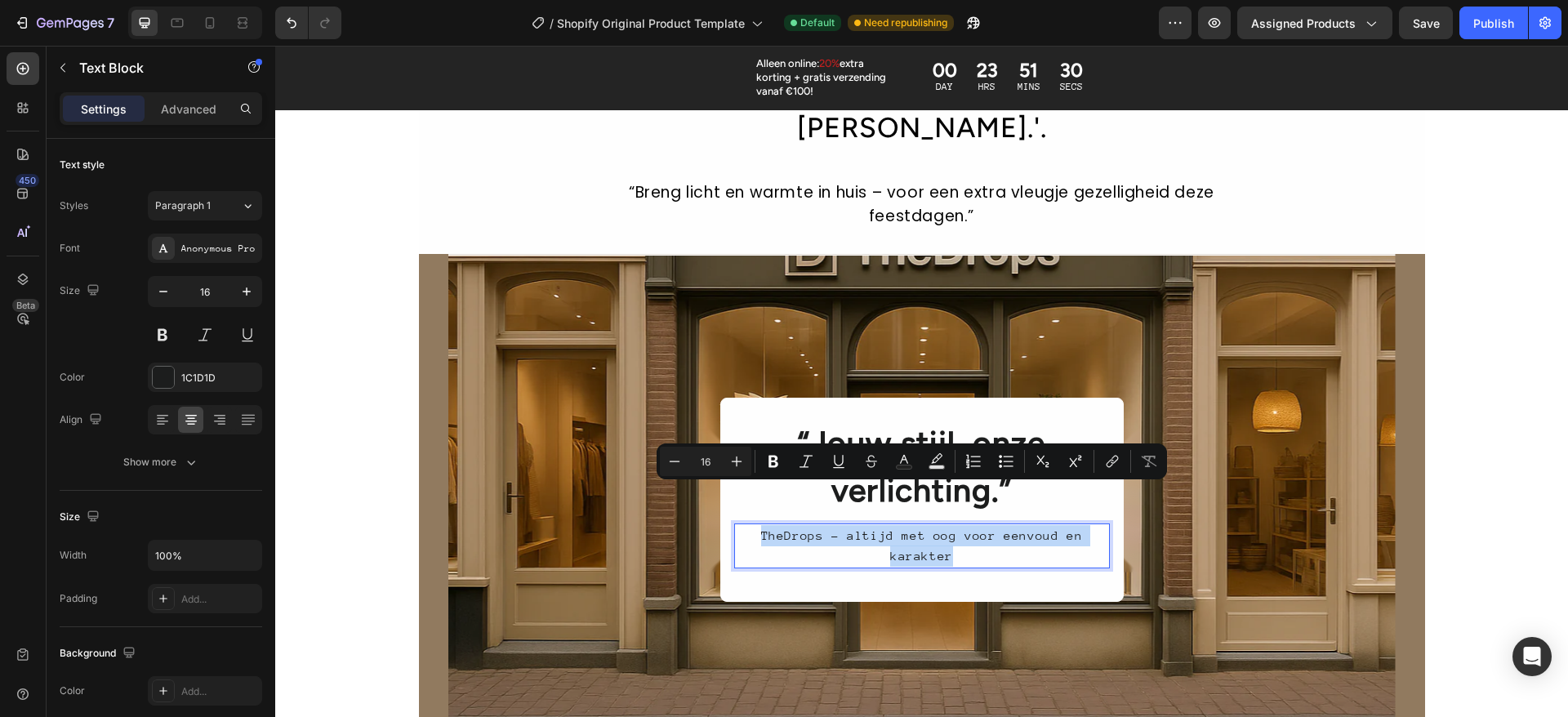
copy p "TheDrops - altijd met oog voor eenvoud en karakter"
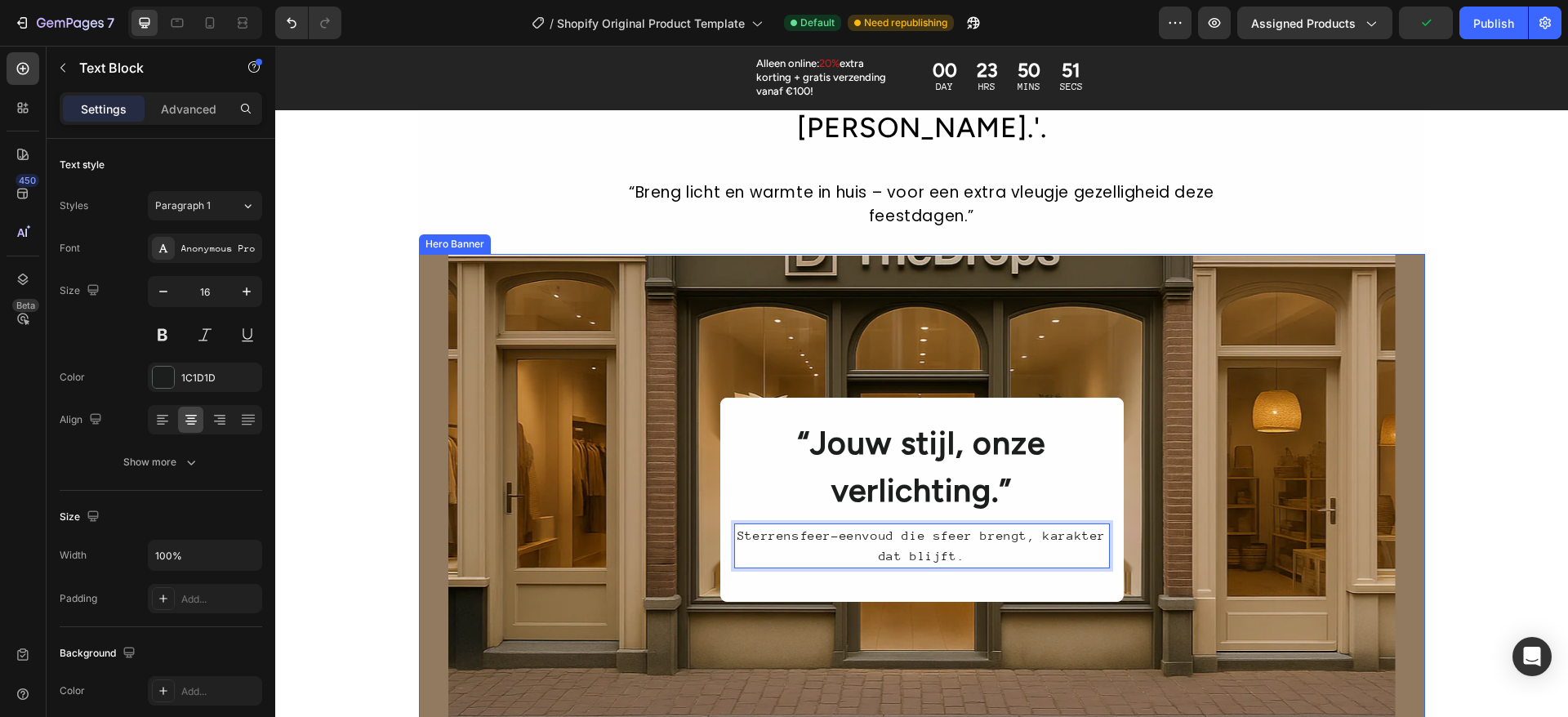
click at [1315, 335] on div "Overlay" at bounding box center [922, 499] width 947 height 490
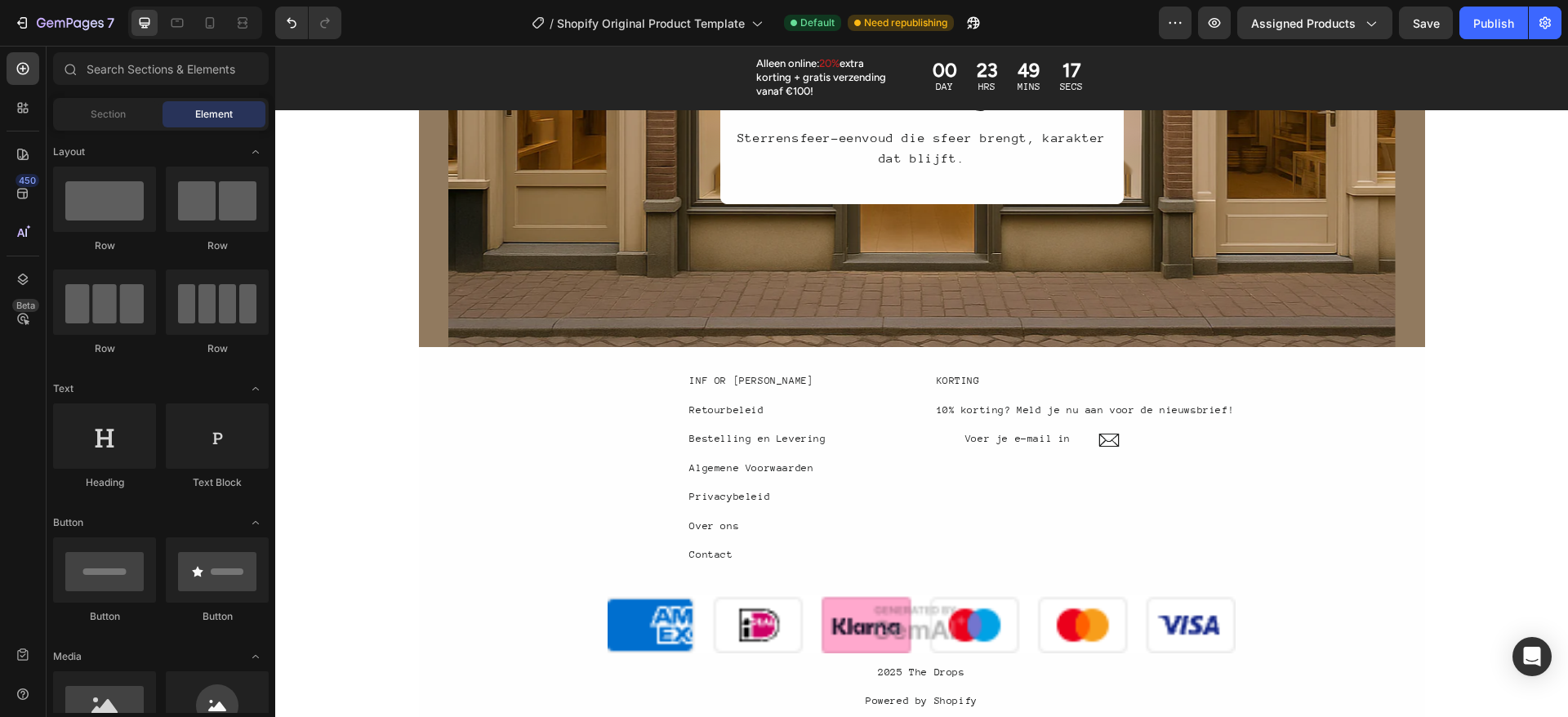
scroll to position [1967, 0]
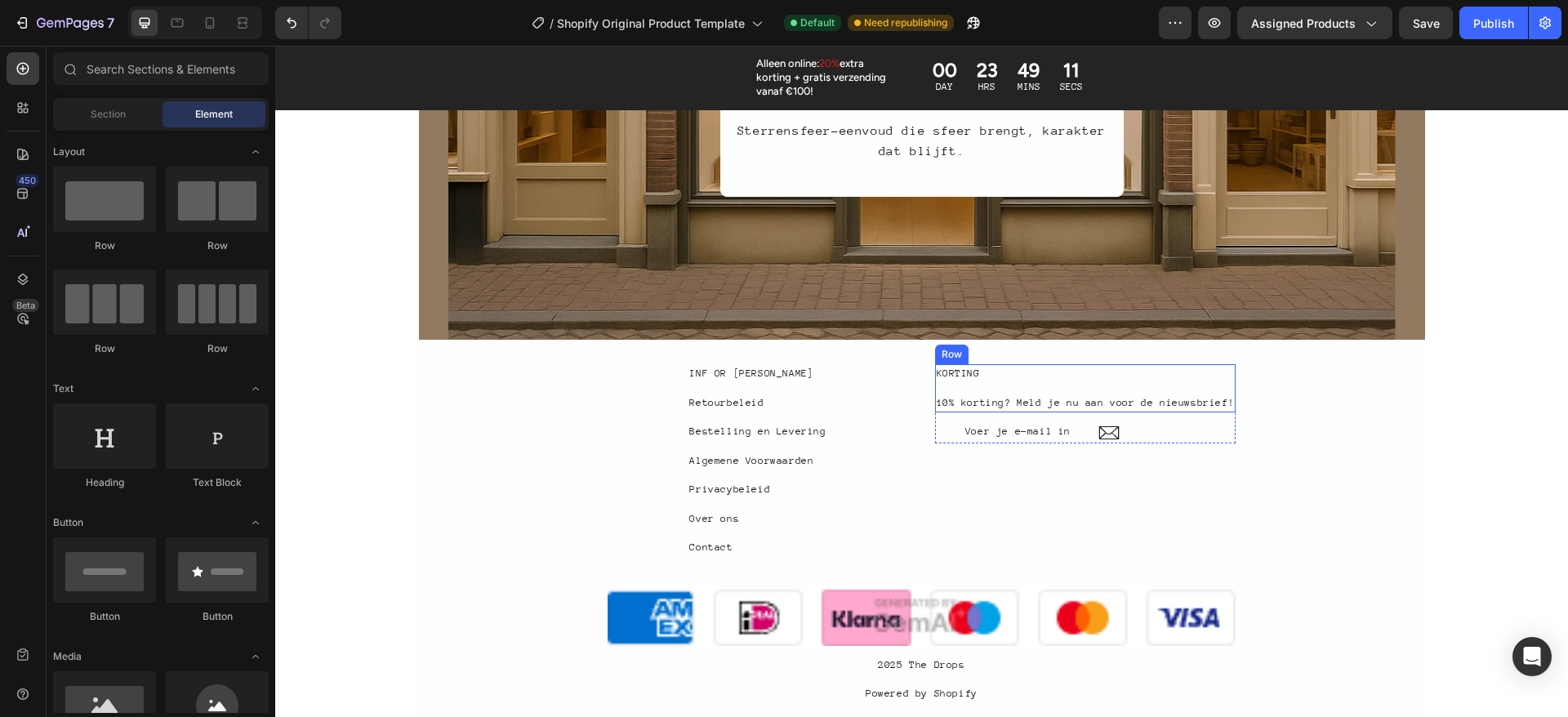
click at [1120, 385] on div "KORTING Text Block 10% korting? Meld je nu aan voor de nieuwsbrief! Text Block" at bounding box center [1085, 388] width 302 height 48
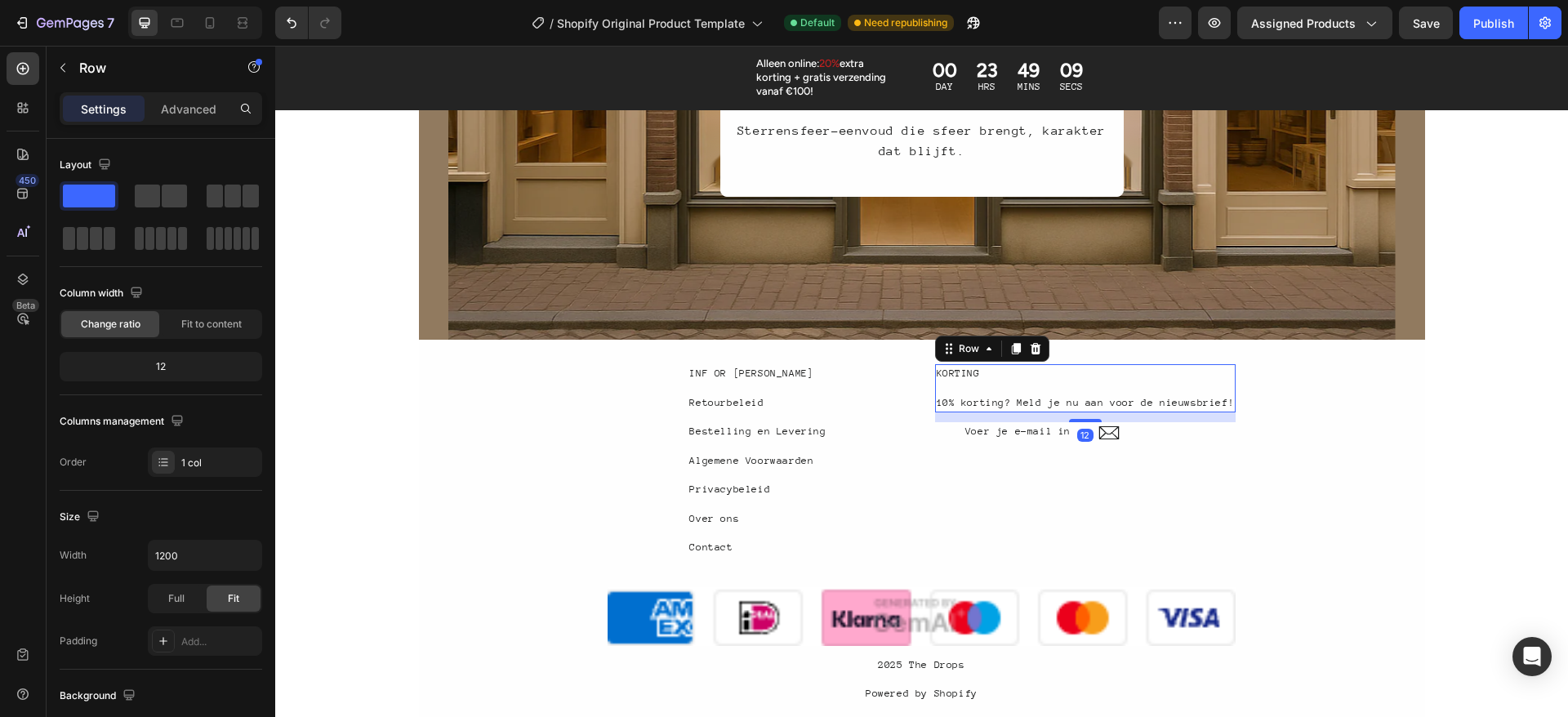
click at [1030, 352] on icon at bounding box center [1035, 348] width 11 height 12
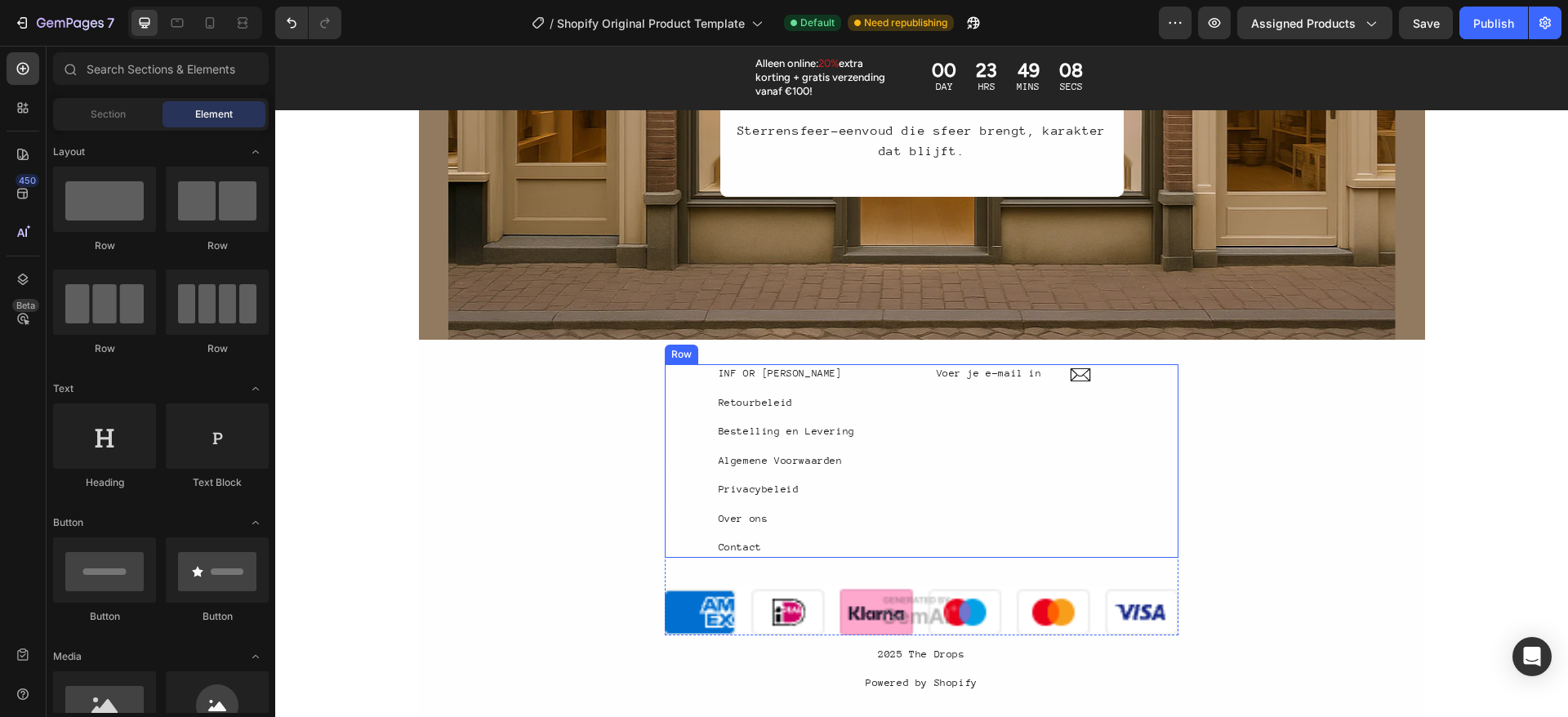
click at [870, 386] on div "INF OR [PERSON_NAME] Text Block Retourbeleid Text Block Bestelling en [PERSON_N…" at bounding box center [786, 461] width 244 height 193
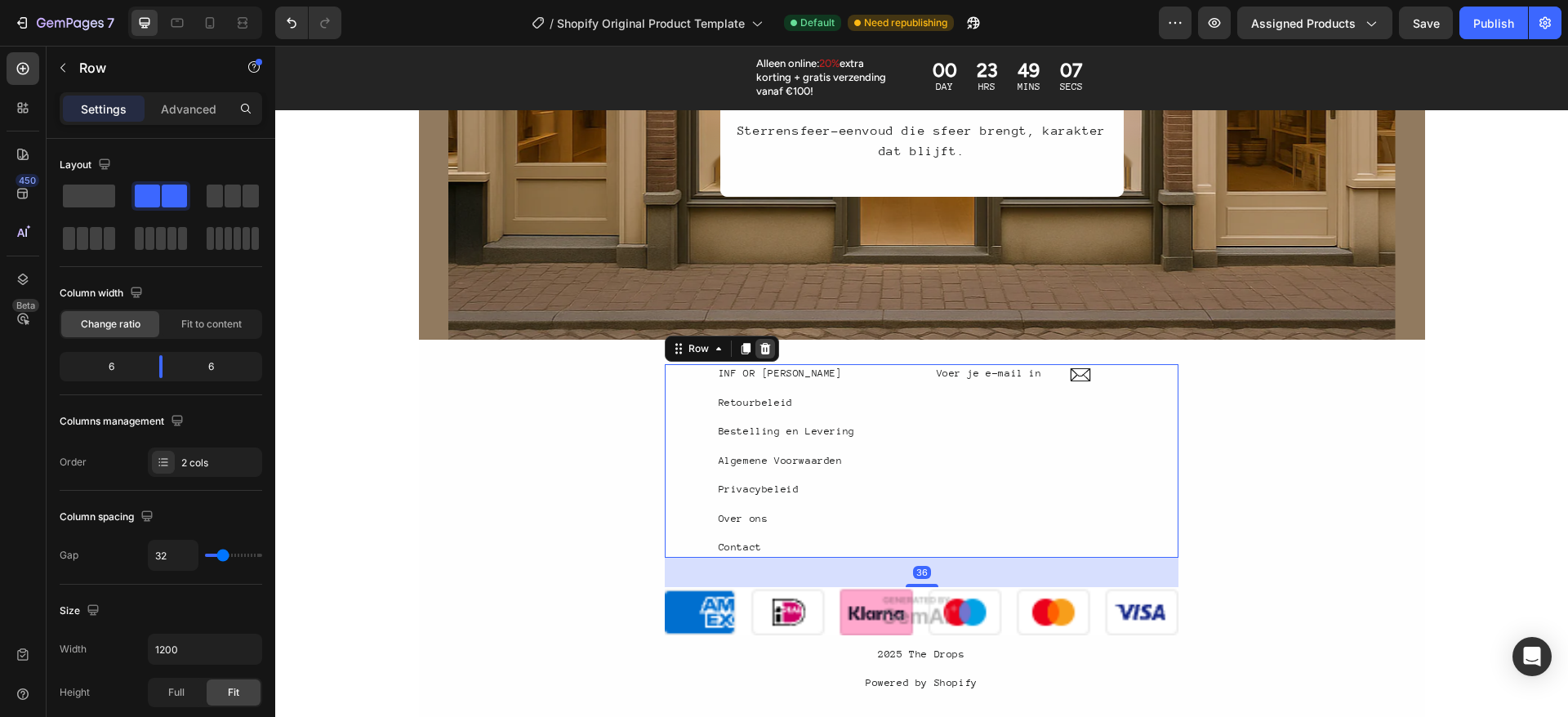
click at [758, 345] on icon at bounding box center [765, 348] width 13 height 13
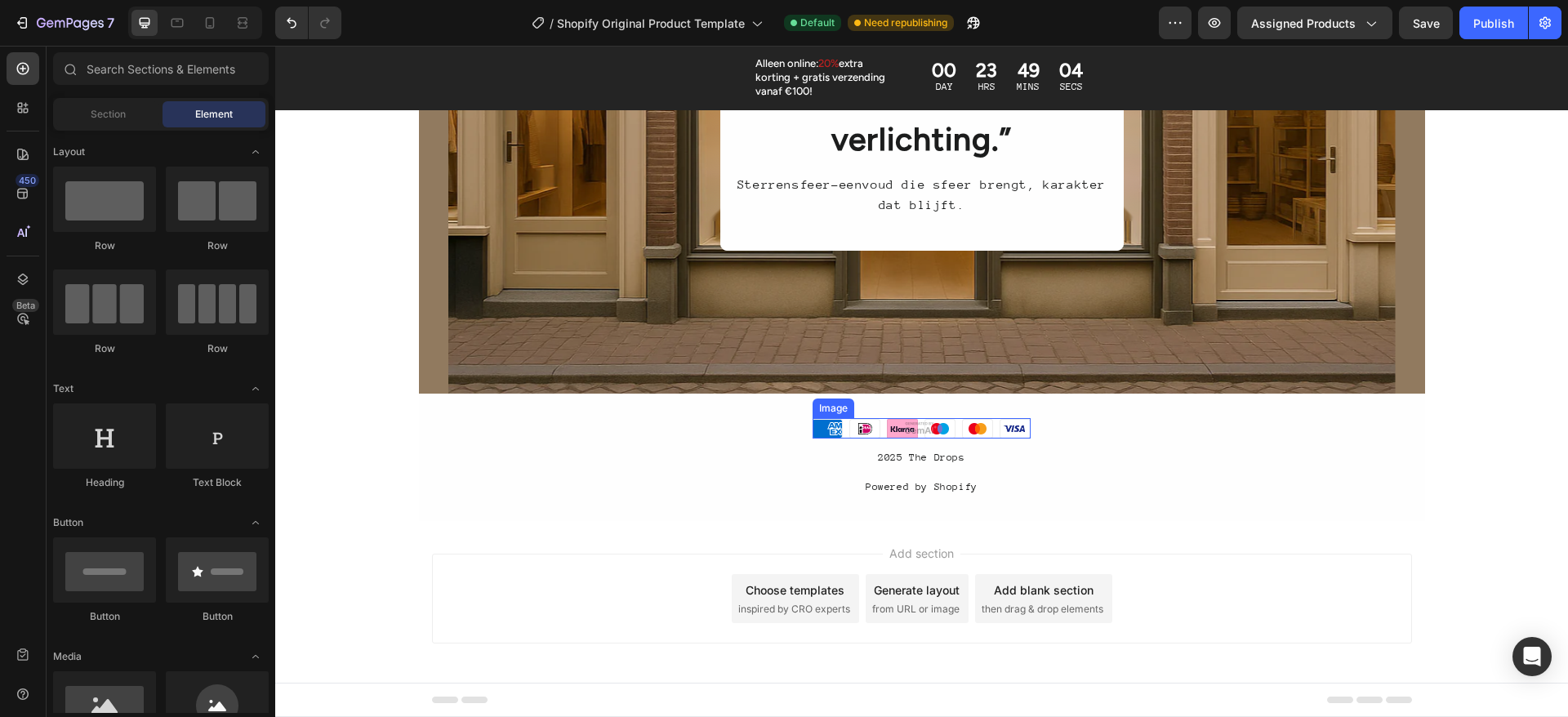
click at [915, 426] on img at bounding box center [921, 428] width 218 height 20
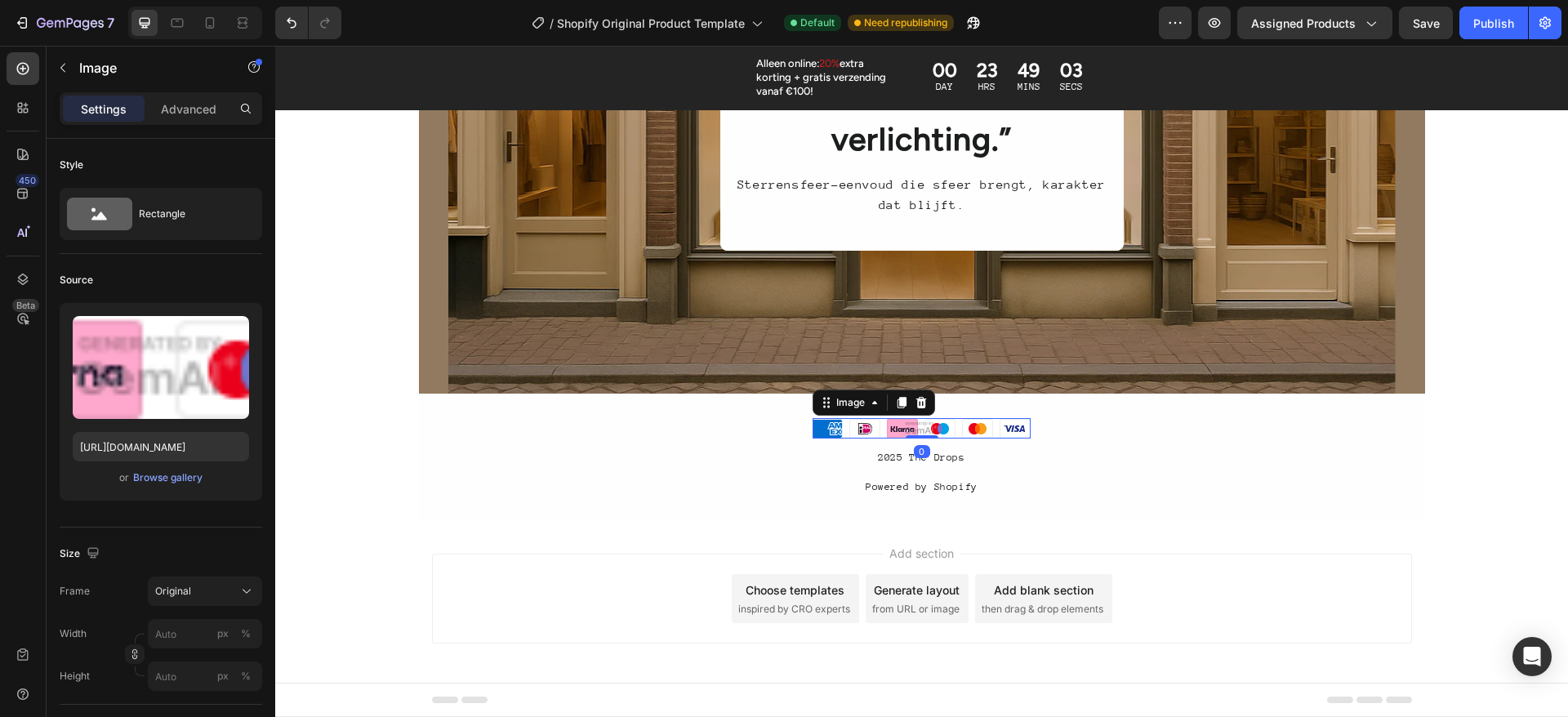
click at [915, 426] on img at bounding box center [921, 428] width 218 height 20
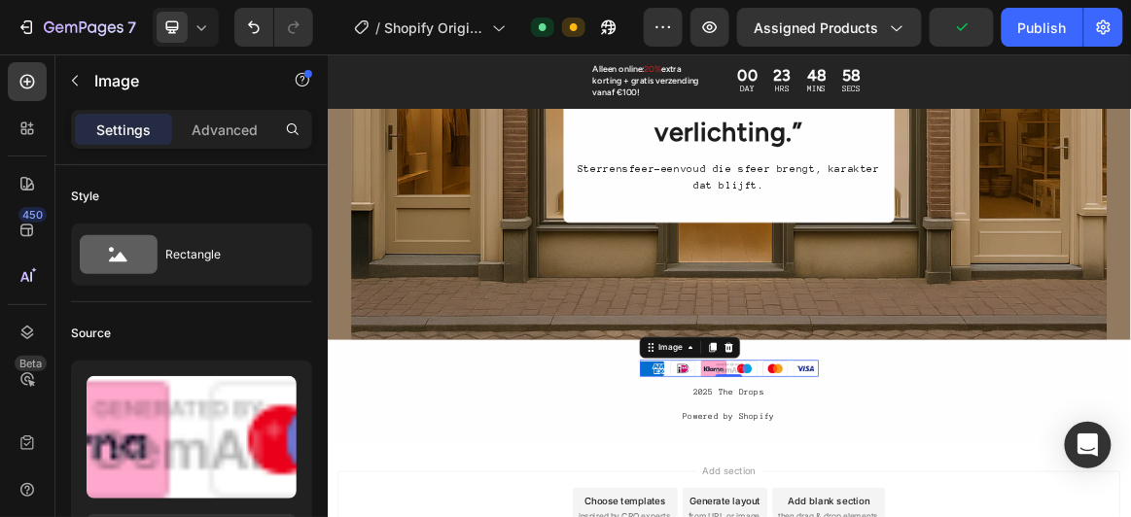
click at [912, 510] on img at bounding box center [911, 509] width 260 height 24
click at [910, 510] on img at bounding box center [911, 509] width 260 height 24
click at [904, 477] on icon at bounding box center [910, 479] width 16 height 16
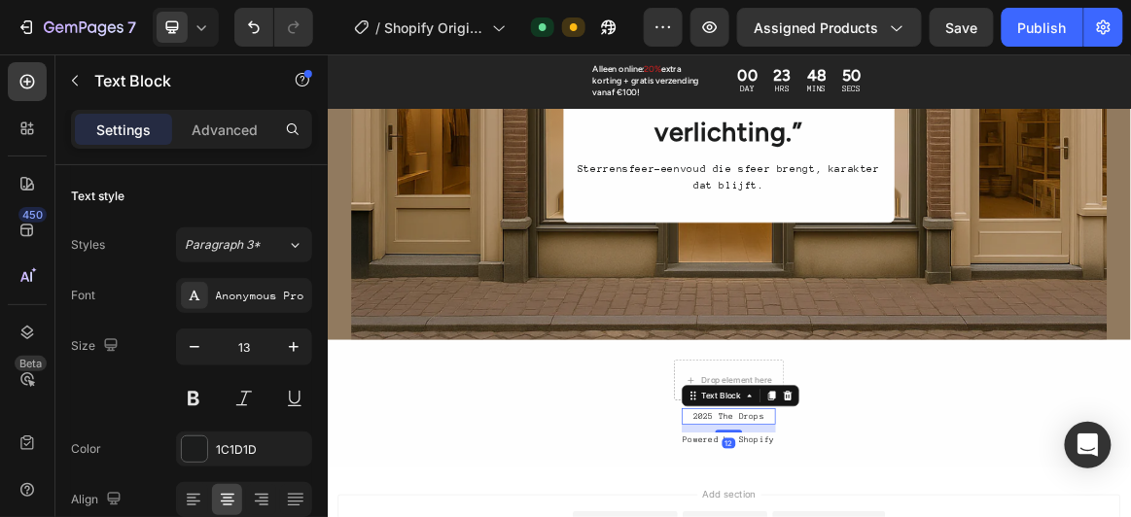
drag, startPoint x: 889, startPoint y: 578, endPoint x: 965, endPoint y: 579, distance: 76.8
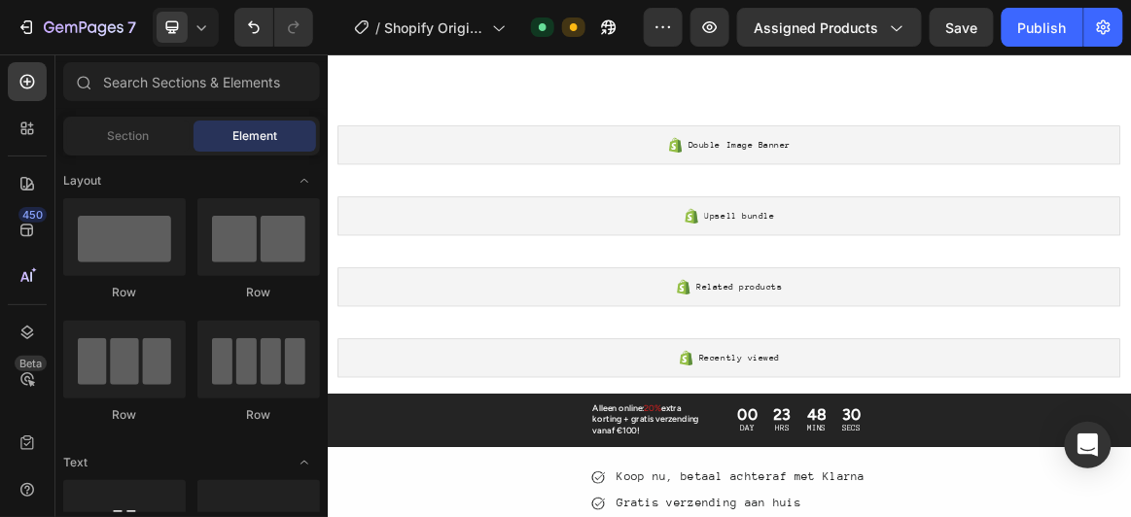
scroll to position [964, 0]
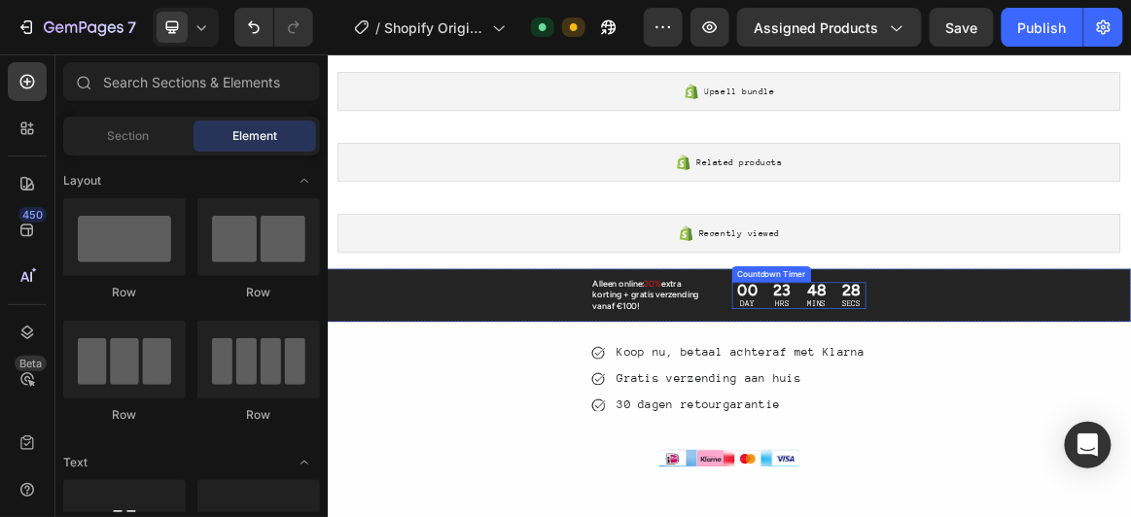
click at [935, 410] on p "DAY" at bounding box center [937, 414] width 29 height 17
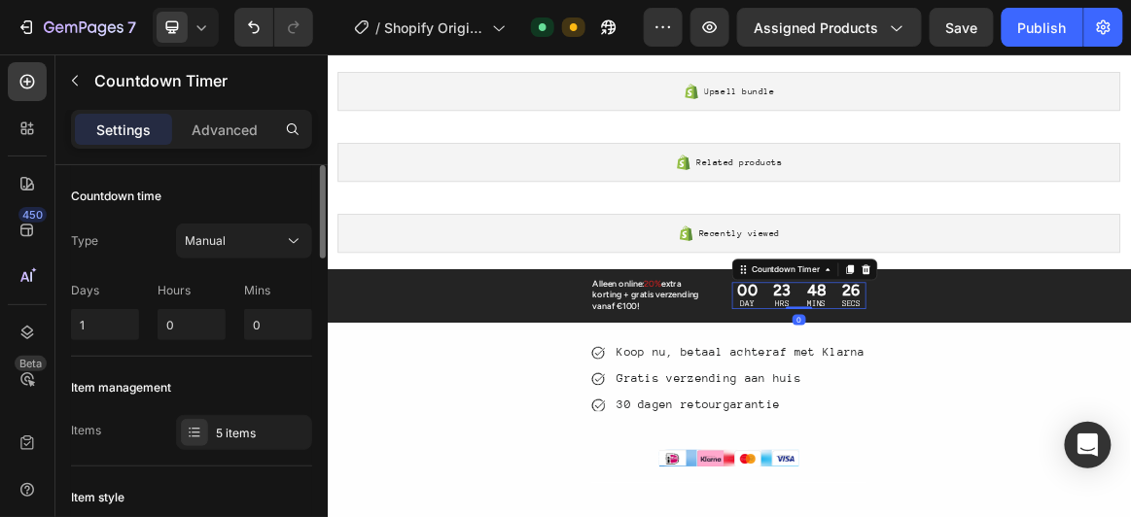
click at [83, 289] on p "Days" at bounding box center [105, 290] width 68 height 17
click at [276, 231] on div "Manual" at bounding box center [244, 240] width 119 height 19
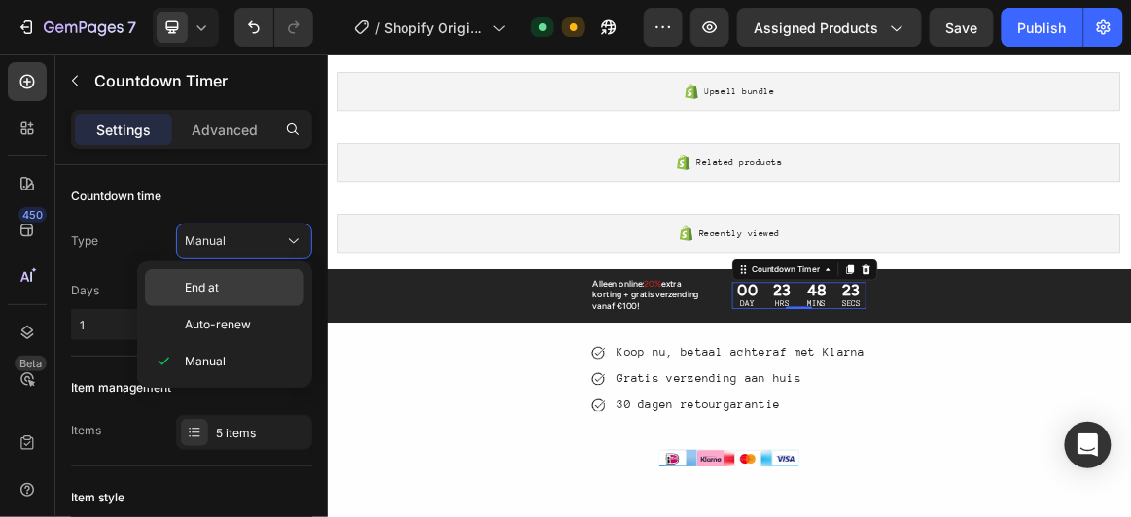
click at [257, 270] on div "End at Auto-renew Manual" at bounding box center [224, 325] width 175 height 126
click at [252, 279] on p "End at" at bounding box center [240, 287] width 111 height 17
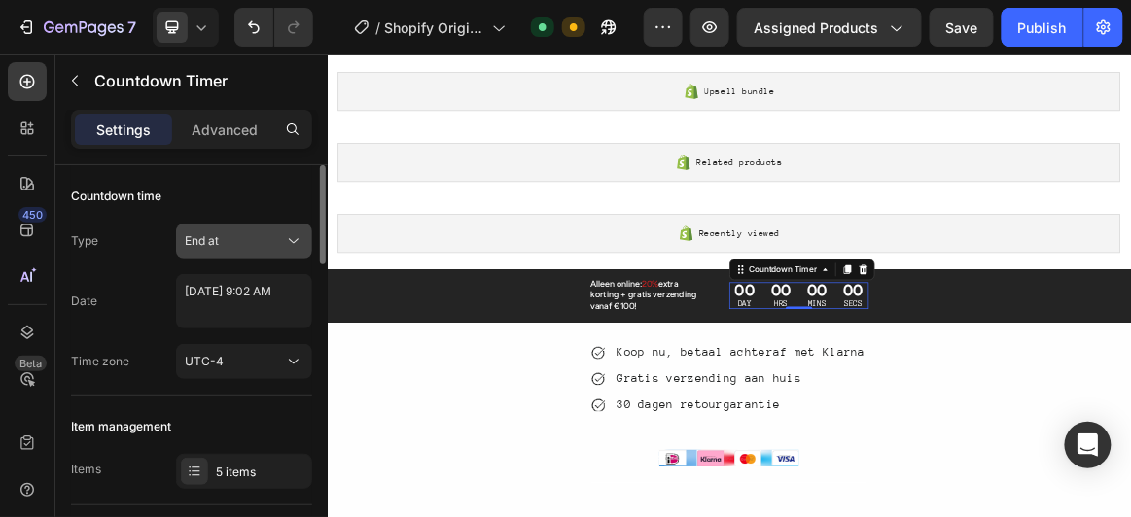
click at [268, 235] on div "End at" at bounding box center [234, 240] width 99 height 17
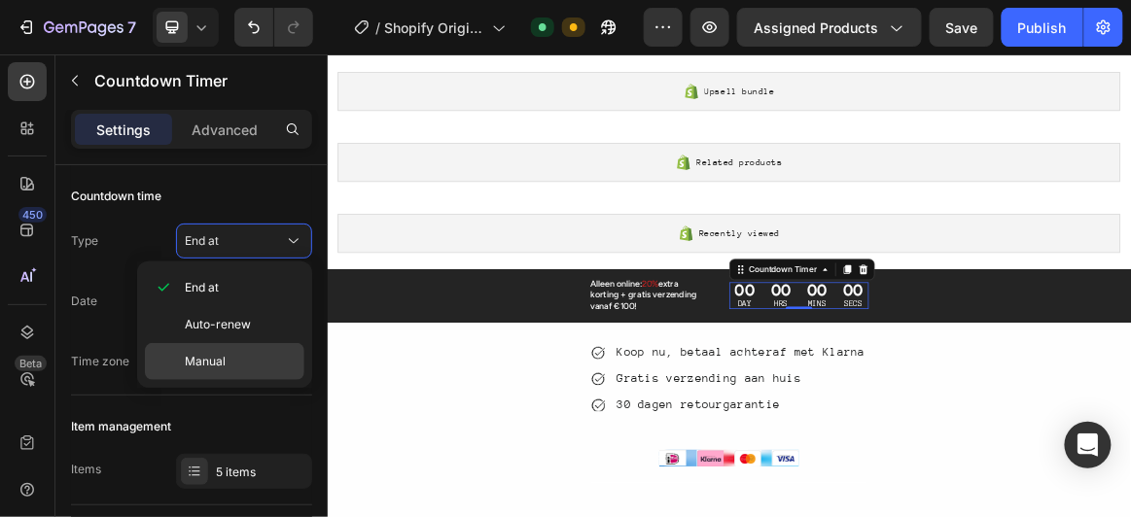
click at [226, 366] on p "Manual" at bounding box center [240, 361] width 111 height 17
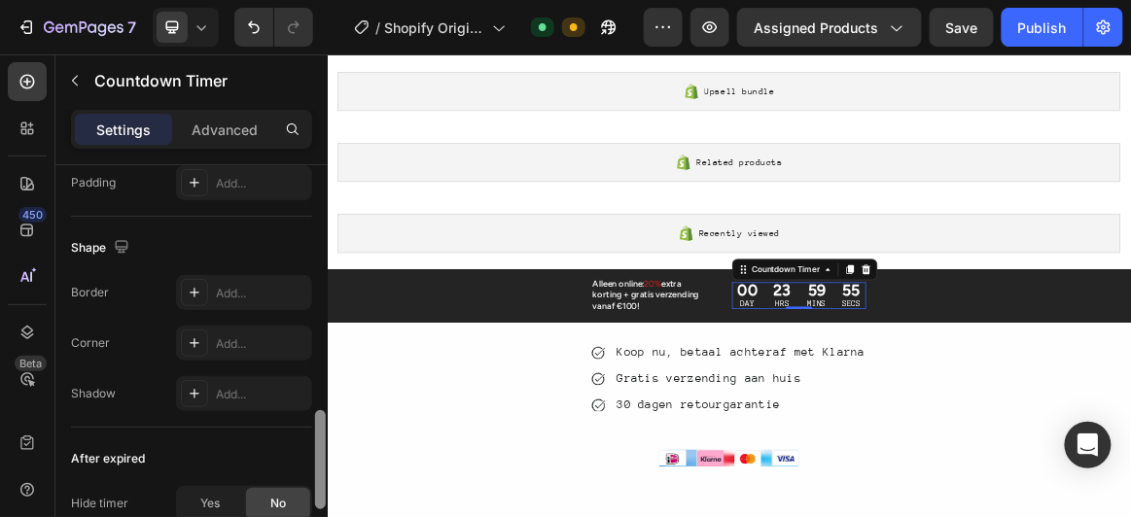
scroll to position [1269, 0]
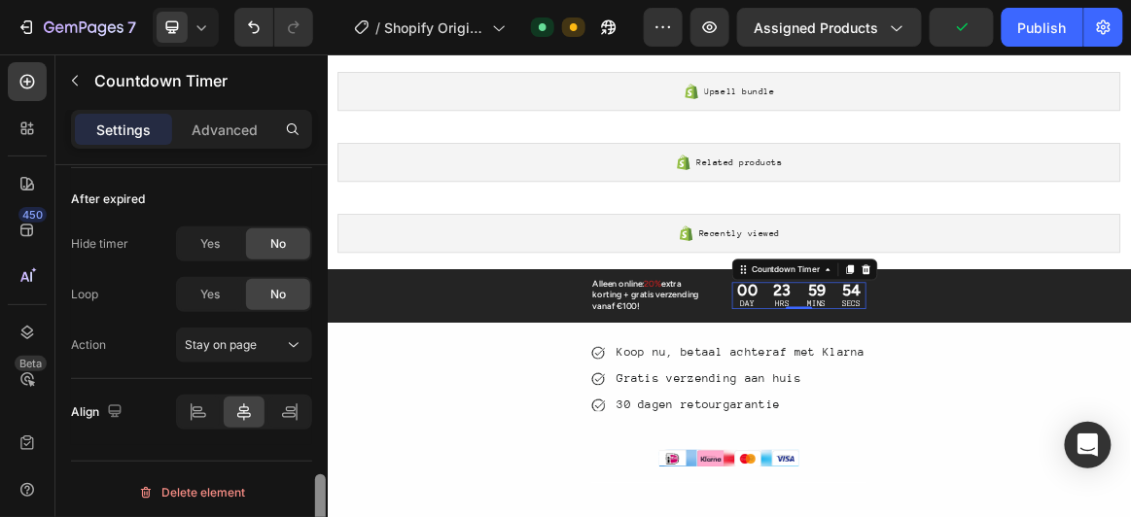
drag, startPoint x: 318, startPoint y: 186, endPoint x: 320, endPoint y: 548, distance: 362.6
click at [320, 0] on html "7 / Shopify Original Product Template Default Need republishing Preview Assigne…" at bounding box center [565, 0] width 1131 height 0
click at [931, 408] on p "DAY" at bounding box center [937, 414] width 29 height 17
click at [1034, 372] on div "Countdown Timer" at bounding box center [1020, 365] width 211 height 31
click at [1046, 358] on icon at bounding box center [1054, 366] width 16 height 16
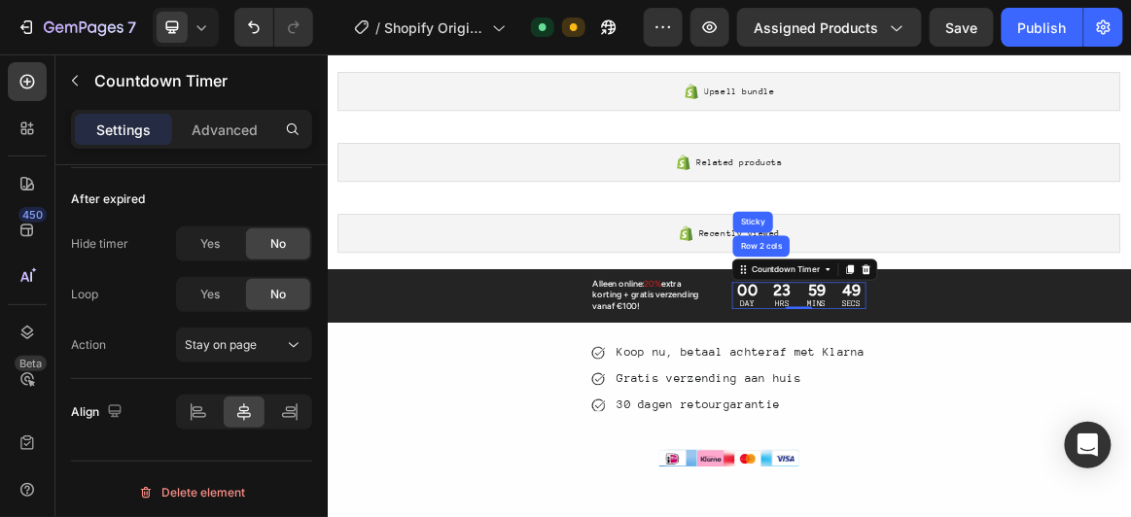
click at [933, 396] on div "00" at bounding box center [937, 395] width 29 height 22
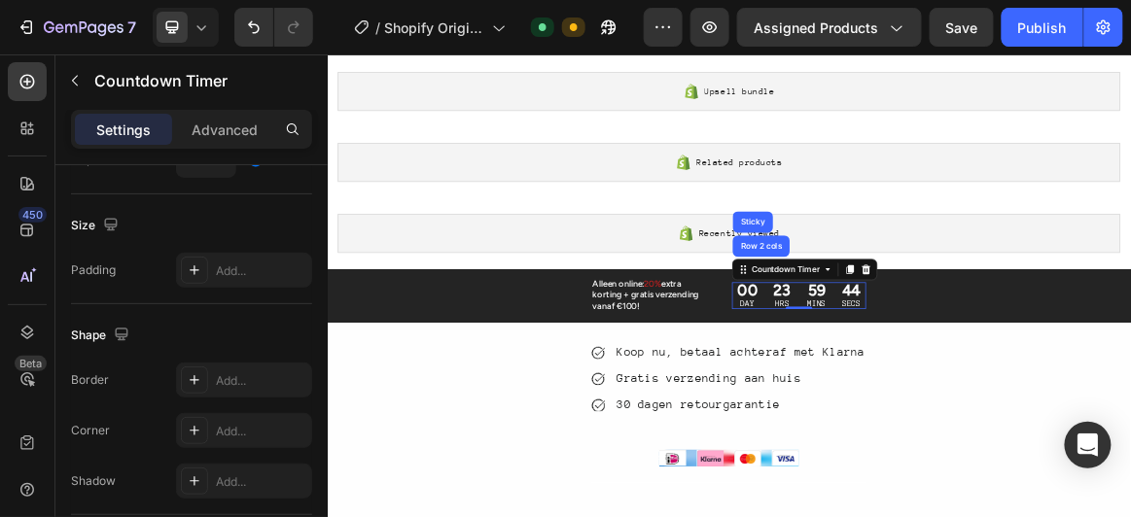
scroll to position [0, 0]
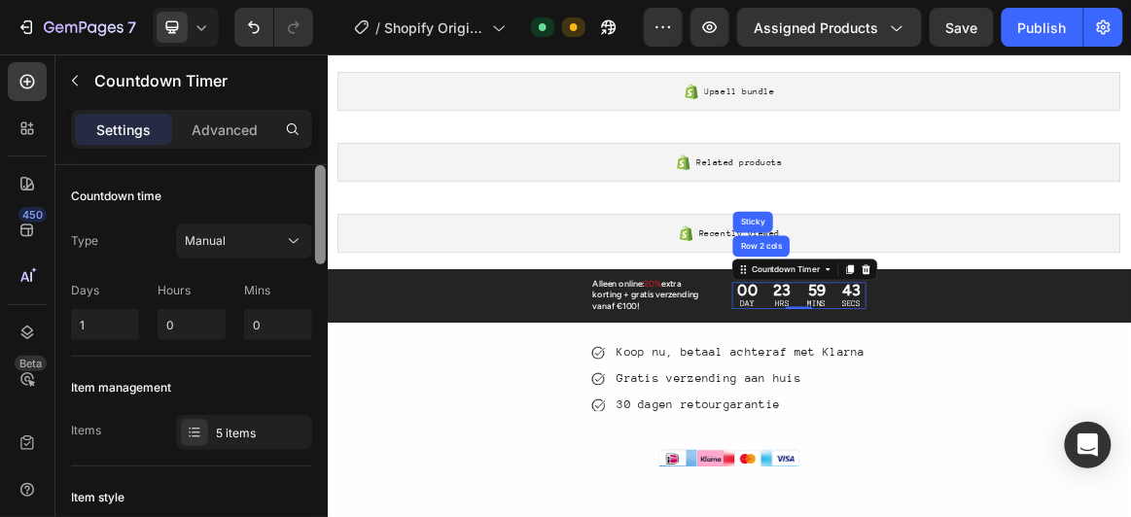
drag, startPoint x: 320, startPoint y: 486, endPoint x: 314, endPoint y: 99, distance: 387.0
click at [314, 99] on div "Sections(18) Elements(84) Section Element Hero Section Product Detail Brands Tr…" at bounding box center [191, 285] width 272 height 463
click at [107, 289] on p "Days" at bounding box center [105, 290] width 68 height 17
click at [106, 289] on p "Days" at bounding box center [105, 290] width 68 height 17
click at [92, 289] on p "Days" at bounding box center [105, 290] width 68 height 17
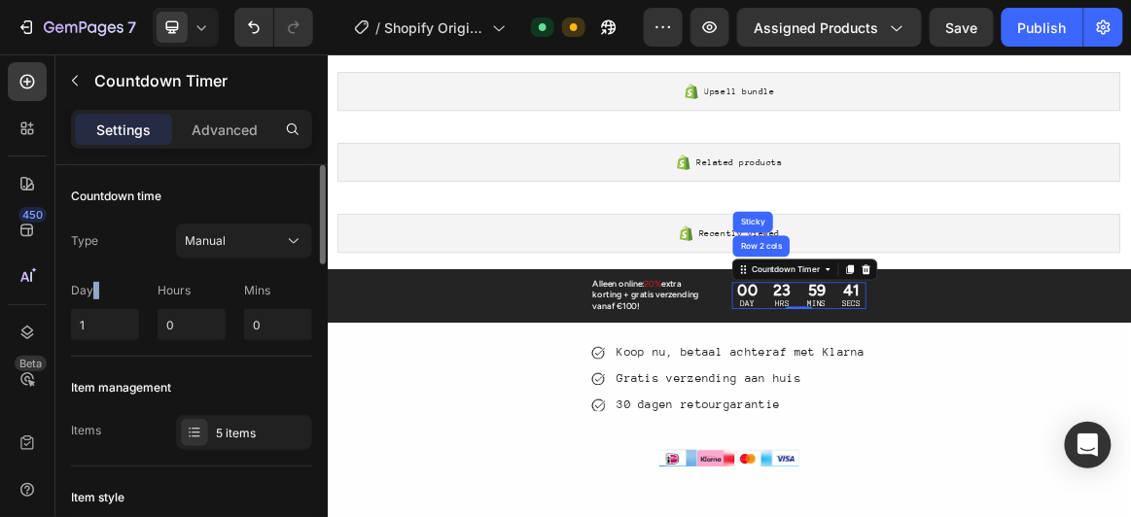
click at [92, 289] on p "Days" at bounding box center [105, 290] width 68 height 17
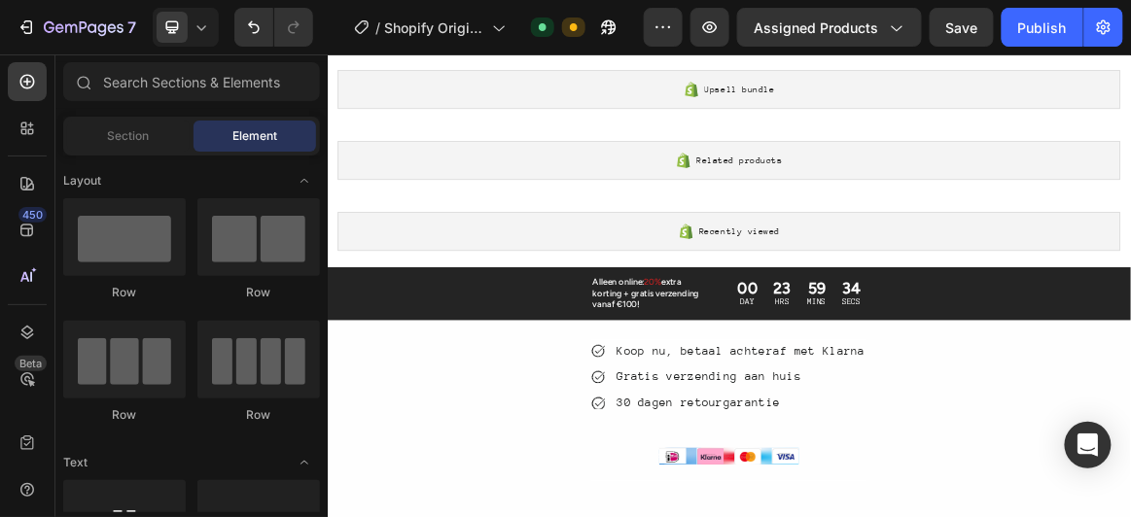
scroll to position [1049, 0]
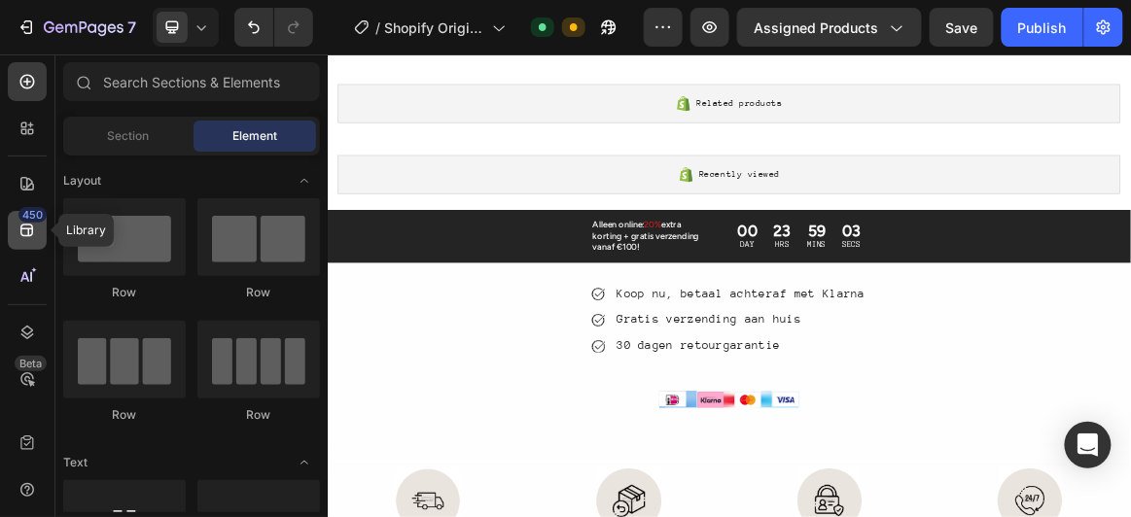
click at [25, 233] on icon at bounding box center [26, 230] width 19 height 19
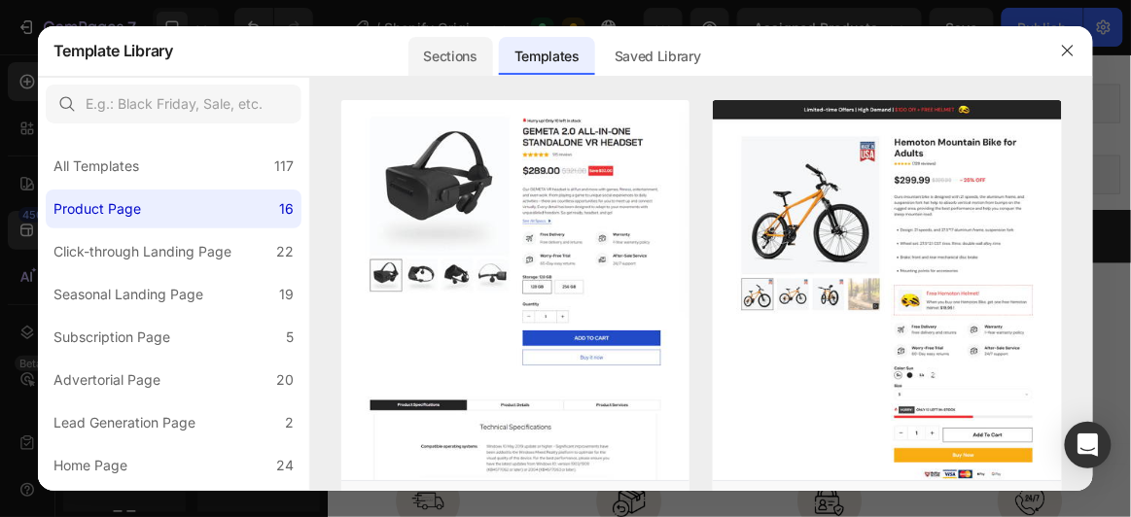
click at [444, 47] on div "Sections" at bounding box center [450, 56] width 85 height 39
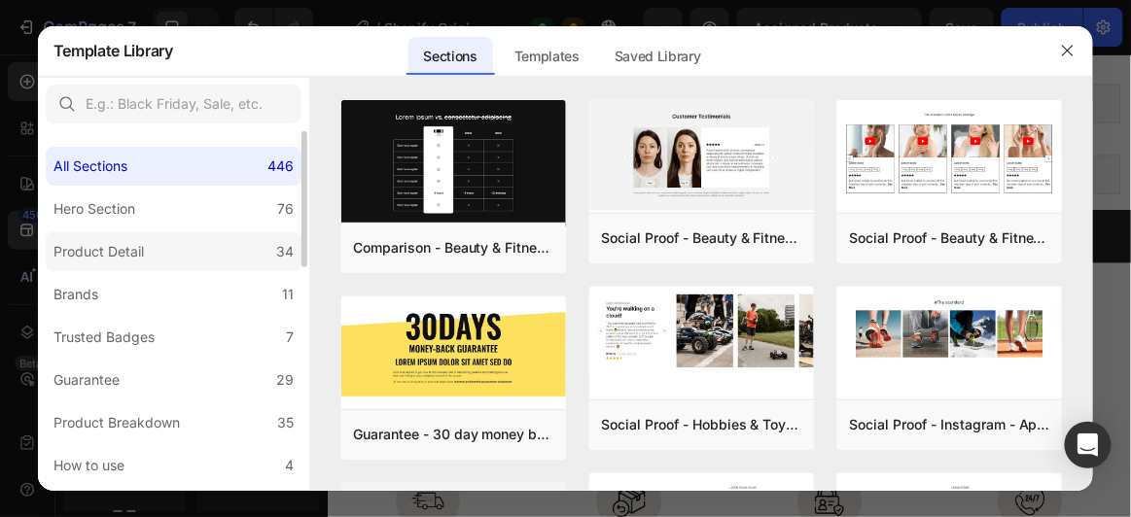
click at [212, 244] on label "Product Detail 34" at bounding box center [174, 251] width 256 height 39
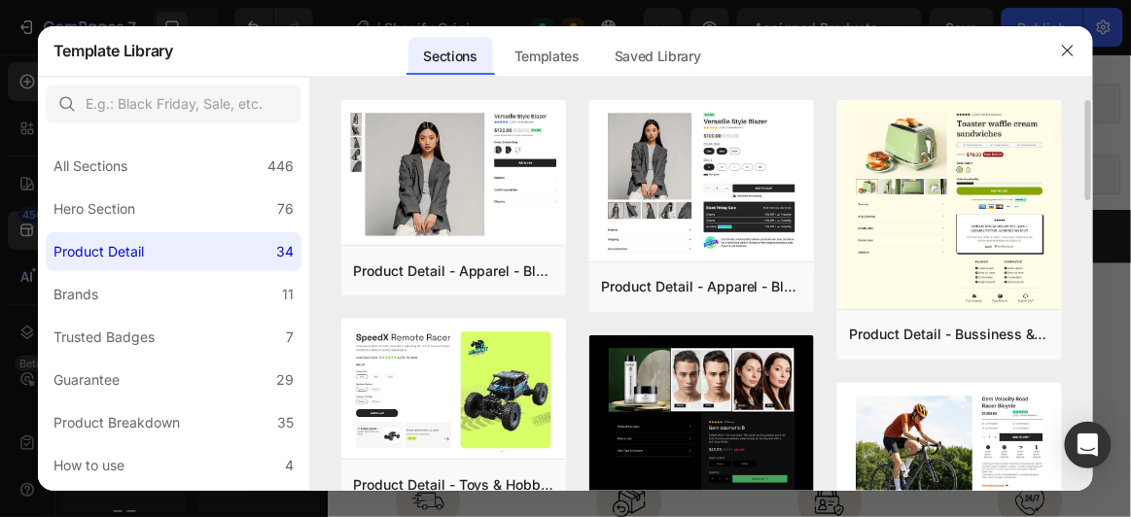
drag, startPoint x: 1085, startPoint y: 124, endPoint x: 1085, endPoint y: 191, distance: 66.1
click at [1084, 235] on div "Product Detail - Apparel - Blazer - Style 14 Add to page Preview Product Detail…" at bounding box center [701, 296] width 783 height 392
drag, startPoint x: 1086, startPoint y: 166, endPoint x: 1091, endPoint y: 243, distance: 77.0
click at [1091, 243] on div "Product Detail - Apparel - Blazer - Style 14 Add to page Preview Product Detail…" at bounding box center [701, 296] width 783 height 392
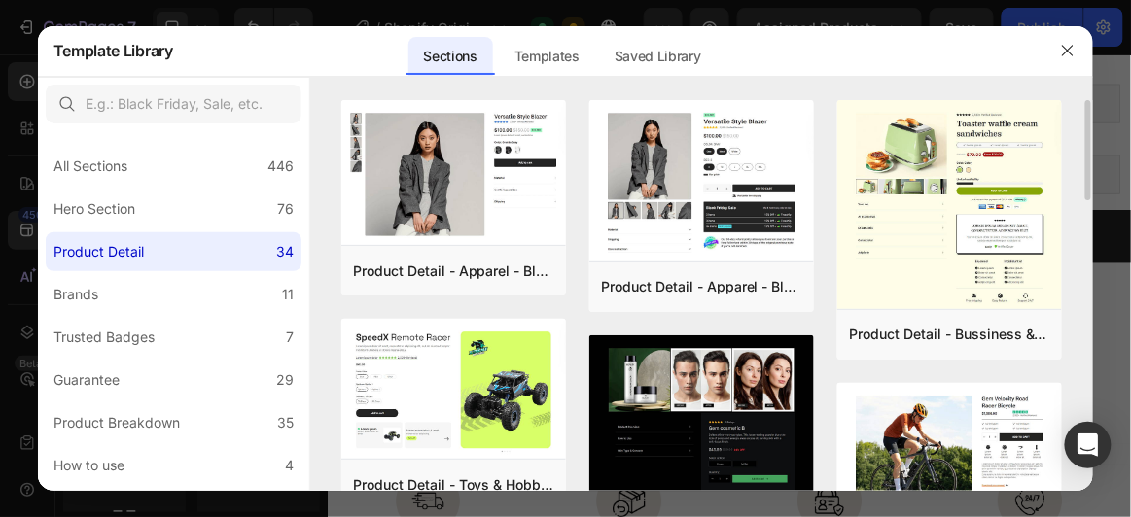
click at [1083, 235] on div "Product Detail - Apparel - Blazer - Style 14 Add to page Preview Product Detail…" at bounding box center [701, 296] width 783 height 392
drag, startPoint x: 1088, startPoint y: 127, endPoint x: 1090, endPoint y: 234, distance: 107.0
click at [1090, 234] on div "Product Detail - Apparel - Blazer - Style 14 Add to page Preview Product Detail…" at bounding box center [701, 296] width 783 height 392
click at [1084, 234] on div "Product Detail - Apparel - Blazer - Style 14 Add to page Preview Product Detail…" at bounding box center [701, 296] width 783 height 392
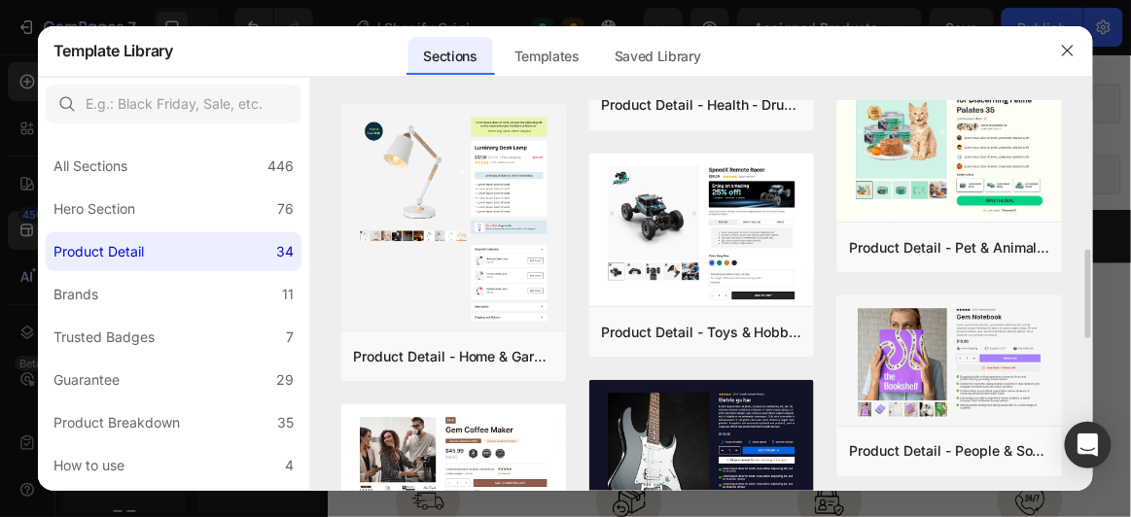
scroll to position [629, 0]
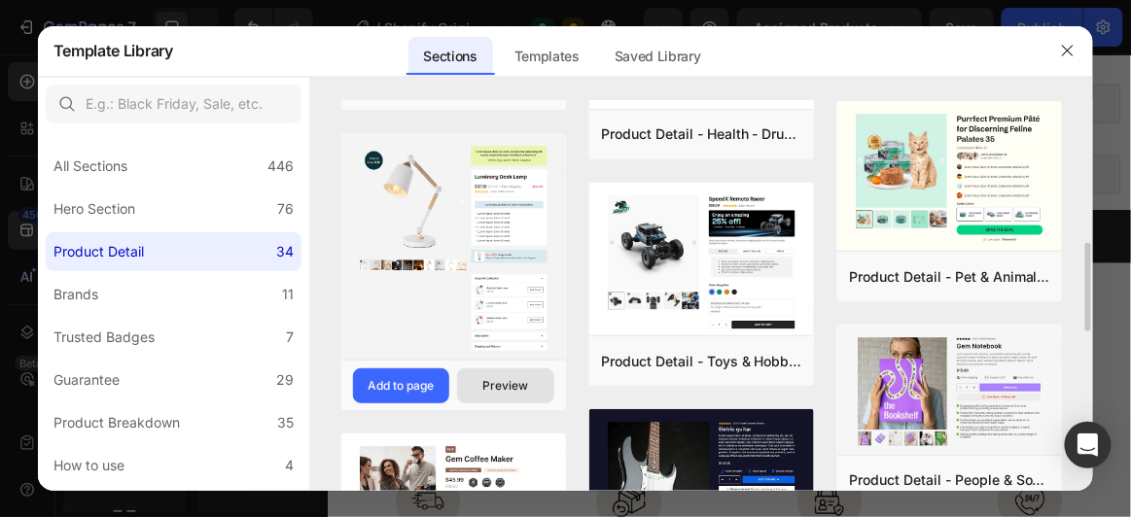
click at [485, 388] on div "Preview" at bounding box center [506, 385] width 46 height 17
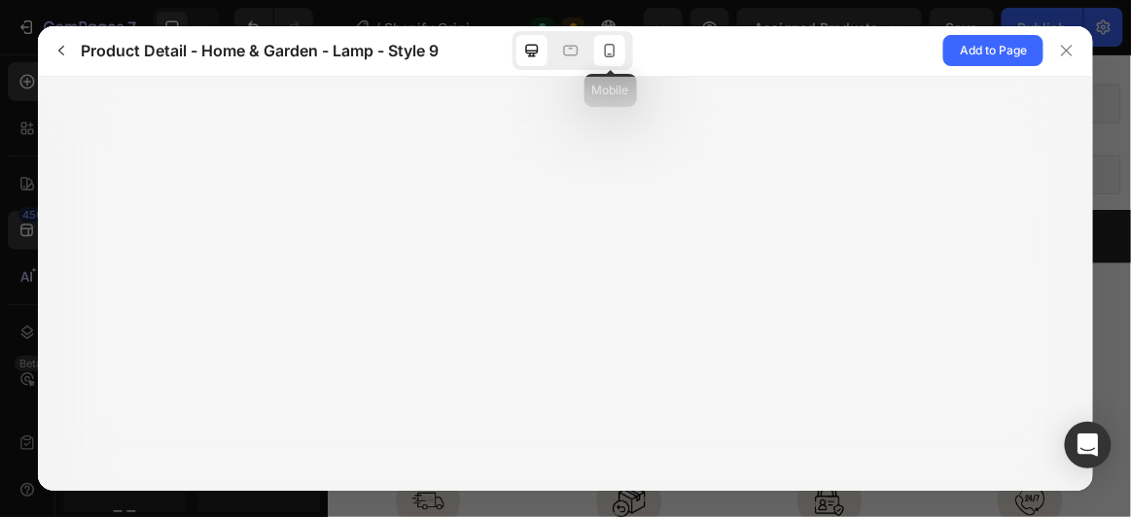
click at [611, 52] on icon at bounding box center [609, 50] width 19 height 19
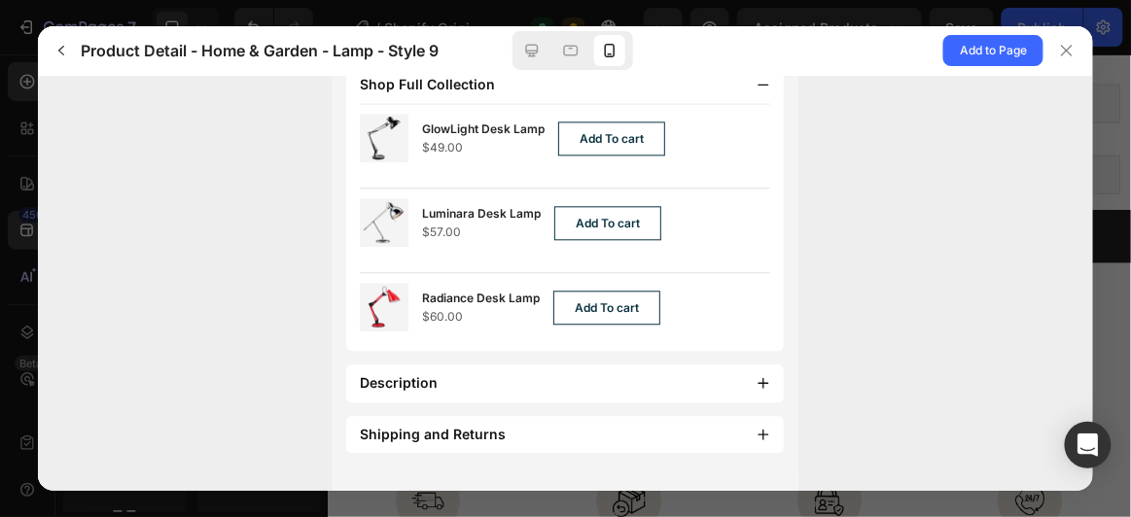
scroll to position [0, 0]
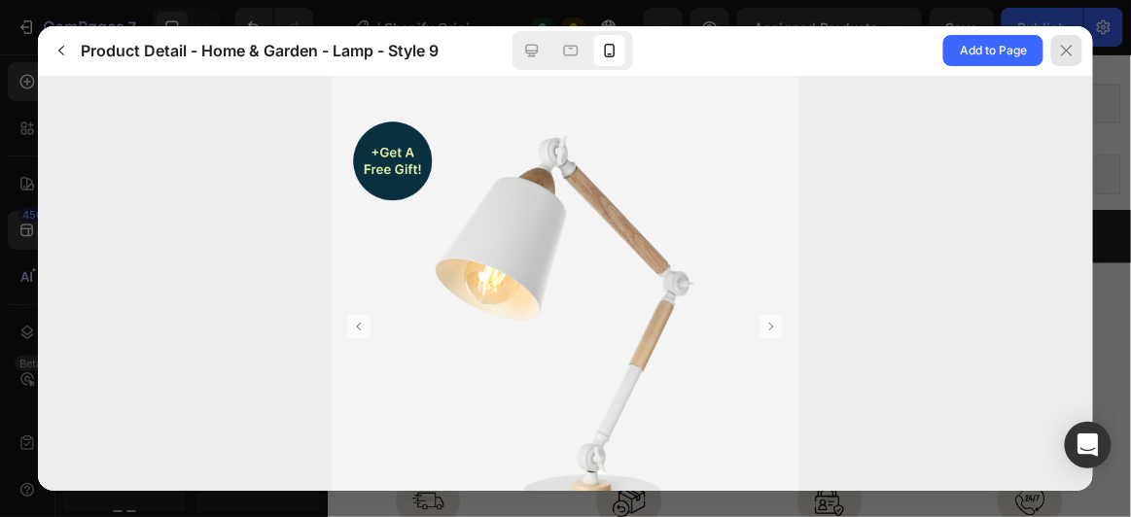
click at [1064, 52] on icon at bounding box center [1067, 50] width 11 height 11
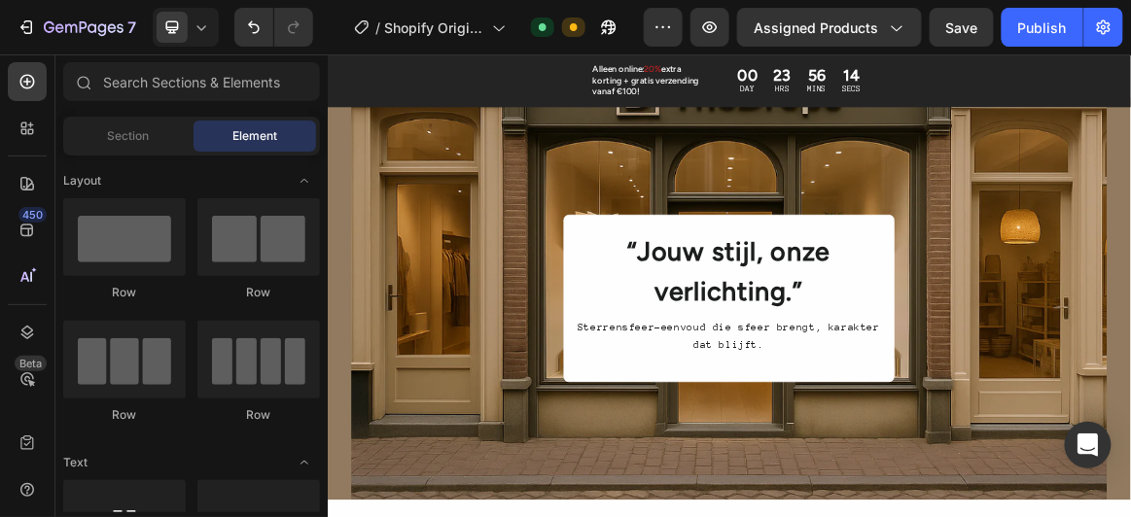
scroll to position [2095, 0]
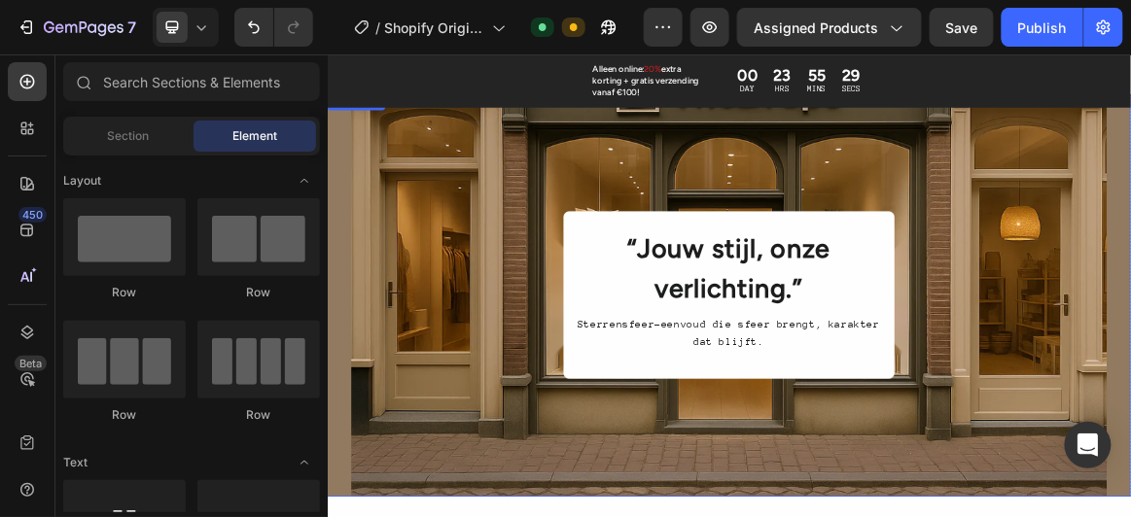
click at [1074, 169] on div "Overlay" at bounding box center [910, 403] width 1097 height 584
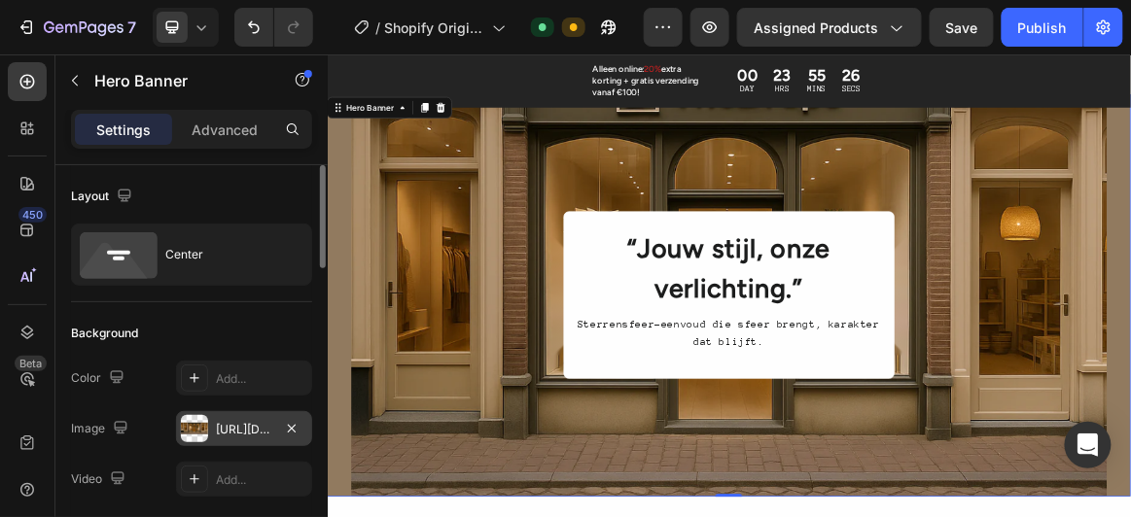
click at [221, 426] on div "[URL][DOMAIN_NAME]" at bounding box center [244, 429] width 56 height 17
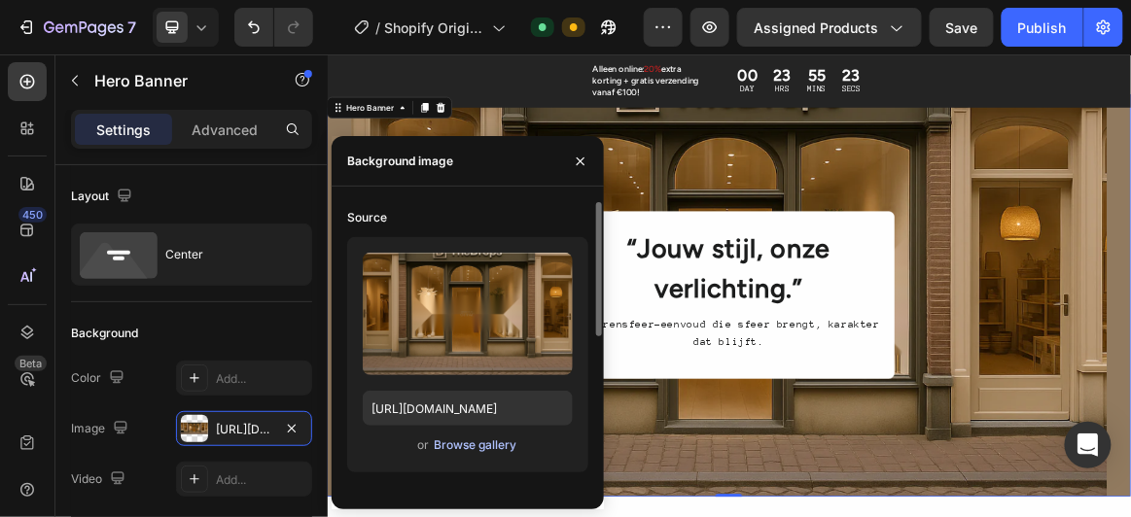
click at [484, 447] on div "Browse gallery" at bounding box center [475, 444] width 83 height 17
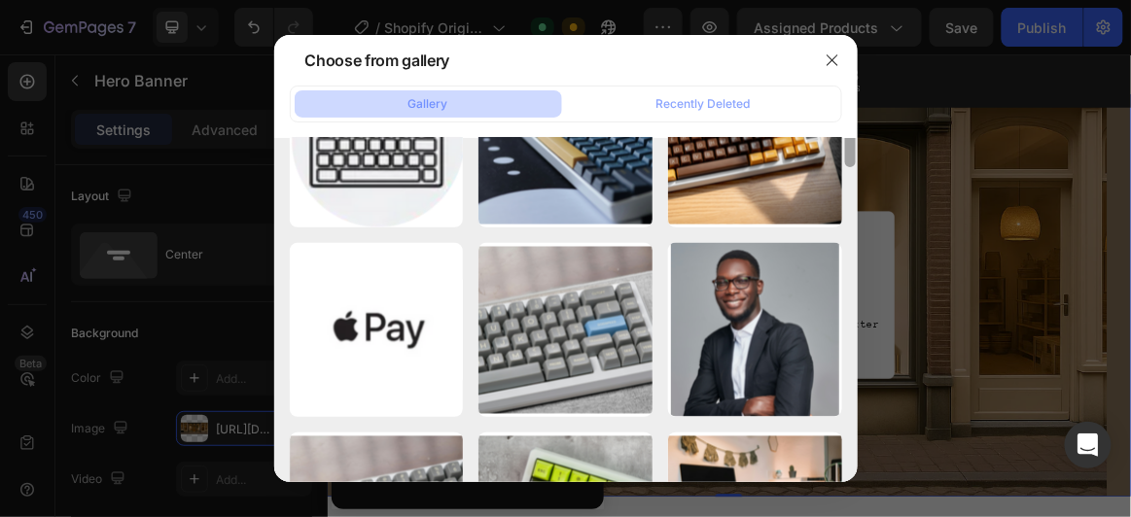
scroll to position [885, 0]
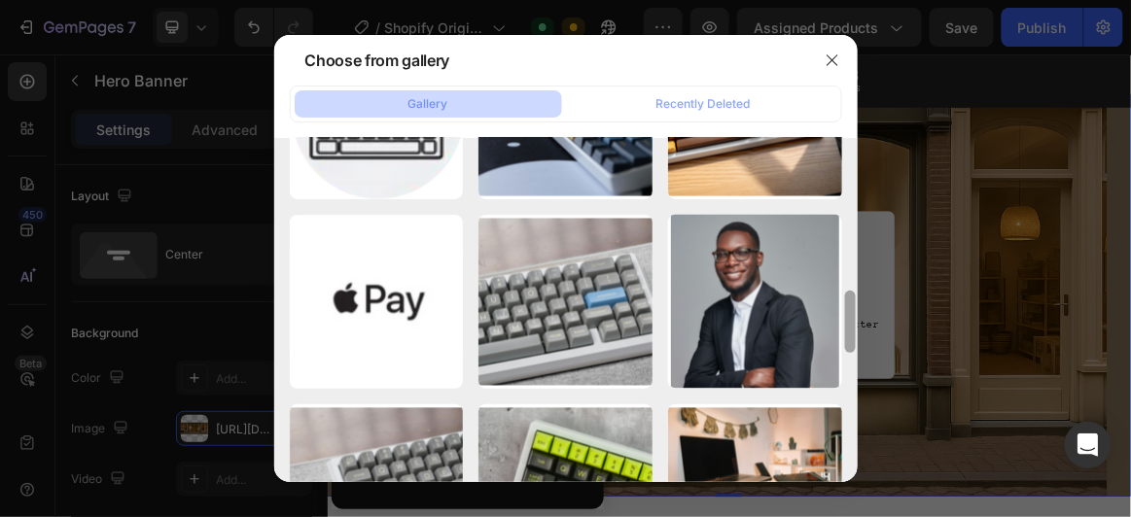
drag, startPoint x: 849, startPoint y: 197, endPoint x: 850, endPoint y: 475, distance: 278.0
click at [850, 475] on div at bounding box center [850, 319] width 15 height 362
click at [832, 58] on icon "button" at bounding box center [831, 59] width 11 height 11
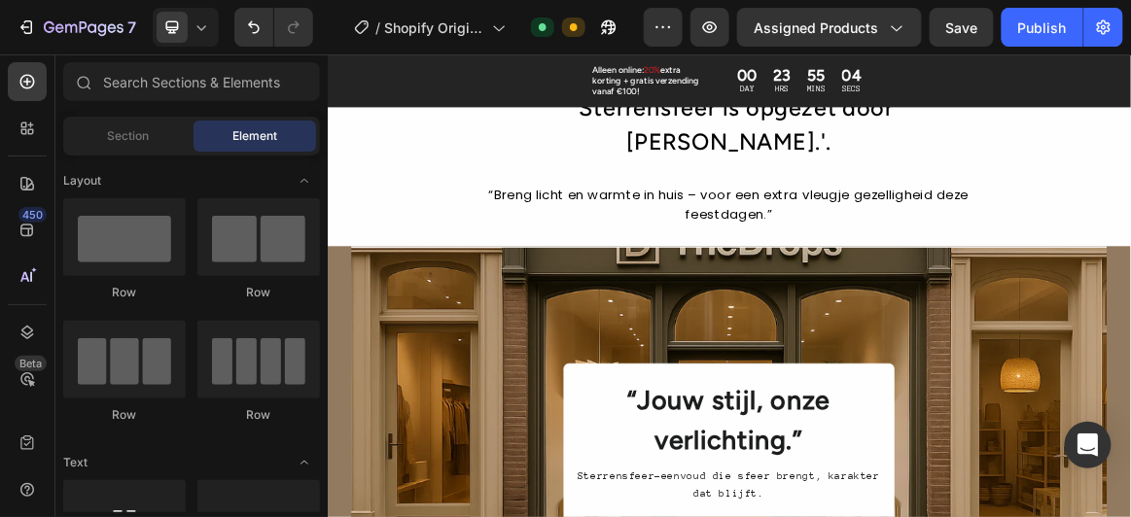
scroll to position [1889, 0]
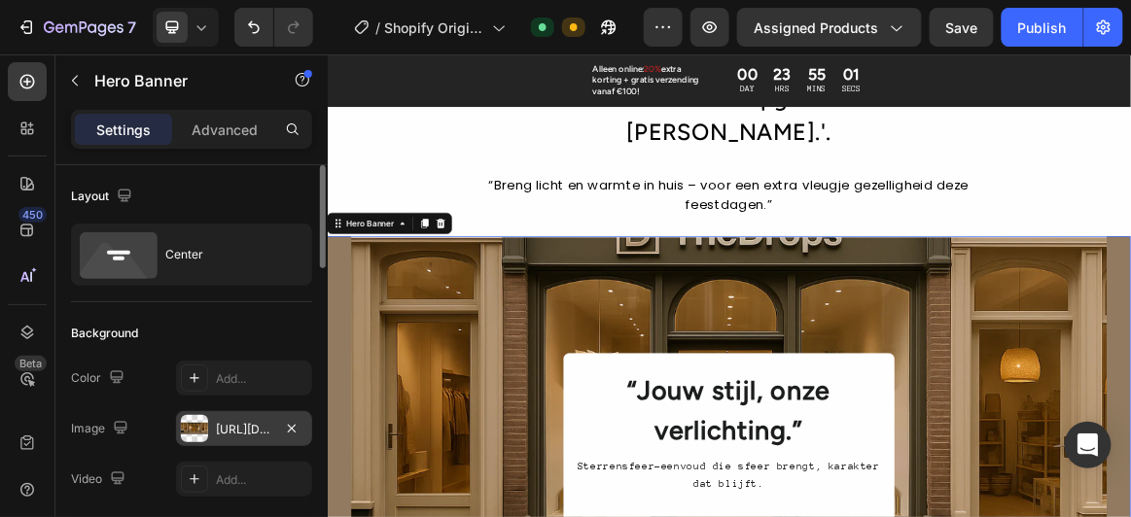
click at [193, 422] on div at bounding box center [194, 428] width 27 height 27
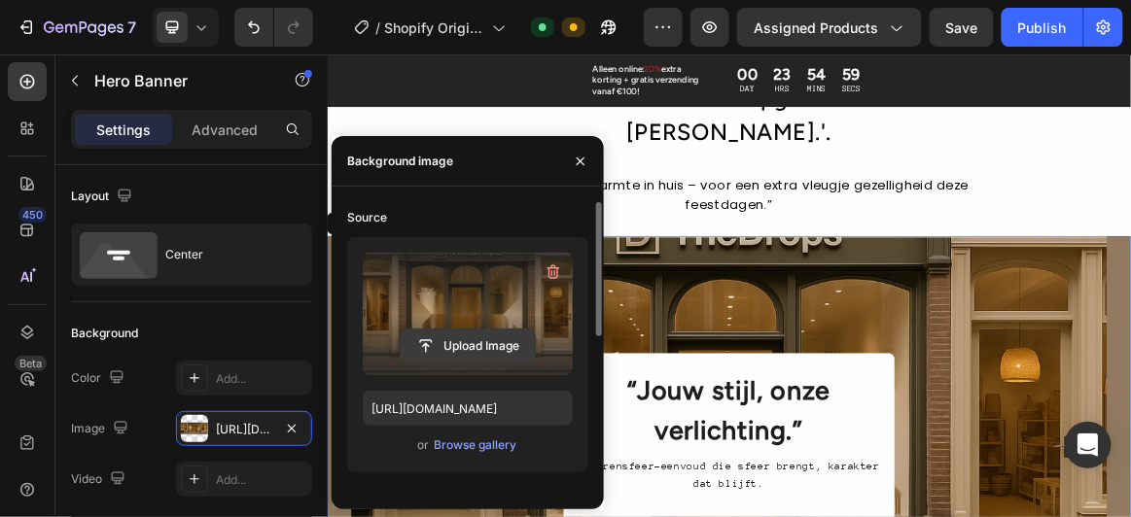
click at [459, 339] on input "file" at bounding box center [468, 346] width 134 height 33
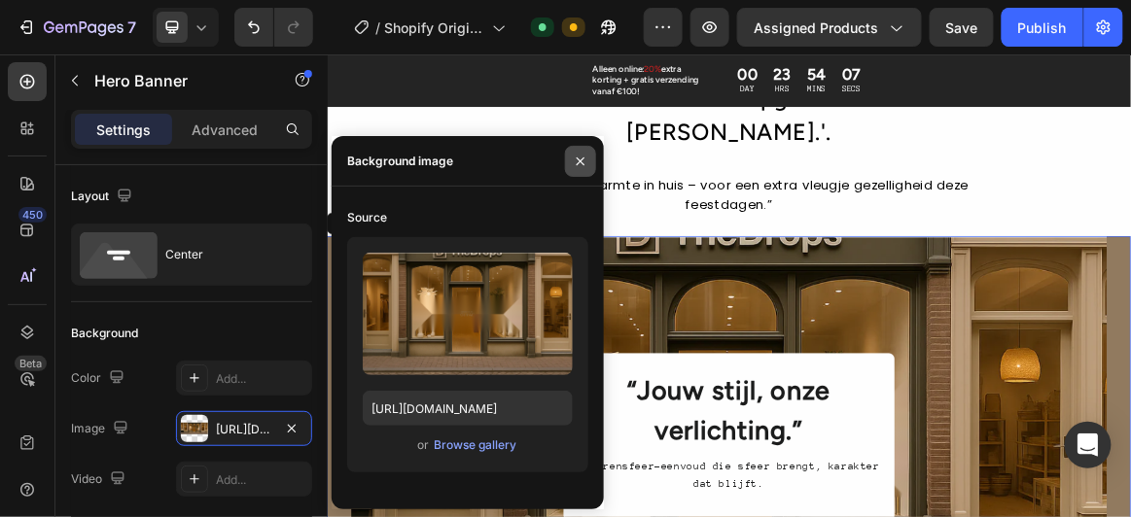
click at [576, 158] on icon "button" at bounding box center [581, 162] width 16 height 16
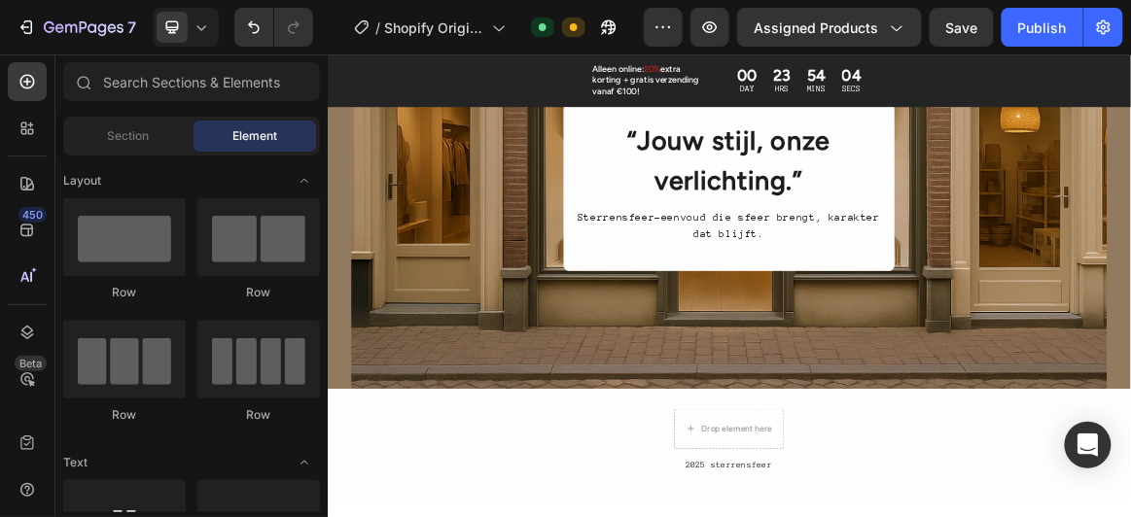
scroll to position [2407, 0]
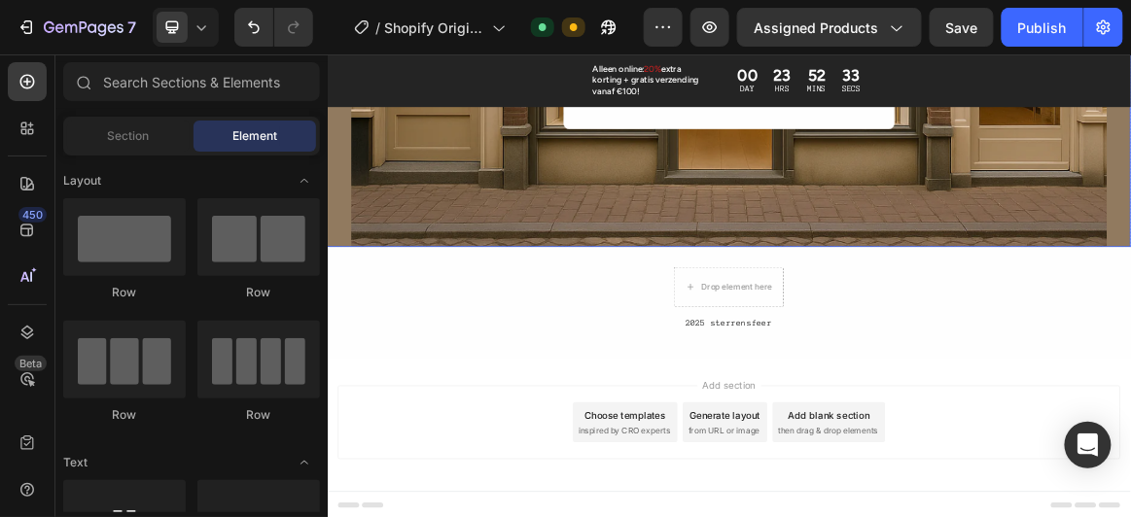
click at [1224, 258] on div "Overlay" at bounding box center [910, 40] width 1097 height 584
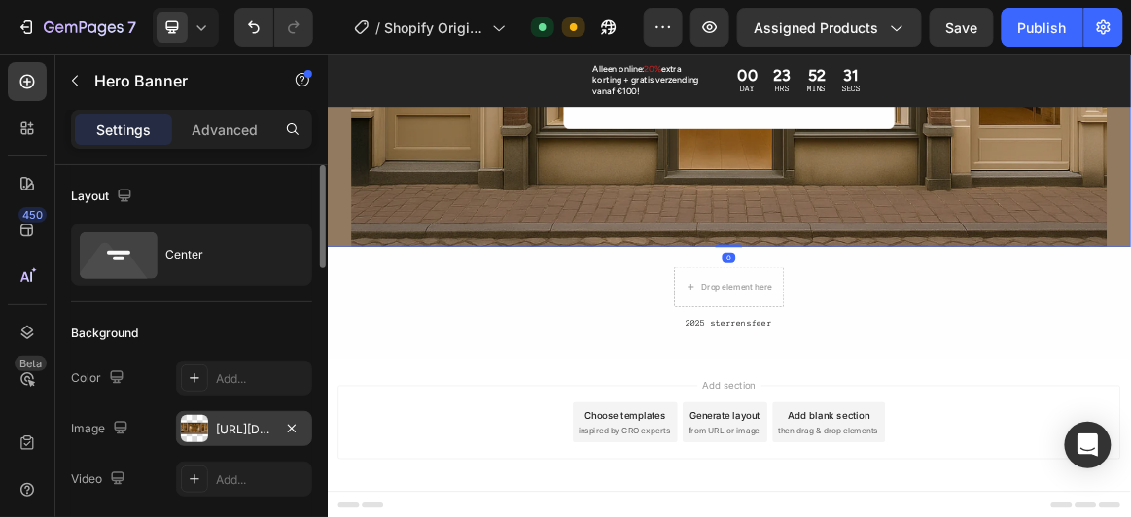
click at [239, 421] on div "[URL][DOMAIN_NAME]" at bounding box center [244, 429] width 56 height 17
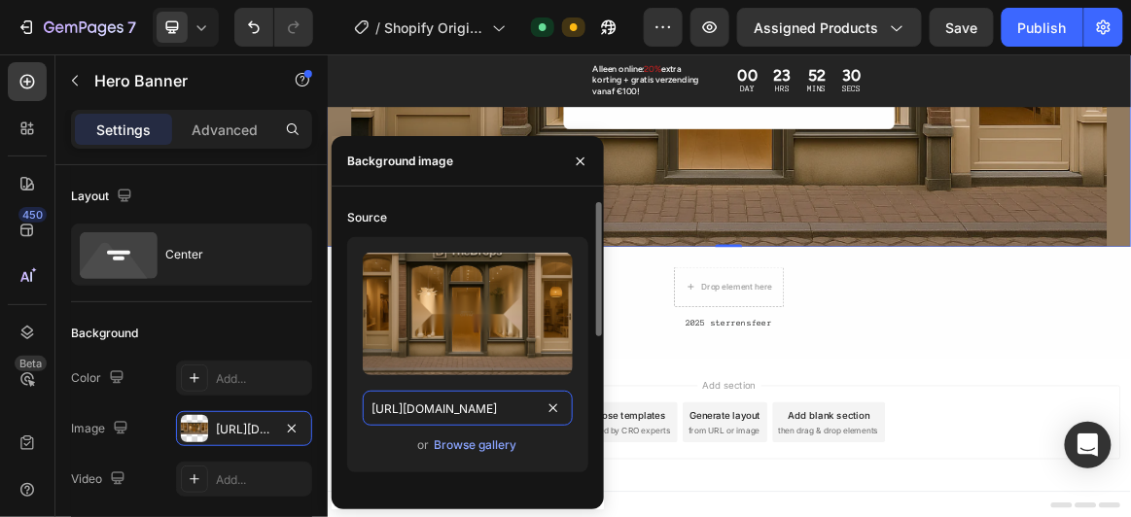
click at [437, 414] on input "[URL][DOMAIN_NAME]" at bounding box center [468, 408] width 210 height 35
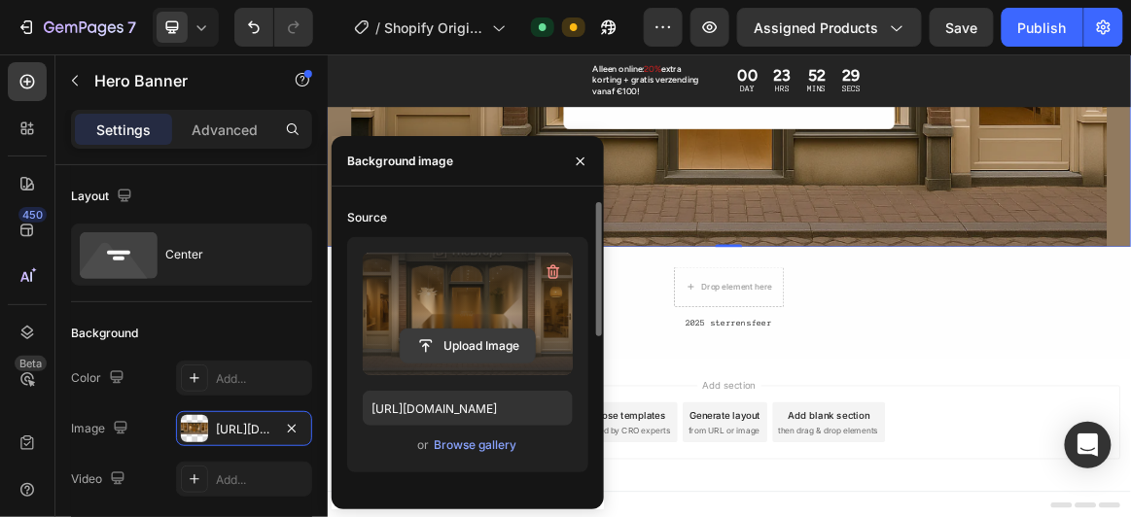
click at [474, 353] on input "file" at bounding box center [468, 346] width 134 height 33
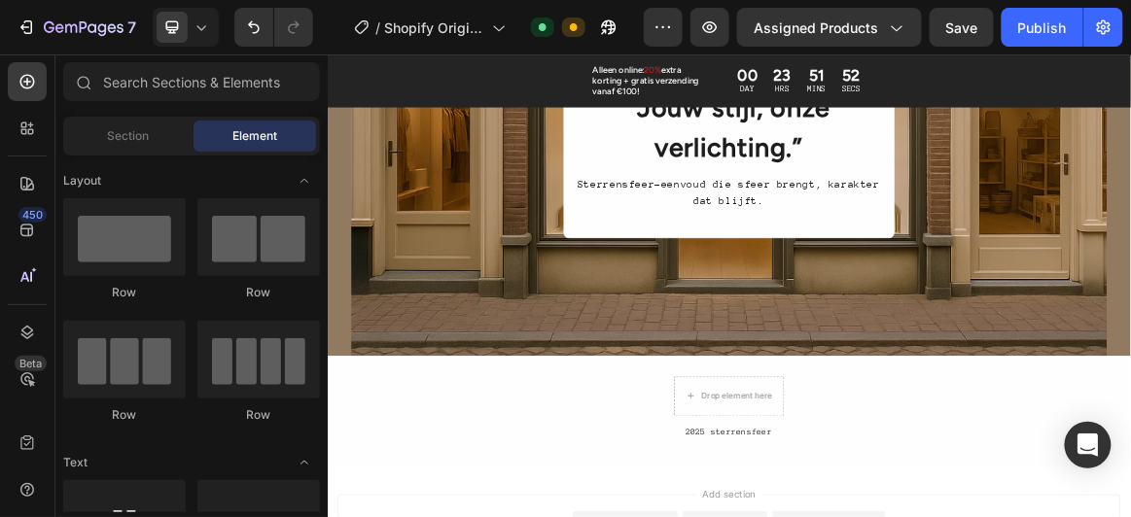
scroll to position [2283, 0]
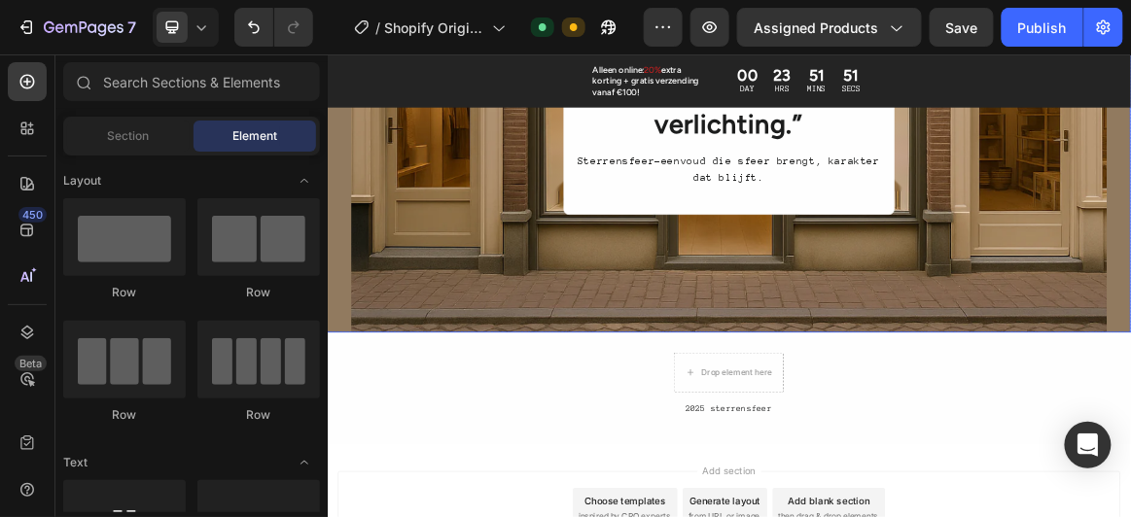
click at [1365, 426] on div "Overlay" at bounding box center [910, 165] width 1097 height 584
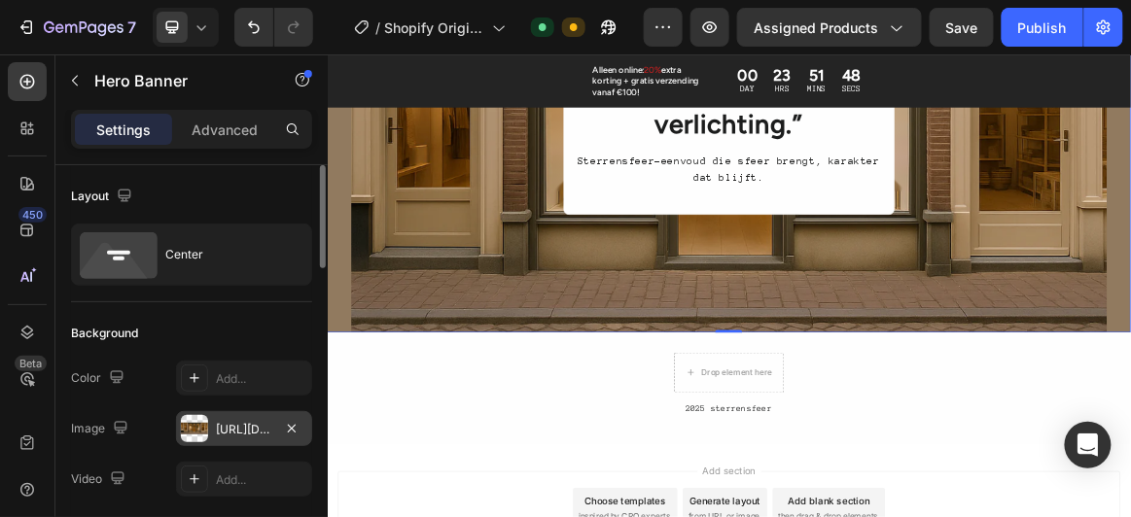
click at [223, 438] on div "[URL][DOMAIN_NAME]" at bounding box center [244, 428] width 136 height 35
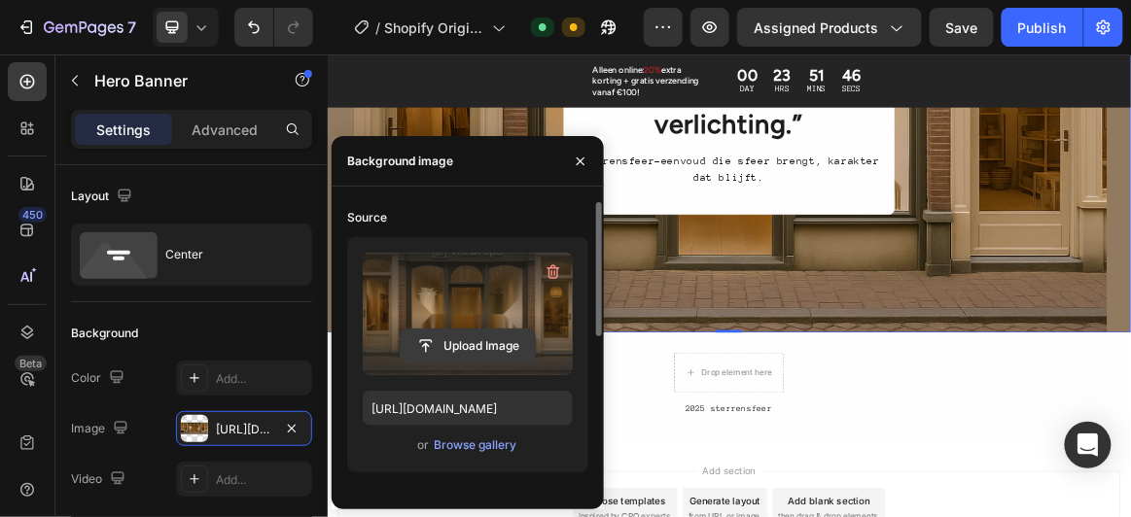
click at [489, 355] on input "file" at bounding box center [468, 346] width 134 height 33
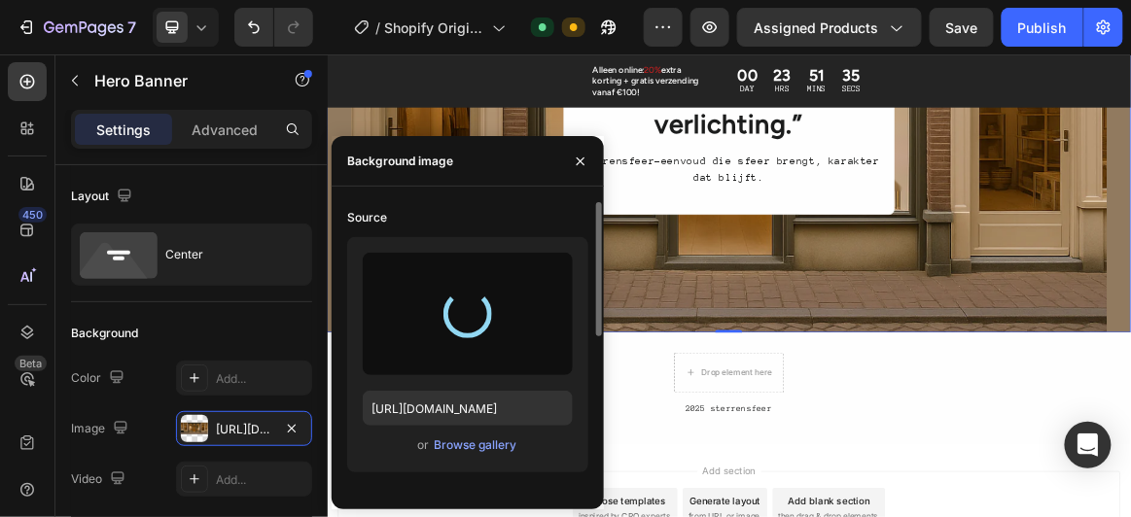
type input "[URL][DOMAIN_NAME]"
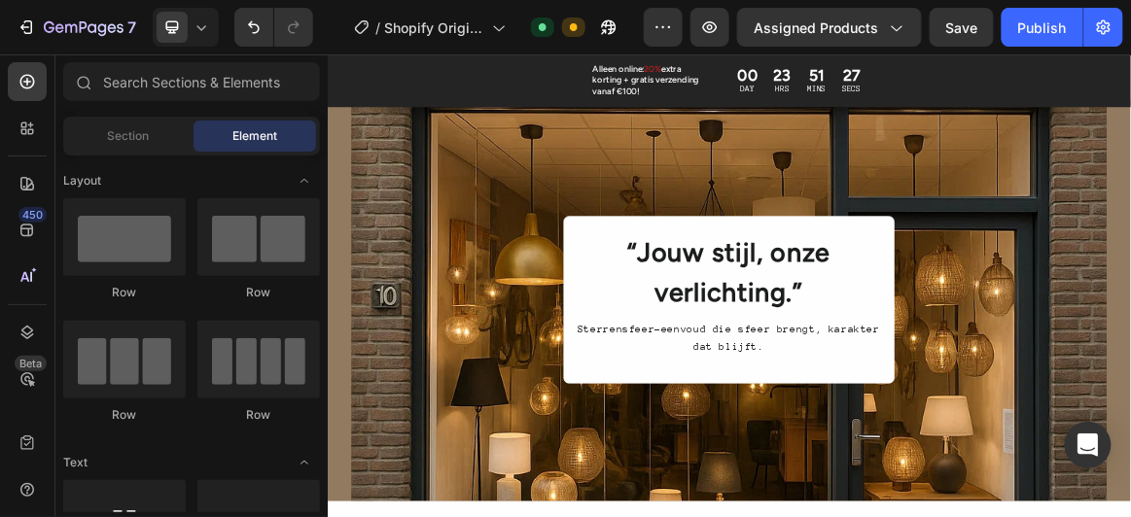
scroll to position [2124, 0]
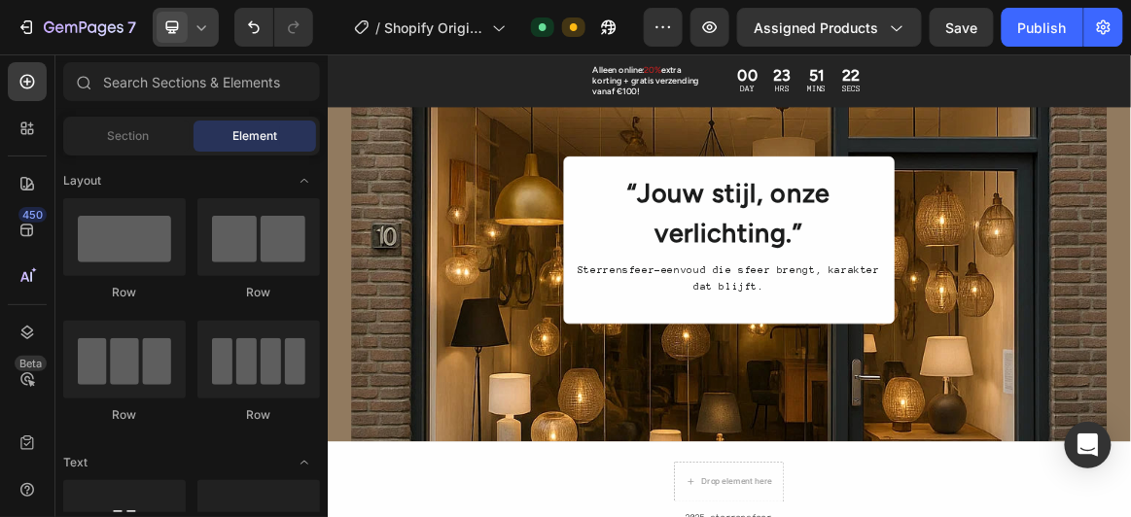
click at [197, 32] on icon at bounding box center [201, 26] width 19 height 19
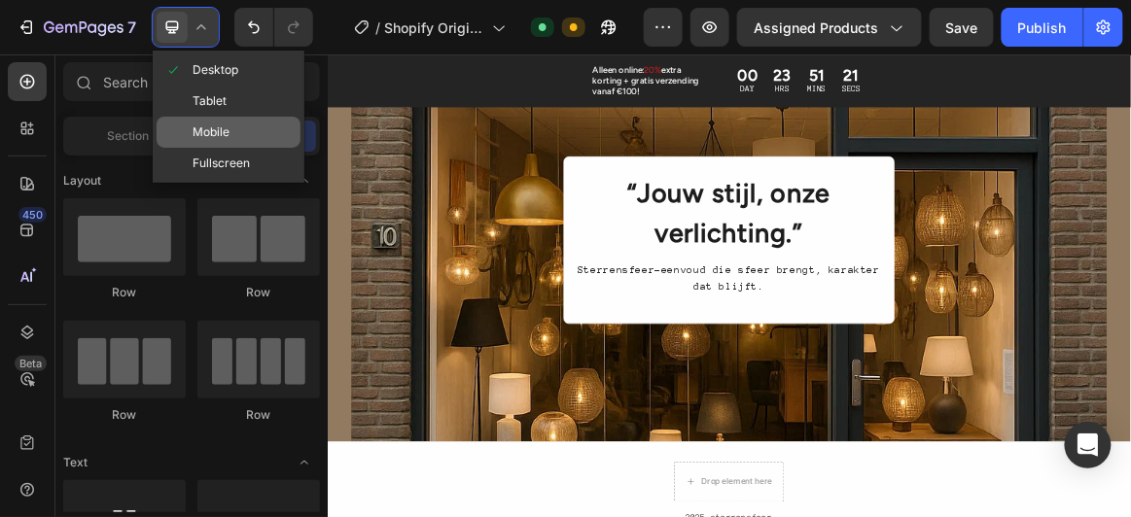
click at [212, 124] on span "Mobile" at bounding box center [210, 131] width 37 height 19
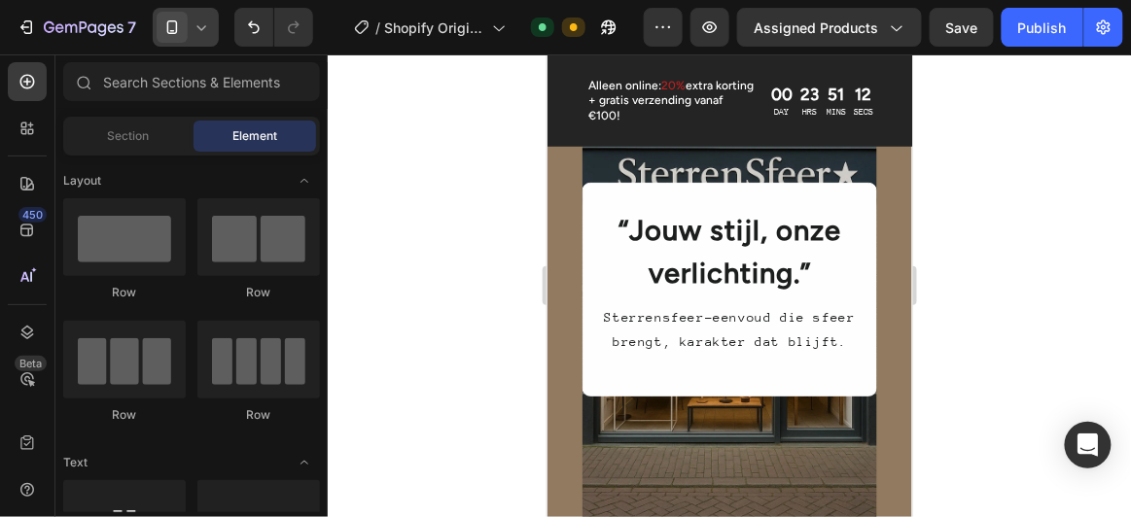
scroll to position [2083, 0]
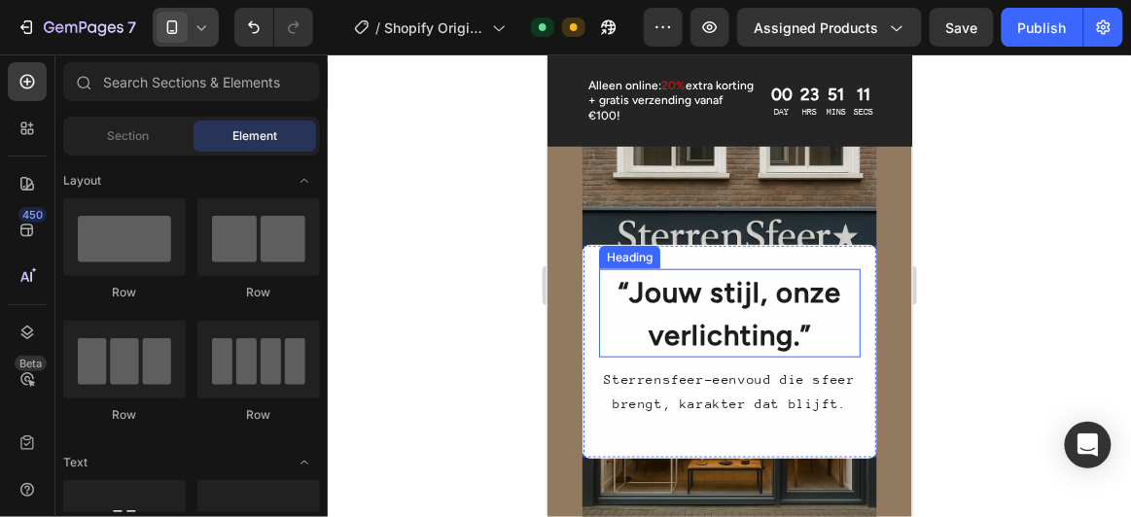
click at [831, 349] on h2 "“Jouw stijl, onze verlichting.”" at bounding box center [729, 312] width 262 height 88
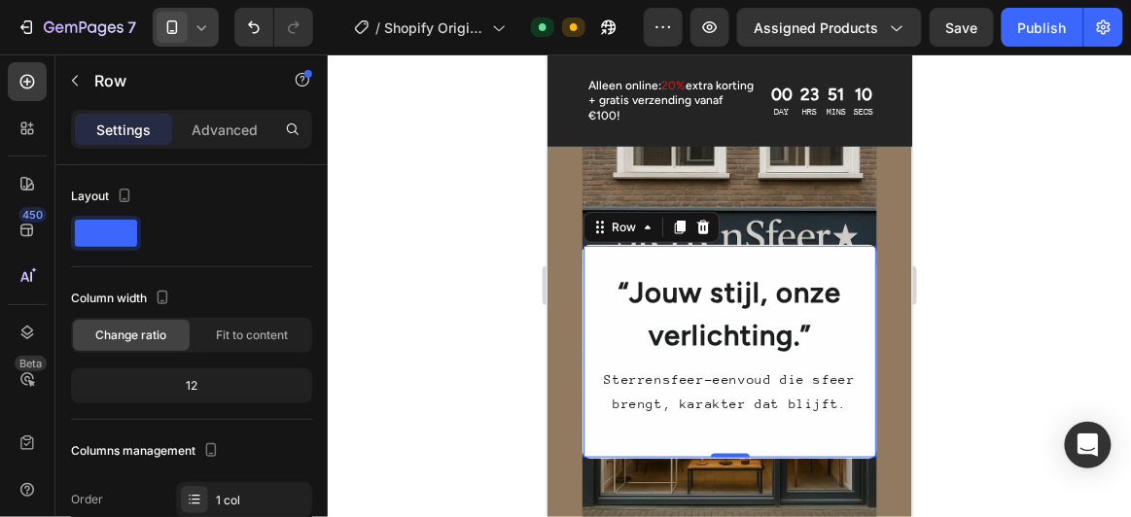
click at [837, 265] on div "“Jouw stijl, onze verlichting.” Heading Sterrensfeer-eenvoud die sfeer brengt, …" at bounding box center [728, 350] width 295 height 213
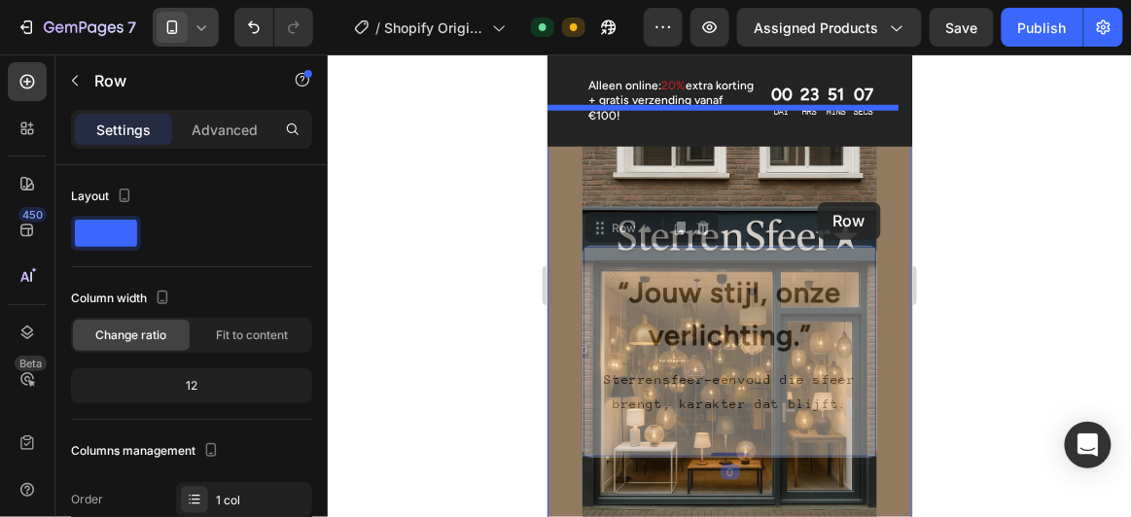
drag, startPoint x: 837, startPoint y: 265, endPoint x: 817, endPoint y: 201, distance: 67.3
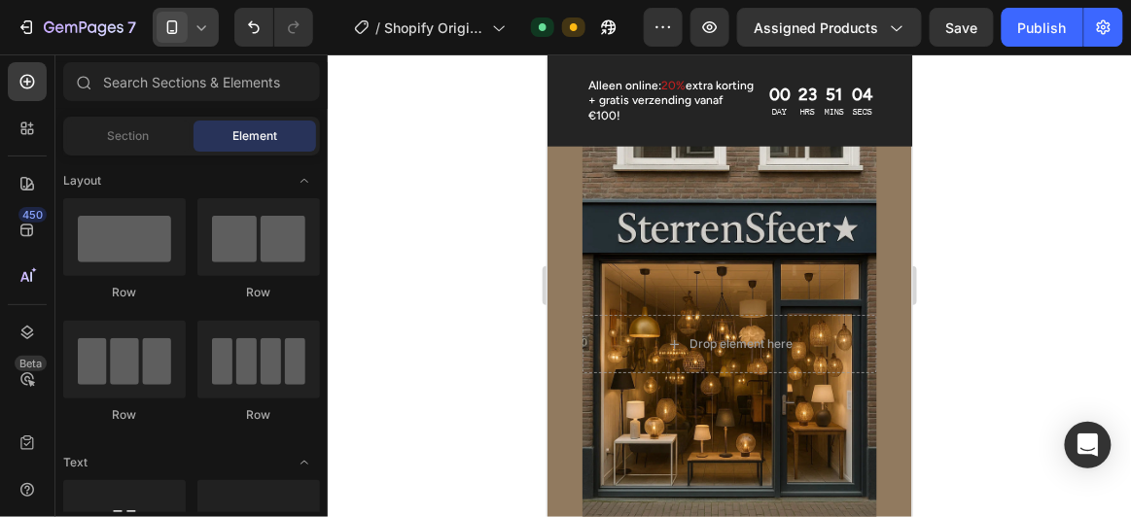
scroll to position [2354, 0]
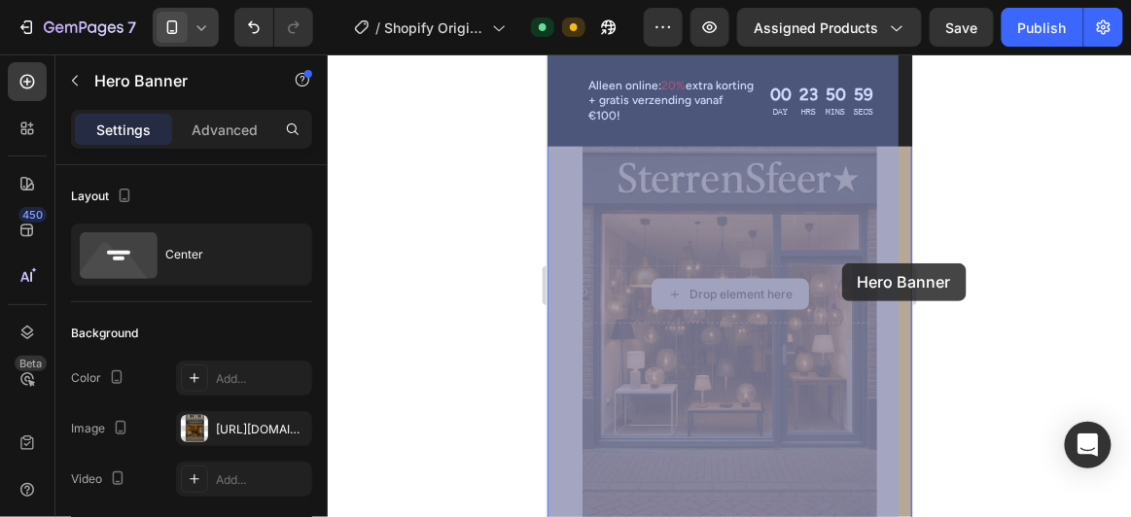
drag, startPoint x: 850, startPoint y: 288, endPoint x: 843, endPoint y: 266, distance: 22.4
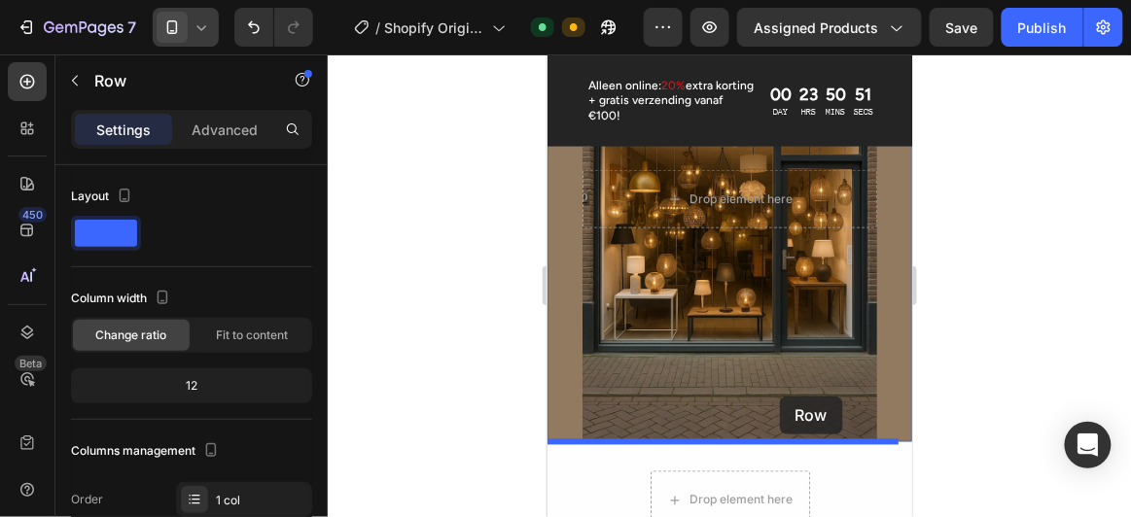
scroll to position [2460, 0]
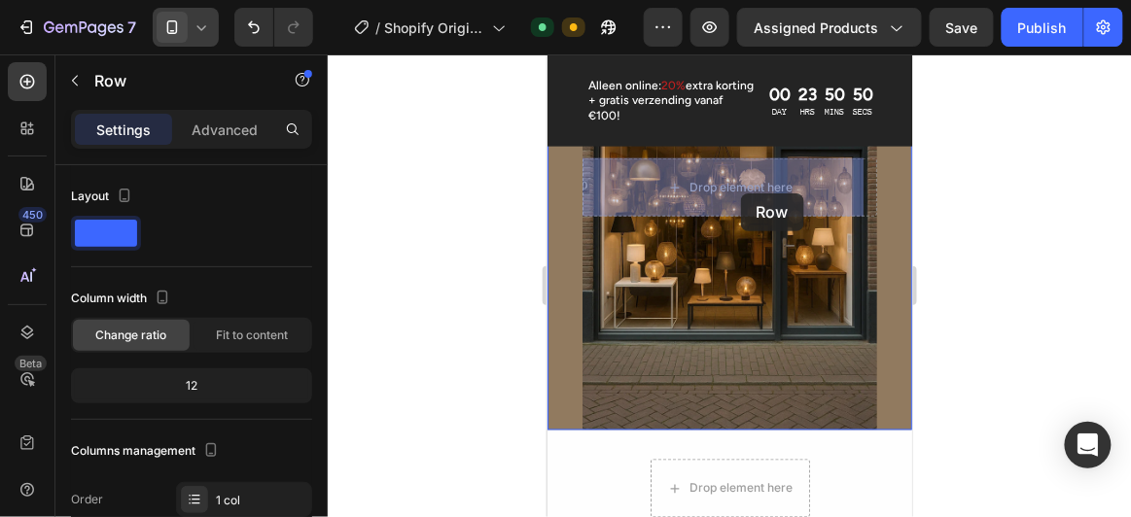
drag, startPoint x: 875, startPoint y: 322, endPoint x: 739, endPoint y: 192, distance: 187.7
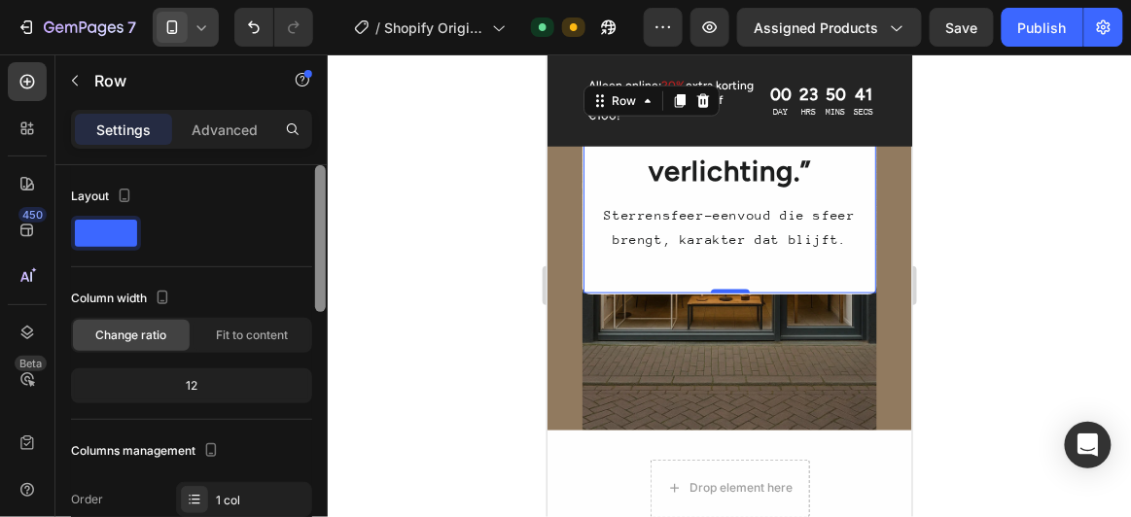
scroll to position [13, 0]
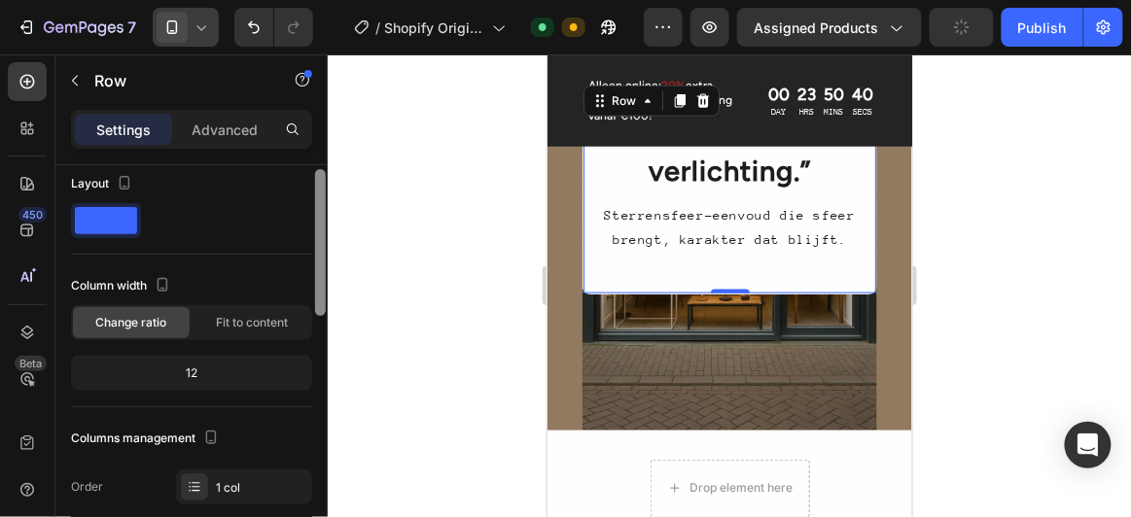
drag, startPoint x: 319, startPoint y: 247, endPoint x: 301, endPoint y: 252, distance: 18.2
click at [301, 252] on div "Layout Column width Change ratio Fit to content 12 Columns management Order 1 c…" at bounding box center [191, 368] width 272 height 407
click at [239, 366] on div "12" at bounding box center [191, 373] width 233 height 27
click at [192, 371] on div "12" at bounding box center [191, 373] width 233 height 27
click at [193, 371] on div "12" at bounding box center [191, 373] width 233 height 27
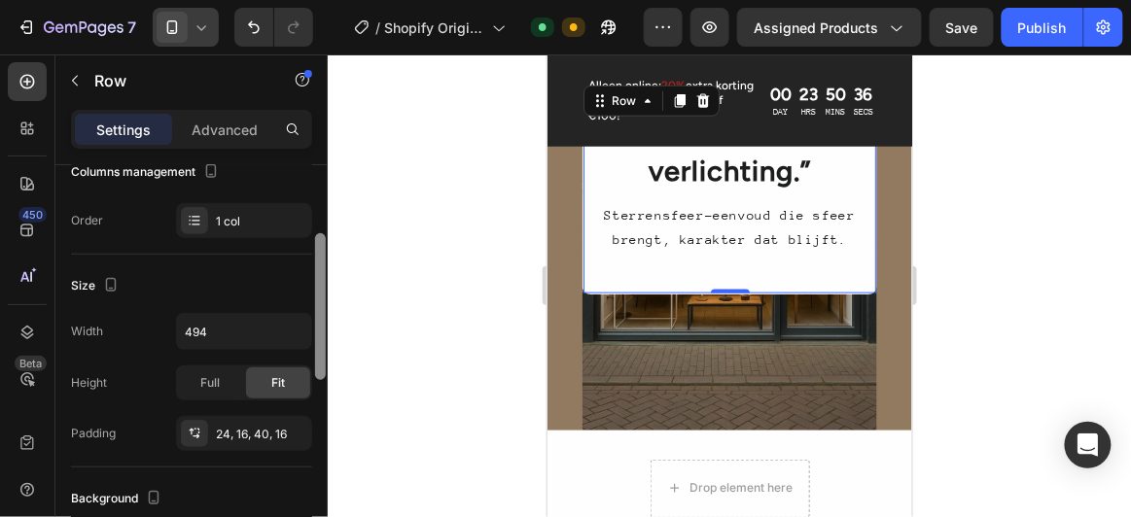
scroll to position [288, 0]
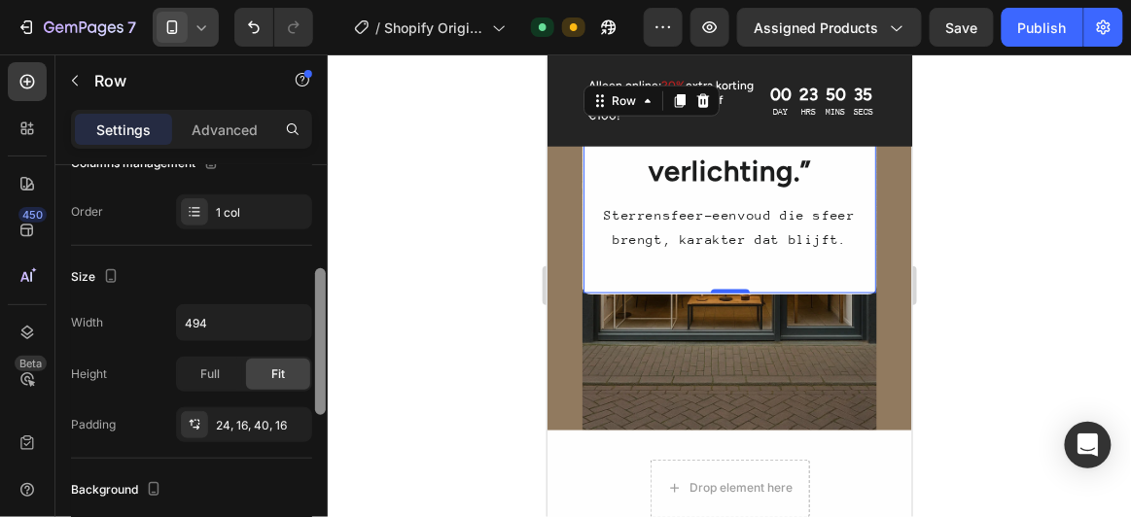
drag, startPoint x: 321, startPoint y: 240, endPoint x: 329, endPoint y: 339, distance: 99.5
click at [329, 0] on div "7 / Shopify Original Product Template Default Need republishing Preview Assigne…" at bounding box center [565, 0] width 1131 height 0
click at [227, 322] on input "494" at bounding box center [244, 322] width 134 height 35
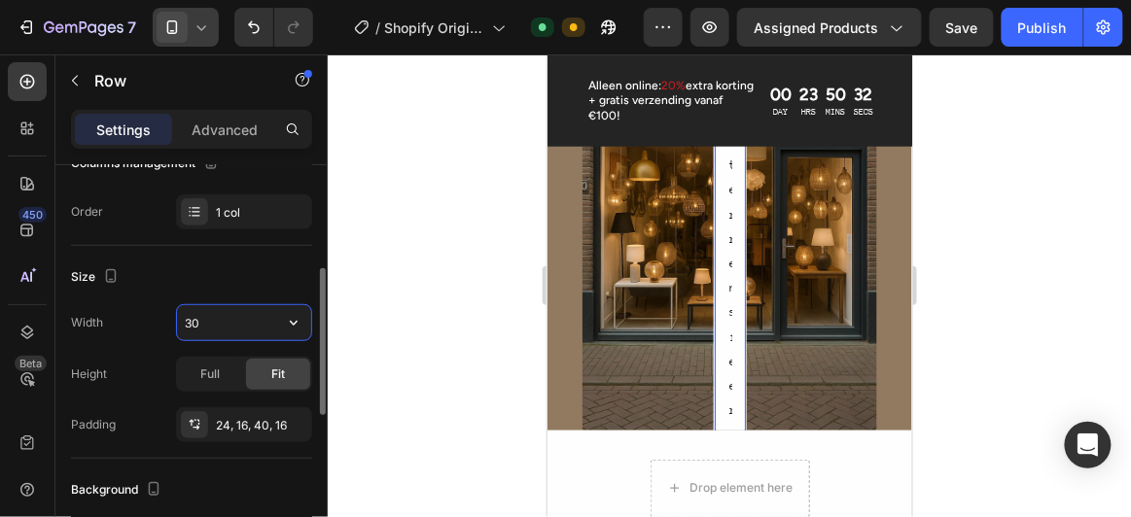
type input "300"
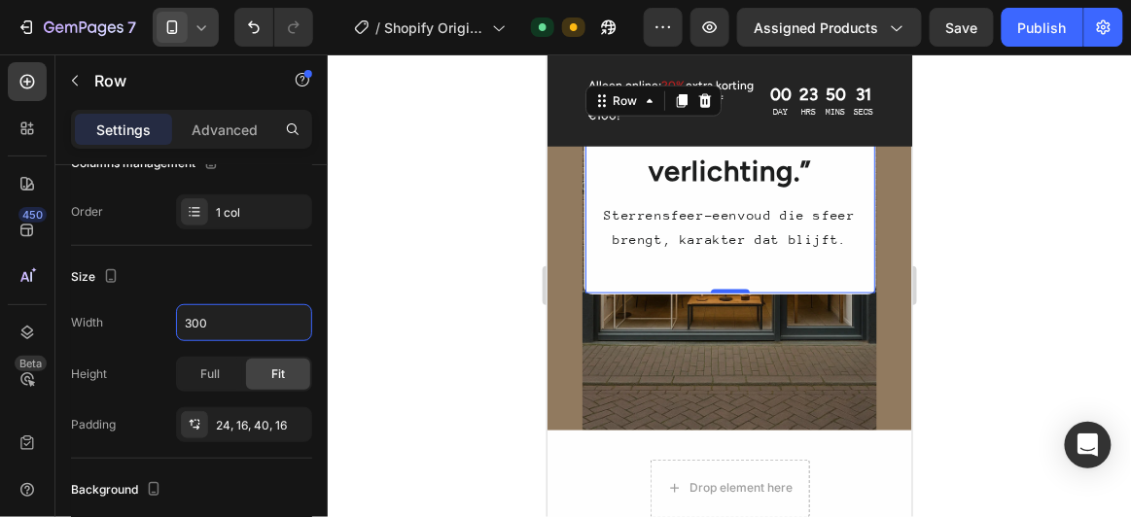
click at [1000, 284] on div at bounding box center [729, 285] width 803 height 463
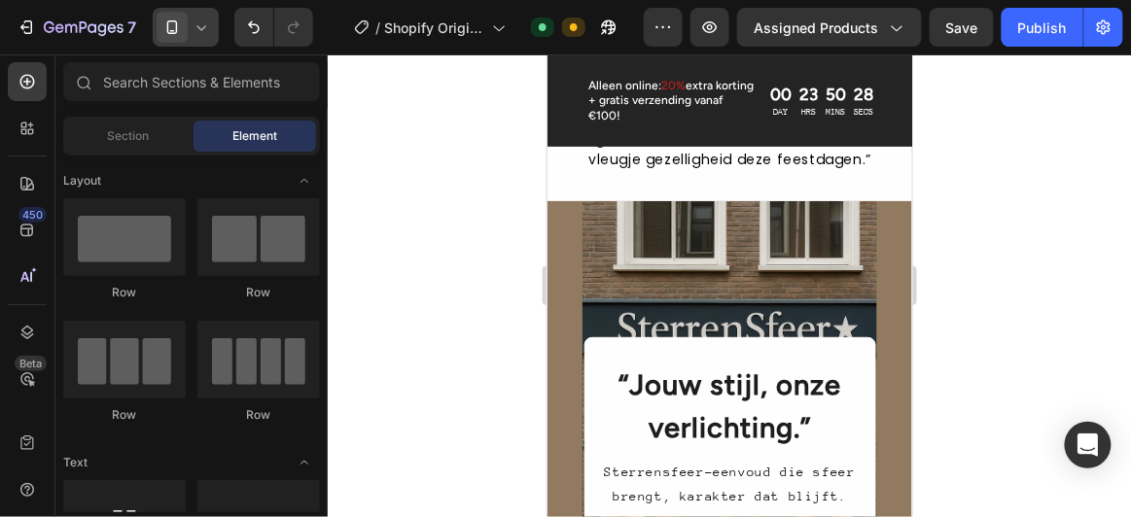
scroll to position [2087, 0]
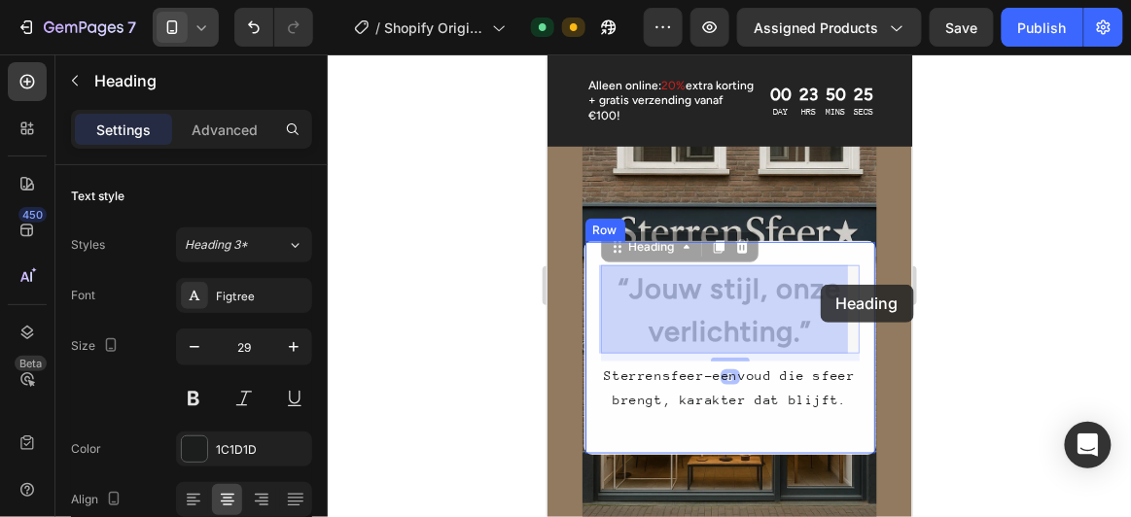
drag, startPoint x: 821, startPoint y: 346, endPoint x: 820, endPoint y: 284, distance: 62.2
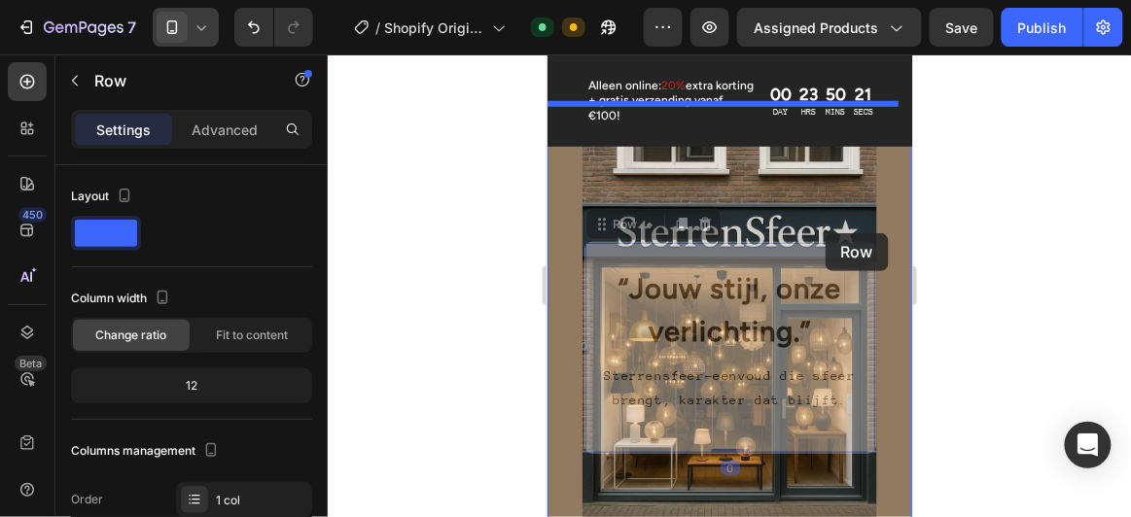
drag, startPoint x: 829, startPoint y: 255, endPoint x: 823, endPoint y: 232, distance: 23.1
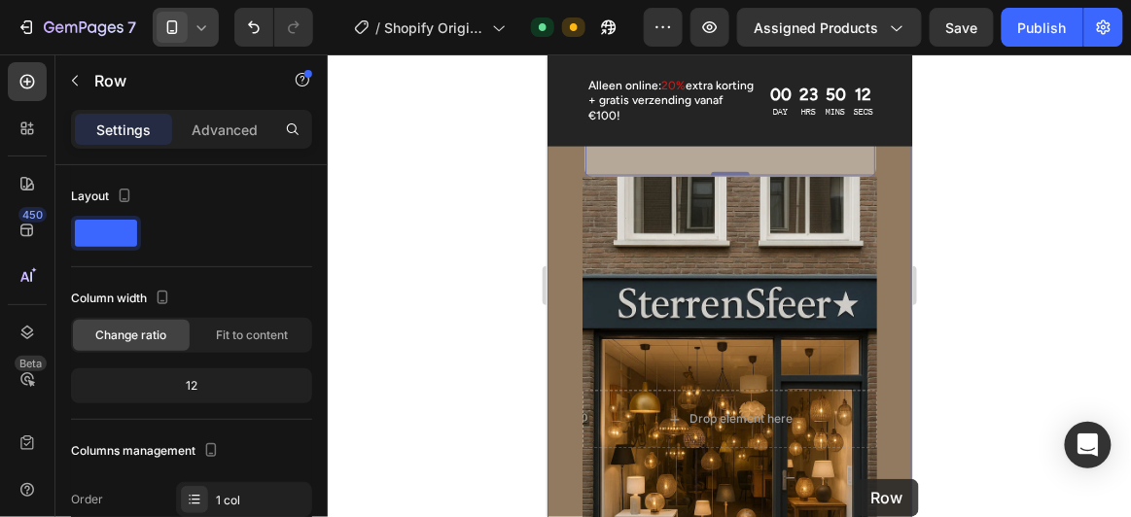
scroll to position [2504, 0]
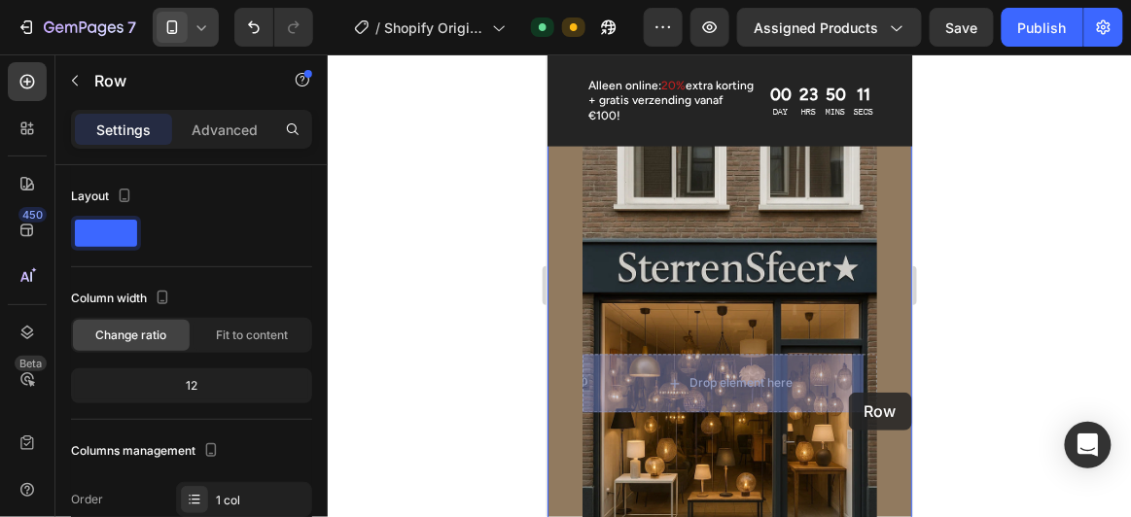
drag, startPoint x: 853, startPoint y: 304, endPoint x: 847, endPoint y: 391, distance: 86.7
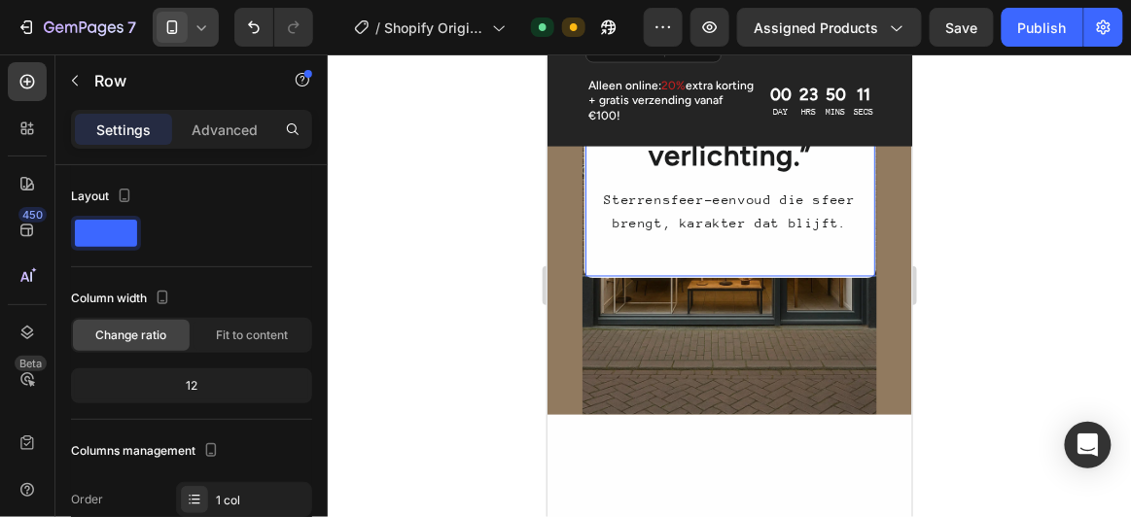
scroll to position [2292, 0]
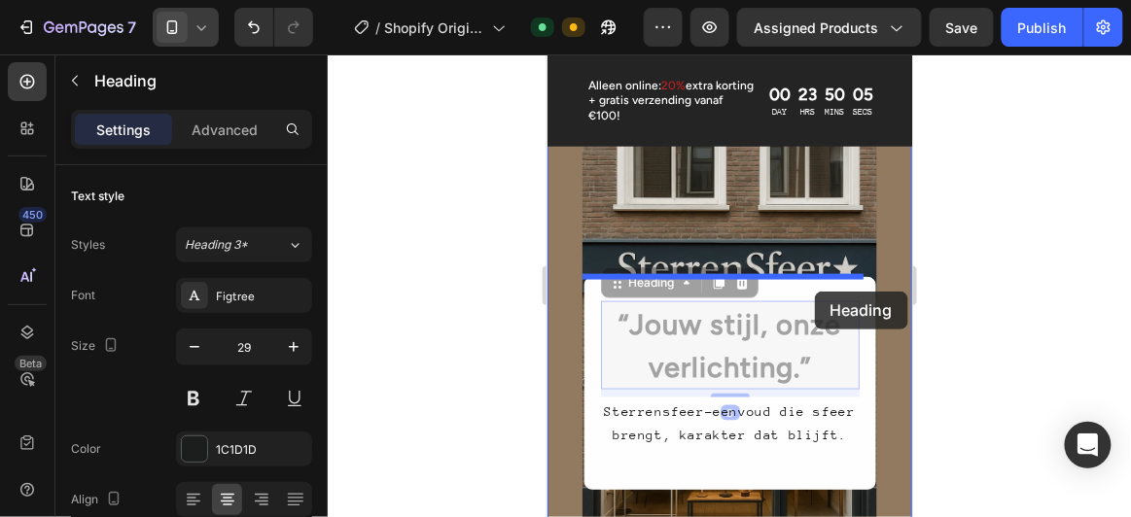
drag, startPoint x: 840, startPoint y: 384, endPoint x: 814, endPoint y: 291, distance: 96.9
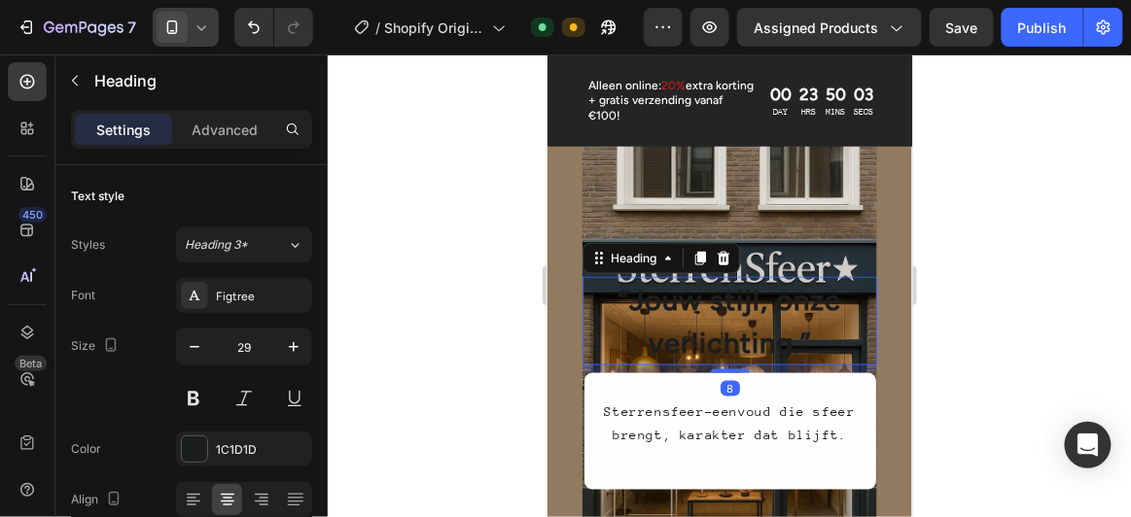
click at [961, 324] on div at bounding box center [729, 285] width 803 height 463
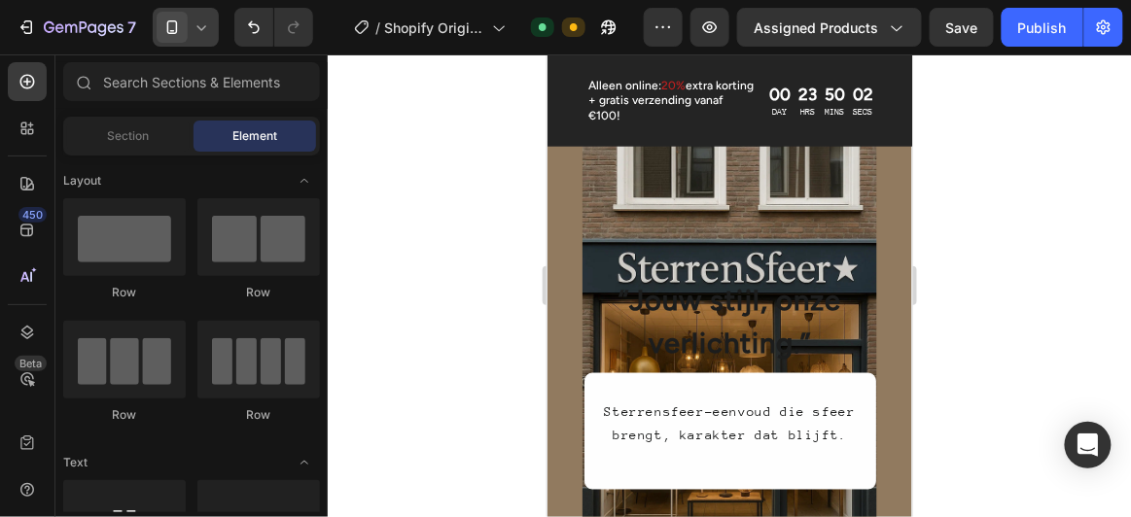
drag, startPoint x: 998, startPoint y: 320, endPoint x: 297, endPoint y: 267, distance: 702.9
click at [998, 320] on div at bounding box center [729, 285] width 803 height 463
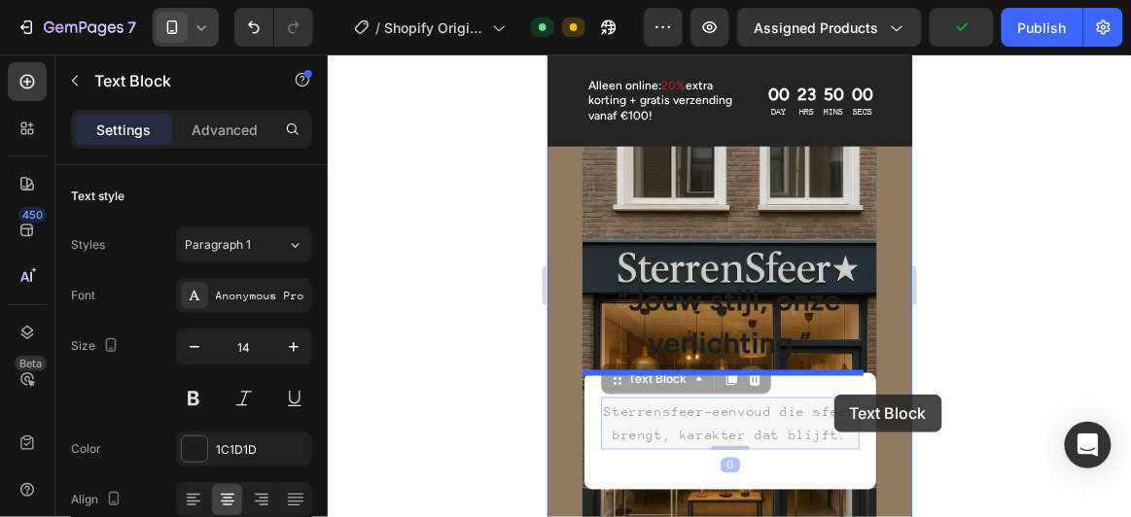
drag, startPoint x: 833, startPoint y: 398, endPoint x: 615, endPoint y: 196, distance: 296.5
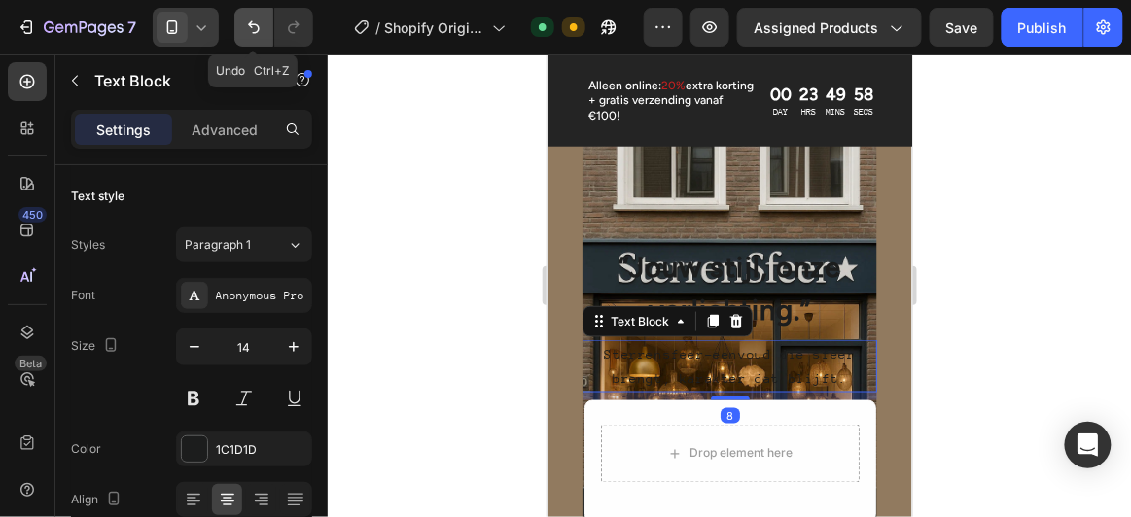
click at [258, 32] on icon "Undo/Redo" at bounding box center [253, 26] width 19 height 19
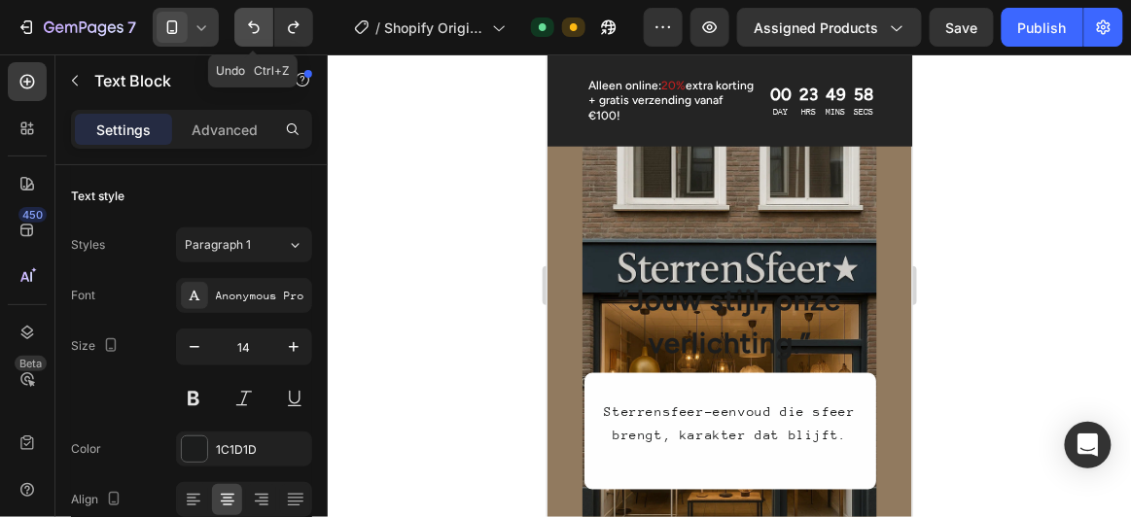
click at [258, 32] on icon "Undo/Redo" at bounding box center [253, 26] width 19 height 19
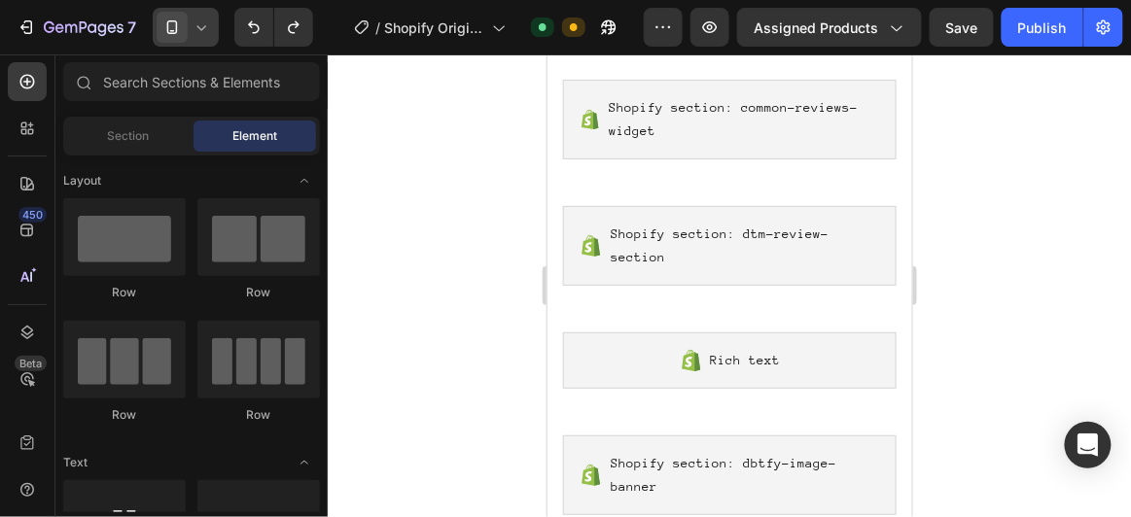
scroll to position [515, 0]
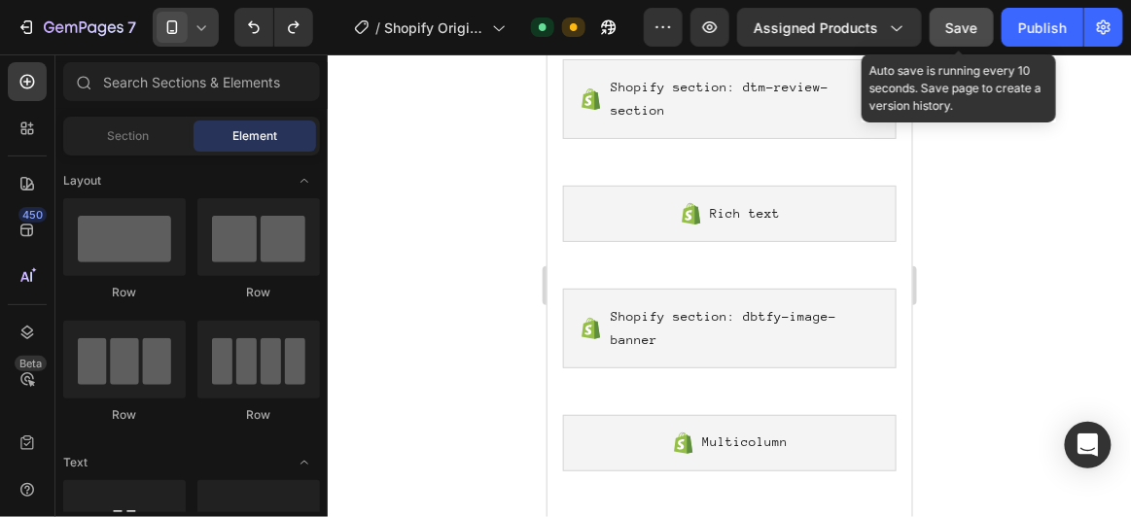
click at [973, 27] on span "Save" at bounding box center [962, 27] width 32 height 17
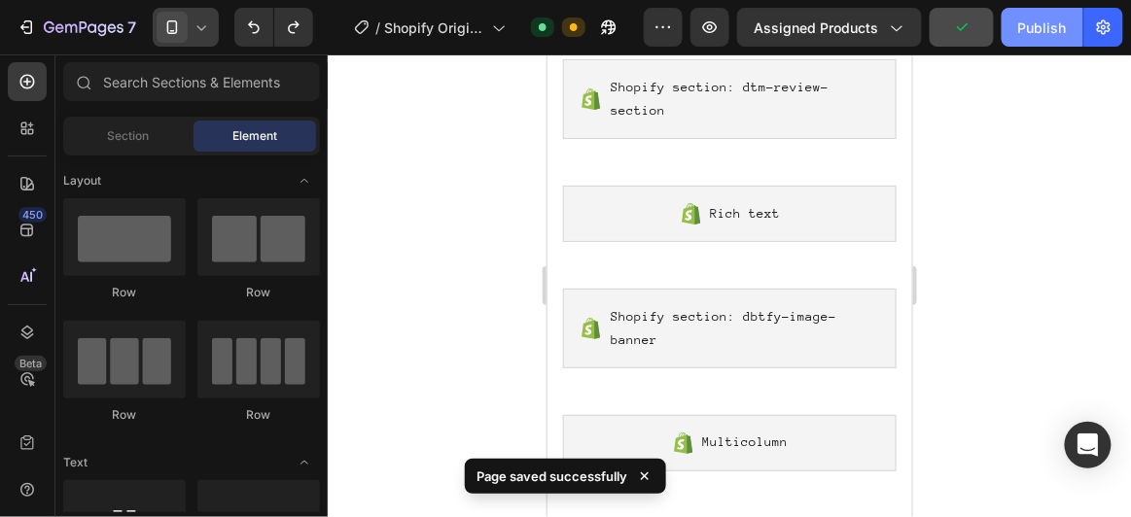
click at [1027, 35] on div "Publish" at bounding box center [1042, 27] width 49 height 20
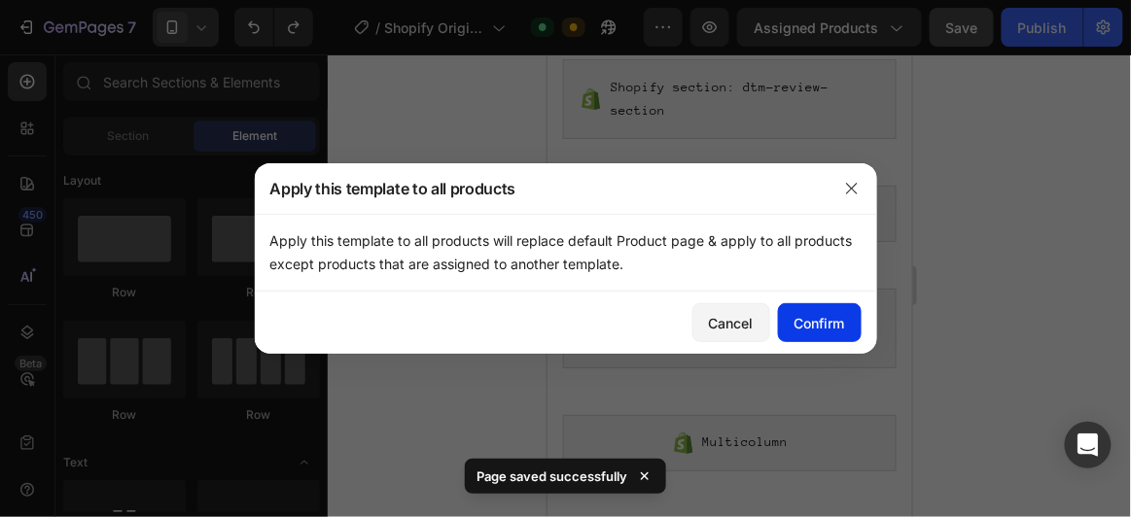
click at [816, 313] on div "Confirm" at bounding box center [819, 323] width 51 height 20
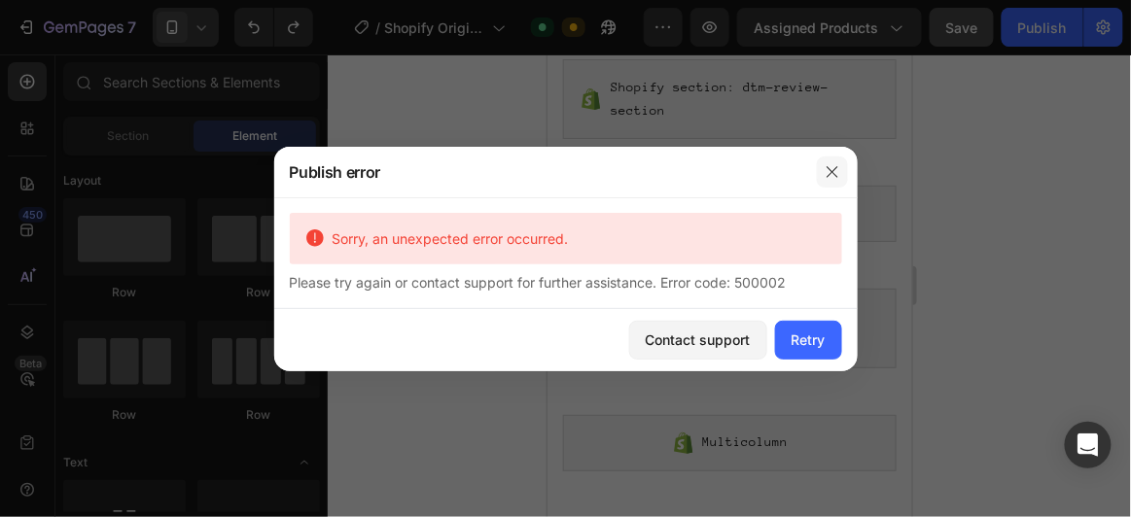
click at [834, 172] on icon "button" at bounding box center [832, 172] width 16 height 16
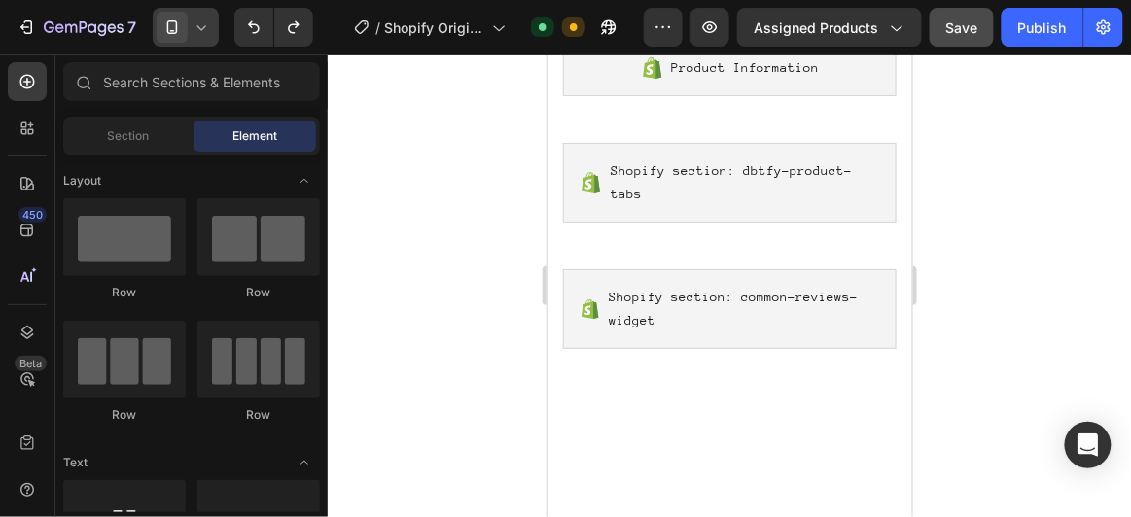
scroll to position [0, 0]
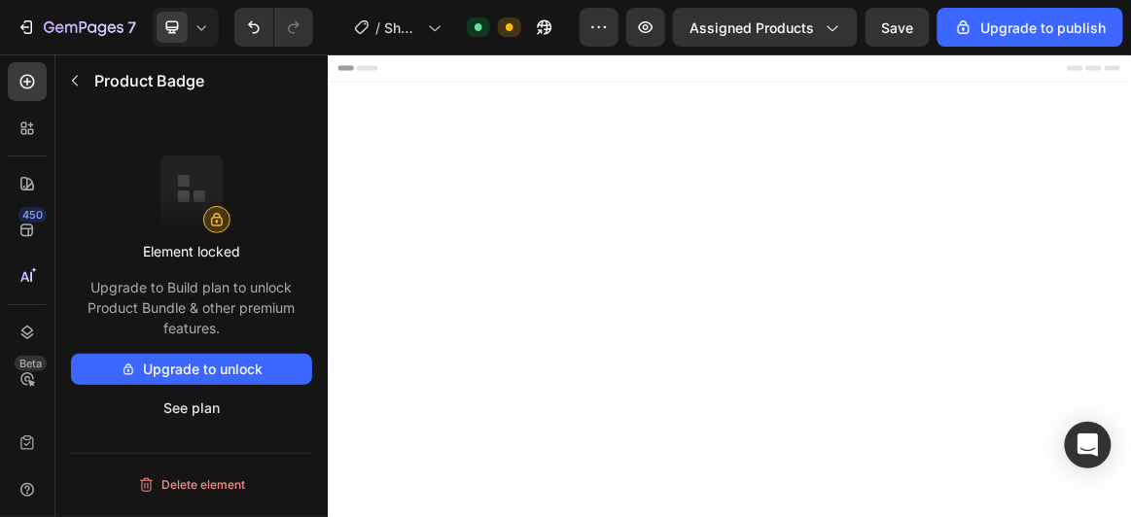
scroll to position [1192, 0]
